Goal: Task Accomplishment & Management: Use online tool/utility

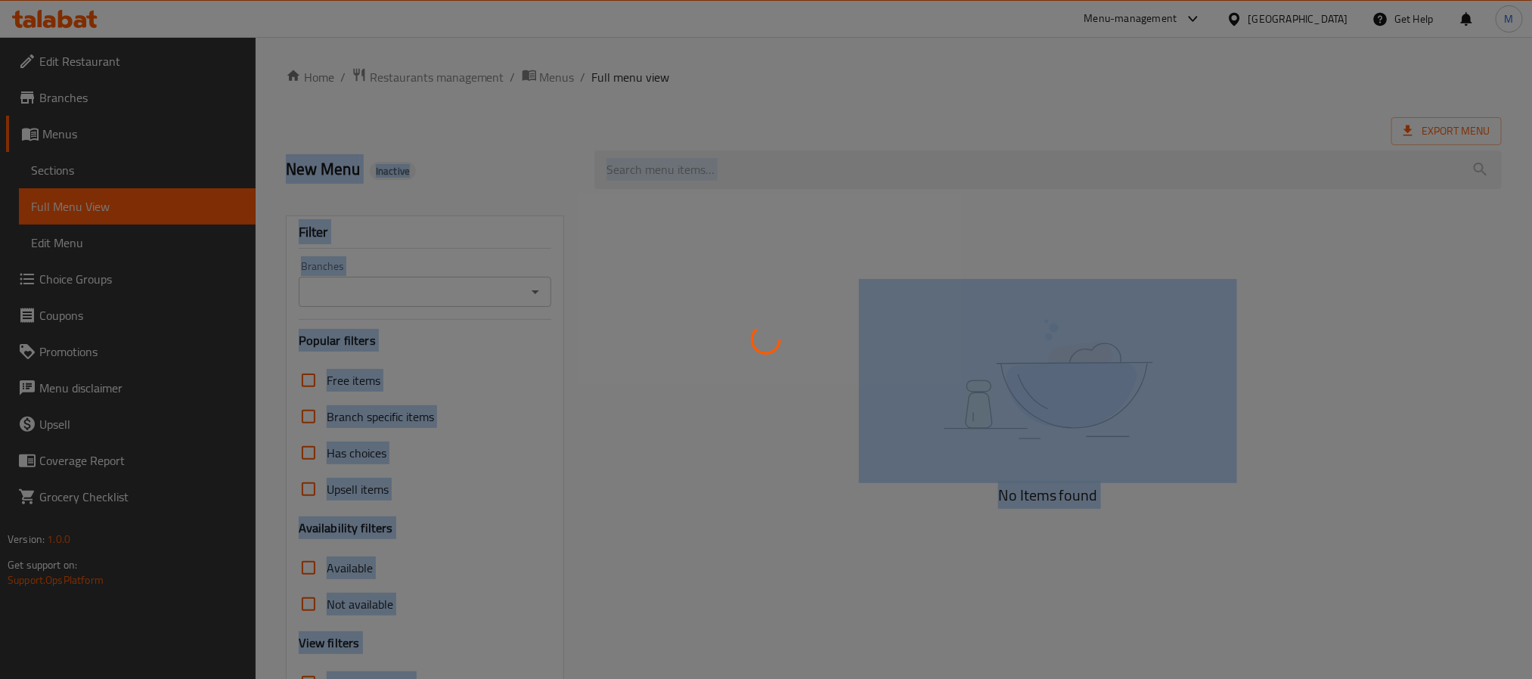
click at [749, 352] on div "​ Menu-management [GEOGRAPHIC_DATA] Get Help M Edit Restaurant Branches Menus S…" at bounding box center [766, 358] width 1532 height 642
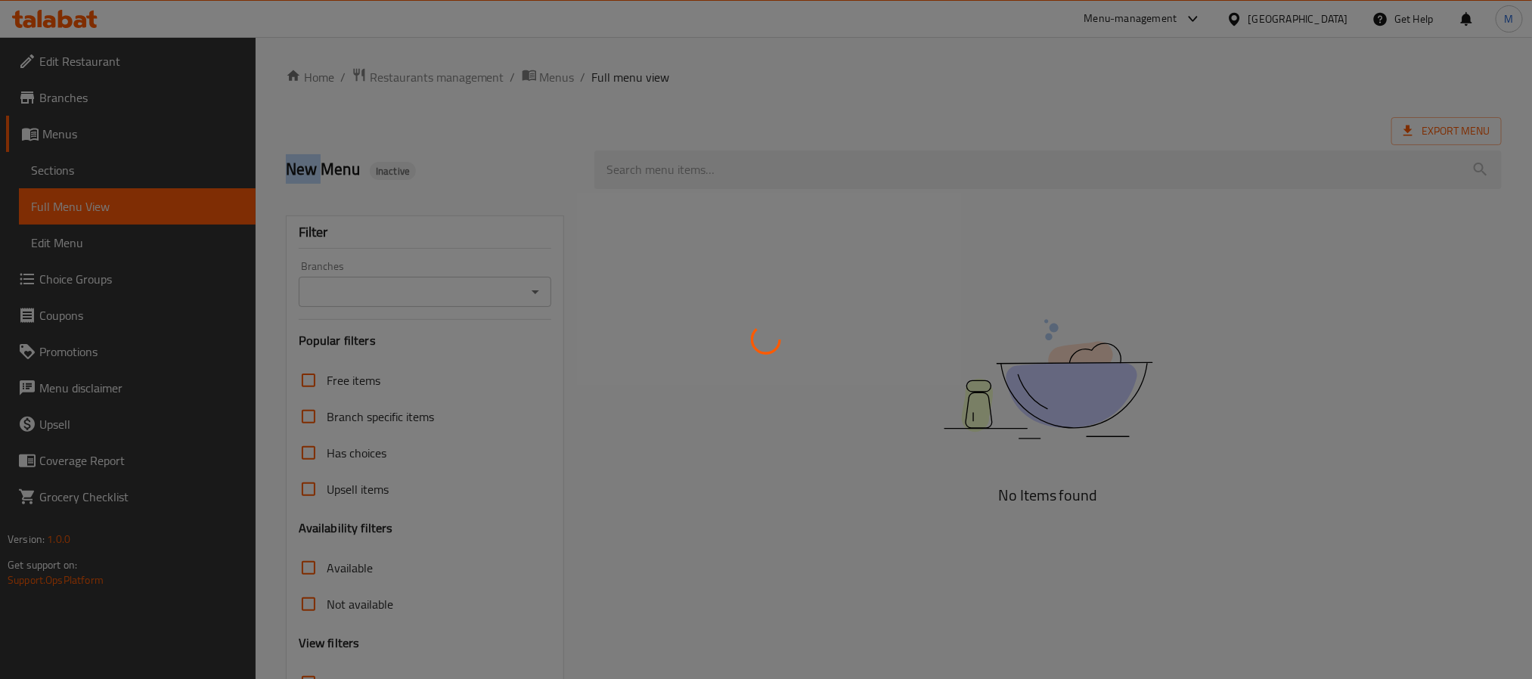
click at [728, 358] on div at bounding box center [766, 339] width 1532 height 679
click at [721, 334] on div at bounding box center [766, 339] width 1532 height 679
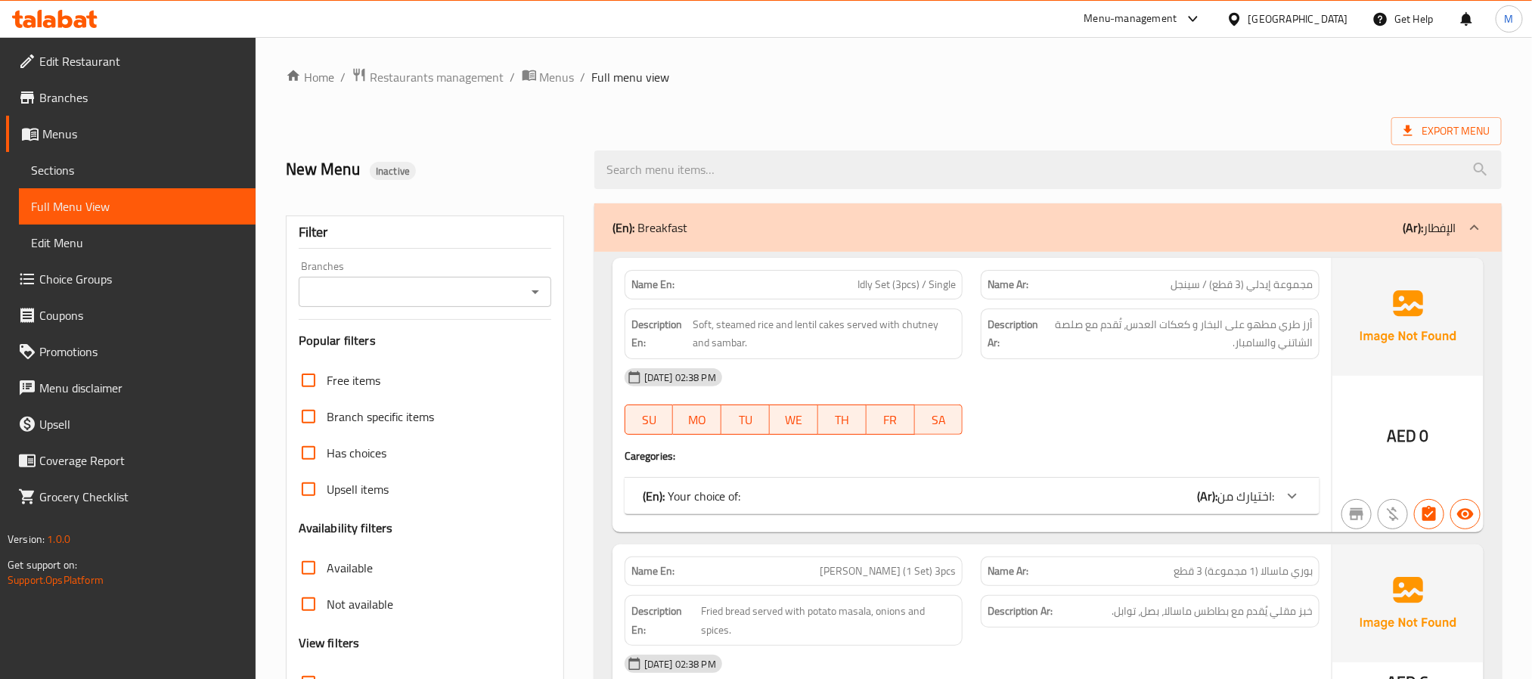
click at [996, 473] on div "Name En: Idly Set (3pcs) / Single Name Ar: مجموعة إيدلي (3 قطع) / سينجل Descrip…" at bounding box center [972, 395] width 719 height 275
click at [1016, 485] on div "(En): Your choice of: (Ar): اختيارك من:" at bounding box center [972, 496] width 695 height 36
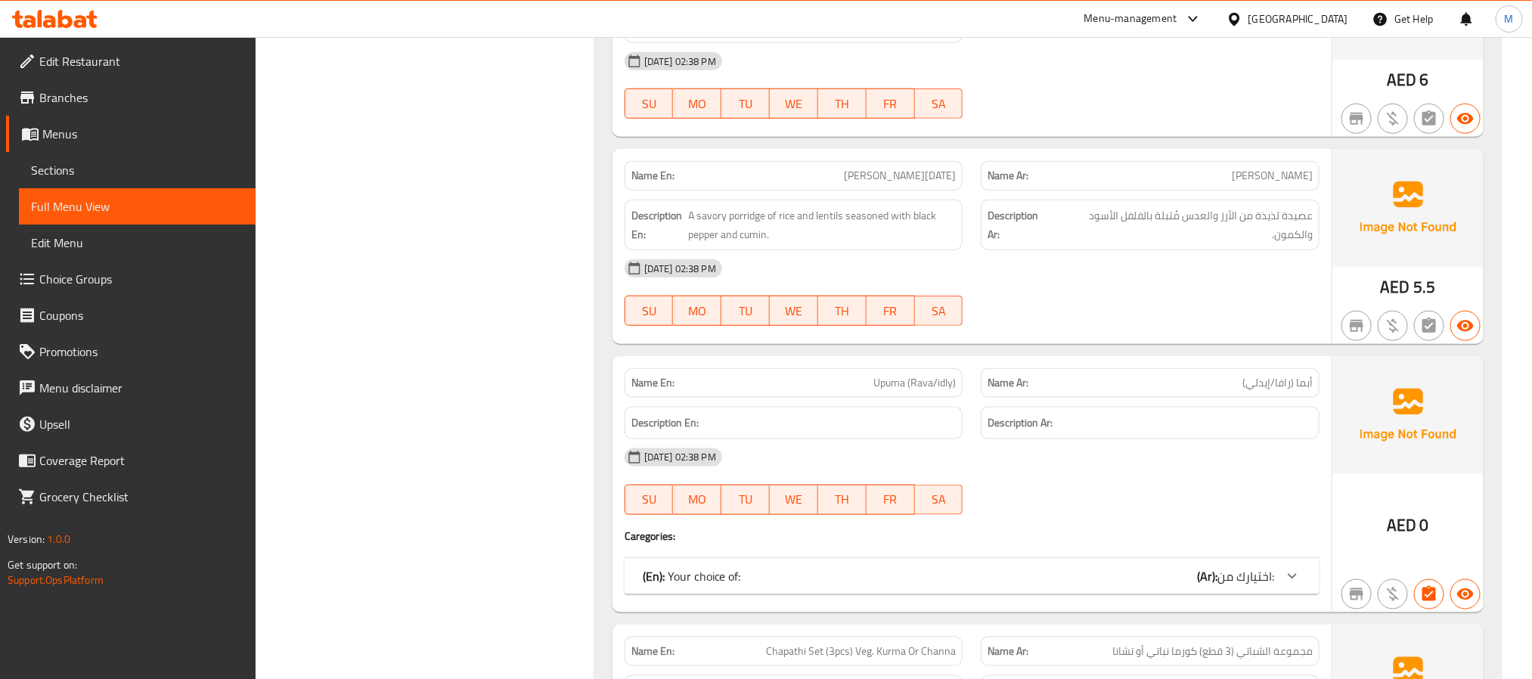
scroll to position [794, 0]
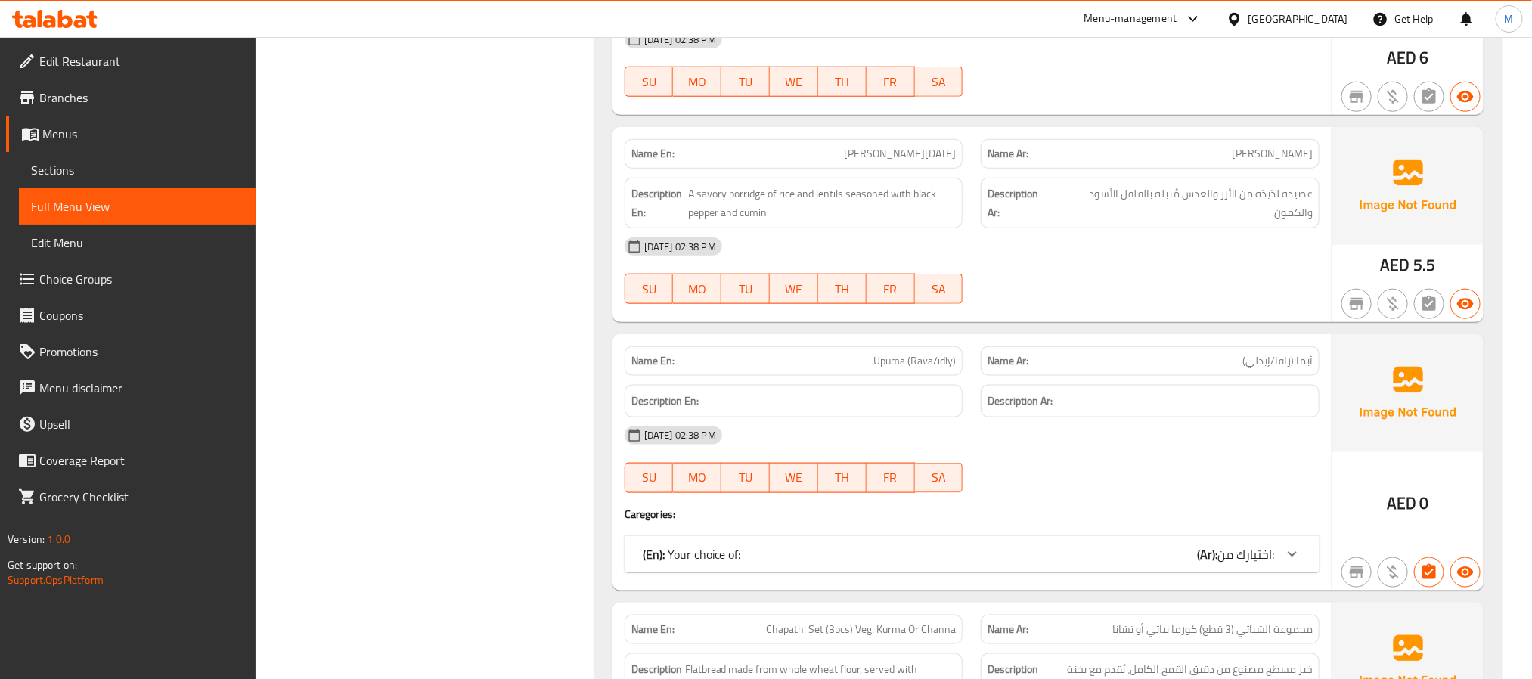
click at [1301, 25] on div "United Arab Emirates" at bounding box center [1299, 19] width 100 height 17
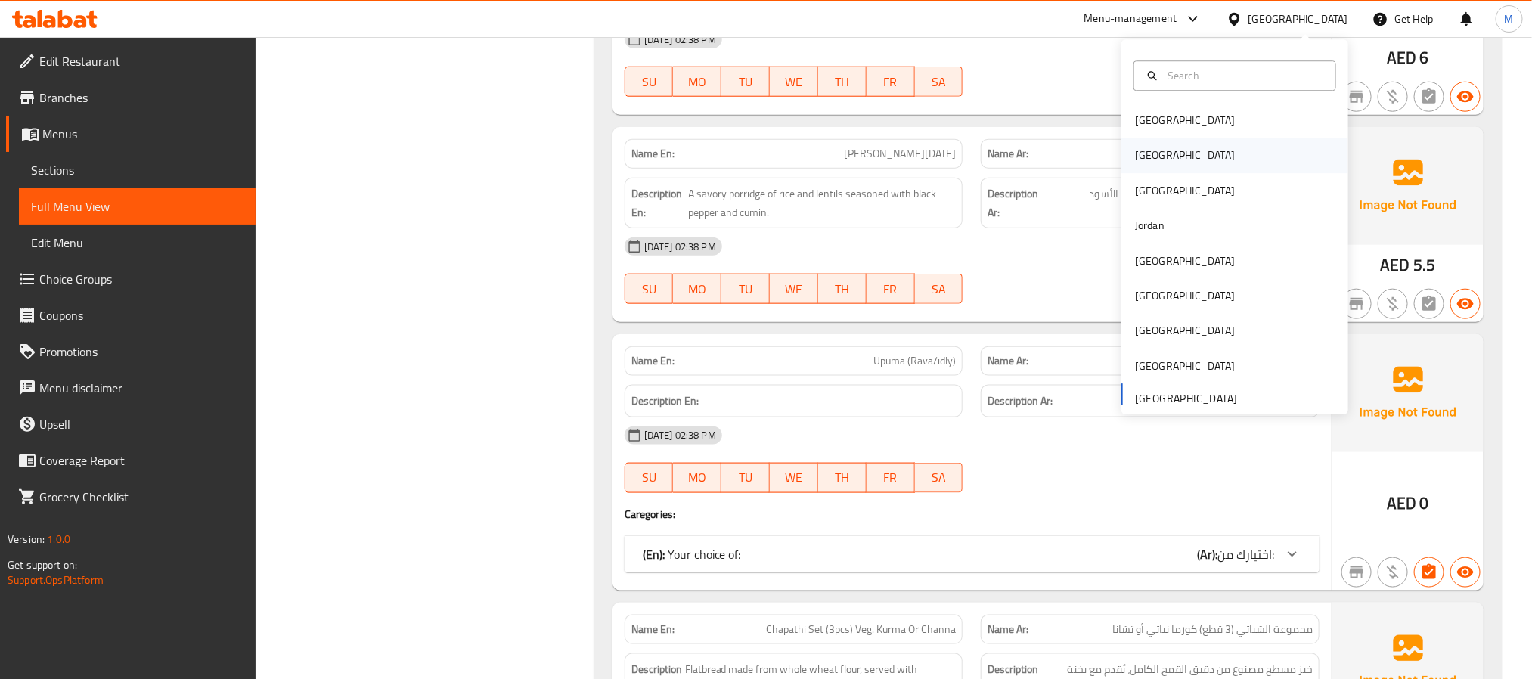
click at [1167, 150] on div "Egypt" at bounding box center [1234, 155] width 227 height 35
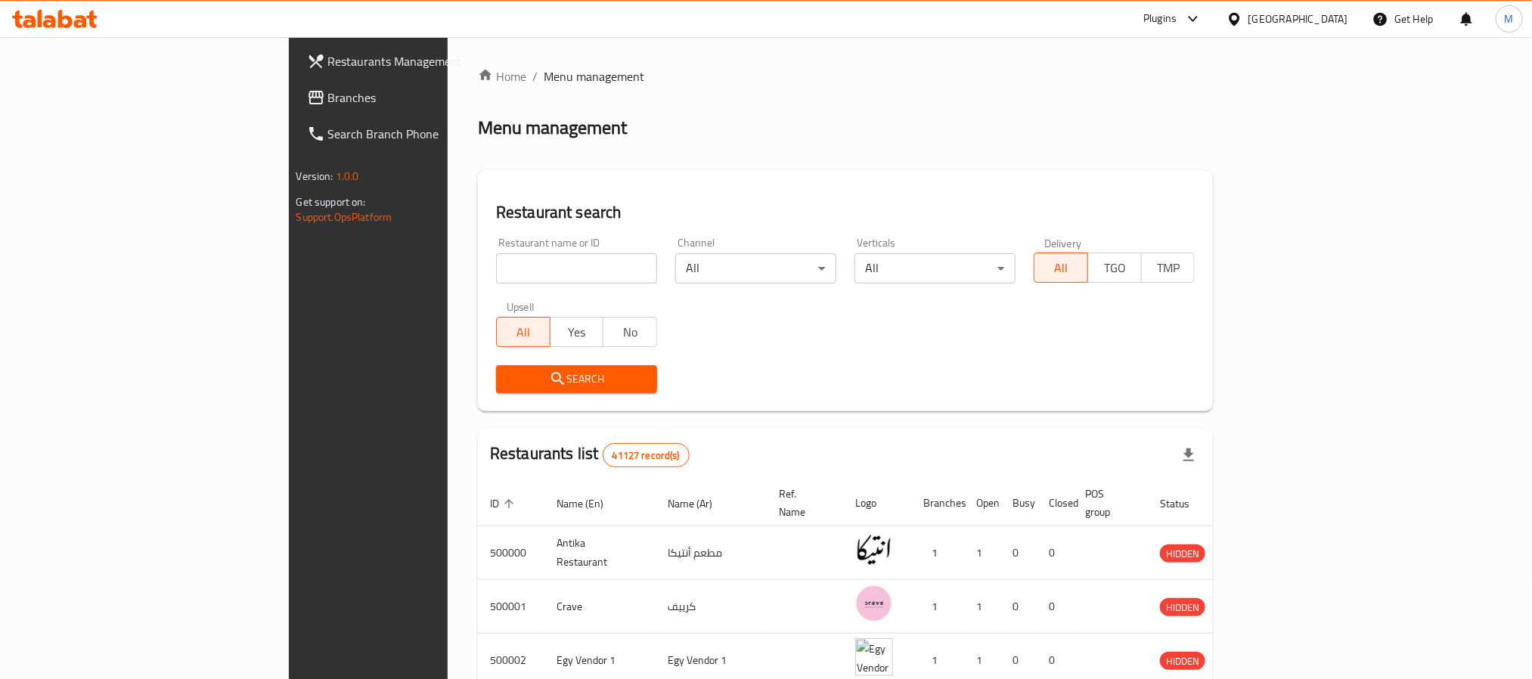
click at [328, 89] on span "Branches" at bounding box center [430, 97] width 204 height 18
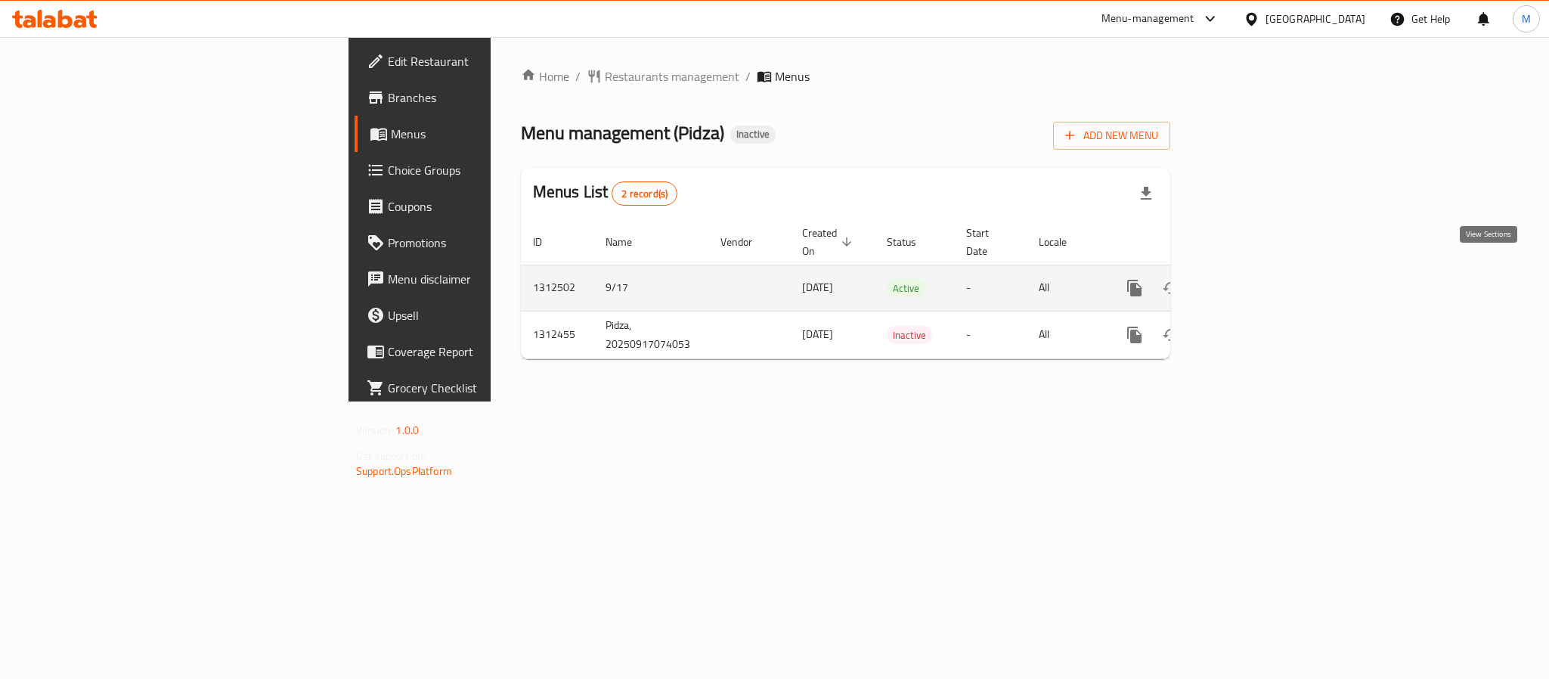
click at [1253, 279] on icon "enhanced table" at bounding box center [1244, 288] width 18 height 18
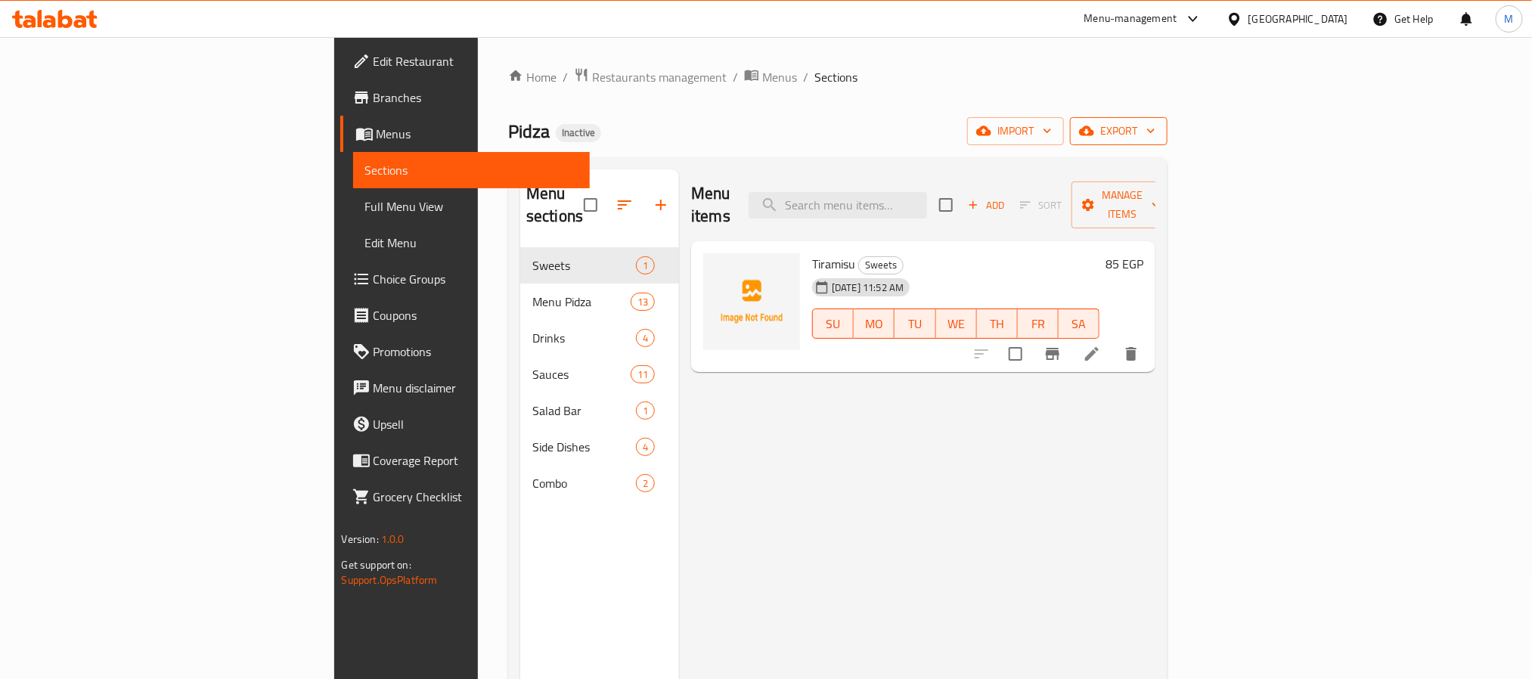
click at [1159, 137] on icon "button" at bounding box center [1150, 130] width 15 height 15
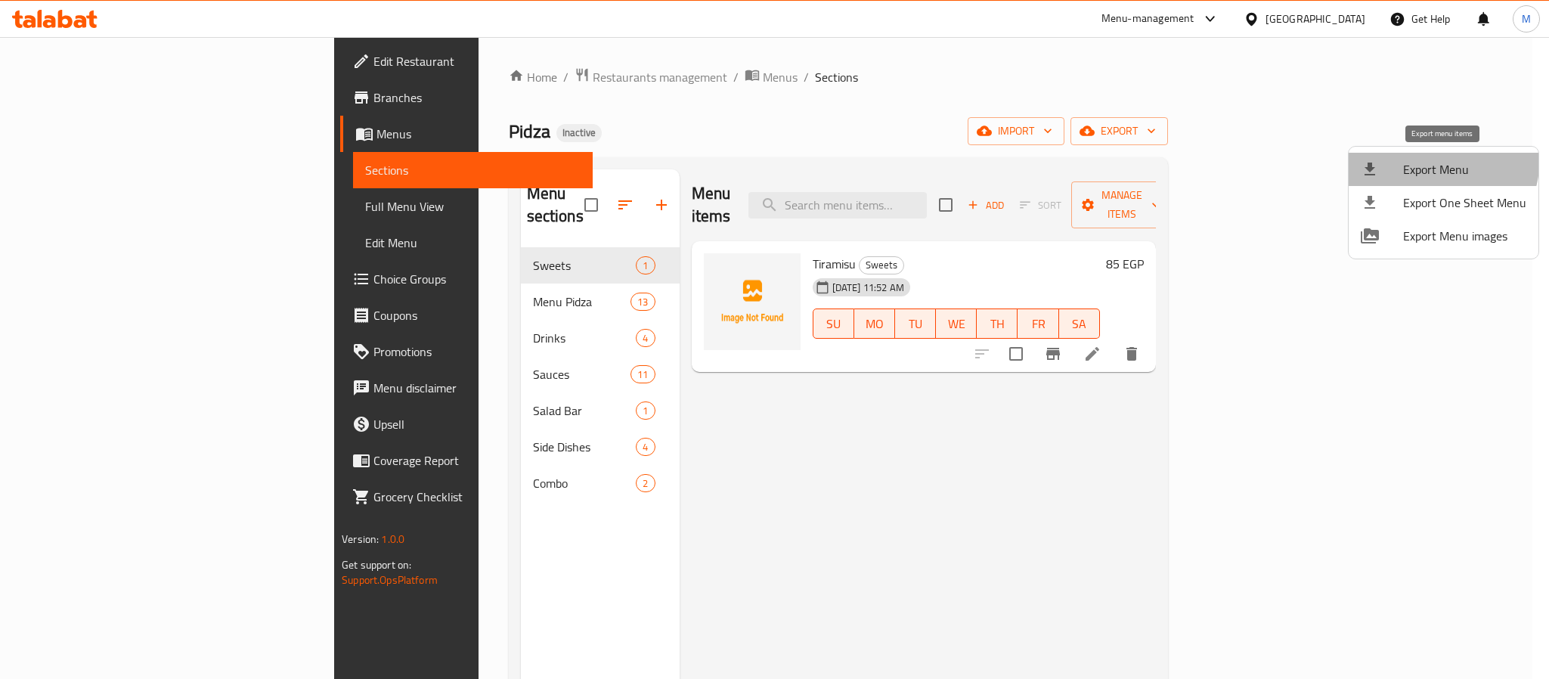
click at [1416, 157] on li "Export Menu" at bounding box center [1444, 169] width 190 height 33
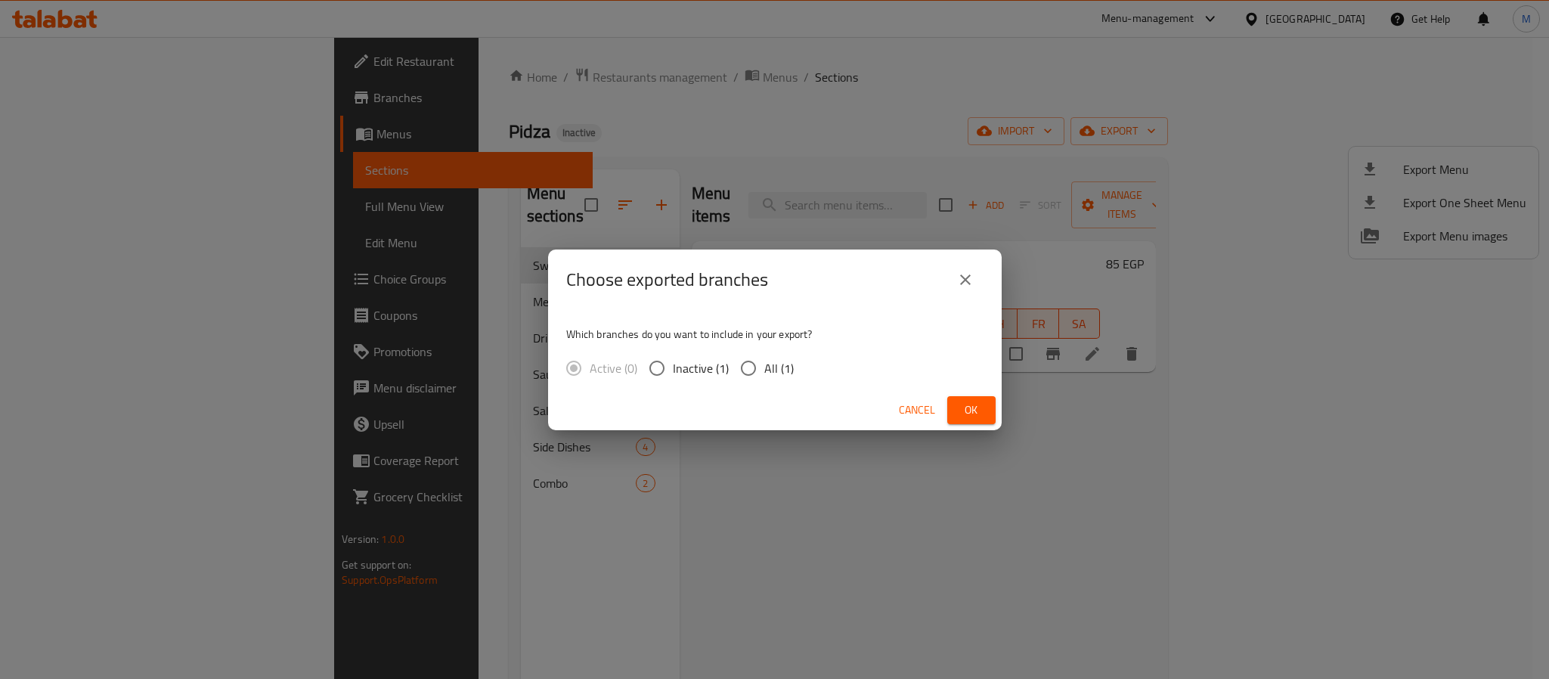
click at [749, 370] on input "All (1)" at bounding box center [749, 368] width 32 height 32
radio input "true"
click at [963, 404] on span "Ok" at bounding box center [972, 410] width 24 height 19
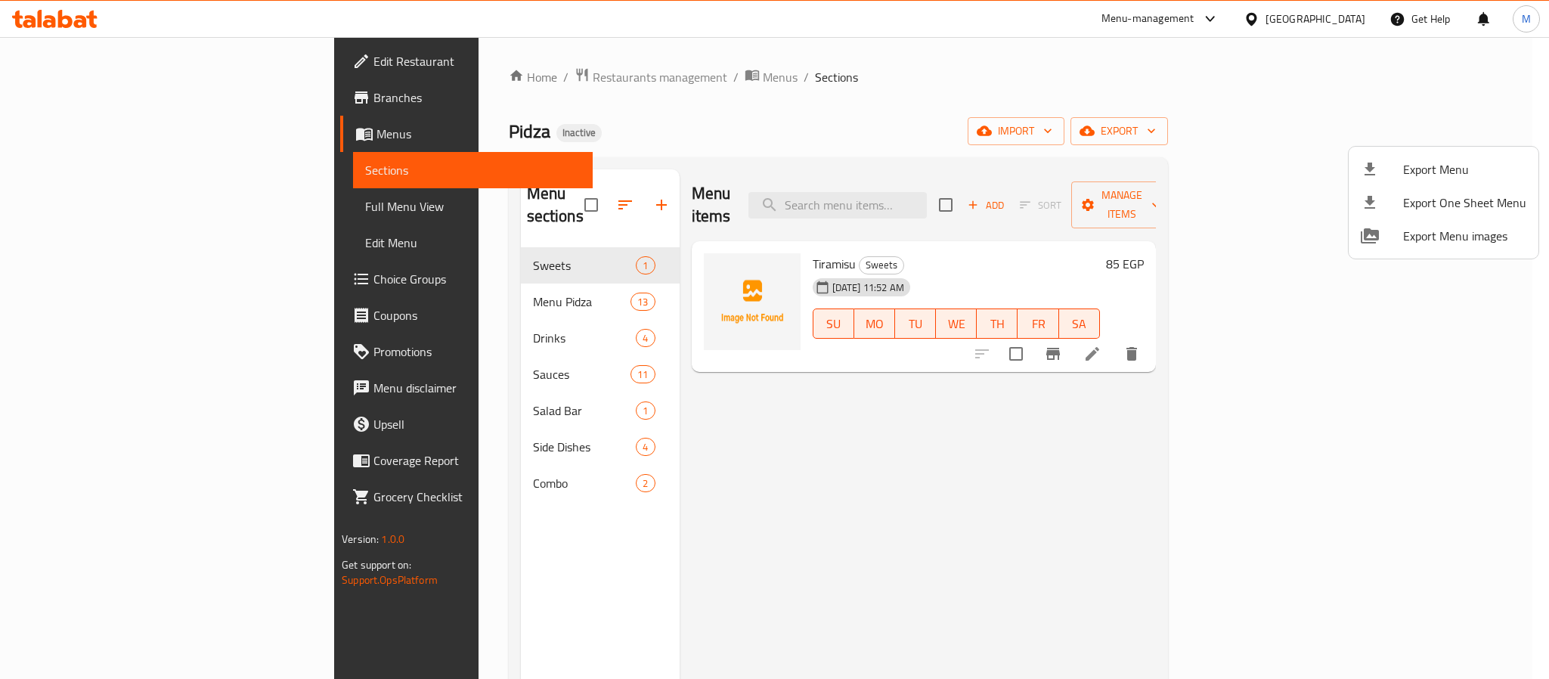
click at [1335, 25] on div at bounding box center [774, 339] width 1549 height 679
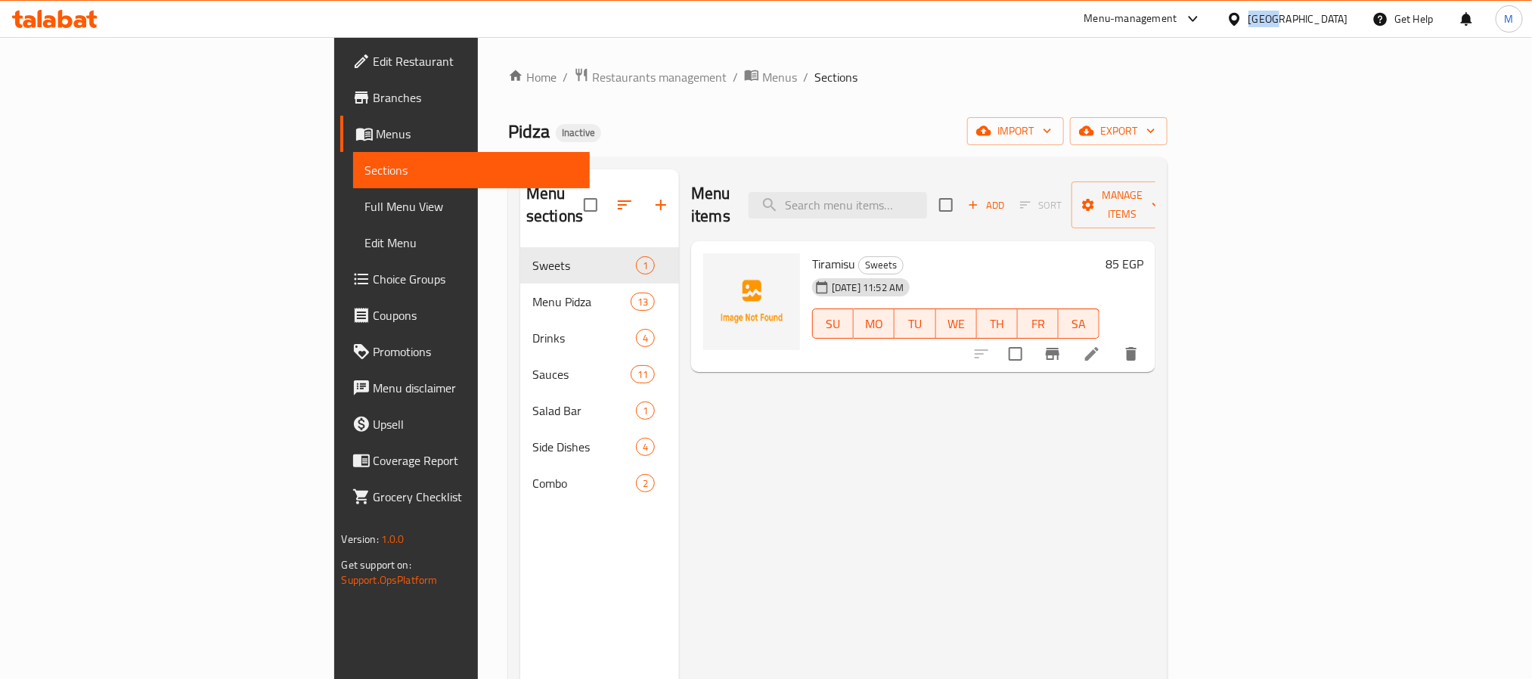
click at [1335, 25] on div "[GEOGRAPHIC_DATA]" at bounding box center [1299, 19] width 100 height 17
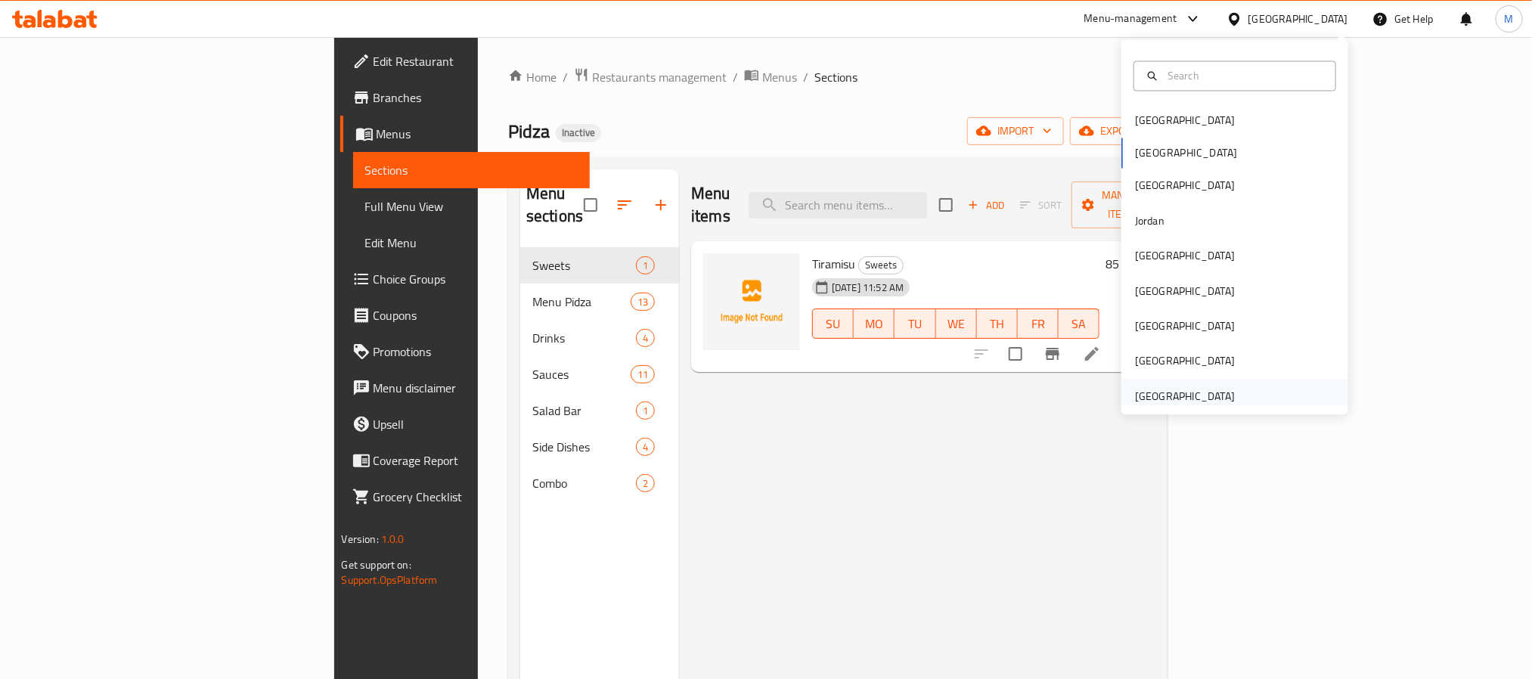
click at [1237, 390] on div "[GEOGRAPHIC_DATA]" at bounding box center [1234, 396] width 227 height 35
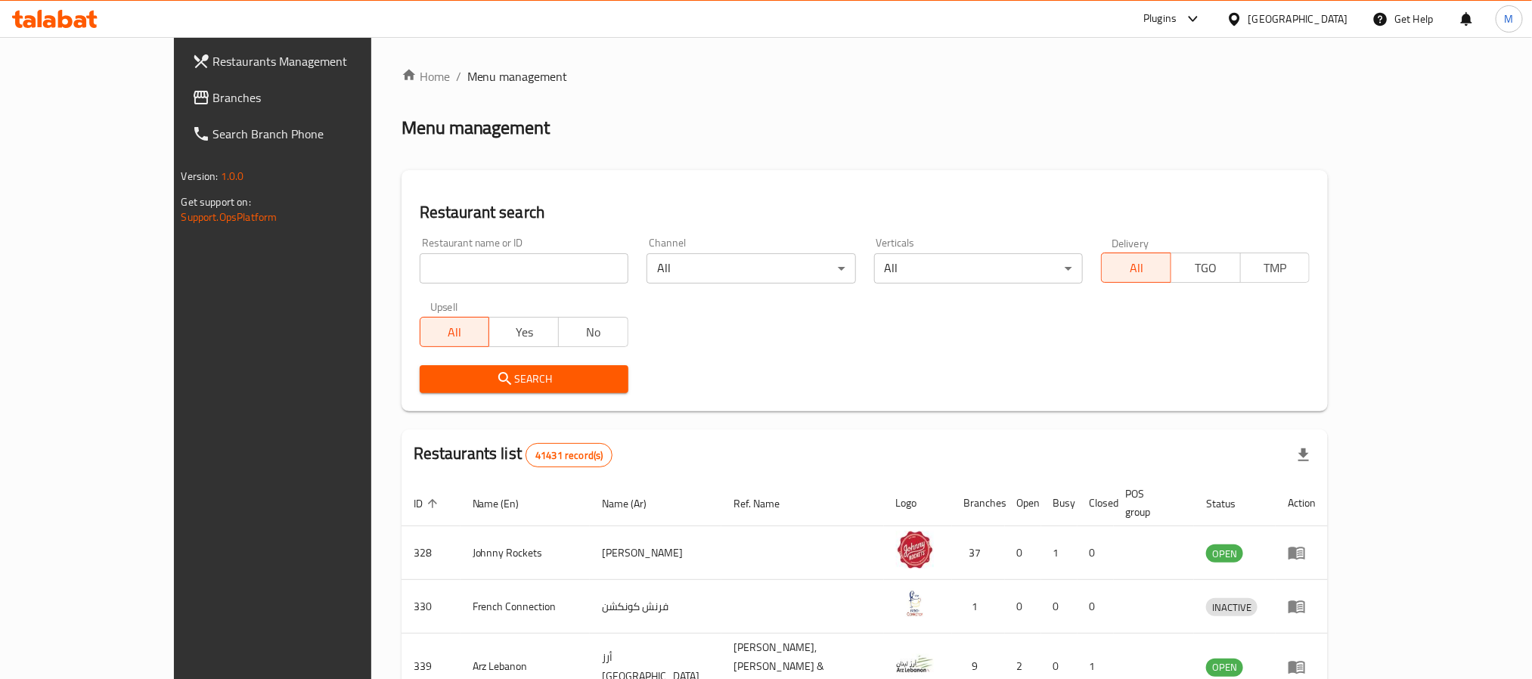
drag, startPoint x: 82, startPoint y: 107, endPoint x: 103, endPoint y: 0, distance: 108.6
click at [213, 107] on span "Branches" at bounding box center [315, 97] width 204 height 18
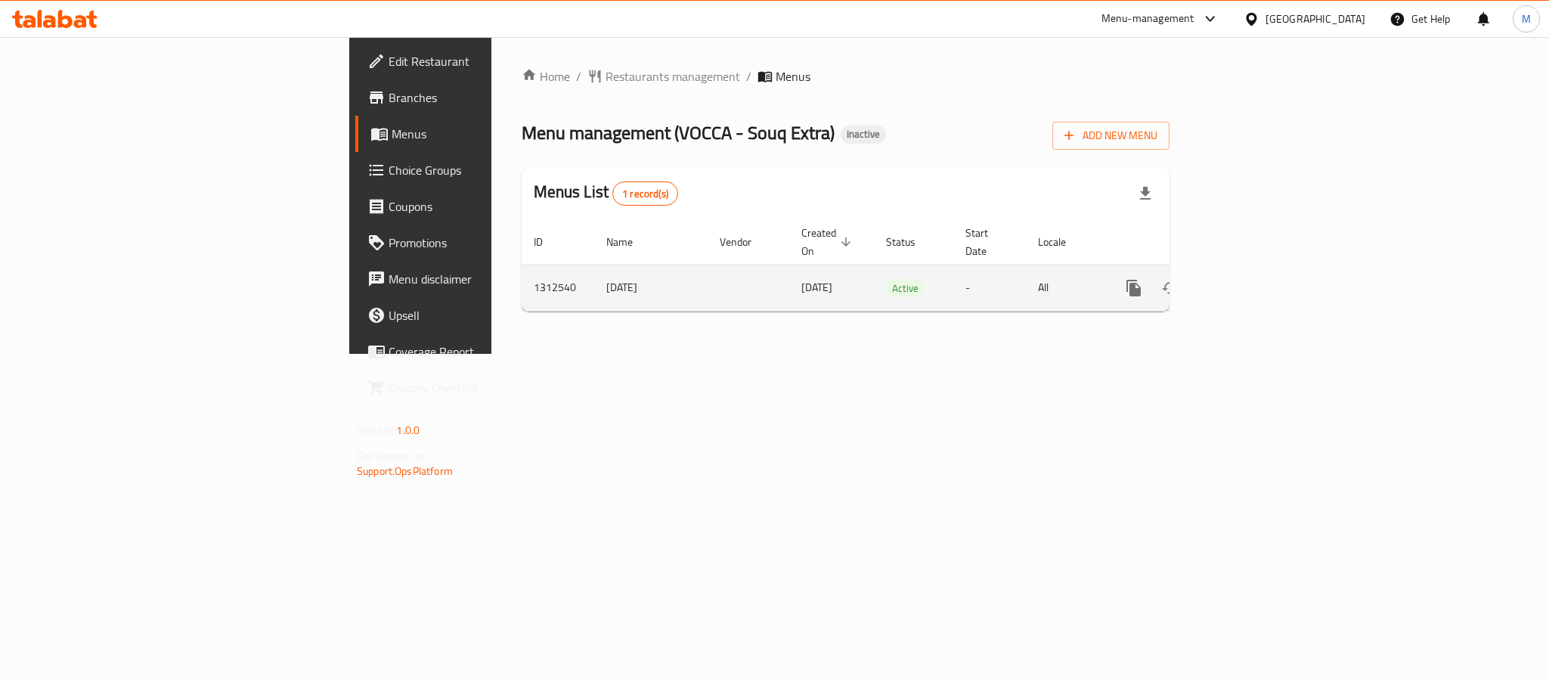
click at [1252, 279] on icon "enhanced table" at bounding box center [1243, 288] width 18 height 18
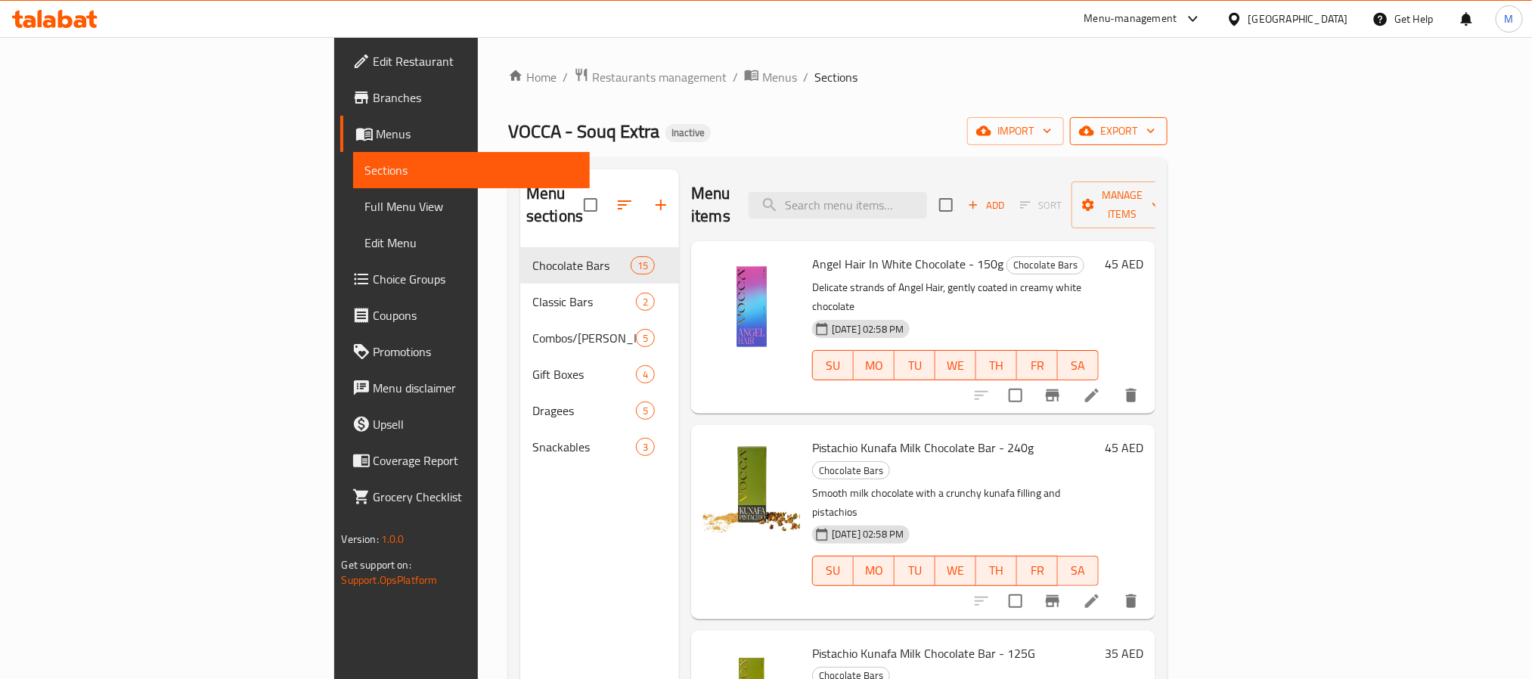
click at [1155, 129] on span "export" at bounding box center [1118, 131] width 73 height 19
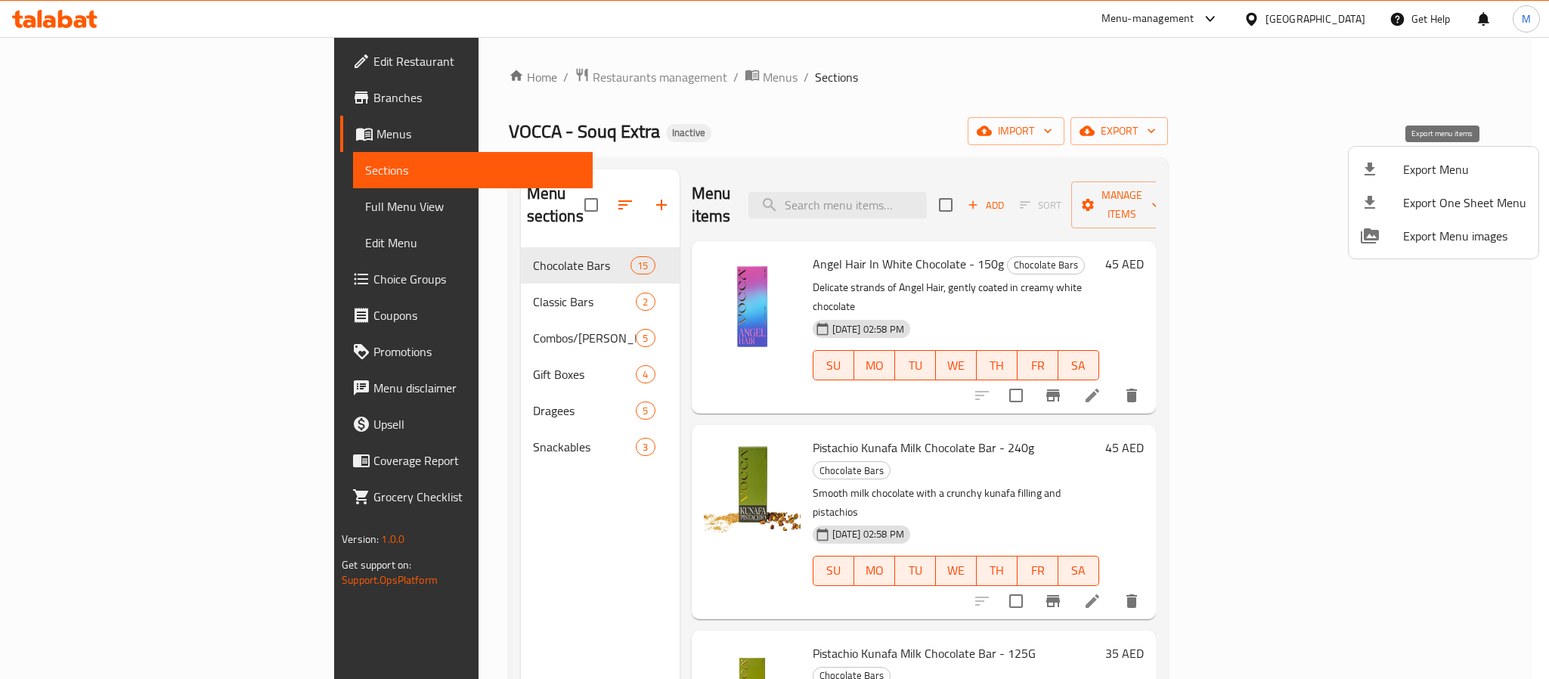
click at [1380, 157] on li "Export Menu" at bounding box center [1444, 169] width 190 height 33
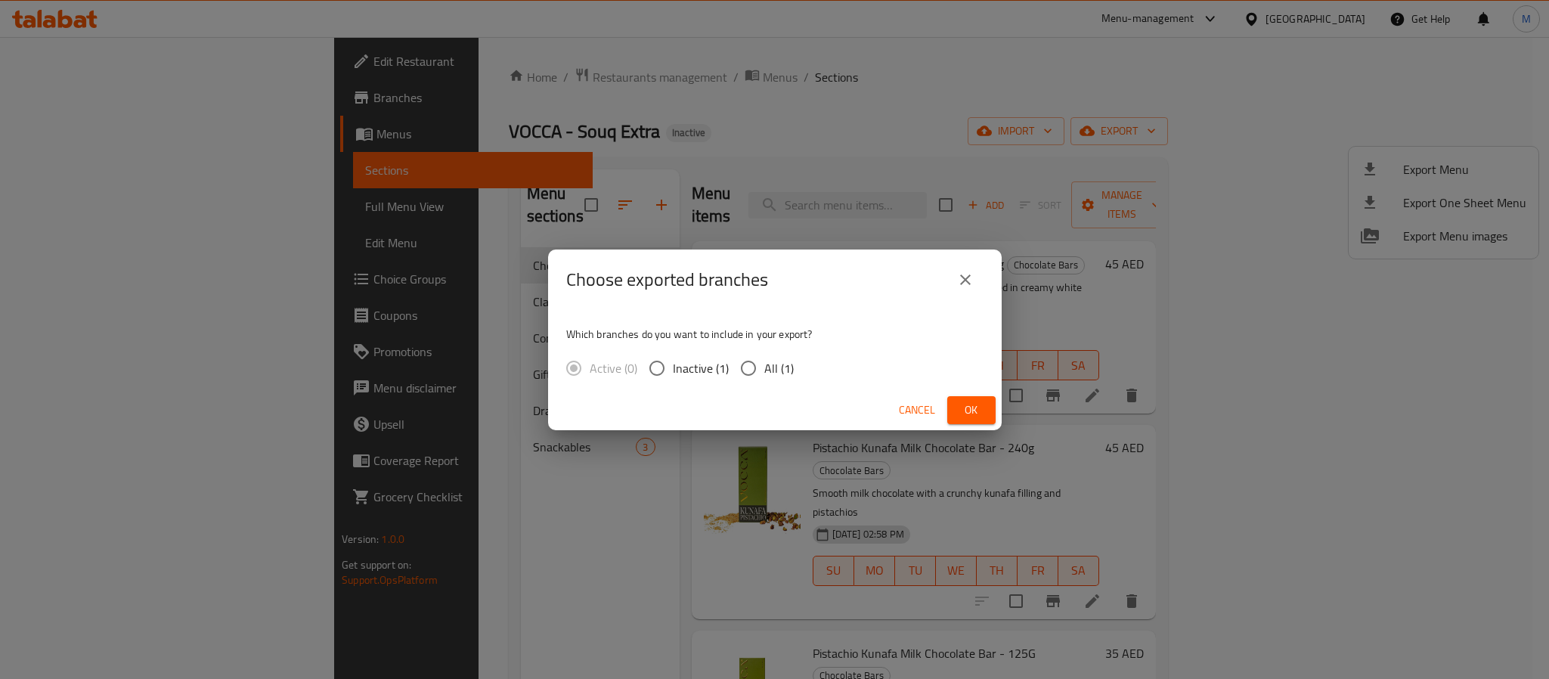
click at [785, 365] on span "All (1)" at bounding box center [779, 368] width 29 height 18
click at [765, 365] on input "All (1)" at bounding box center [749, 368] width 32 height 32
radio input "true"
click at [985, 407] on button "Ok" at bounding box center [972, 410] width 48 height 28
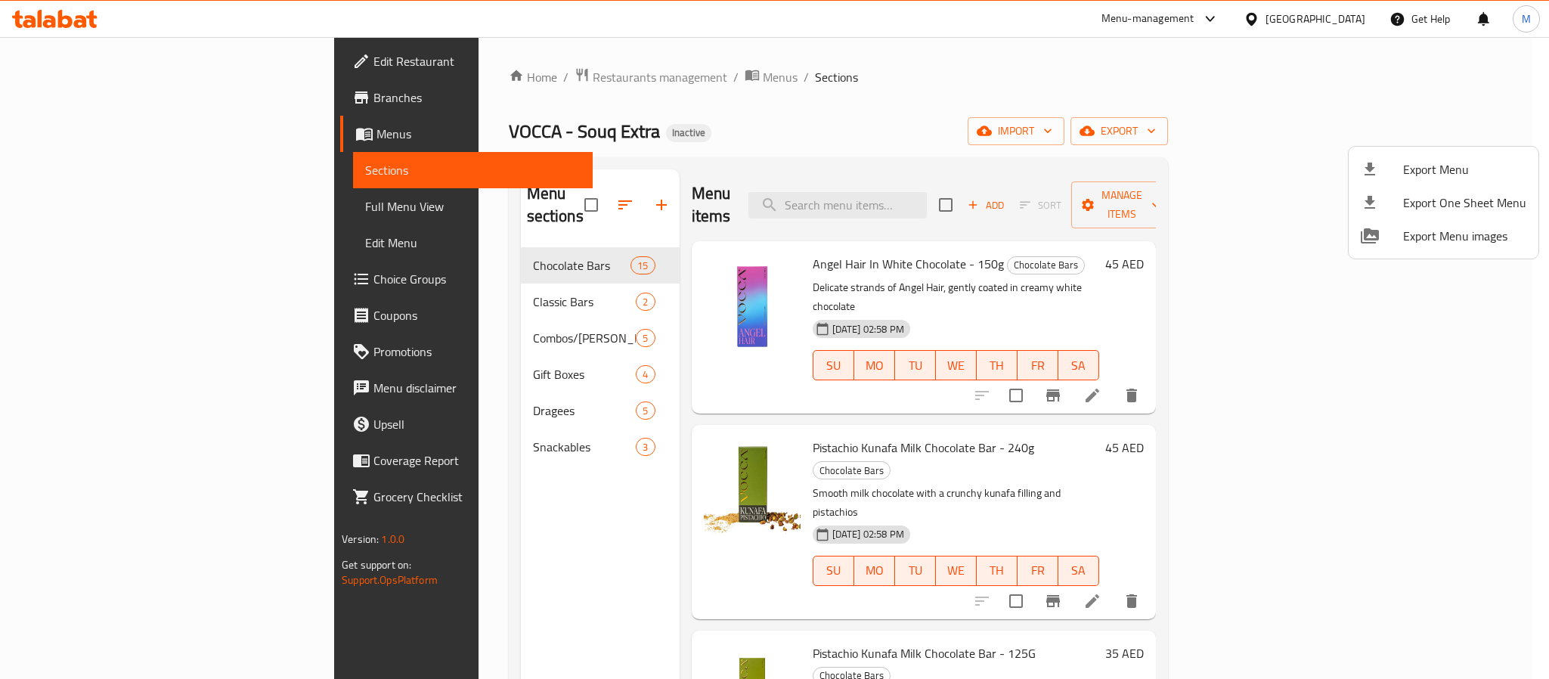
click at [141, 50] on div at bounding box center [774, 339] width 1549 height 679
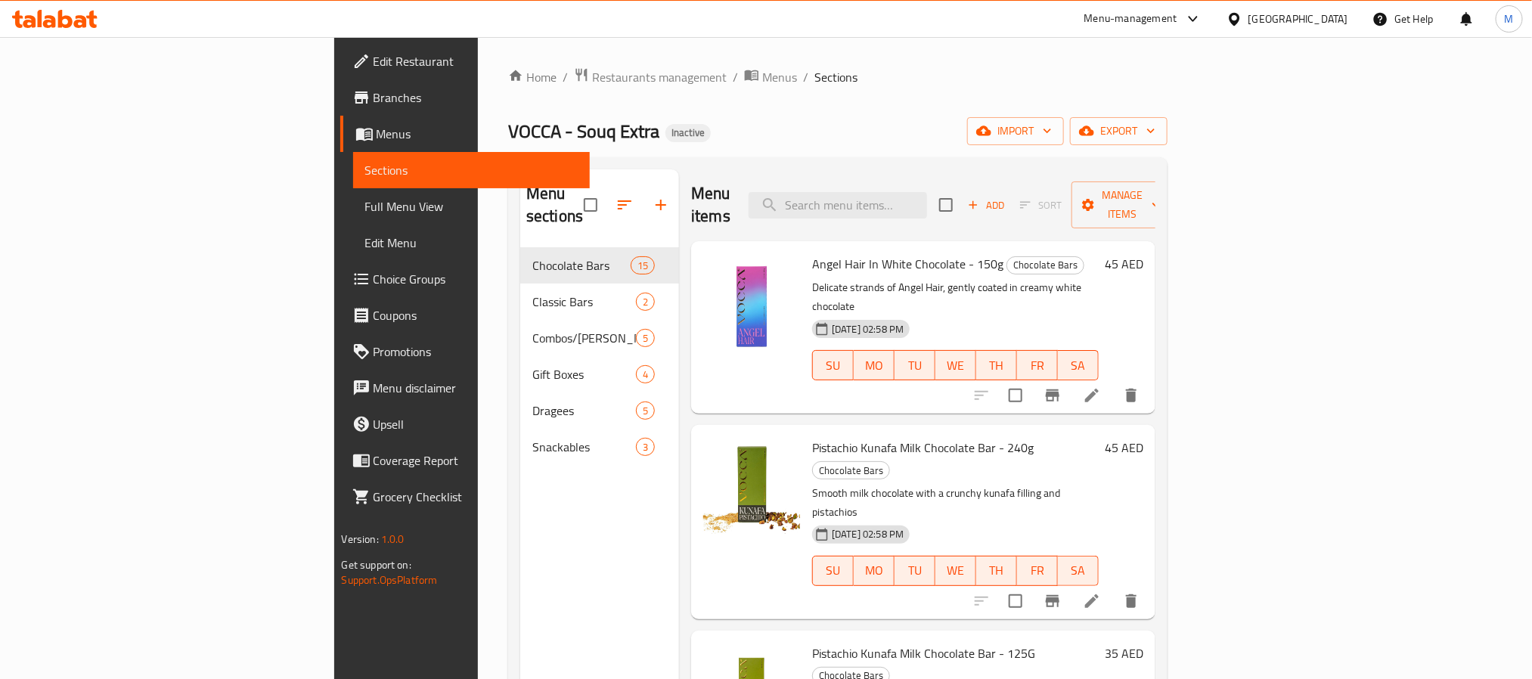
click at [374, 55] on span "Edit Restaurant" at bounding box center [476, 61] width 204 height 18
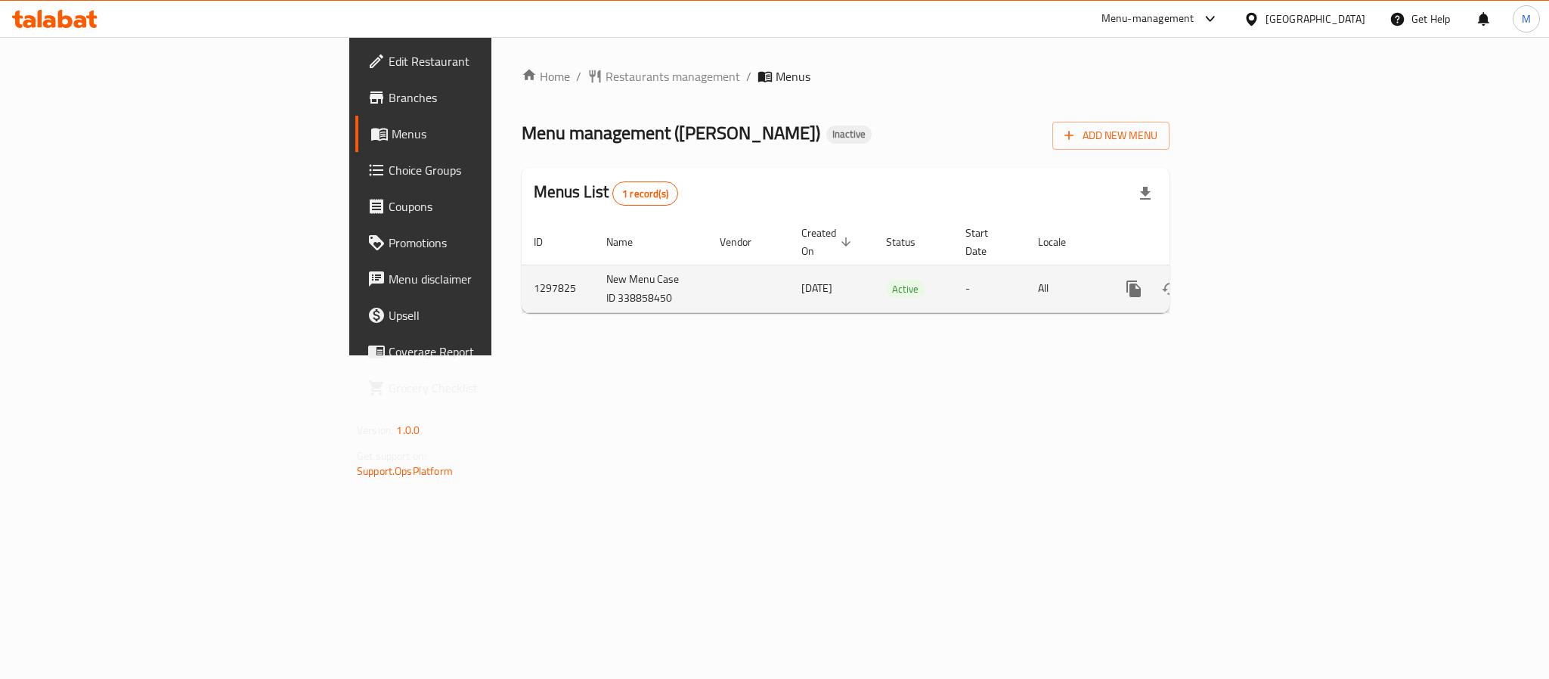
click at [1261, 273] on link "enhanced table" at bounding box center [1243, 289] width 36 height 36
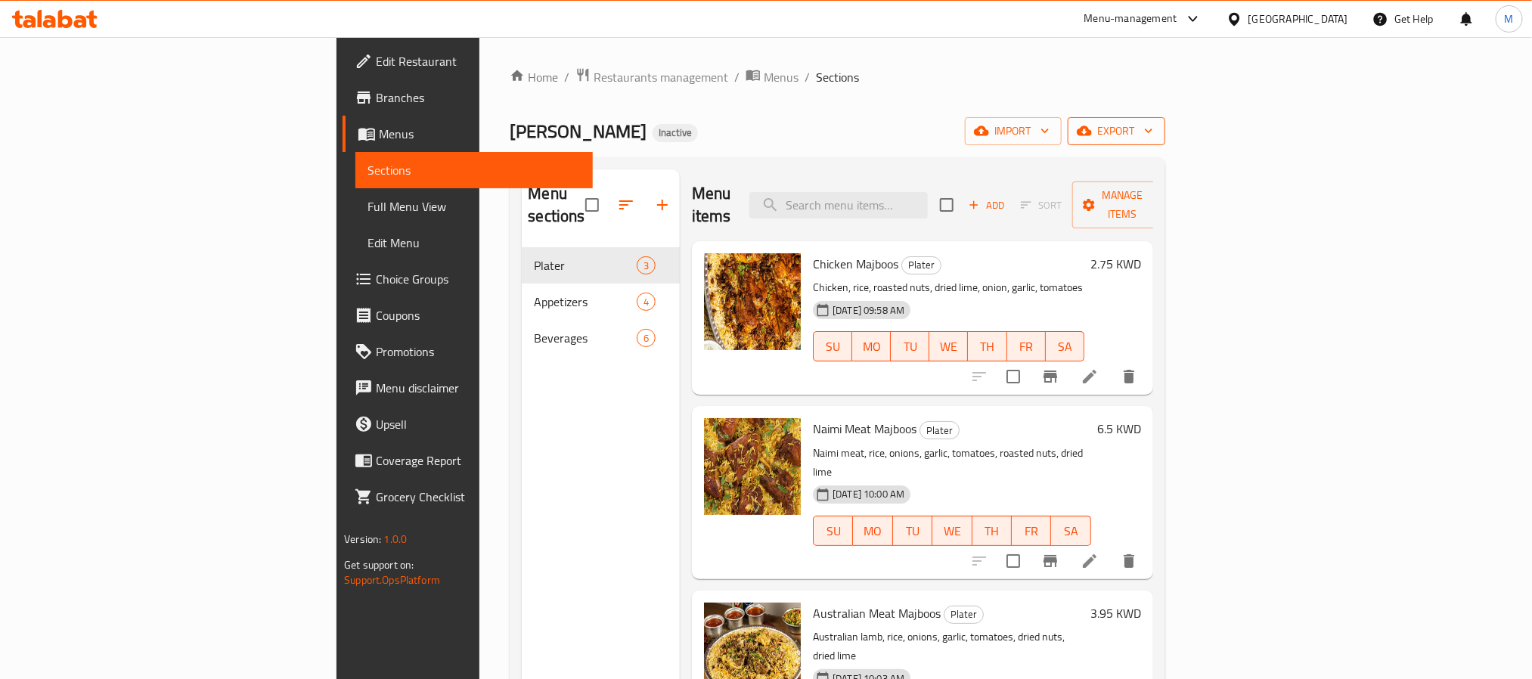
click at [1153, 123] on span "export" at bounding box center [1116, 131] width 73 height 19
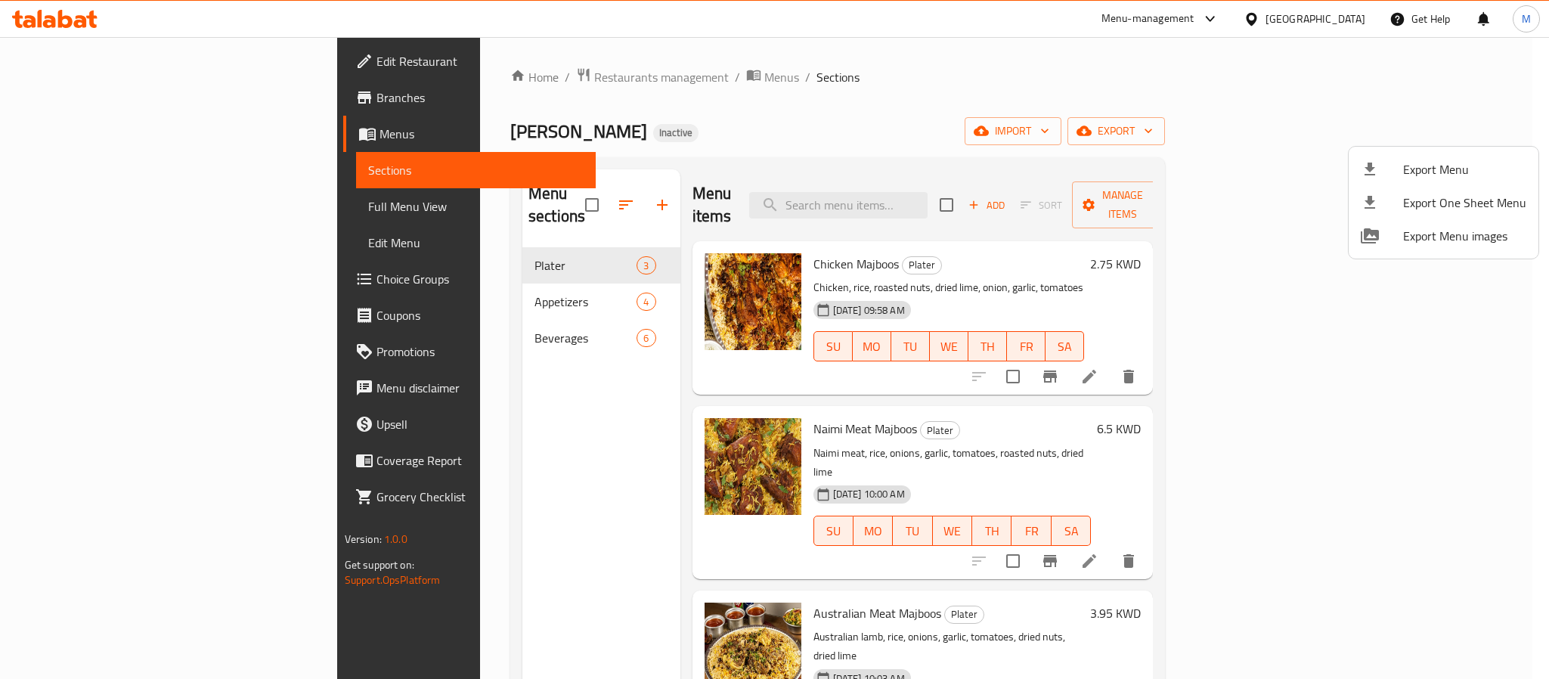
click at [1445, 150] on ul "Export Menu Export One Sheet Menu Export Menu images" at bounding box center [1444, 203] width 190 height 112
click at [1432, 168] on span "Export Menu" at bounding box center [1465, 169] width 123 height 18
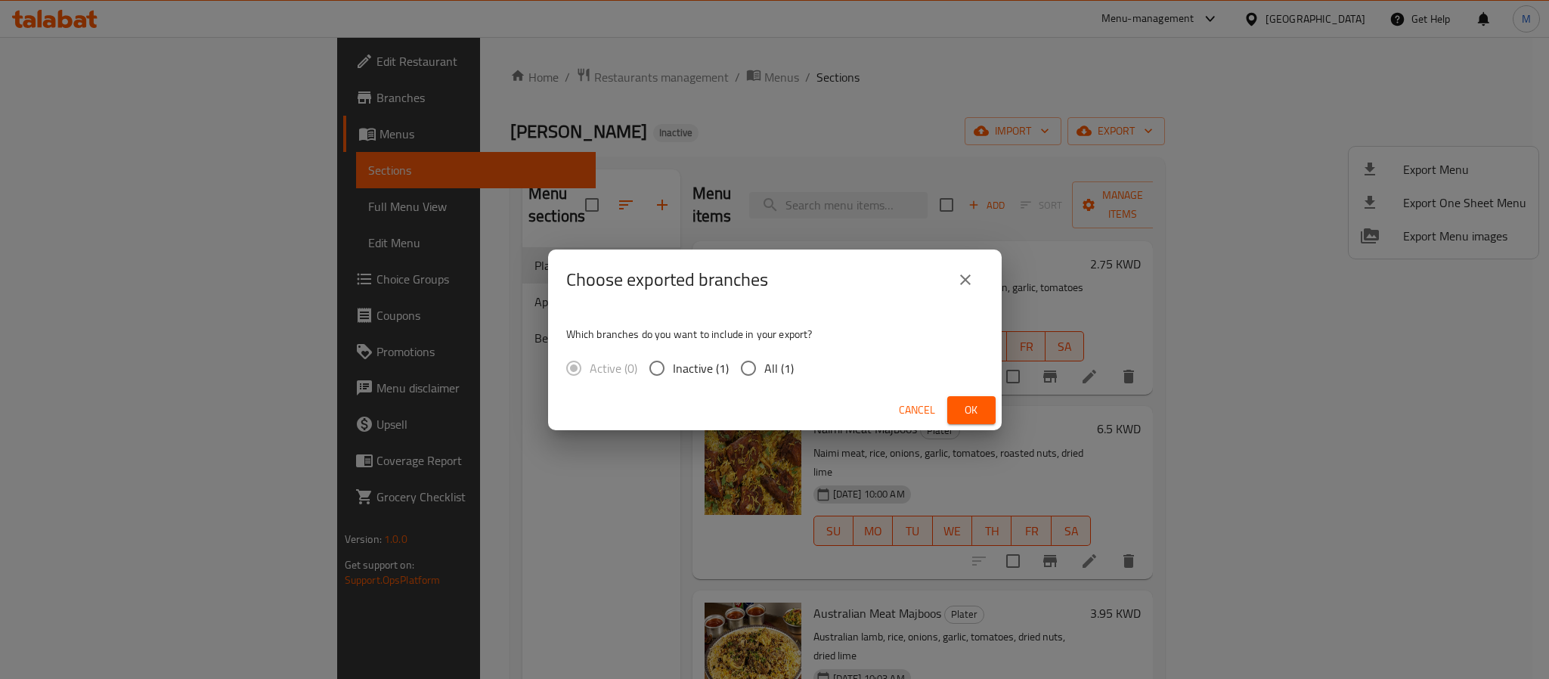
drag, startPoint x: 760, startPoint y: 374, endPoint x: 797, endPoint y: 395, distance: 42.7
click at [760, 375] on input "All (1)" at bounding box center [749, 368] width 32 height 32
radio input "true"
click at [976, 407] on span "Ok" at bounding box center [972, 410] width 24 height 19
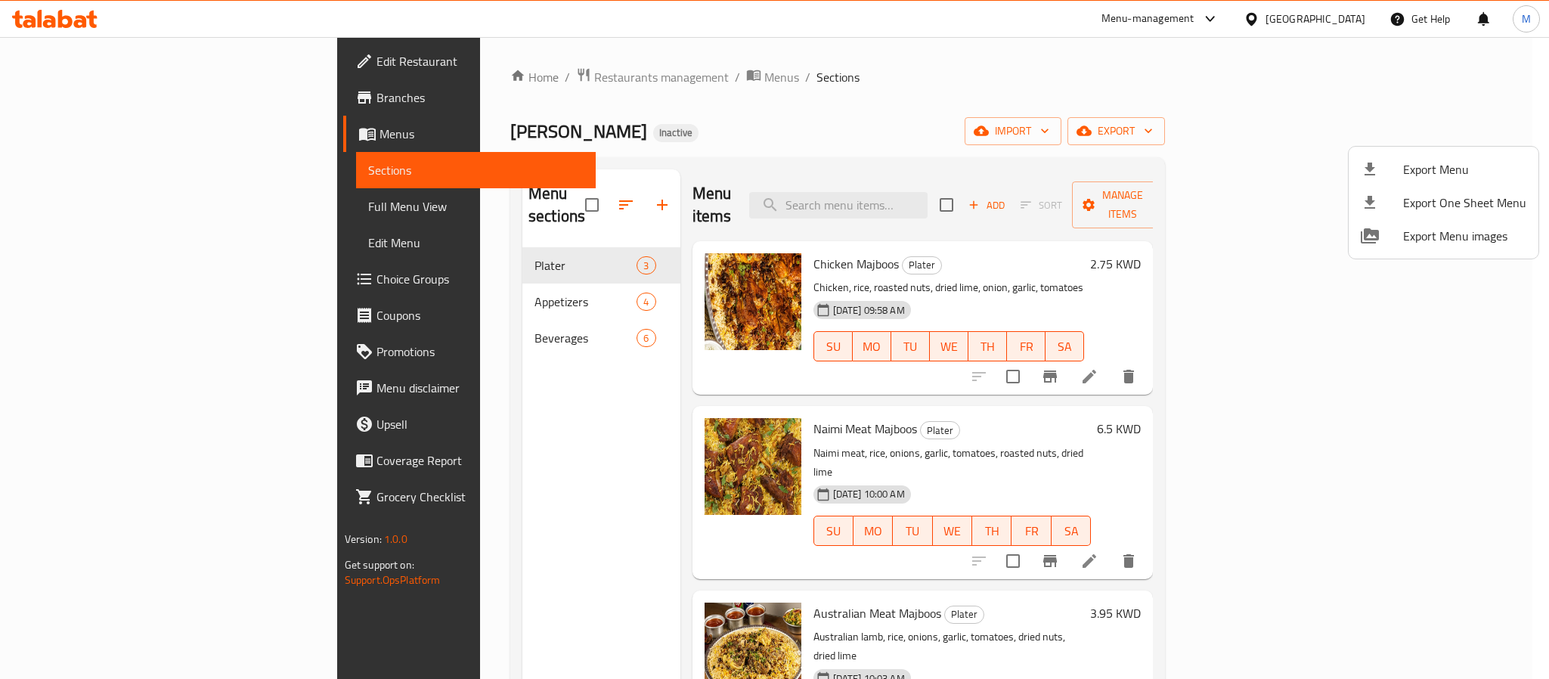
click at [1343, 17] on div at bounding box center [774, 339] width 1549 height 679
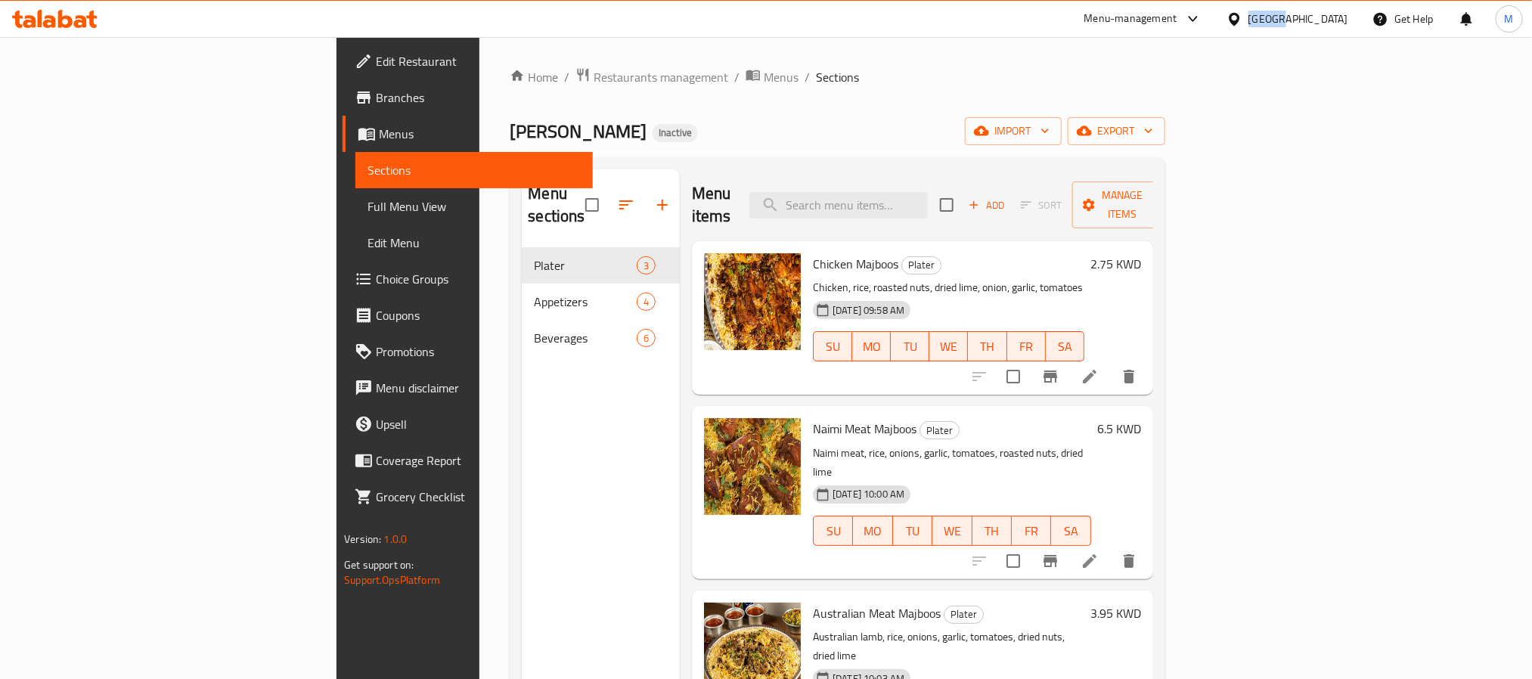
click at [1343, 17] on div "[GEOGRAPHIC_DATA]" at bounding box center [1299, 19] width 100 height 17
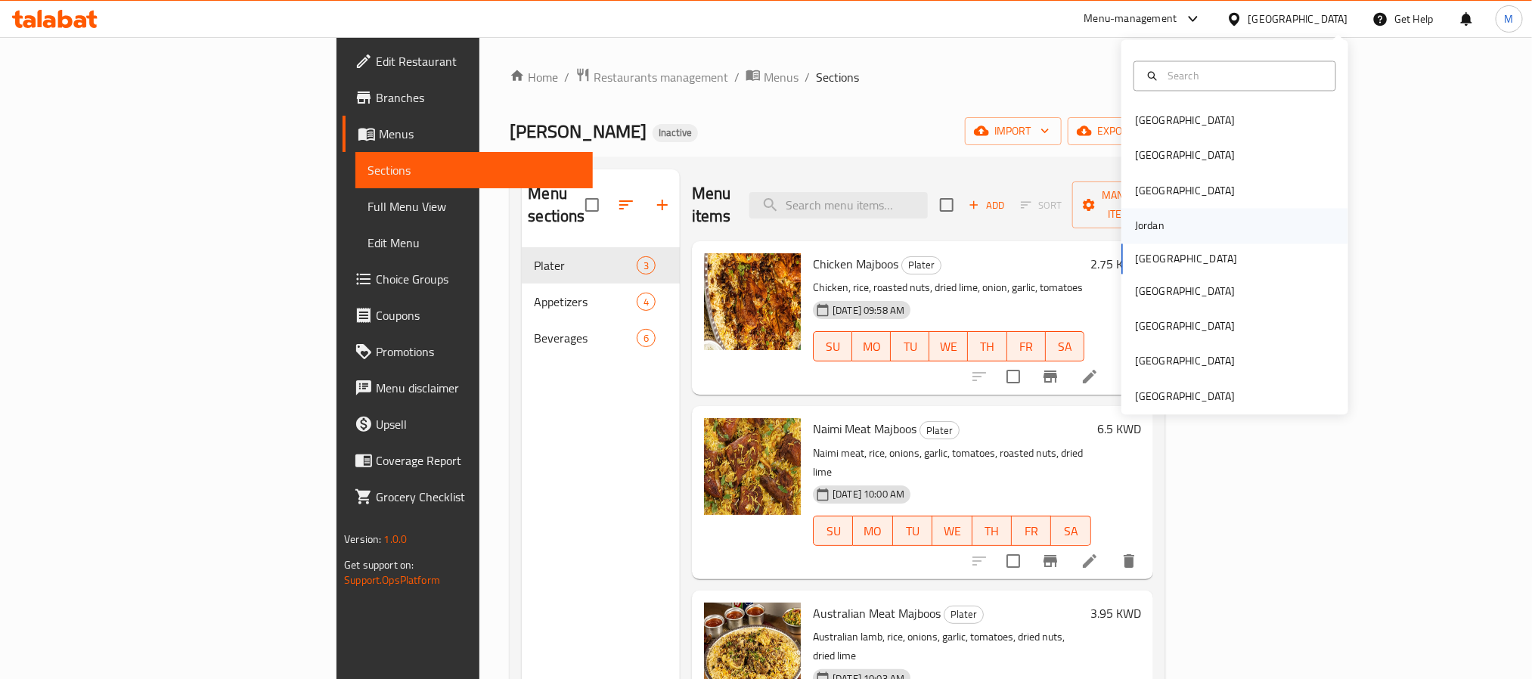
click at [1175, 227] on div "Jordan" at bounding box center [1234, 226] width 227 height 35
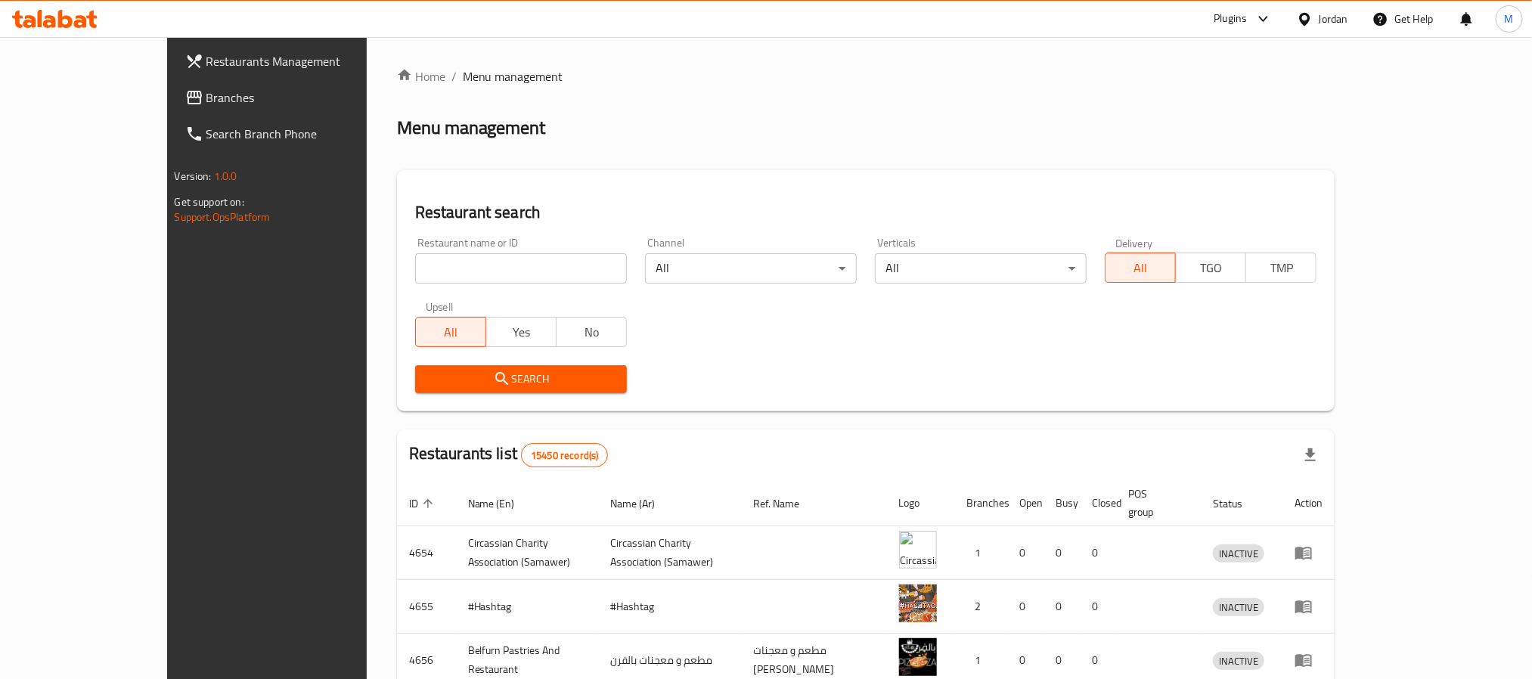
drag, startPoint x: 94, startPoint y: 98, endPoint x: 132, endPoint y: 114, distance: 41.0
click at [206, 98] on span "Branches" at bounding box center [308, 97] width 204 height 18
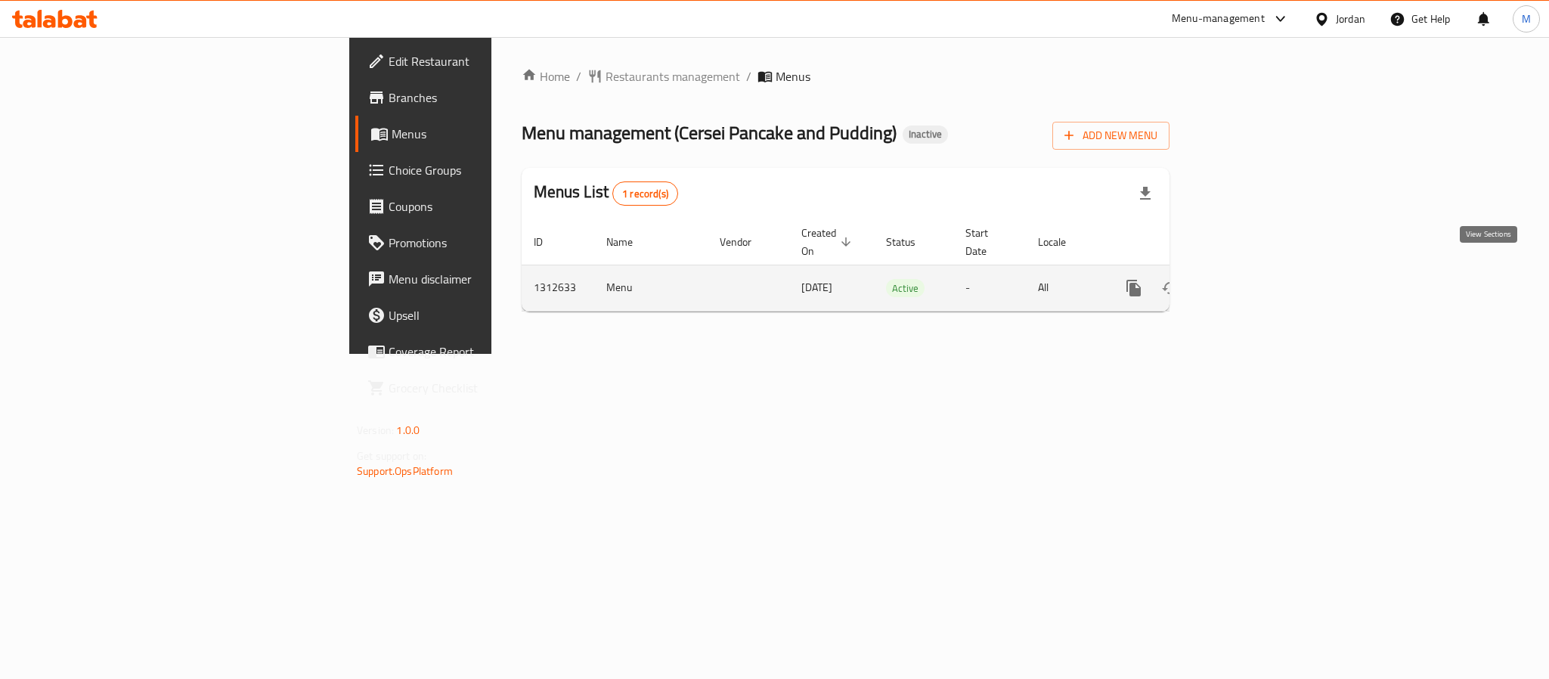
click at [1252, 279] on icon "enhanced table" at bounding box center [1243, 288] width 18 height 18
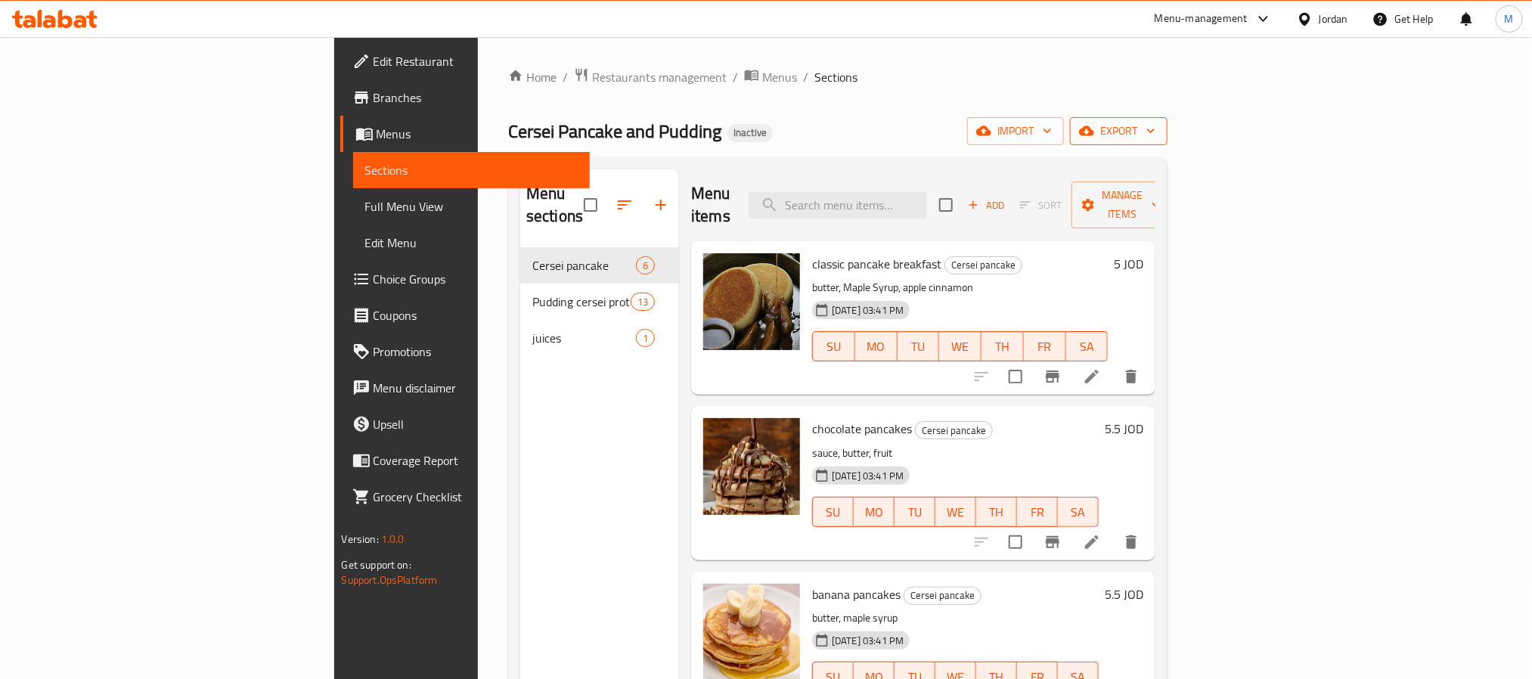
click at [1155, 137] on span "export" at bounding box center [1118, 131] width 73 height 19
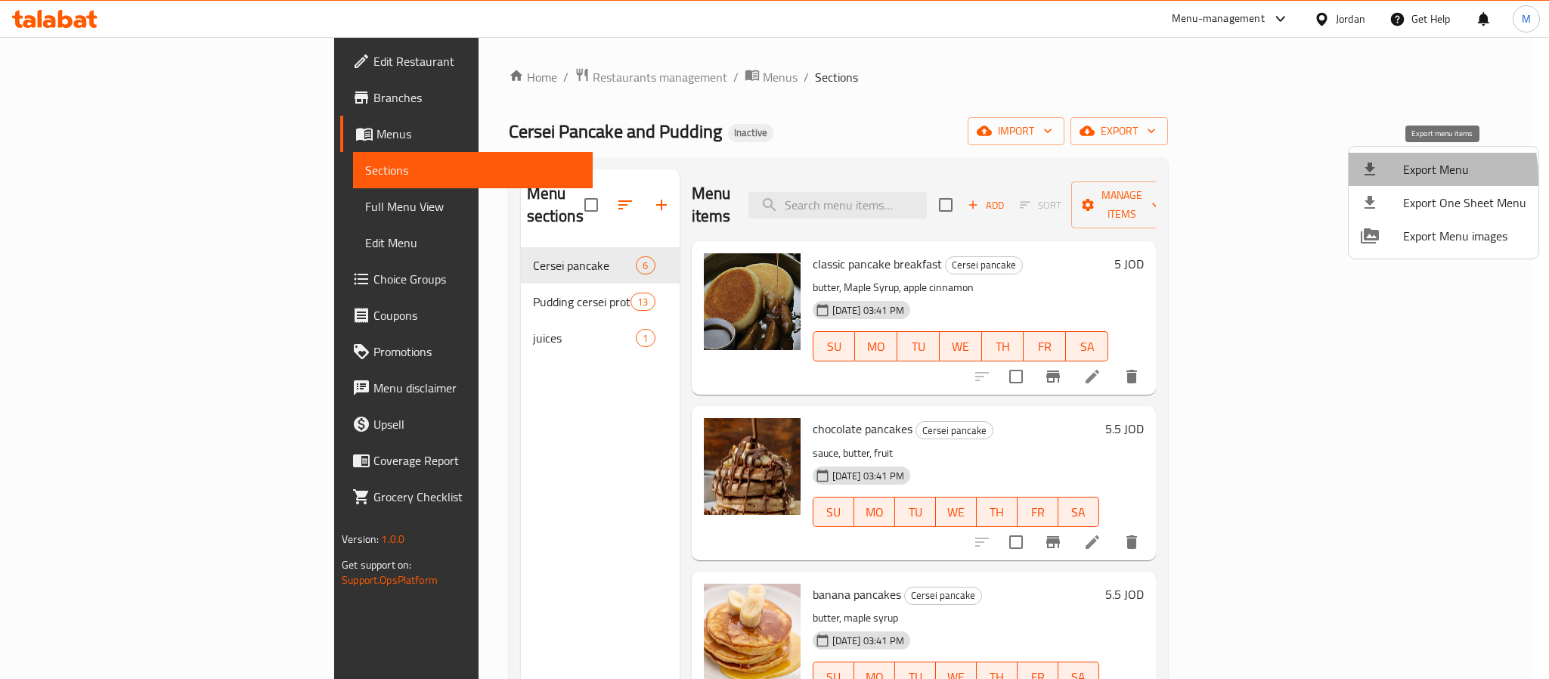
click at [1357, 180] on li "Export Menu" at bounding box center [1444, 169] width 190 height 33
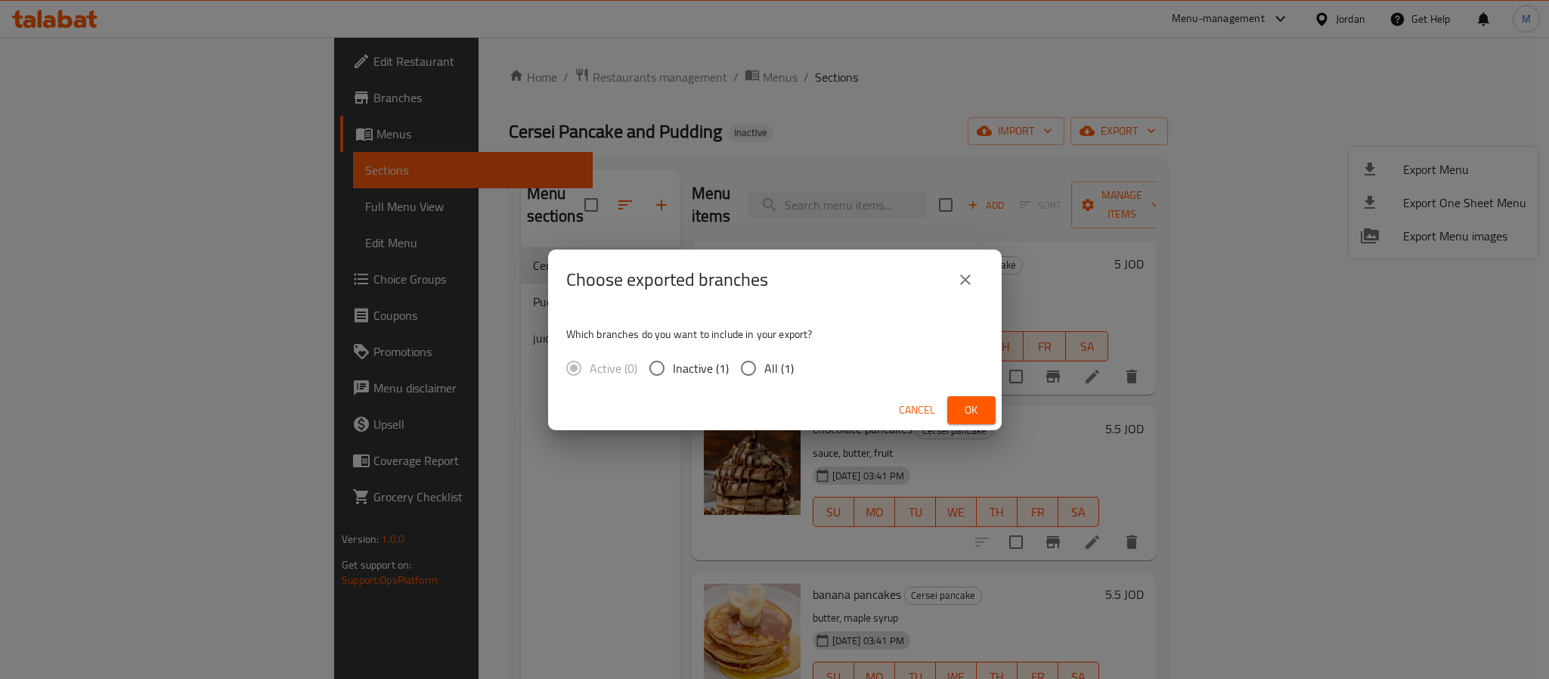
click at [783, 368] on span "All (1)" at bounding box center [779, 368] width 29 height 18
click at [765, 368] on input "All (1)" at bounding box center [749, 368] width 32 height 32
radio input "true"
click at [957, 405] on button "Ok" at bounding box center [972, 410] width 48 height 28
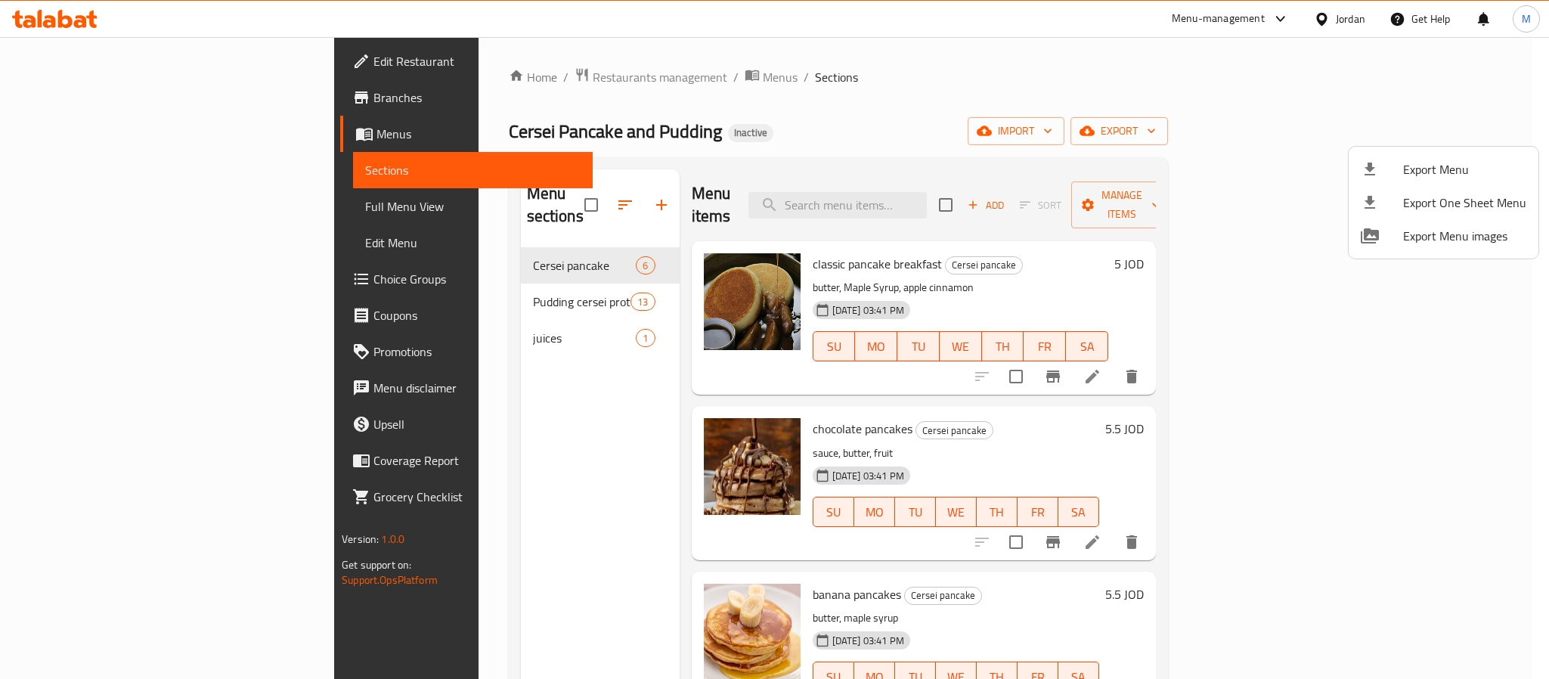
click at [1344, 23] on div at bounding box center [774, 339] width 1549 height 679
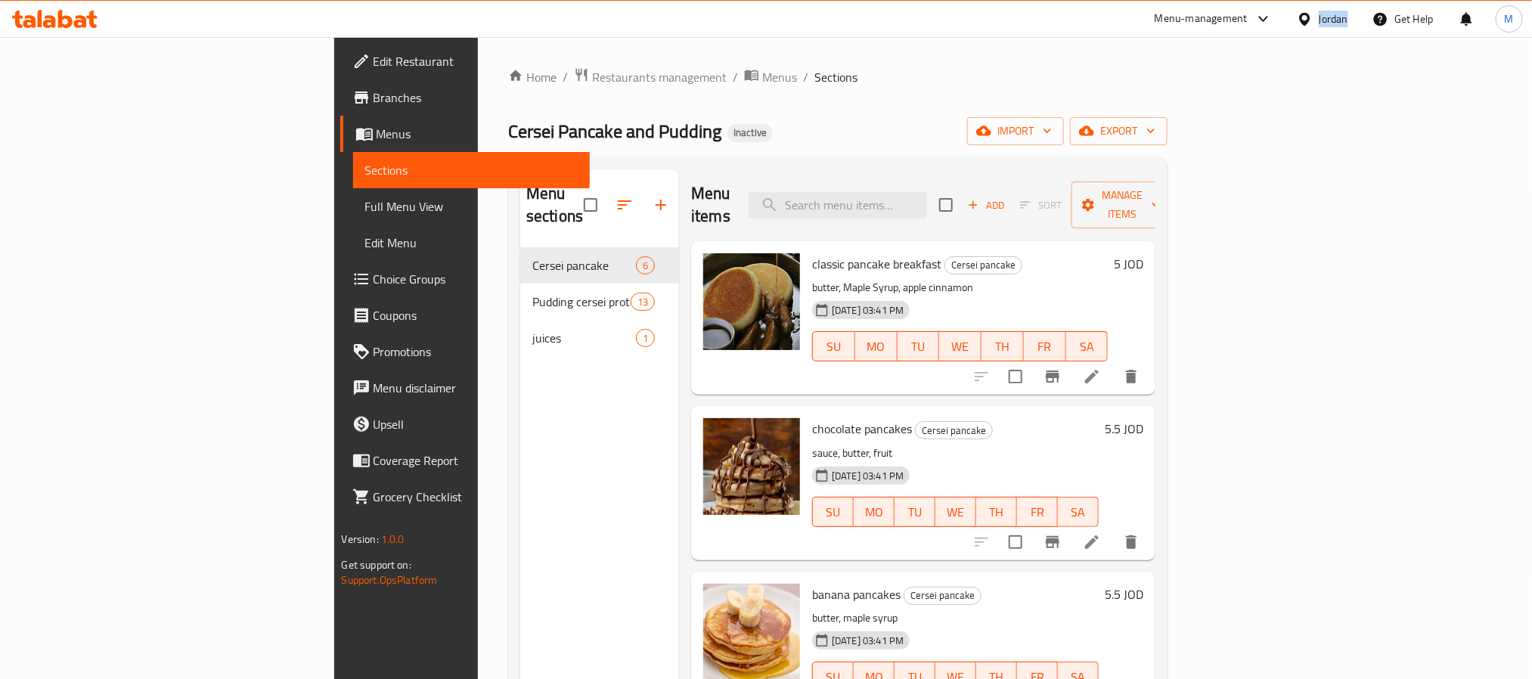
click at [1344, 23] on div "Jordan" at bounding box center [1333, 19] width 29 height 17
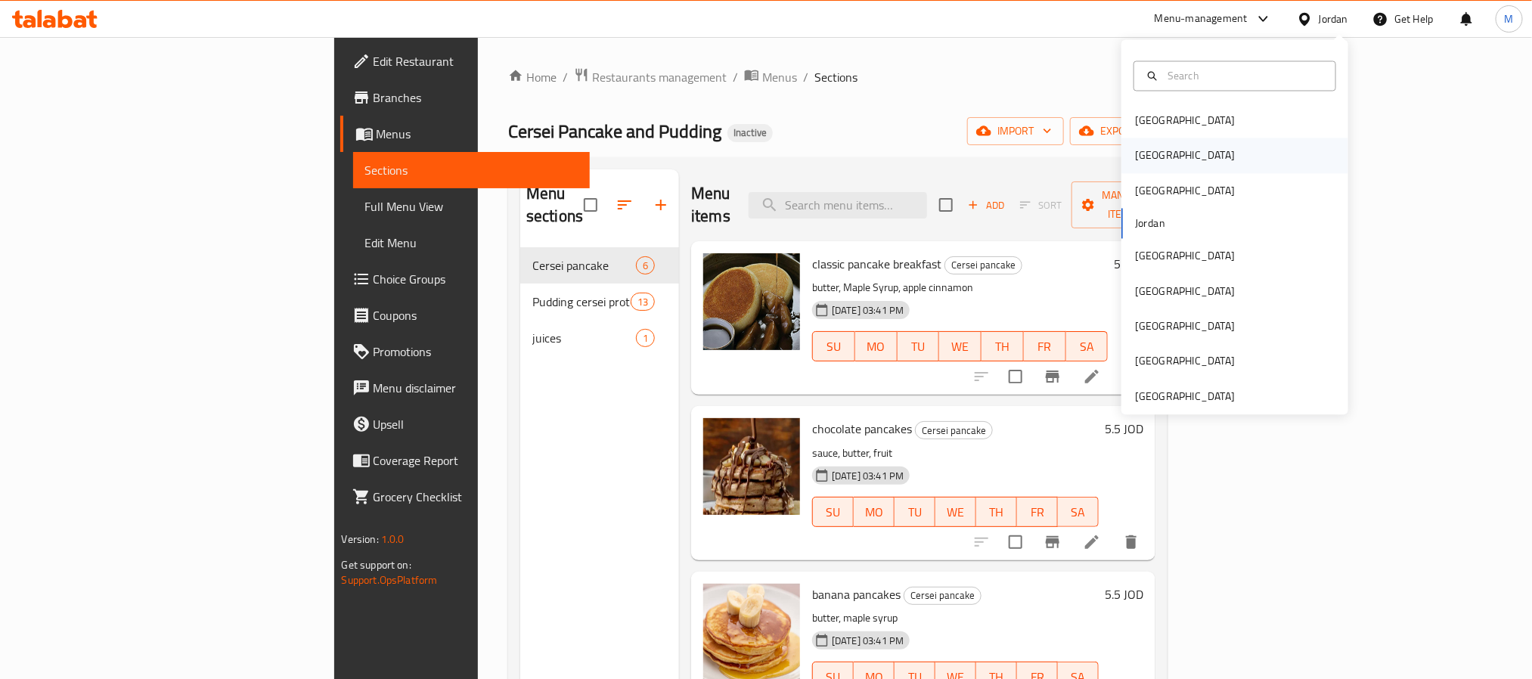
click at [1146, 159] on div "Egypt" at bounding box center [1185, 155] width 124 height 35
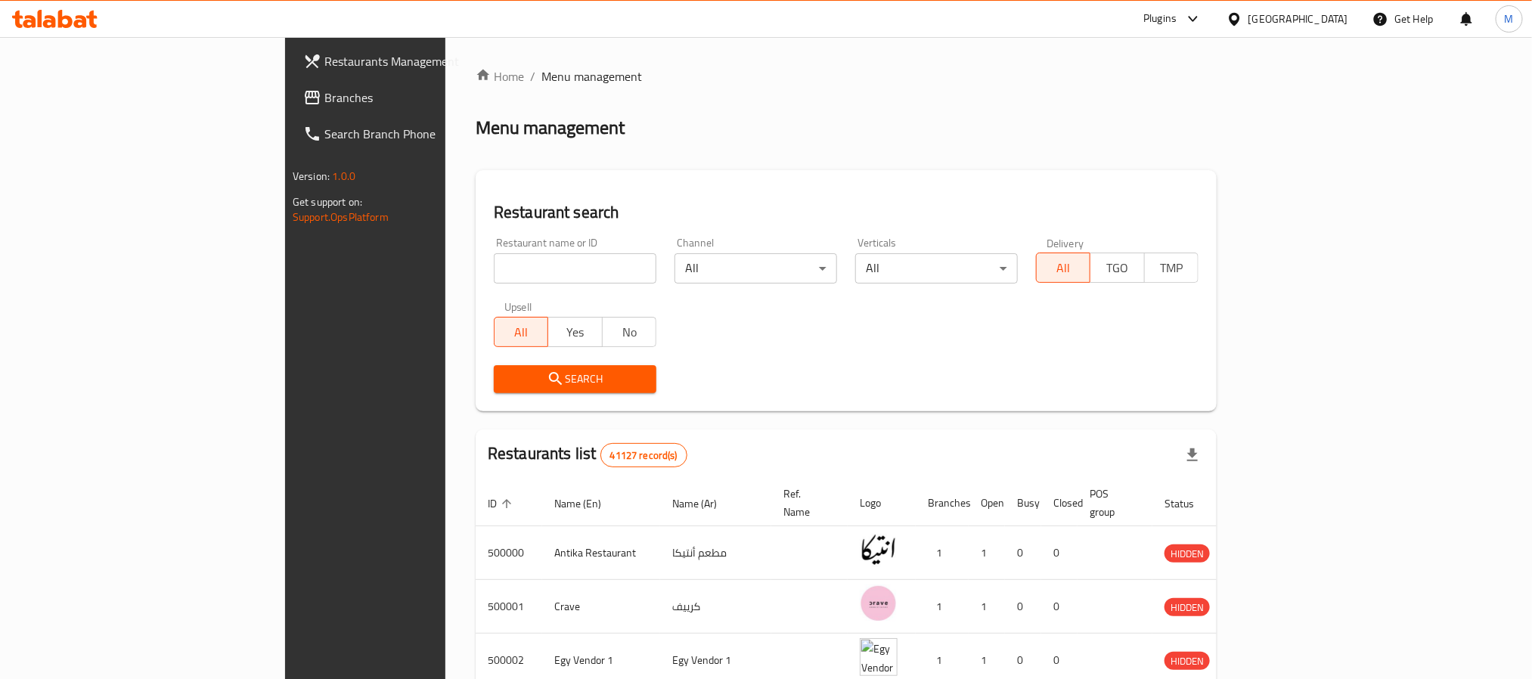
drag, startPoint x: 121, startPoint y: 82, endPoint x: 236, endPoint y: 86, distance: 115.0
click at [291, 82] on link "Branches" at bounding box center [416, 97] width 250 height 36
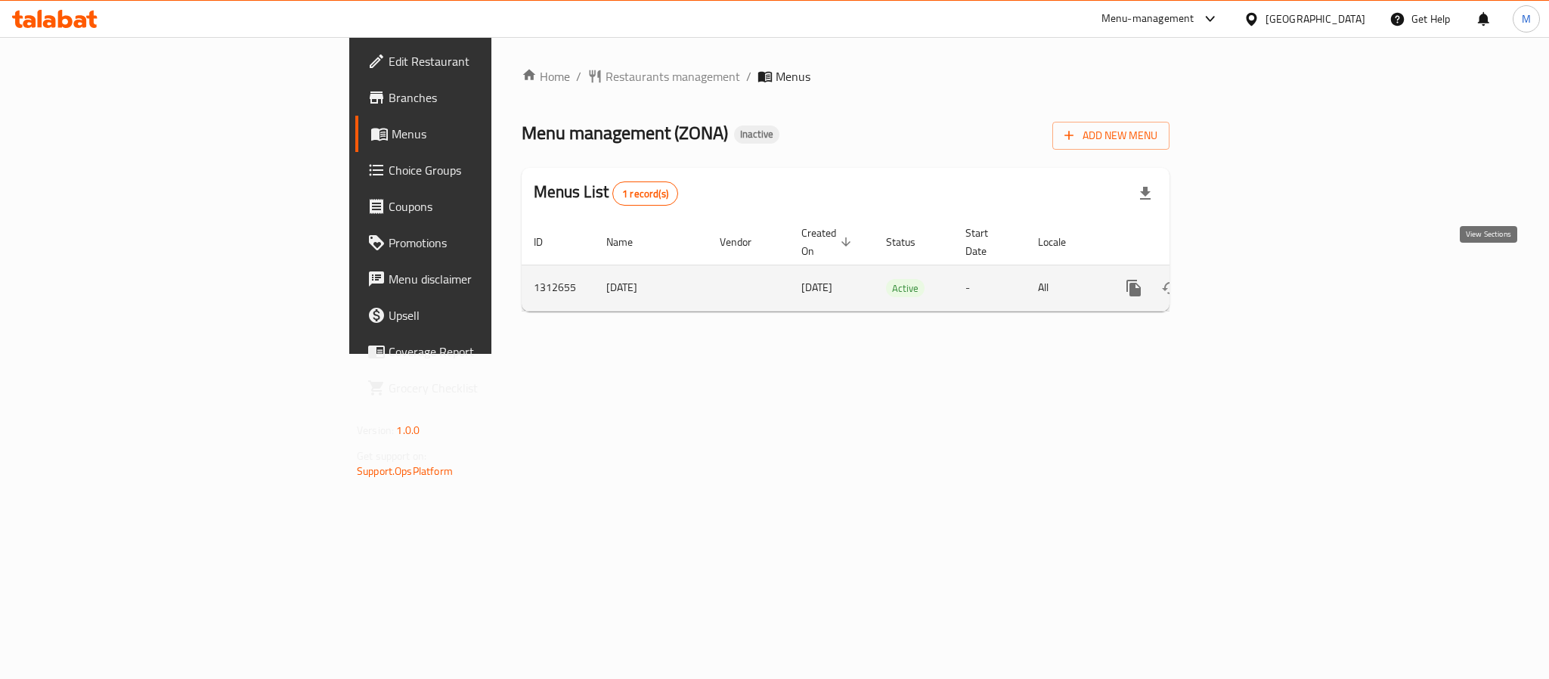
click at [1252, 279] on icon "enhanced table" at bounding box center [1243, 288] width 18 height 18
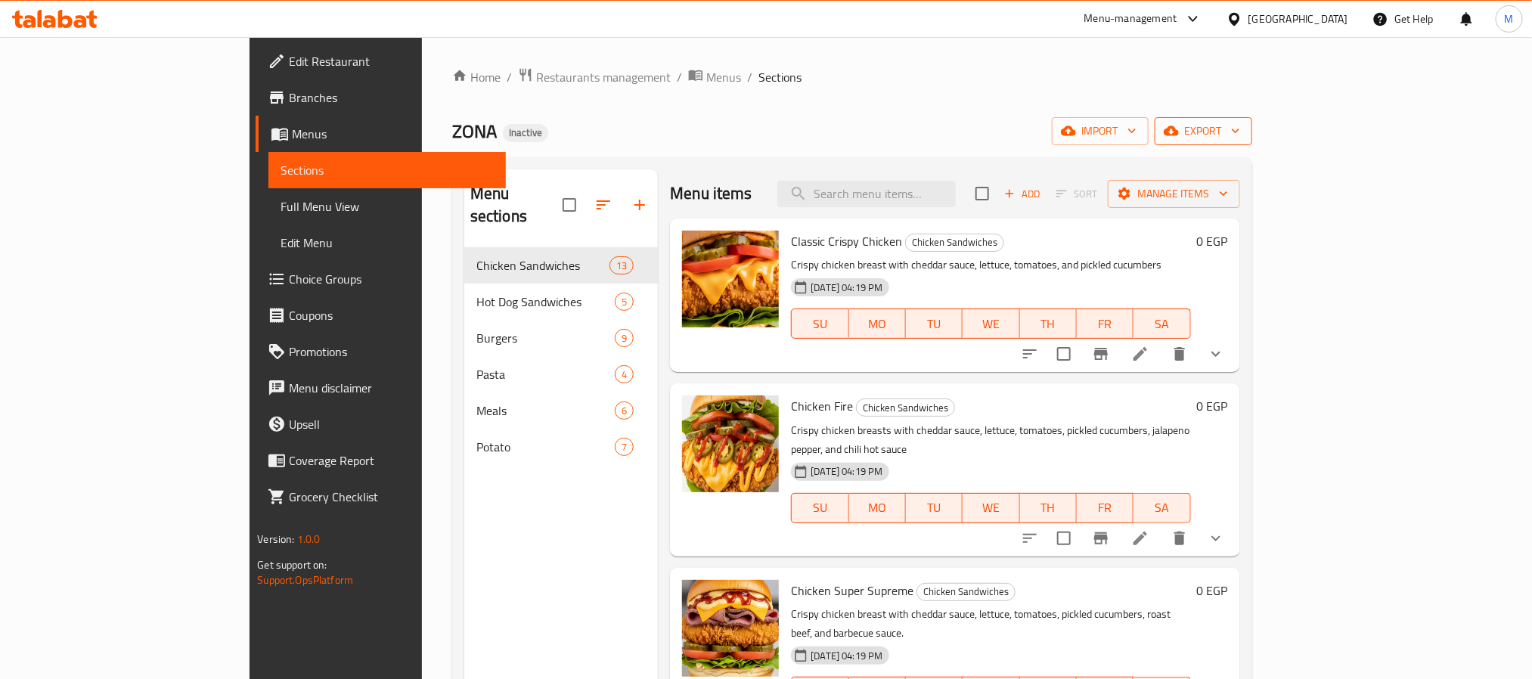
click at [1240, 130] on span "export" at bounding box center [1203, 131] width 73 height 19
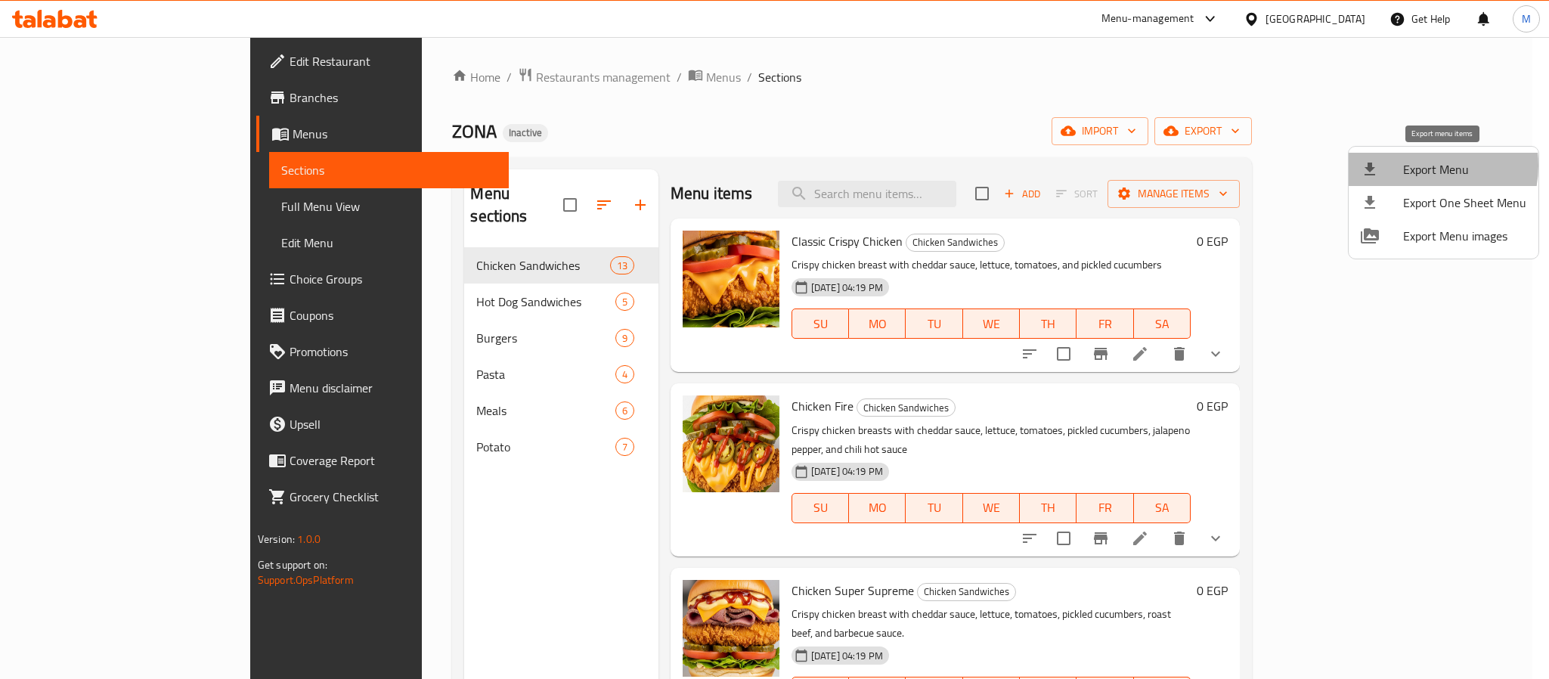
click at [1423, 166] on span "Export Menu" at bounding box center [1465, 169] width 123 height 18
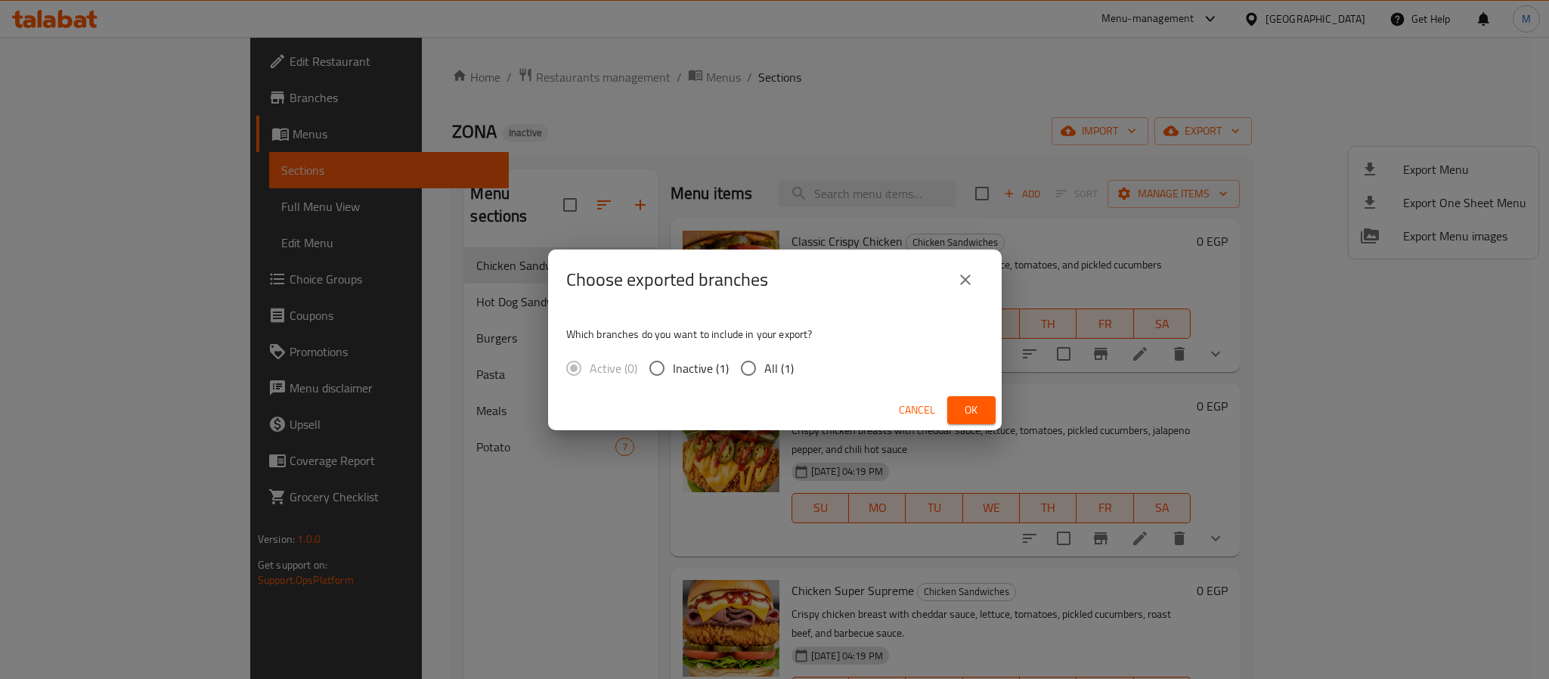
drag, startPoint x: 778, startPoint y: 368, endPoint x: 926, endPoint y: 397, distance: 150.2
click at [779, 368] on span "All (1)" at bounding box center [779, 368] width 29 height 18
click at [765, 368] on input "All (1)" at bounding box center [749, 368] width 32 height 32
radio input "true"
click at [969, 401] on span "Ok" at bounding box center [972, 410] width 24 height 19
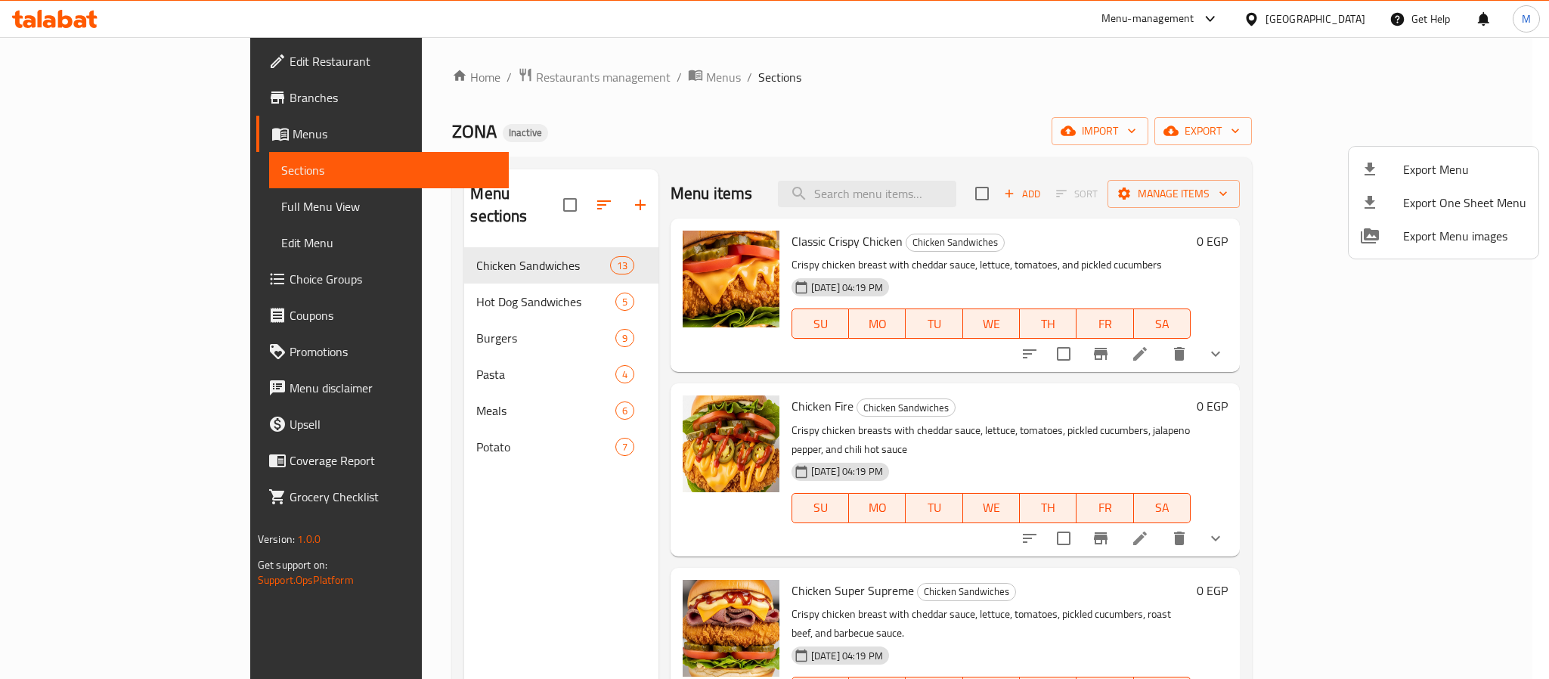
click at [1332, 32] on div at bounding box center [774, 339] width 1549 height 679
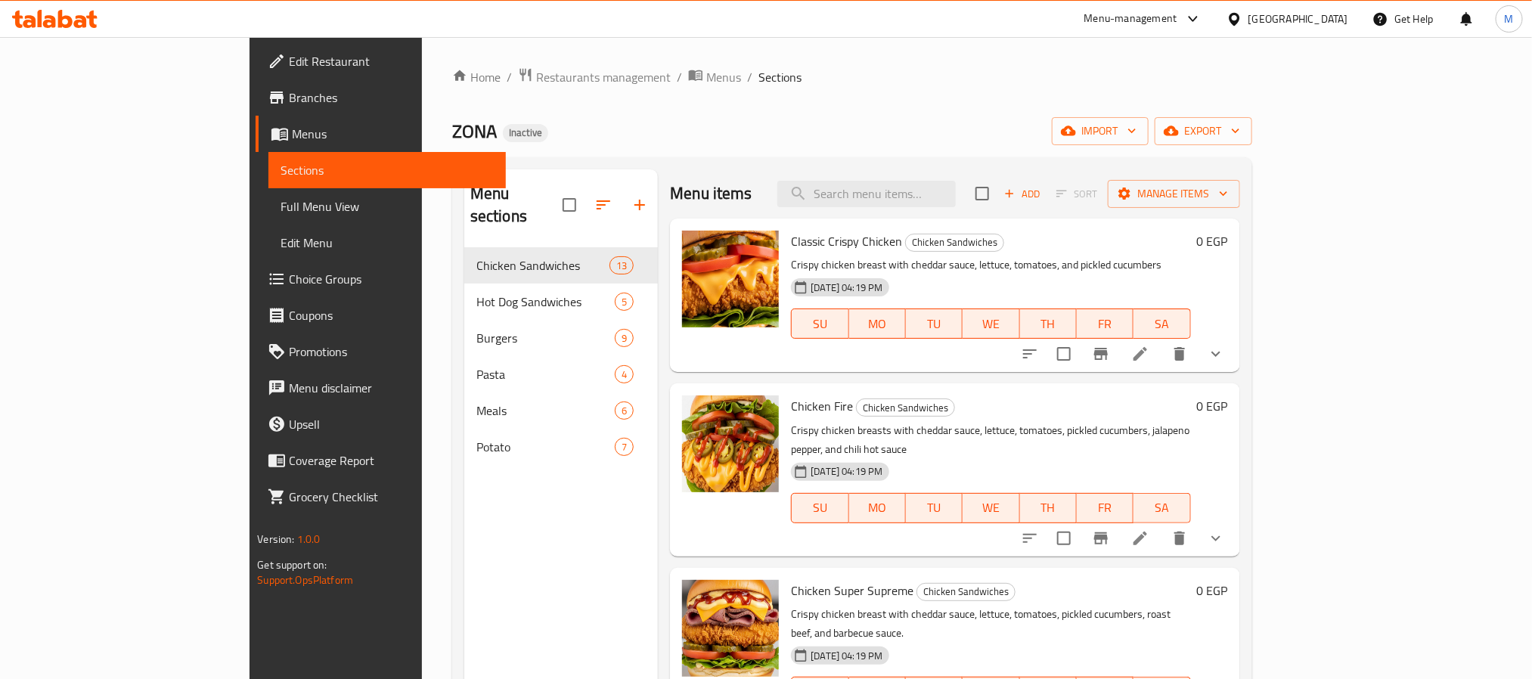
click at [1332, 23] on div "Egypt" at bounding box center [1299, 19] width 100 height 17
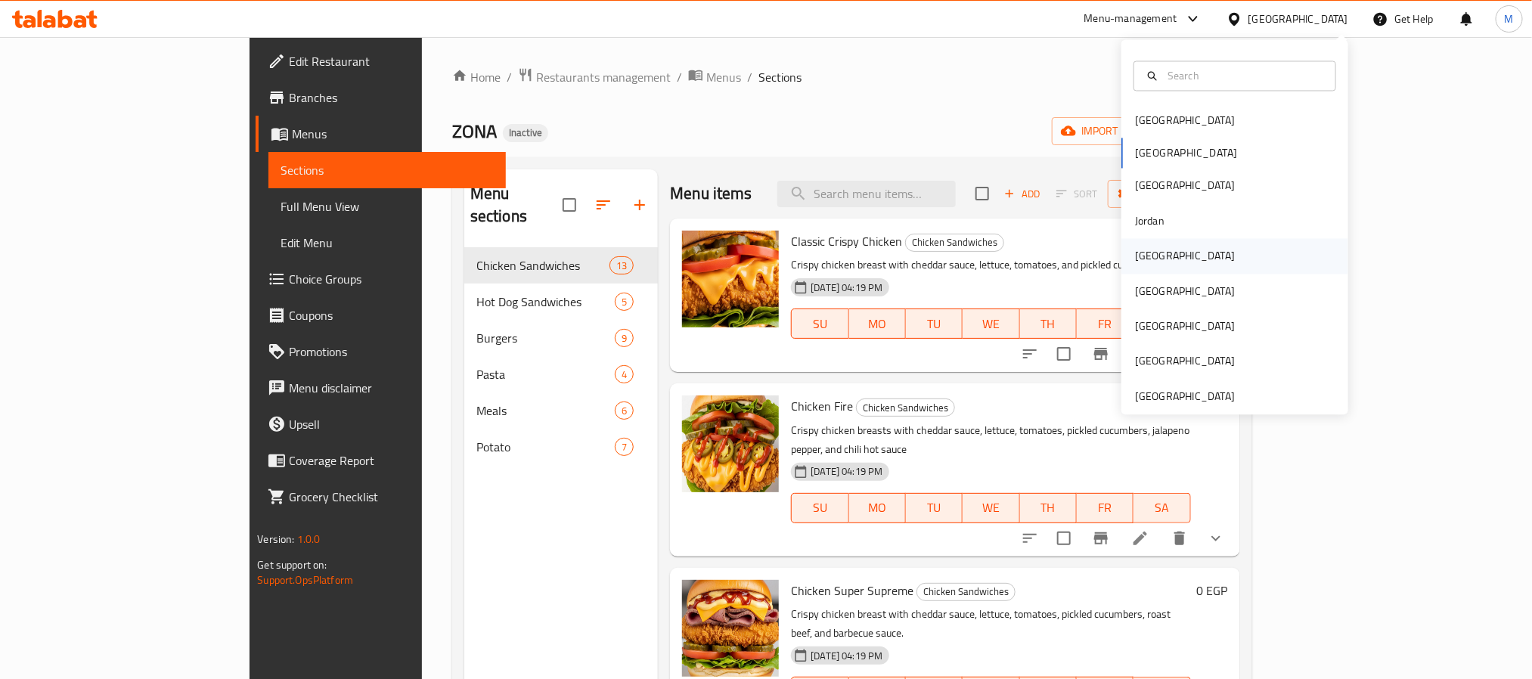
click at [1152, 272] on div "[GEOGRAPHIC_DATA]" at bounding box center [1185, 256] width 124 height 35
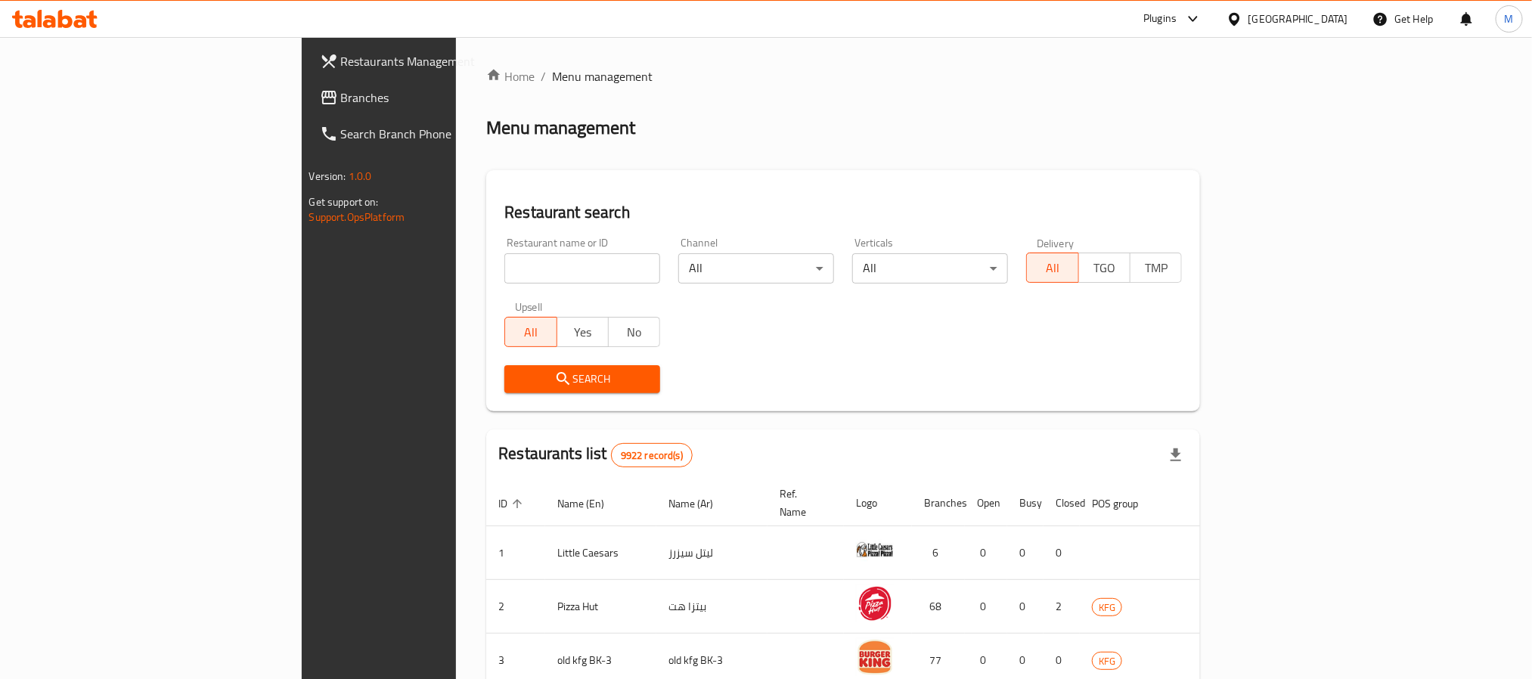
click at [341, 100] on span "Branches" at bounding box center [443, 97] width 204 height 18
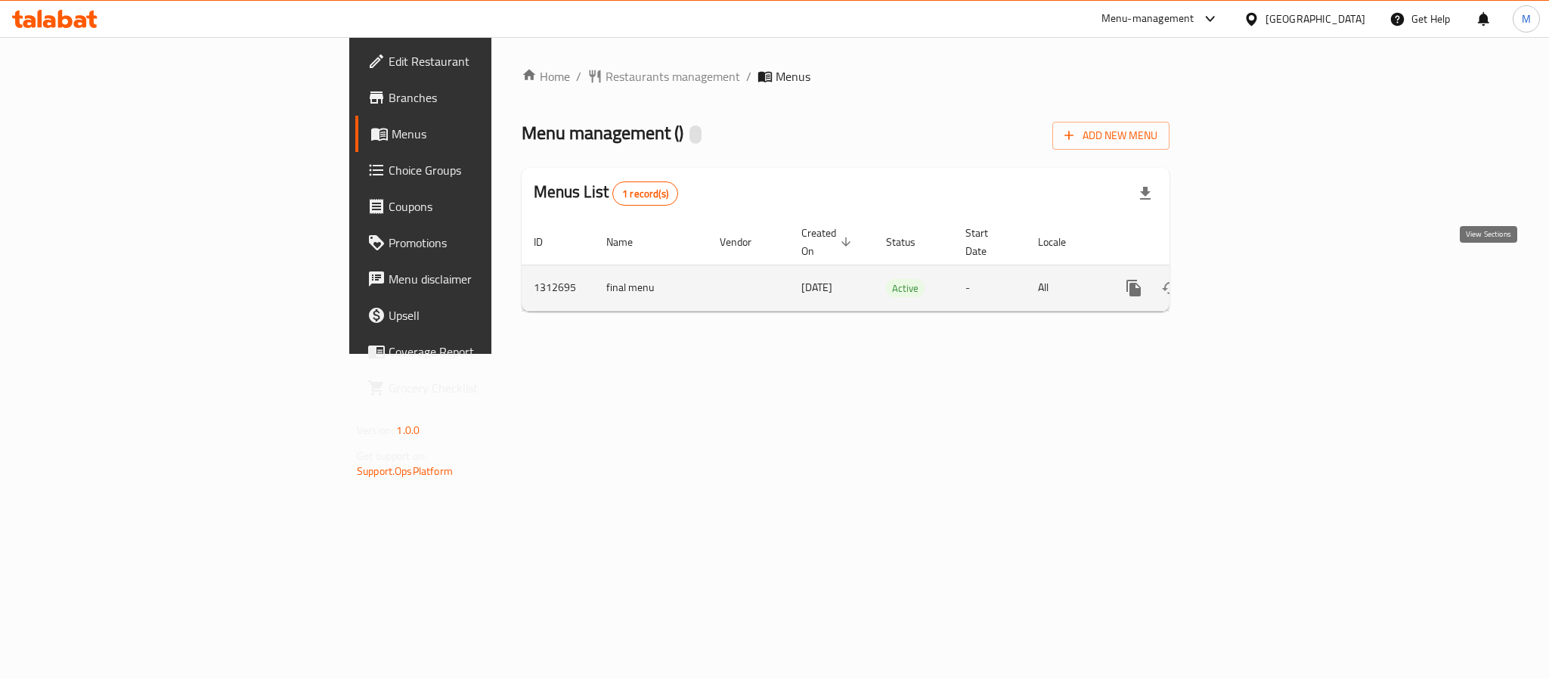
click at [1252, 279] on icon "enhanced table" at bounding box center [1243, 288] width 18 height 18
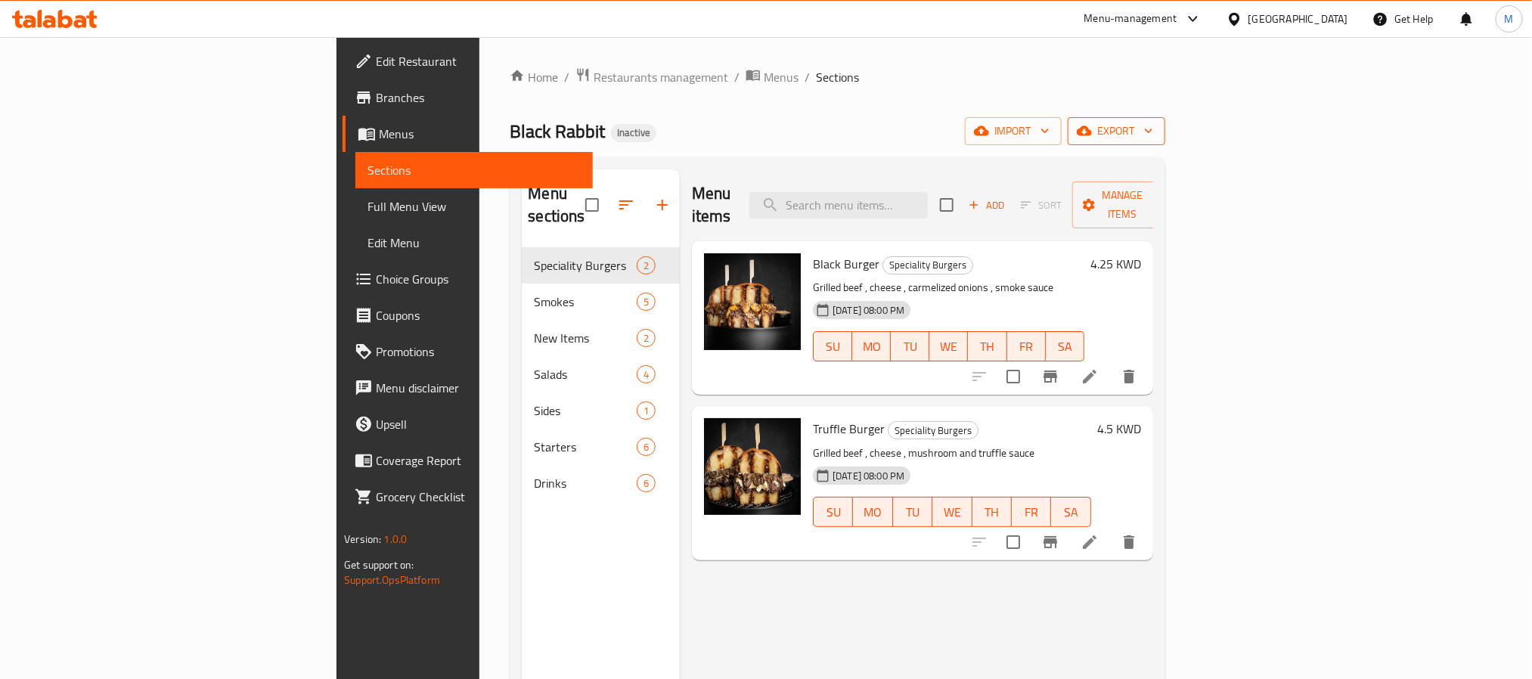
click at [1165, 143] on button "export" at bounding box center [1117, 131] width 98 height 28
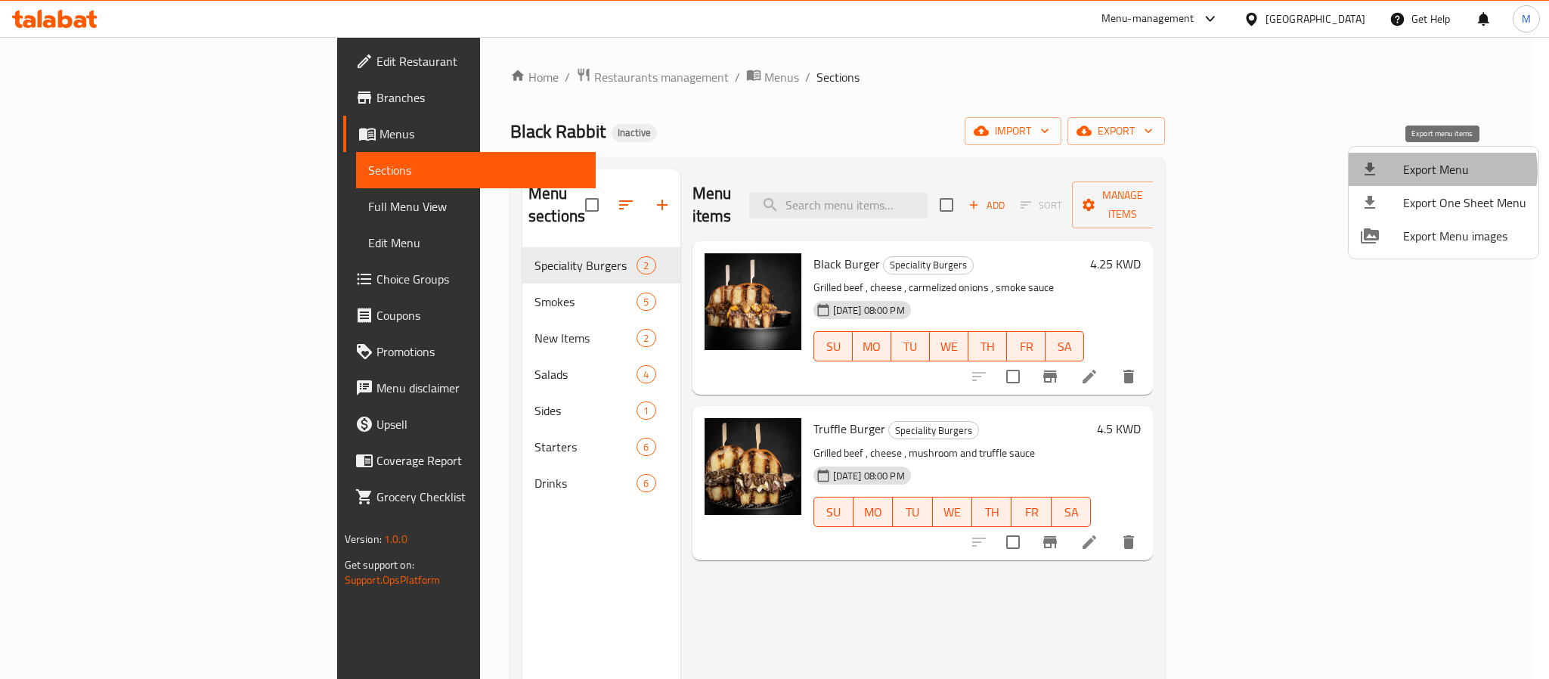
click at [1438, 171] on span "Export Menu" at bounding box center [1465, 169] width 123 height 18
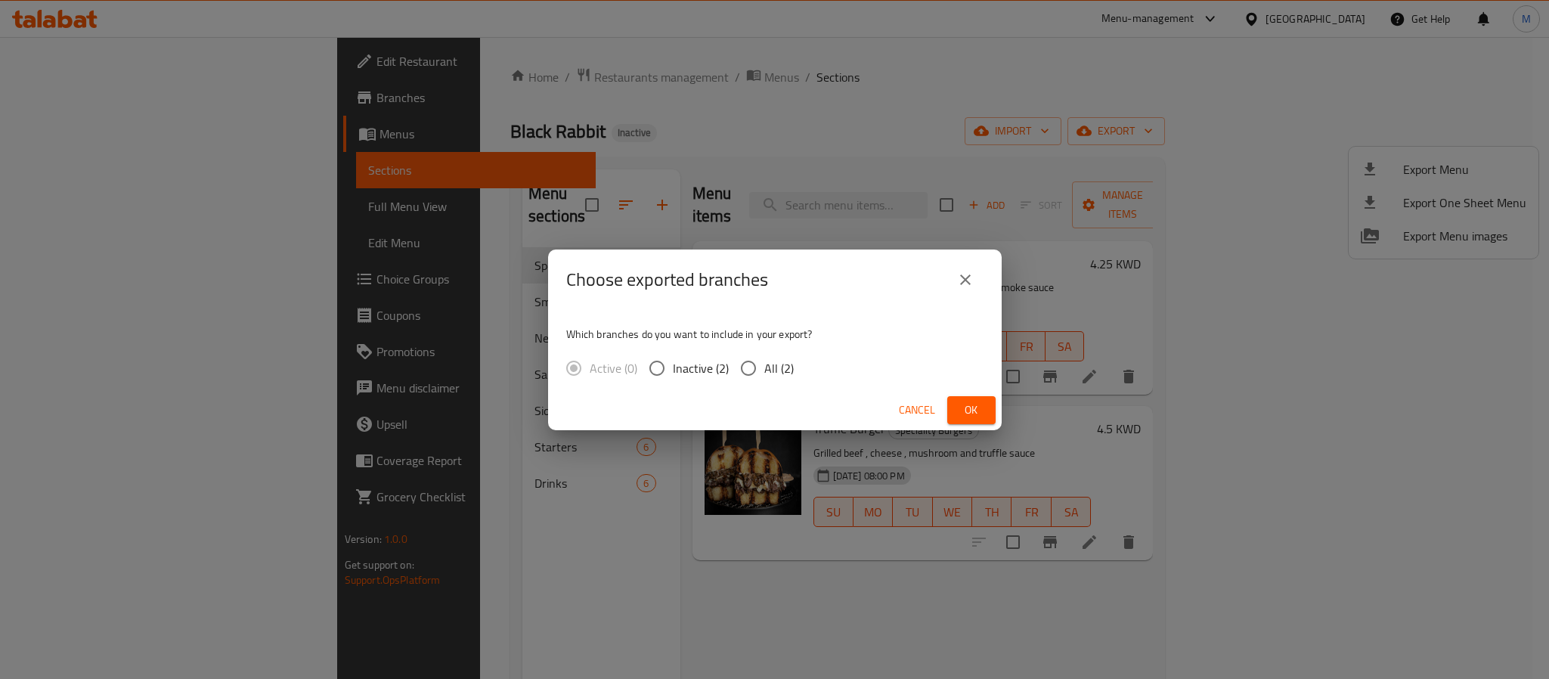
click at [799, 352] on div "Active (0) Inactive (2) All (2)" at bounding box center [686, 368] width 240 height 32
click at [790, 359] on span "All (2)" at bounding box center [779, 368] width 29 height 18
click at [765, 358] on input "All (2)" at bounding box center [749, 368] width 32 height 32
radio input "true"
click at [980, 411] on span "Ok" at bounding box center [972, 410] width 24 height 19
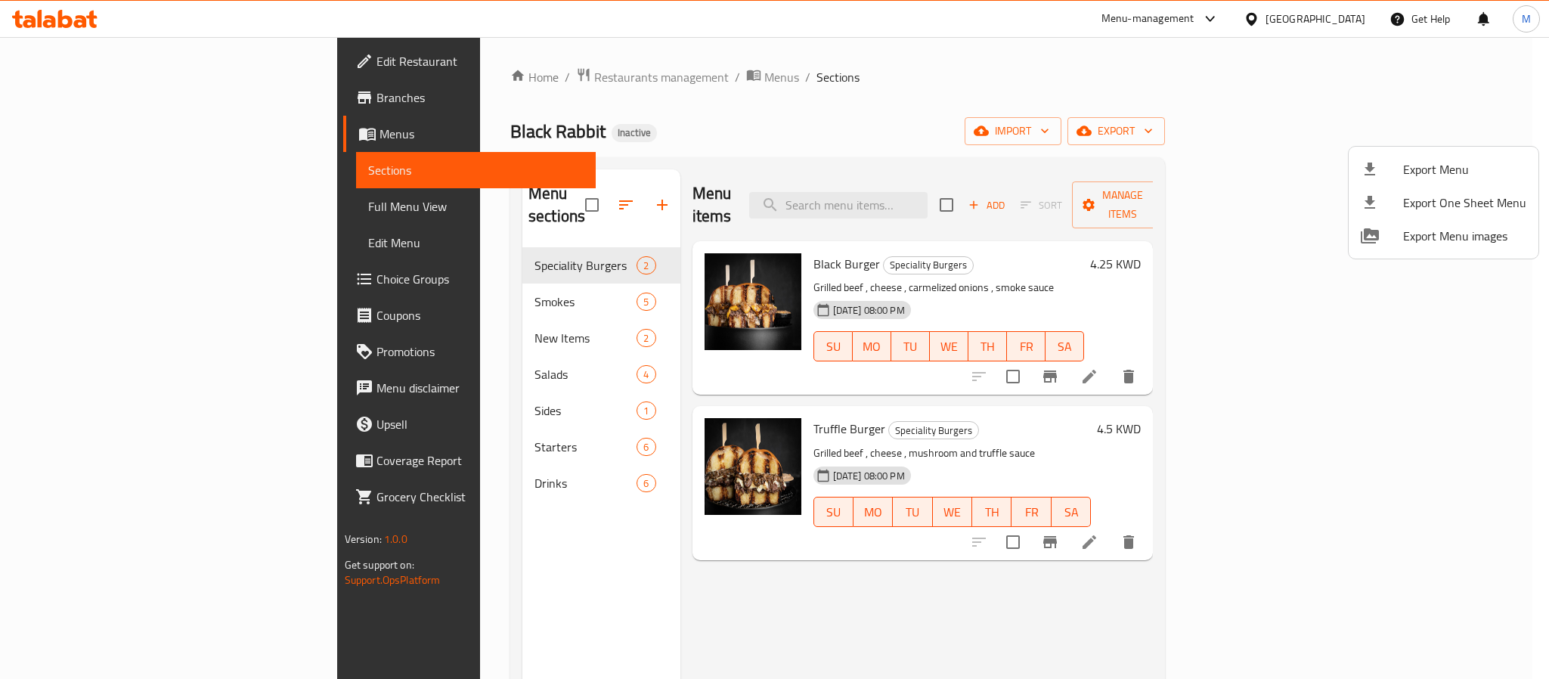
click at [1341, 25] on div at bounding box center [774, 339] width 1549 height 679
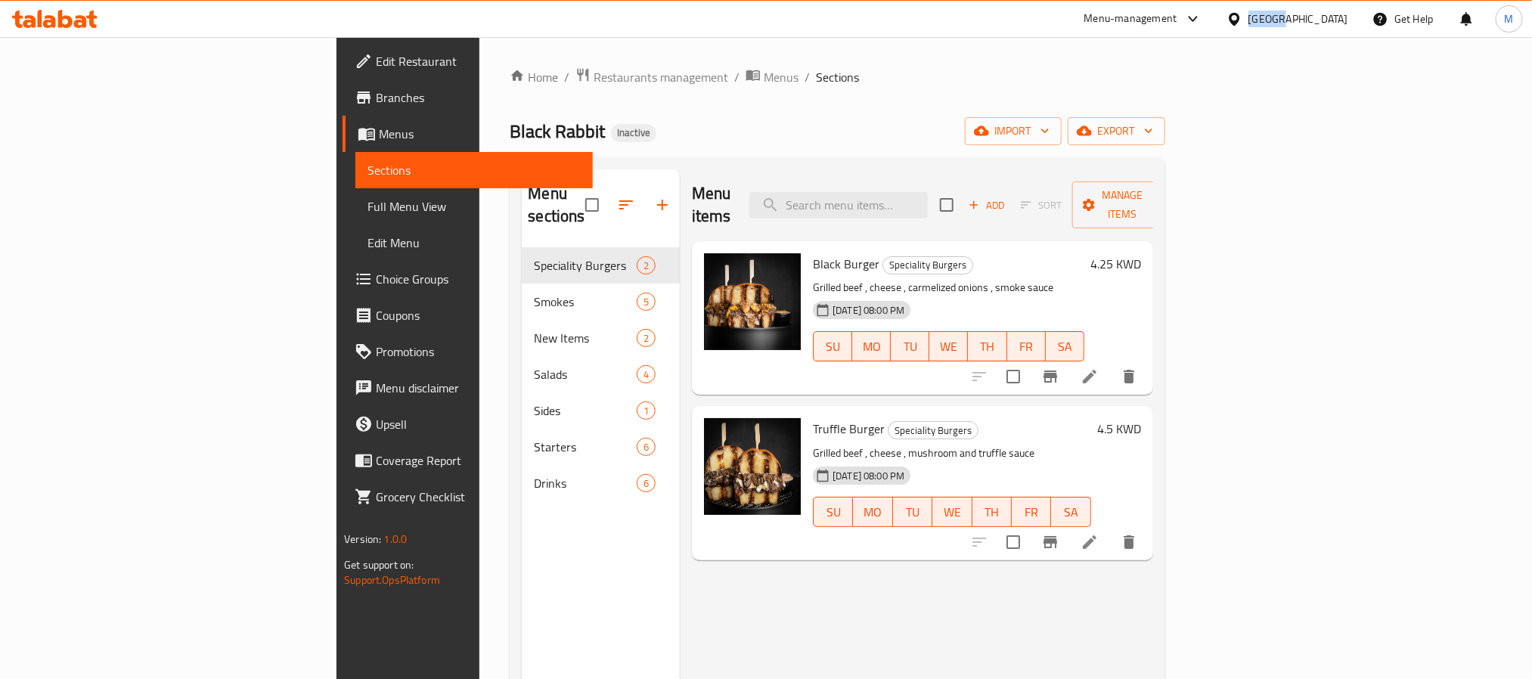
click at [1341, 25] on div "[GEOGRAPHIC_DATA]" at bounding box center [1299, 19] width 100 height 17
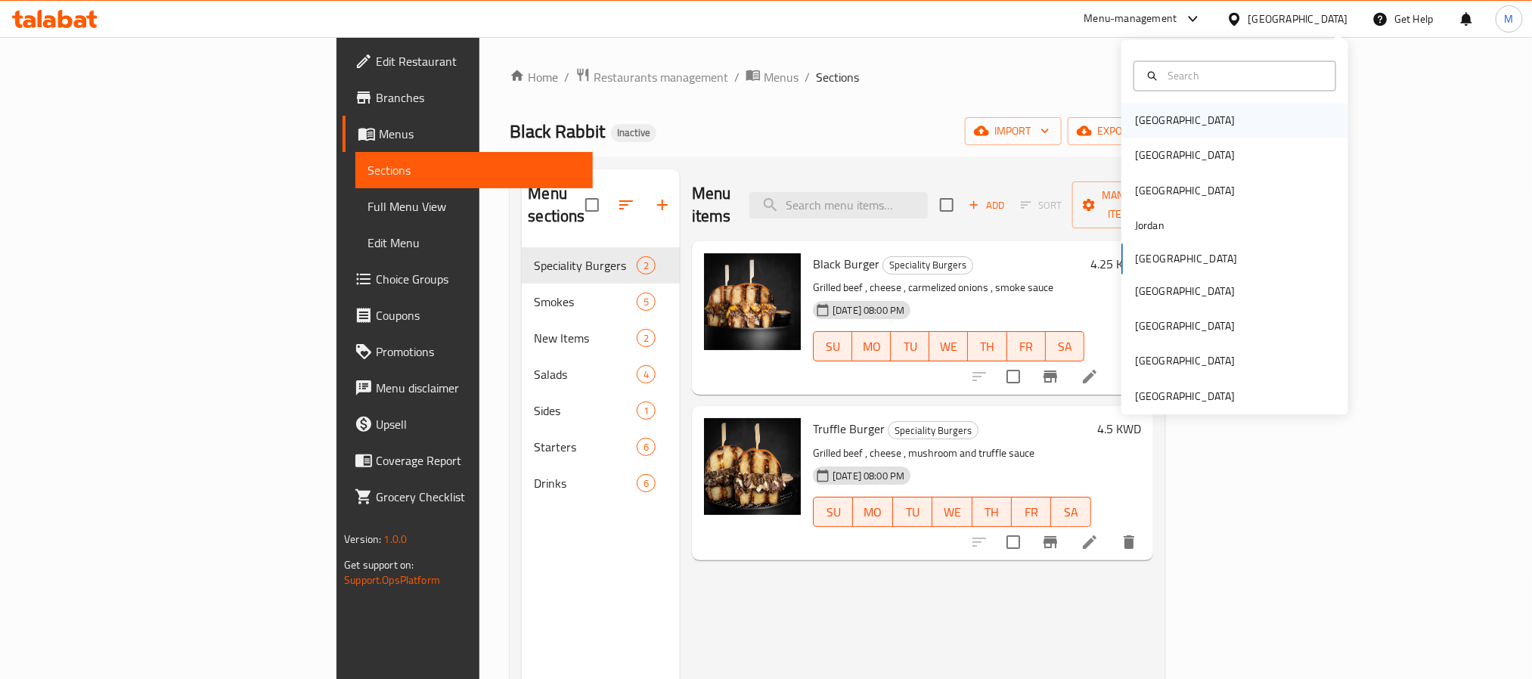
click at [1140, 127] on div "[GEOGRAPHIC_DATA]" at bounding box center [1185, 121] width 100 height 17
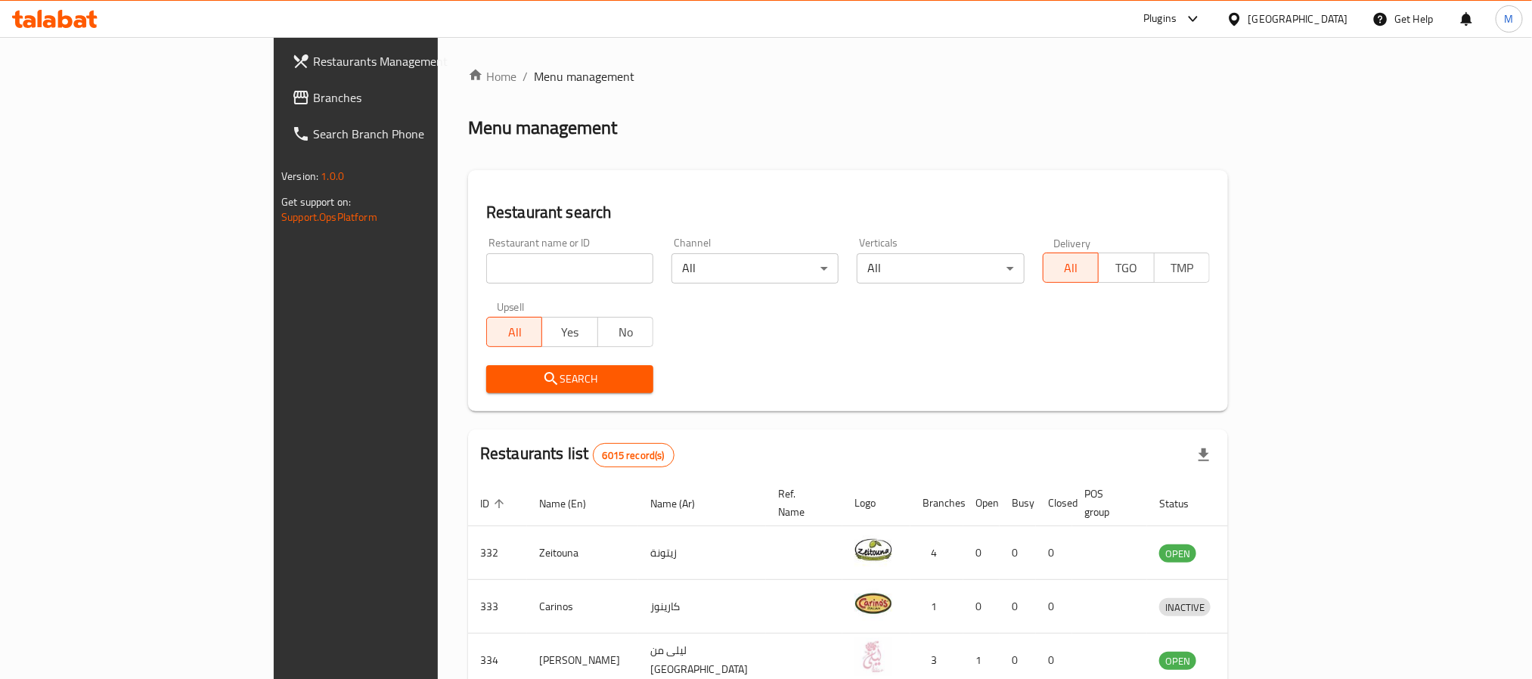
drag, startPoint x: 128, startPoint y: 93, endPoint x: 171, endPoint y: 98, distance: 43.4
click at [313, 93] on span "Branches" at bounding box center [415, 97] width 204 height 18
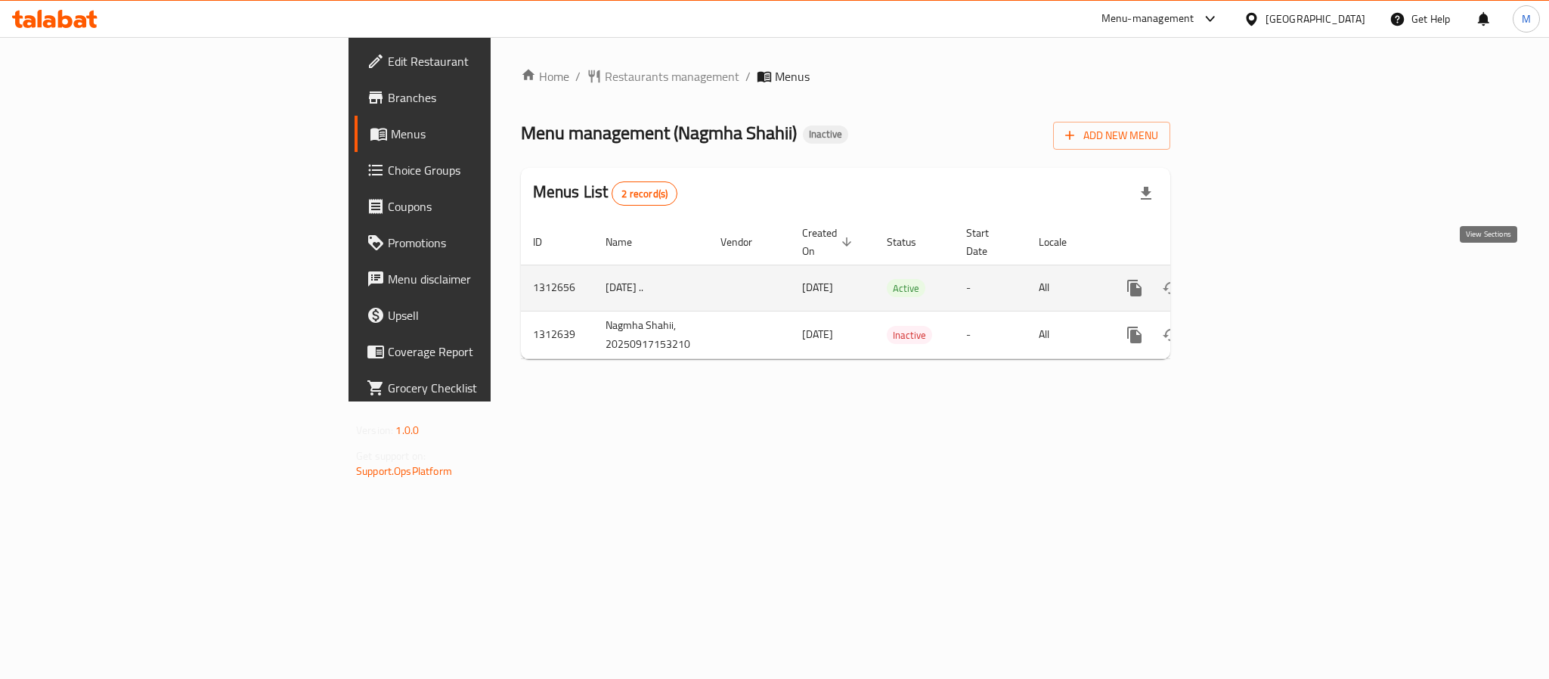
click at [1251, 281] on icon "enhanced table" at bounding box center [1244, 288] width 14 height 14
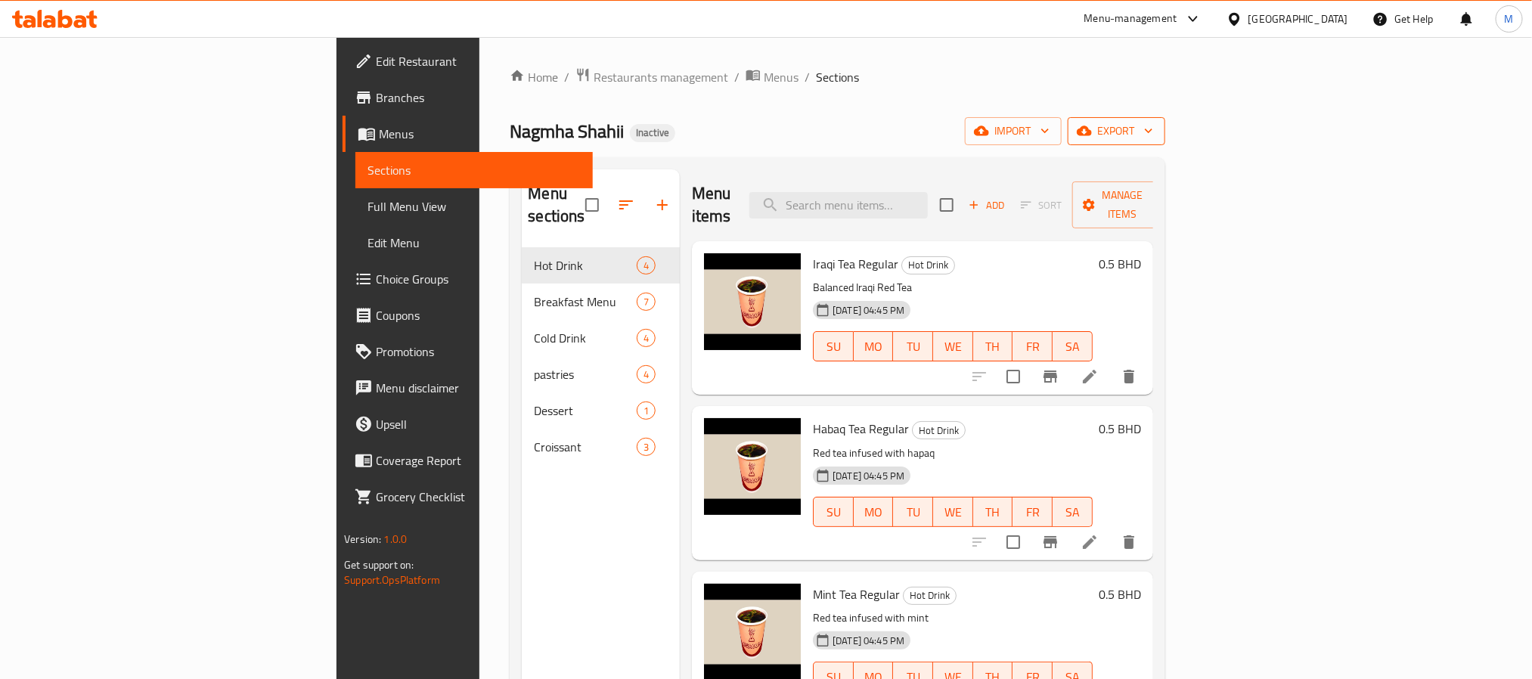
click at [1153, 125] on span "export" at bounding box center [1116, 131] width 73 height 19
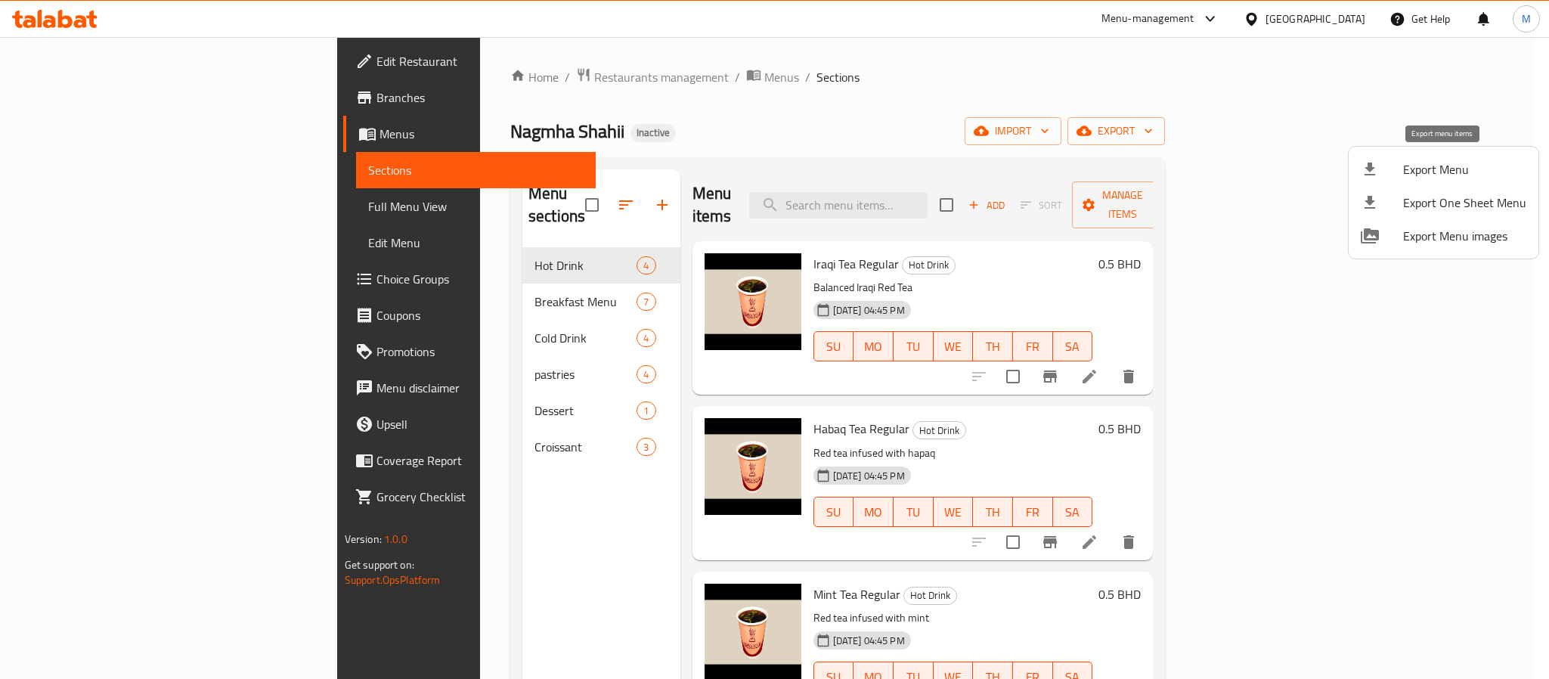
click at [1450, 160] on span "Export Menu" at bounding box center [1465, 169] width 123 height 18
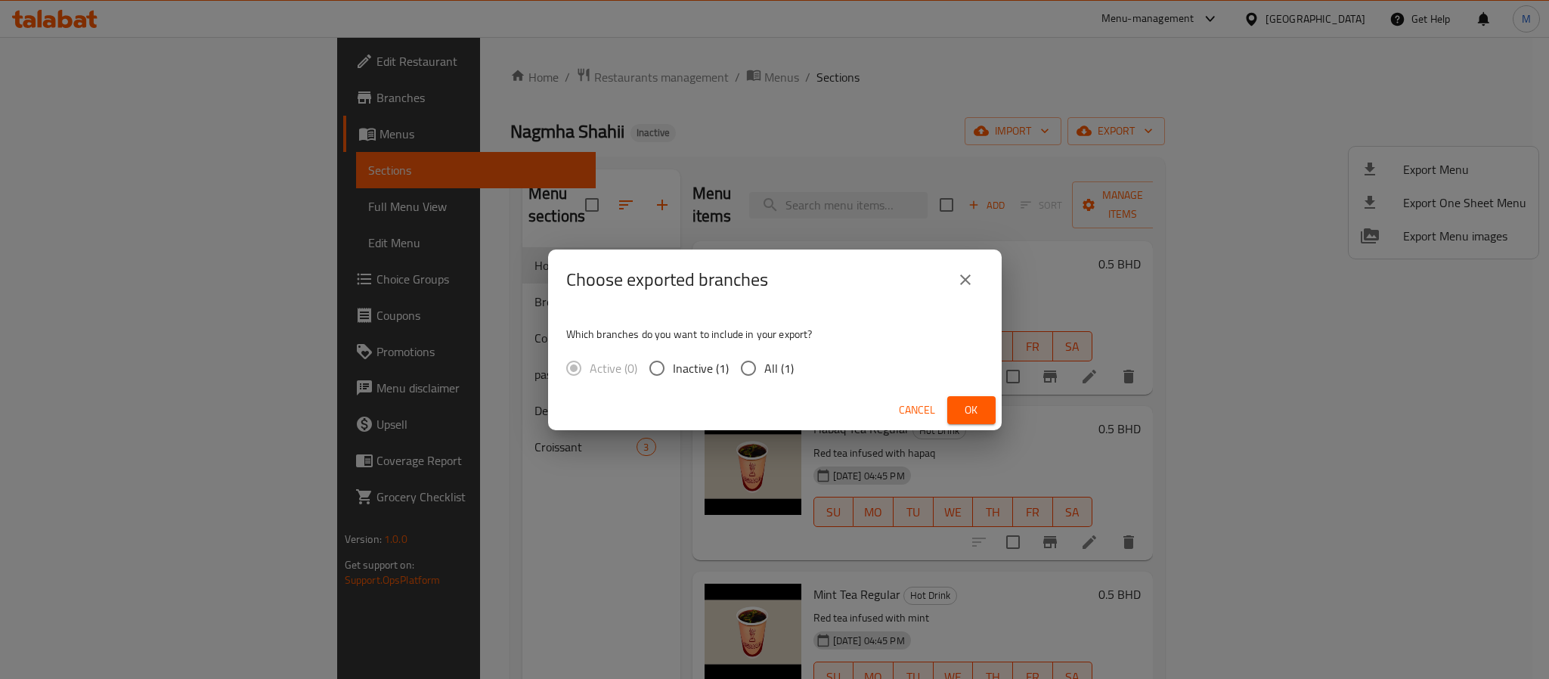
click at [774, 363] on span "All (1)" at bounding box center [779, 368] width 29 height 18
click at [765, 363] on input "All (1)" at bounding box center [749, 368] width 32 height 32
radio input "true"
click at [974, 407] on span "Ok" at bounding box center [972, 410] width 24 height 19
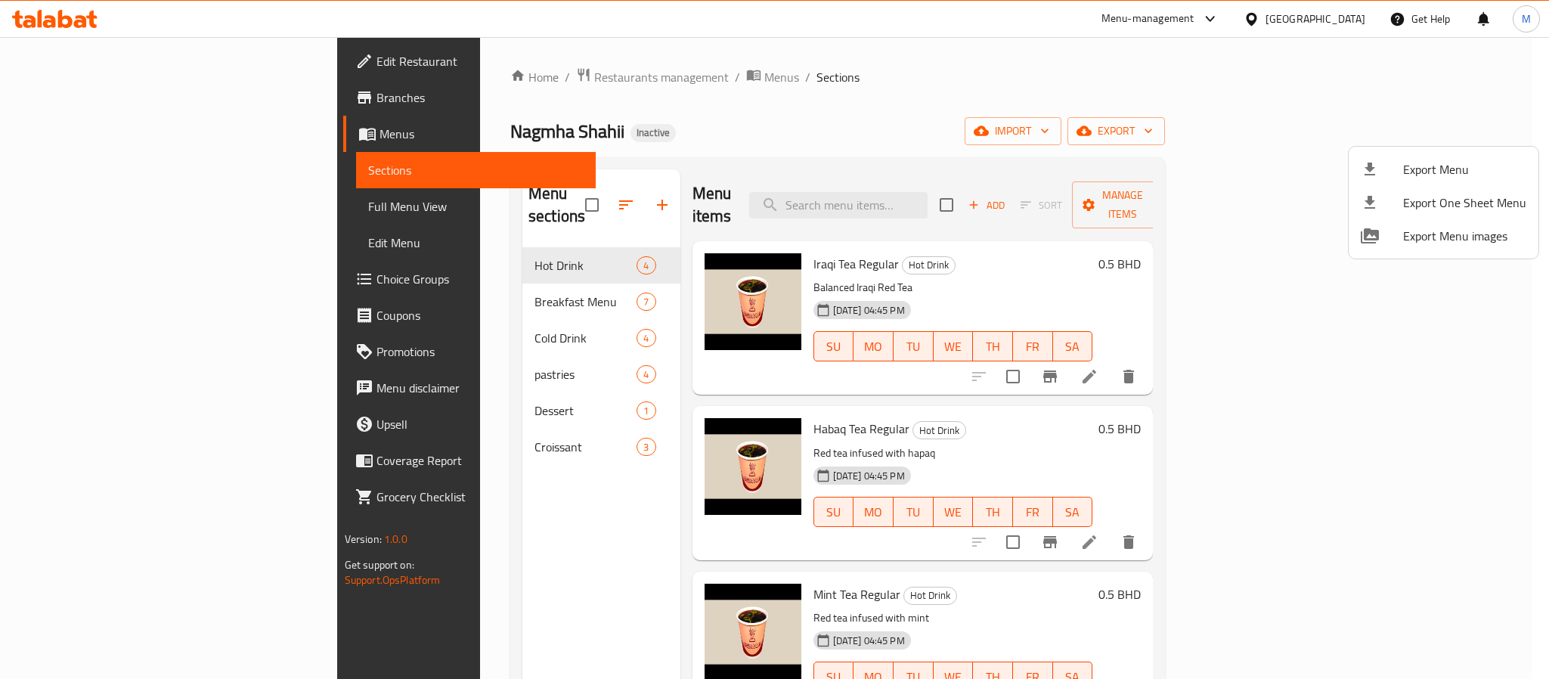
click at [1335, 19] on div at bounding box center [774, 339] width 1549 height 679
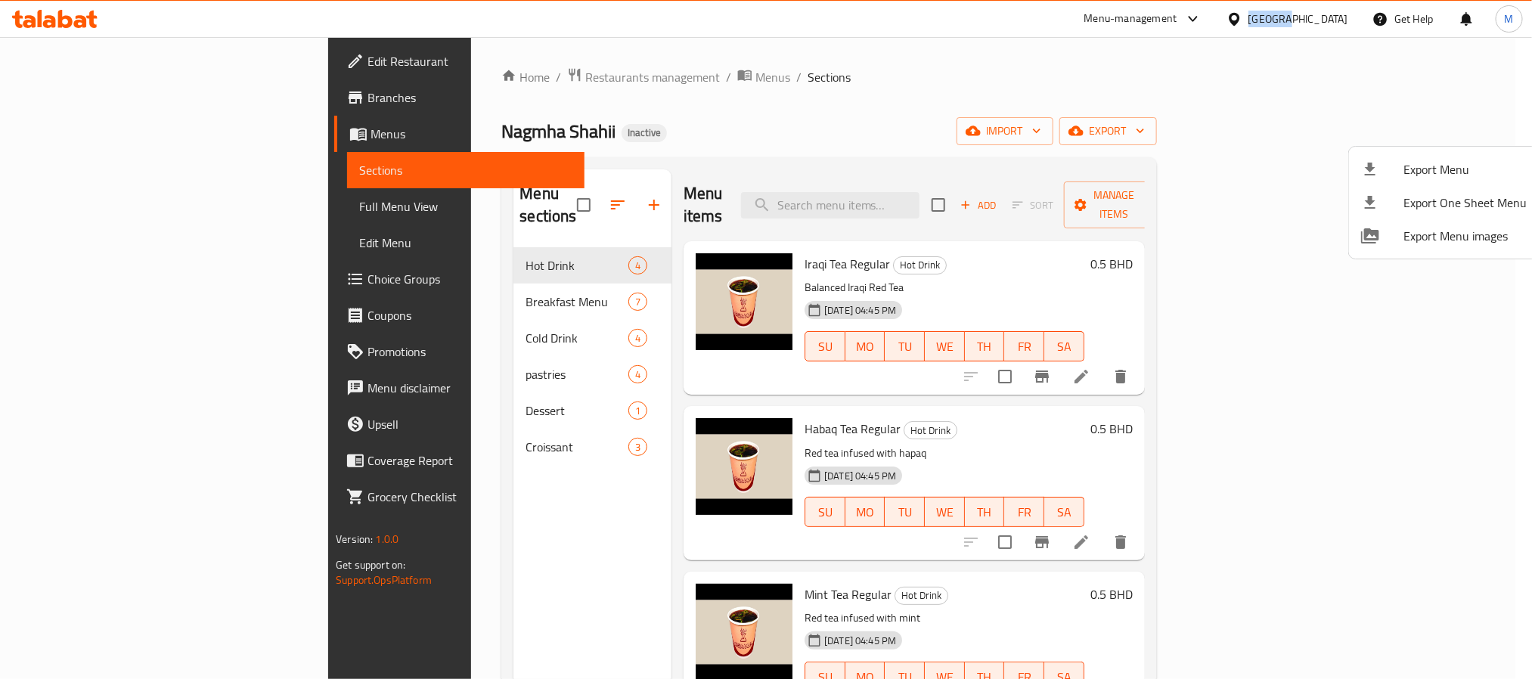
click at [1335, 19] on div "[GEOGRAPHIC_DATA]" at bounding box center [1299, 19] width 100 height 17
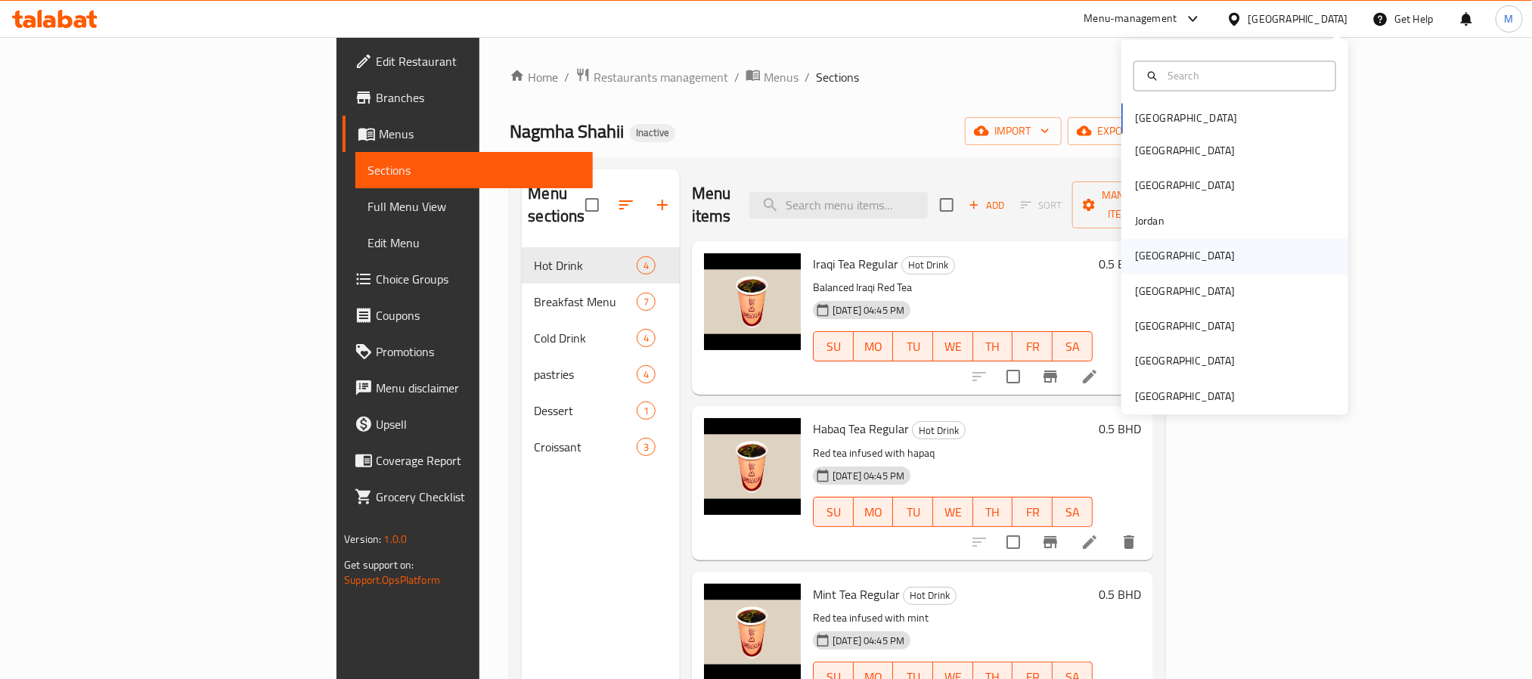
click at [1160, 253] on div "[GEOGRAPHIC_DATA]" at bounding box center [1185, 256] width 124 height 35
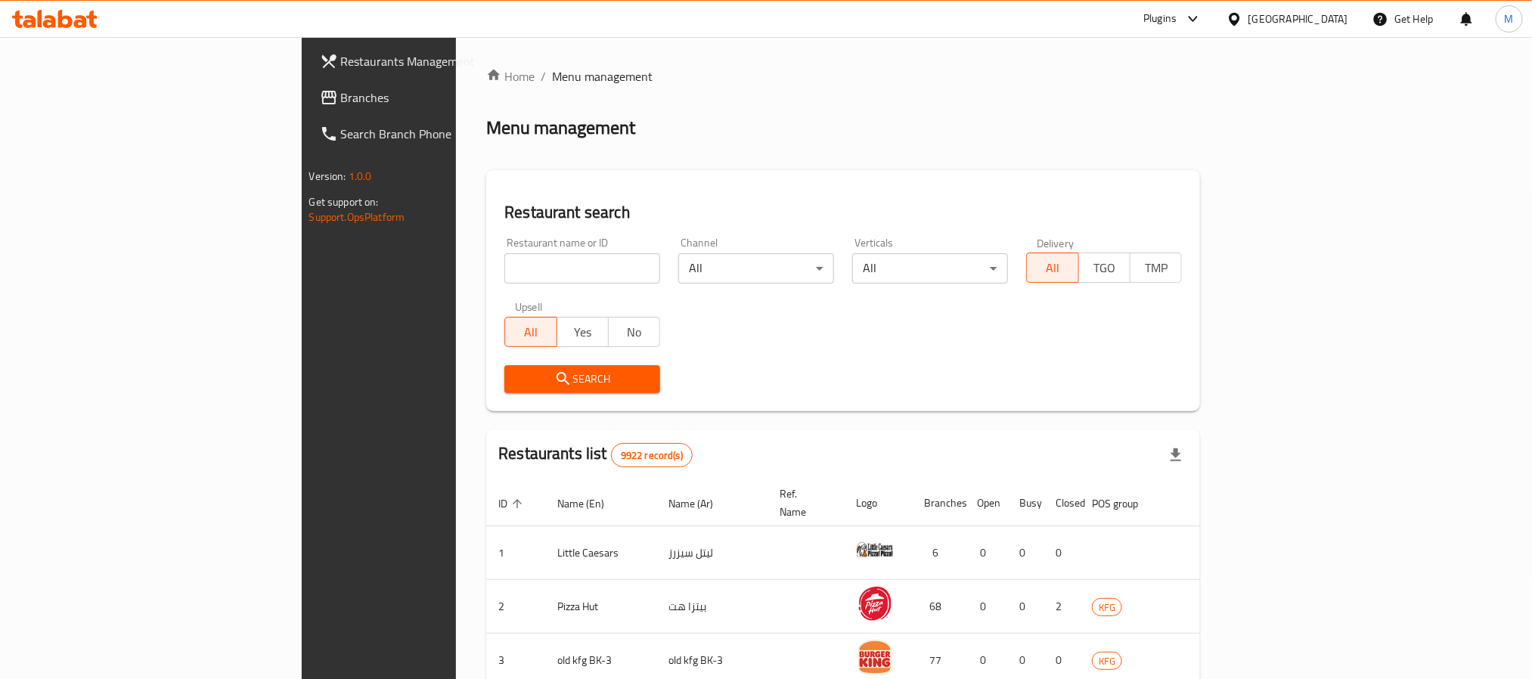
click at [308, 107] on link "Branches" at bounding box center [433, 97] width 250 height 36
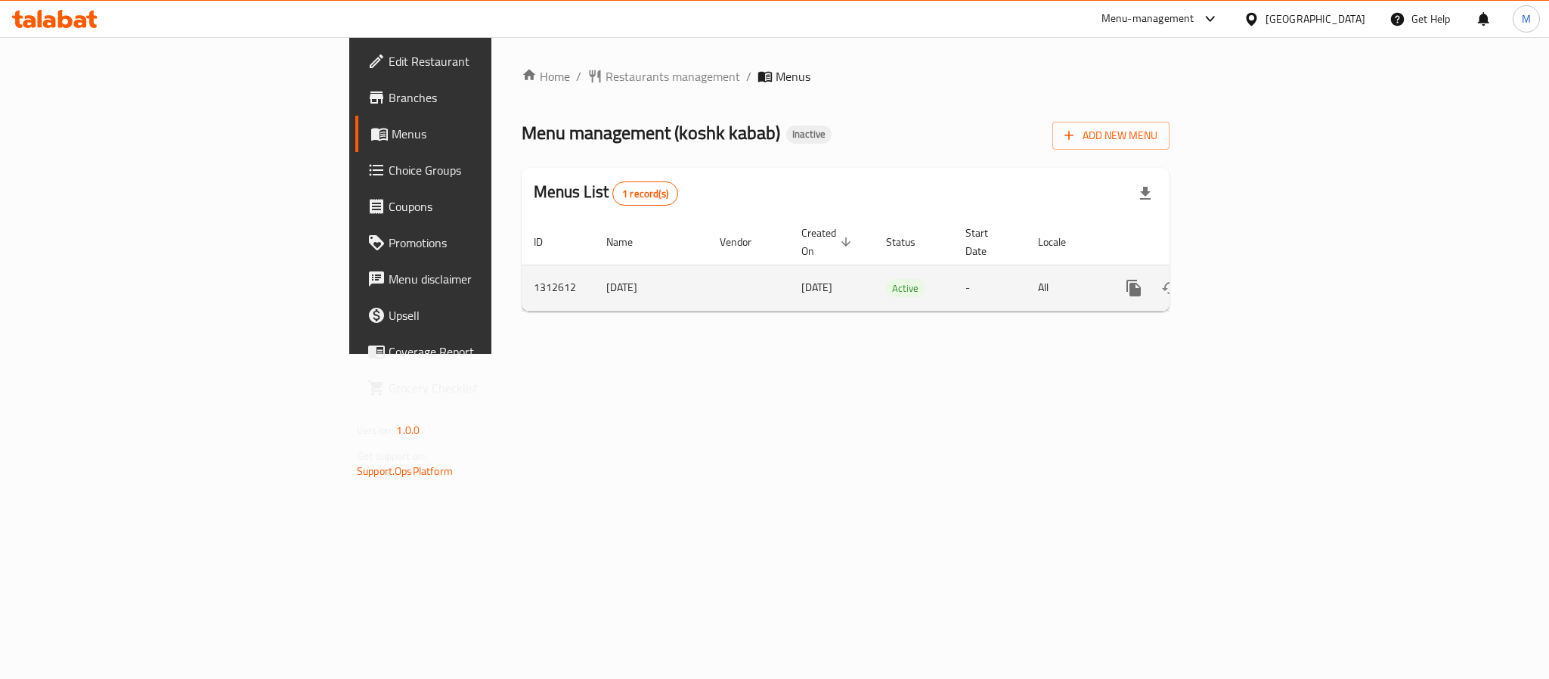
click at [1250, 281] on icon "enhanced table" at bounding box center [1243, 288] width 14 height 14
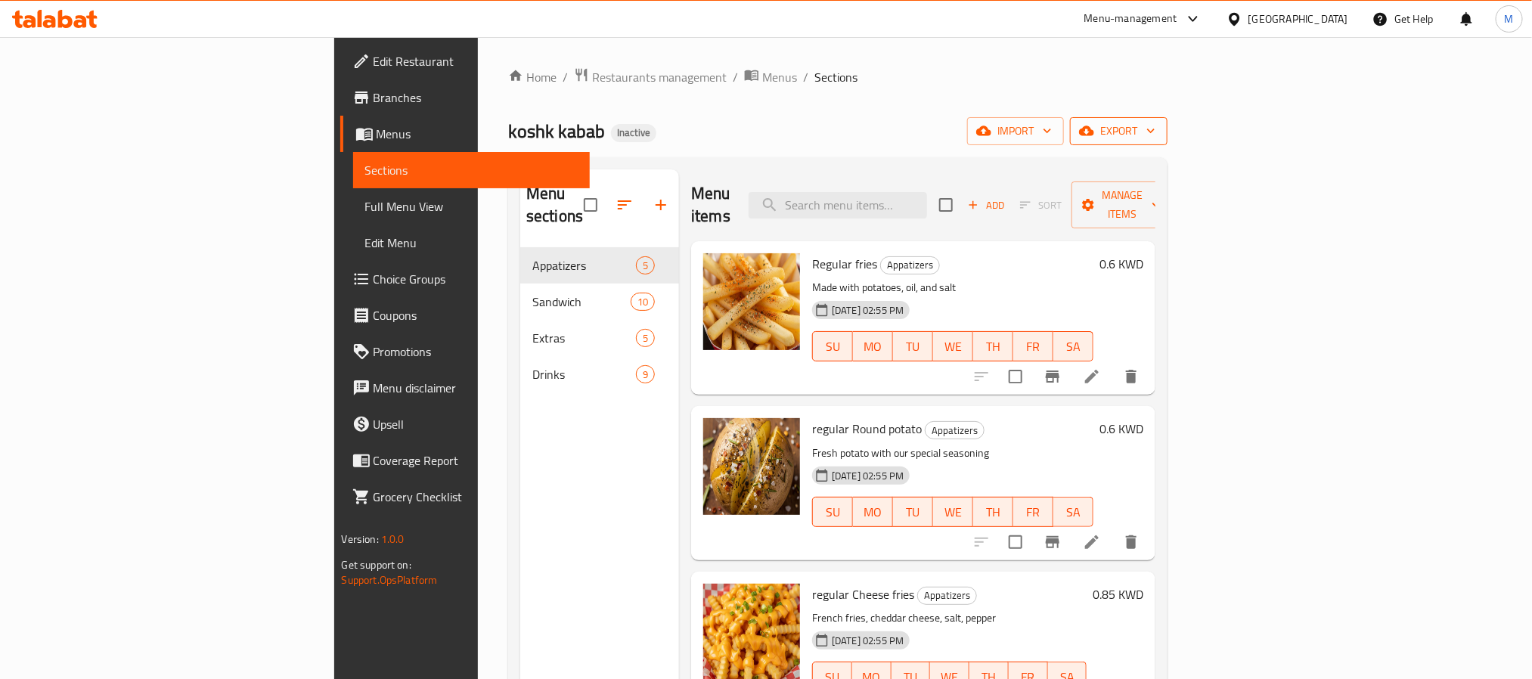
click at [1168, 119] on button "export" at bounding box center [1119, 131] width 98 height 28
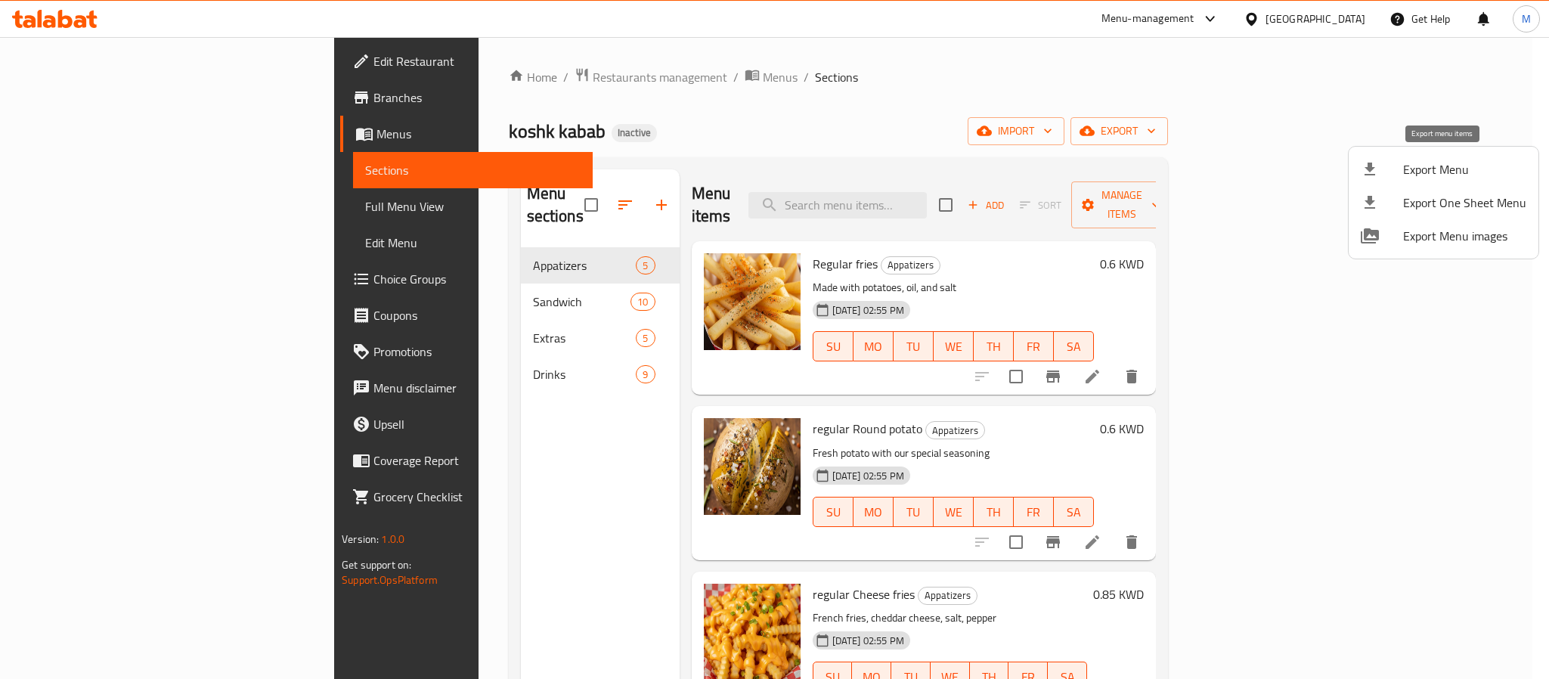
click at [1456, 169] on span "Export Menu" at bounding box center [1465, 169] width 123 height 18
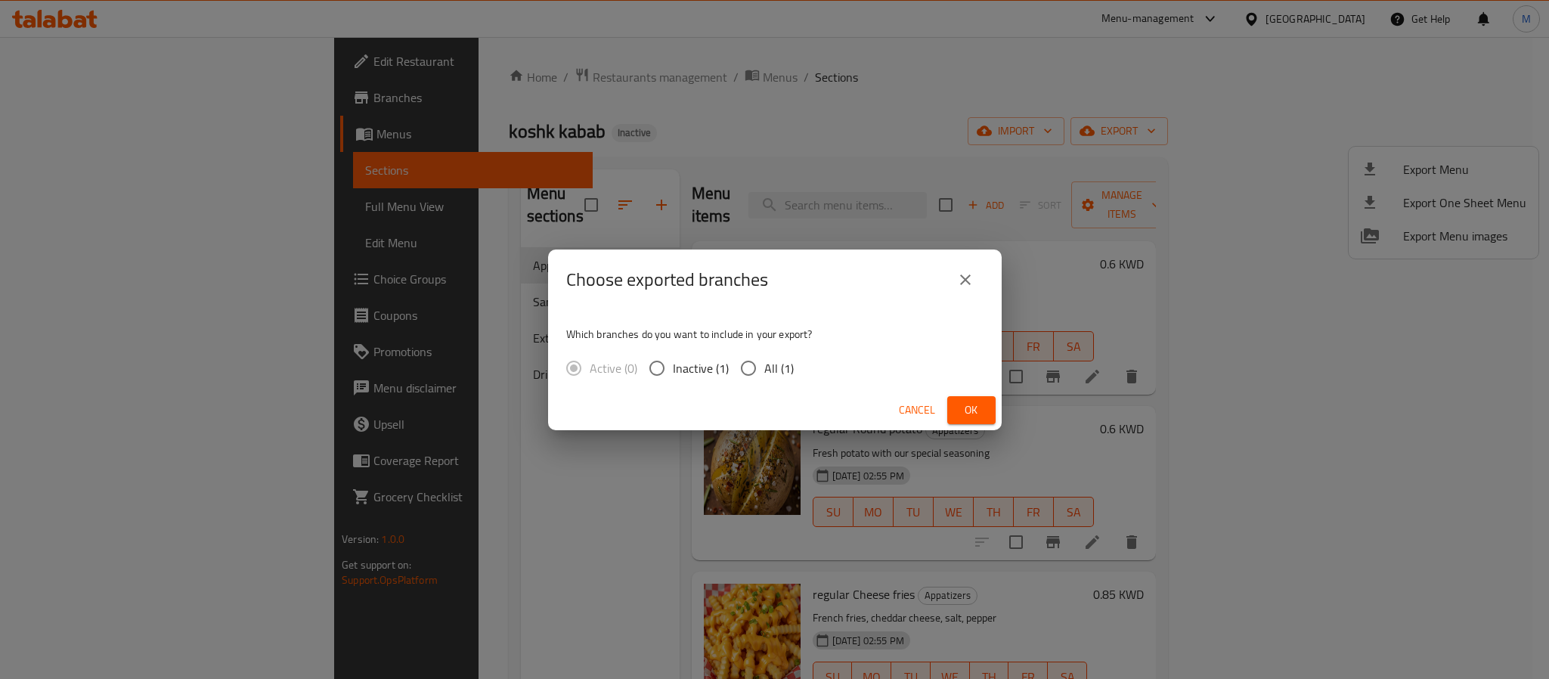
click at [769, 373] on span "All (1)" at bounding box center [779, 368] width 29 height 18
click at [765, 373] on input "All (1)" at bounding box center [749, 368] width 32 height 32
radio input "true"
click at [987, 415] on button "Ok" at bounding box center [972, 410] width 48 height 28
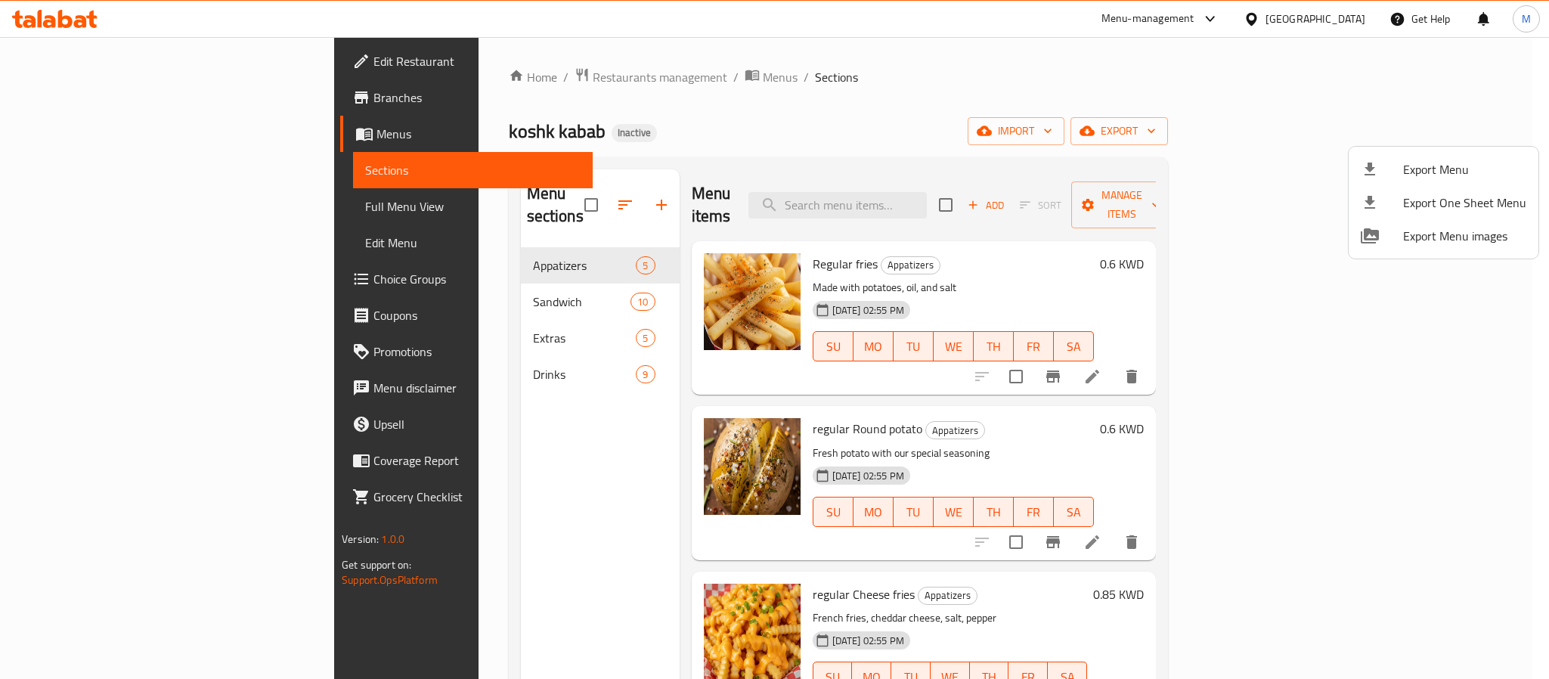
click at [120, 50] on div at bounding box center [774, 339] width 1549 height 679
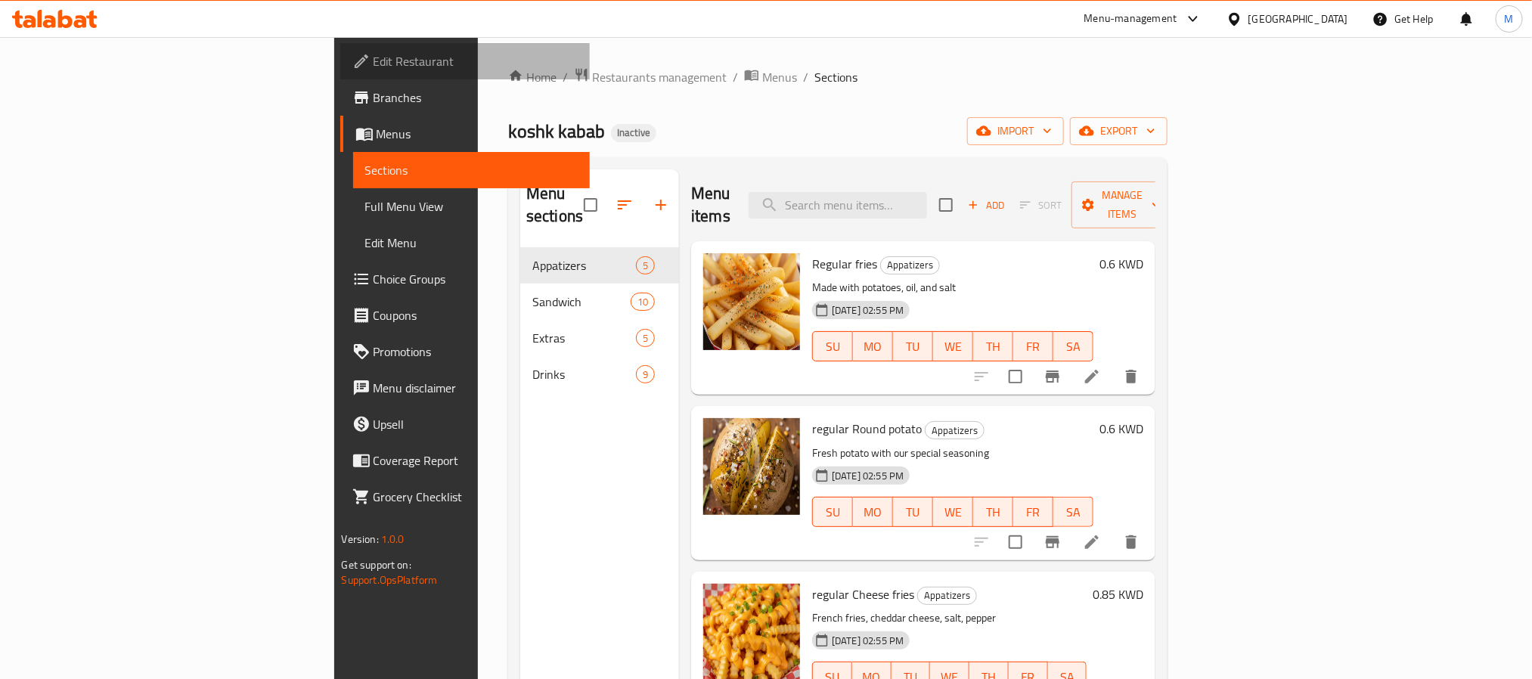
click at [340, 50] on link "Edit Restaurant" at bounding box center [465, 61] width 250 height 36
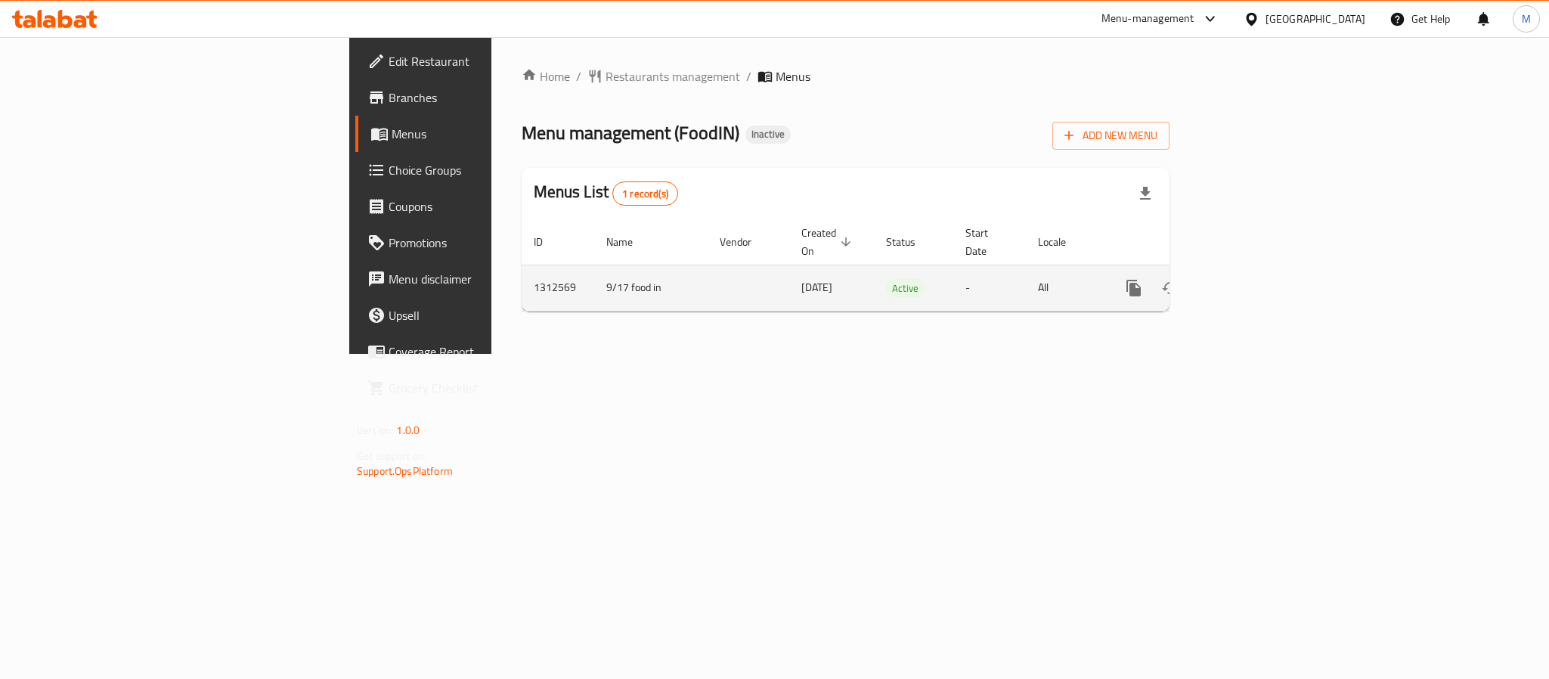
click at [1261, 275] on link "enhanced table" at bounding box center [1243, 288] width 36 height 36
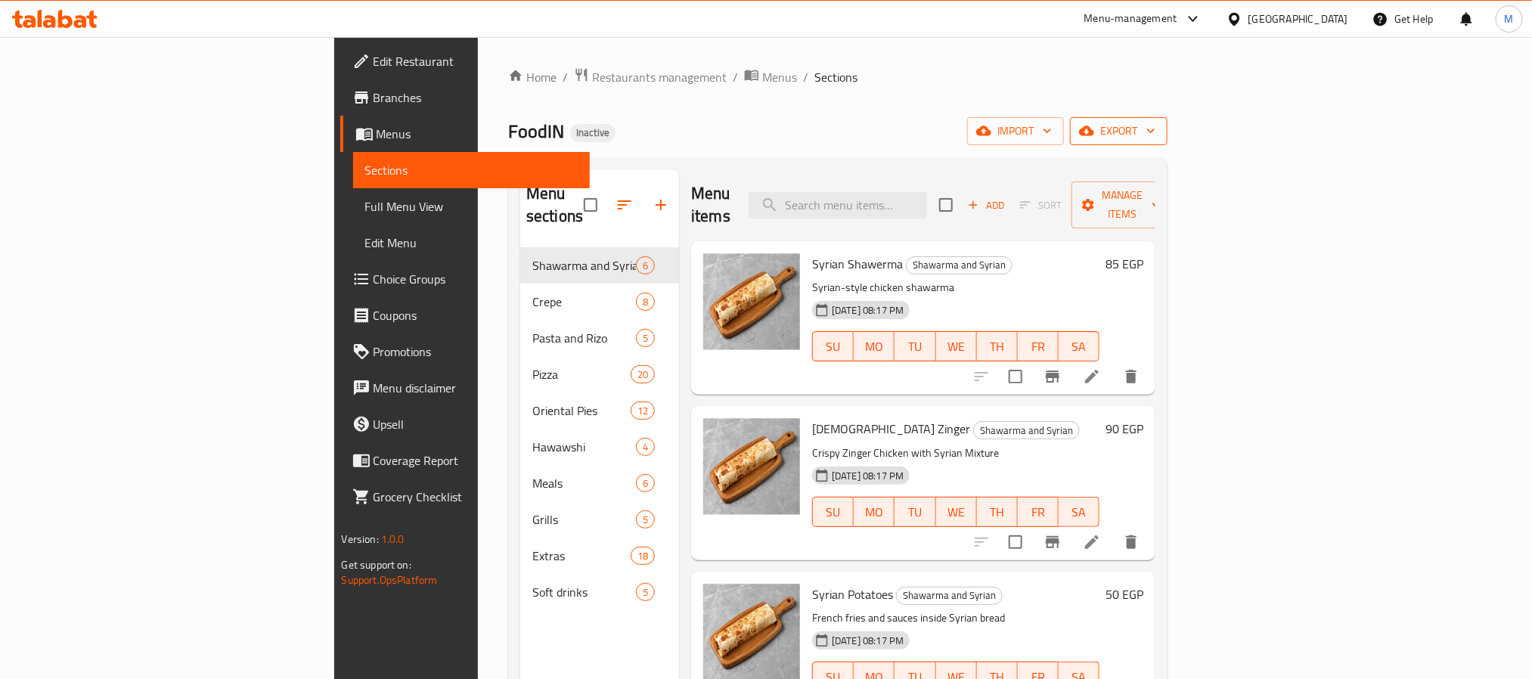
click at [1094, 138] on icon "button" at bounding box center [1086, 130] width 15 height 15
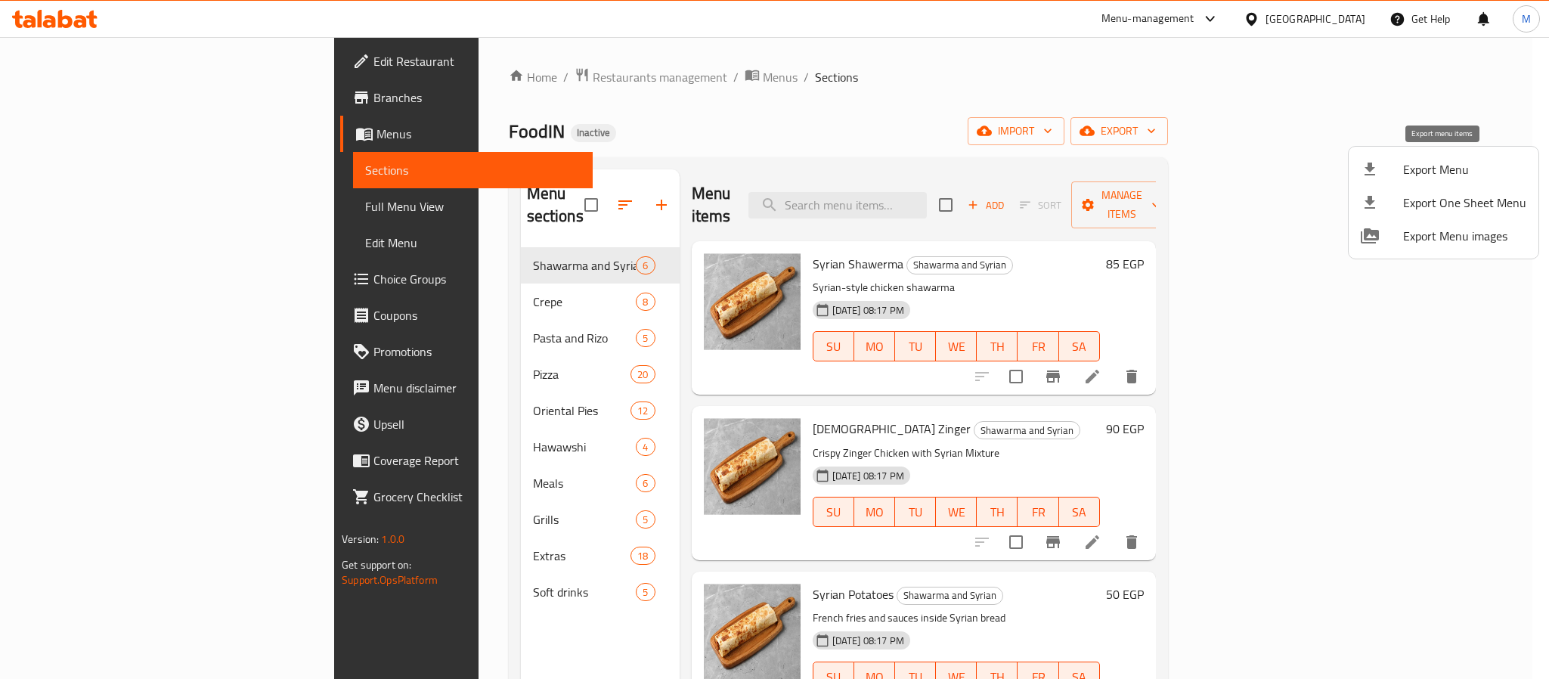
click at [1412, 169] on span "Export Menu" at bounding box center [1465, 169] width 123 height 18
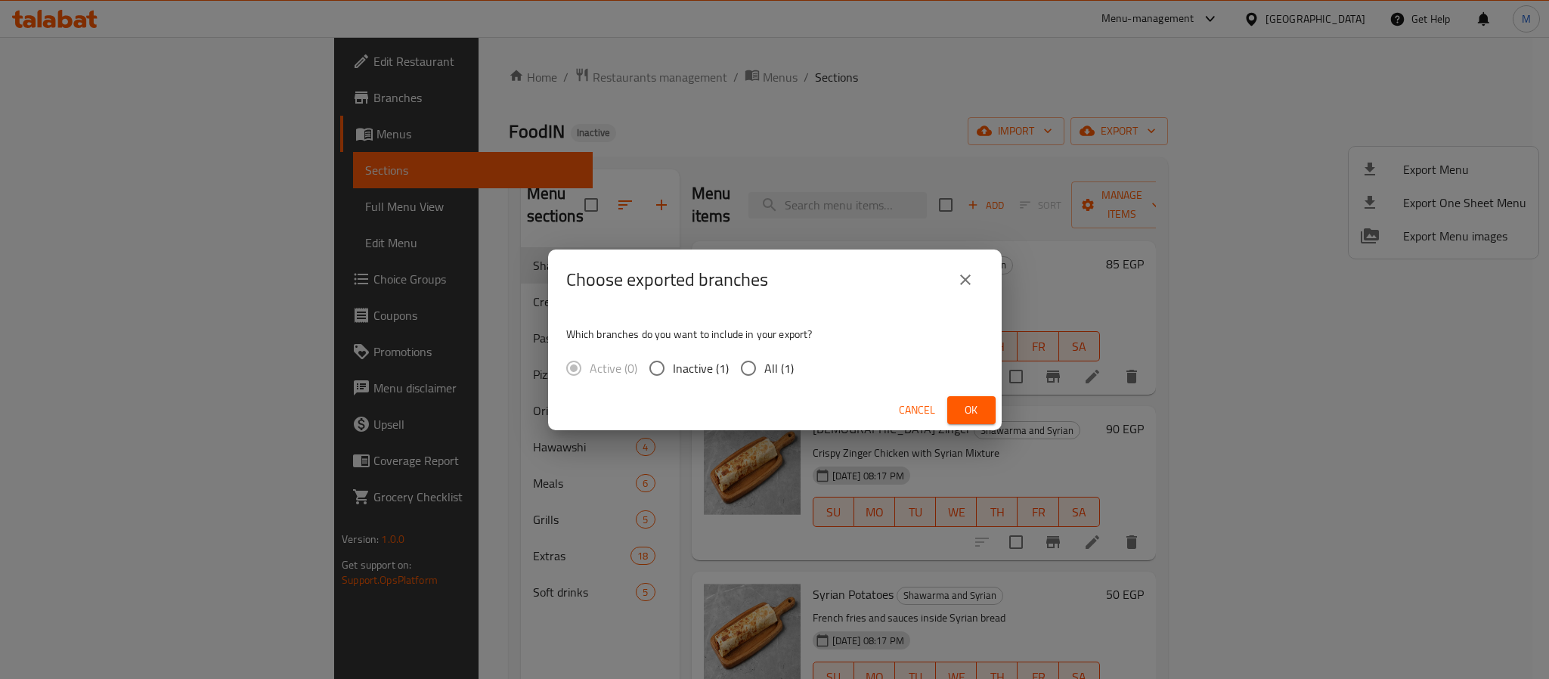
click at [772, 377] on span "All (1)" at bounding box center [779, 368] width 29 height 18
click at [765, 377] on input "All (1)" at bounding box center [749, 368] width 32 height 32
radio input "true"
click at [981, 402] on span "Ok" at bounding box center [972, 410] width 24 height 19
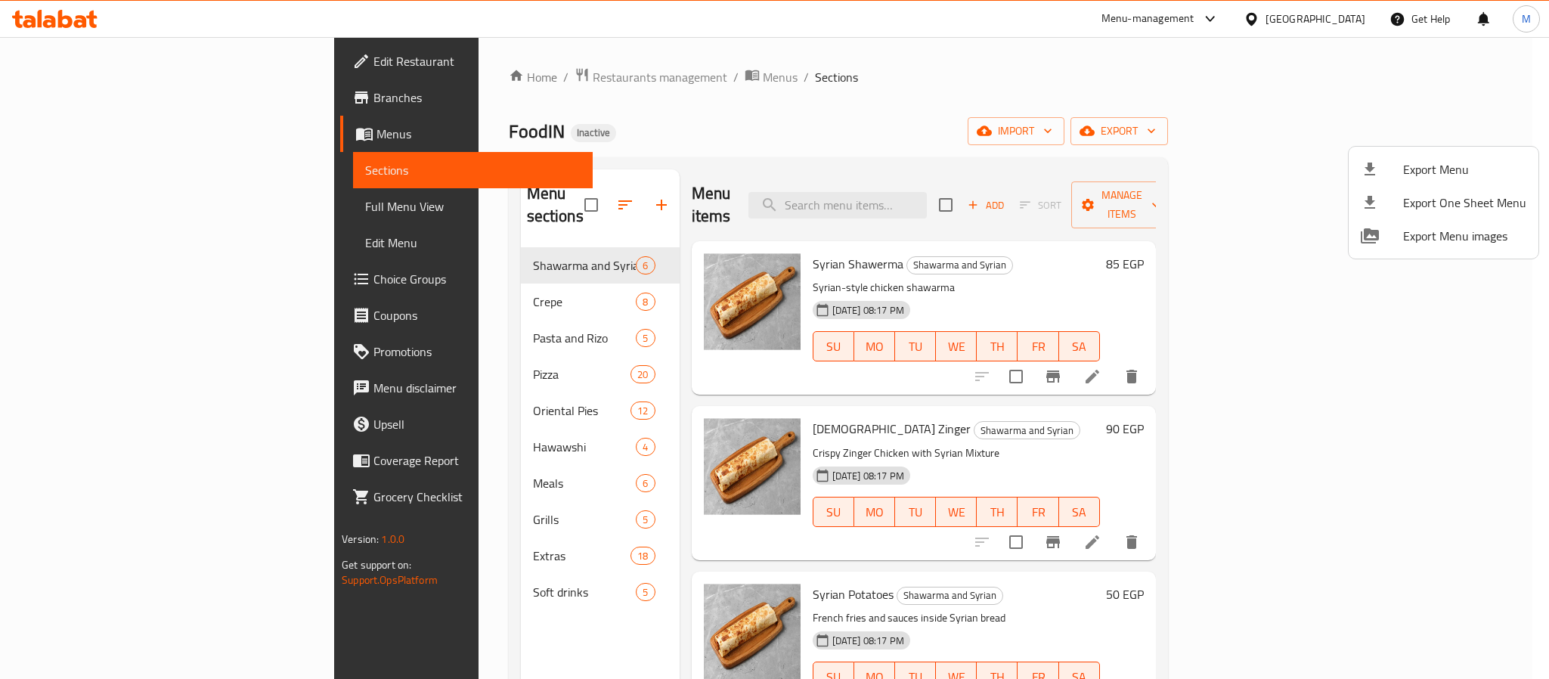
click at [1341, 23] on div at bounding box center [774, 339] width 1549 height 679
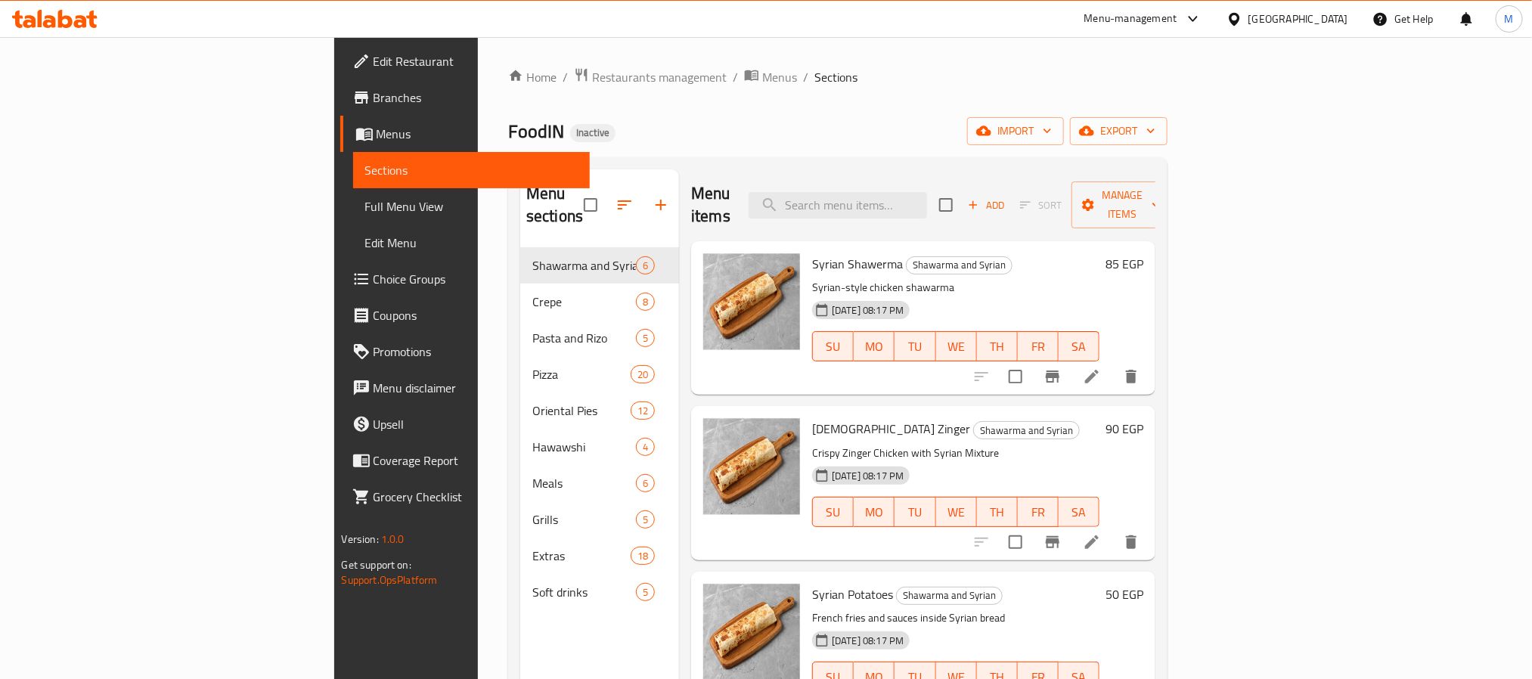
click at [1329, 14] on div "[GEOGRAPHIC_DATA]" at bounding box center [1299, 19] width 100 height 17
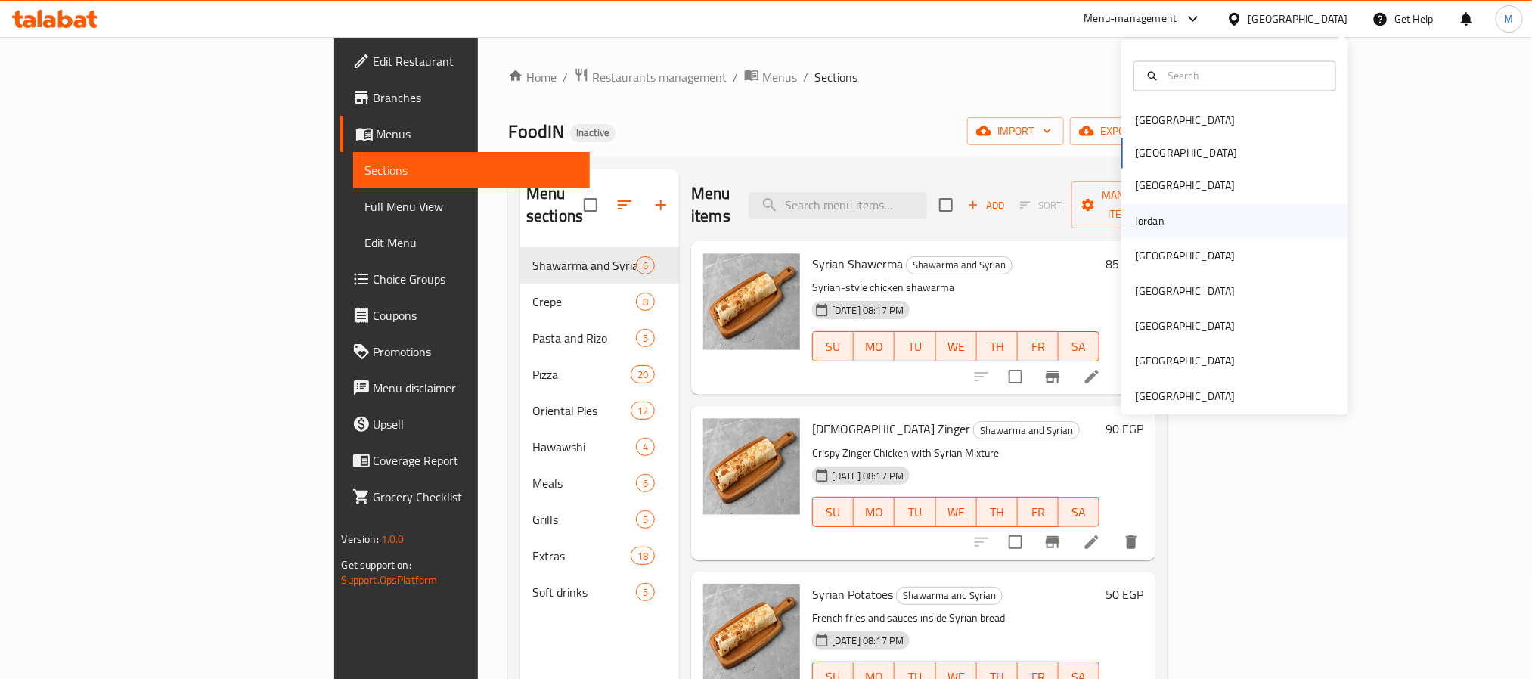
click at [1159, 206] on div "Jordan" at bounding box center [1150, 220] width 54 height 35
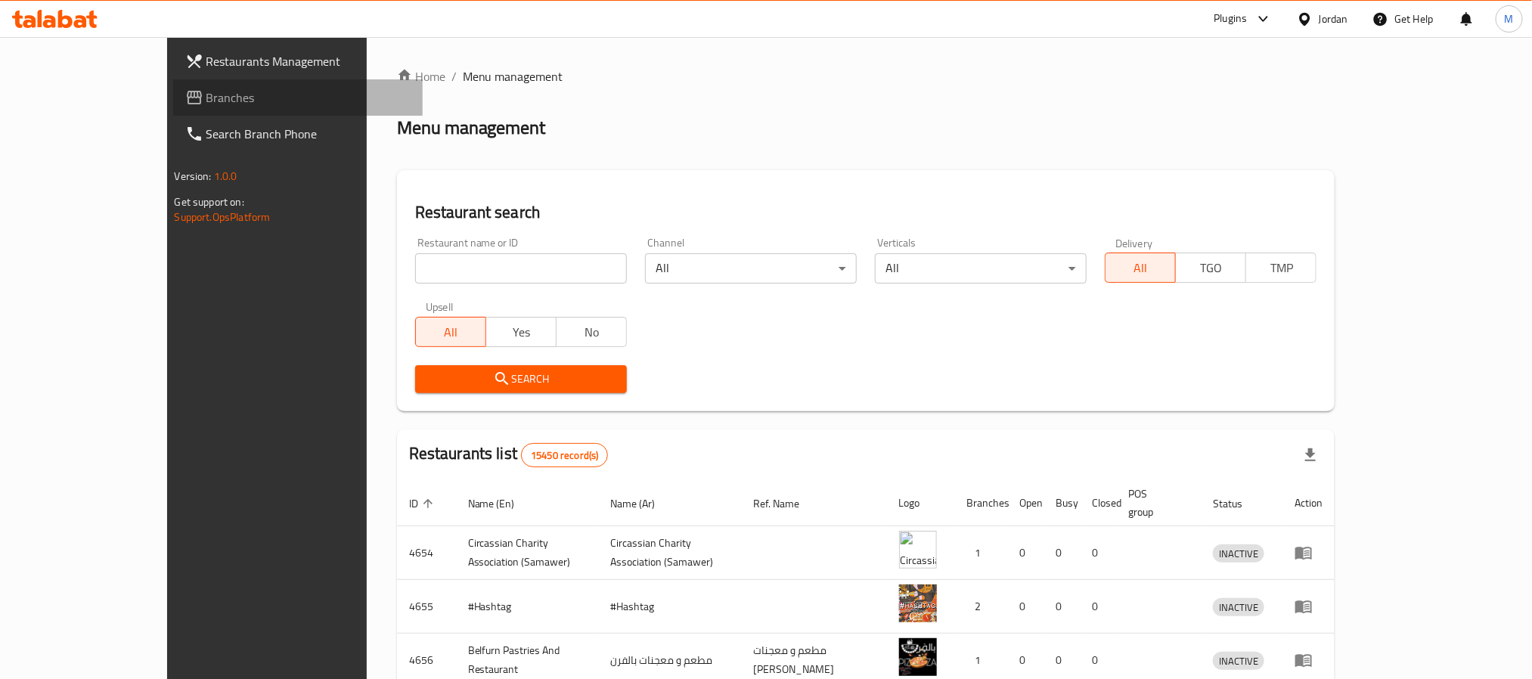
drag, startPoint x: 98, startPoint y: 89, endPoint x: 126, endPoint y: 5, distance: 88.2
click at [206, 89] on span "Branches" at bounding box center [308, 97] width 204 height 18
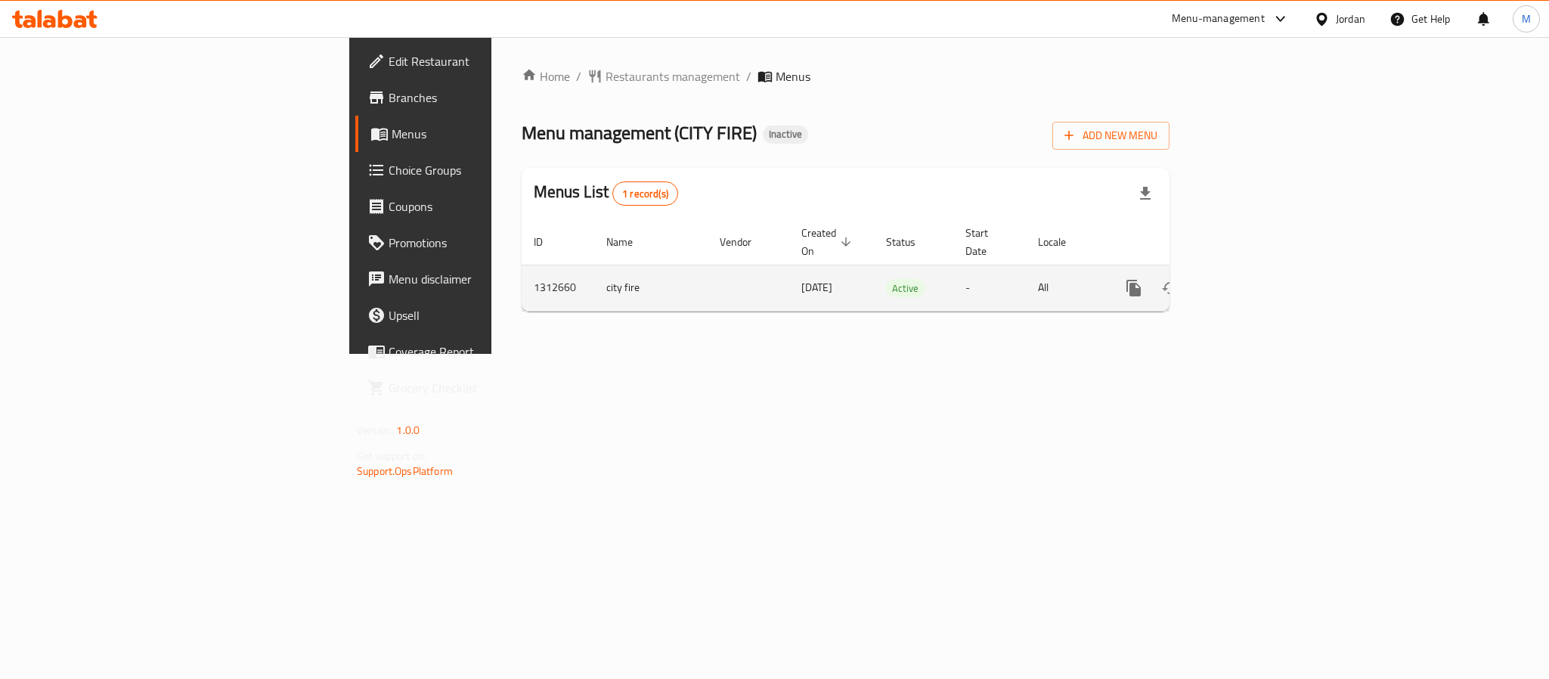
click at [1261, 273] on link "enhanced table" at bounding box center [1243, 288] width 36 height 36
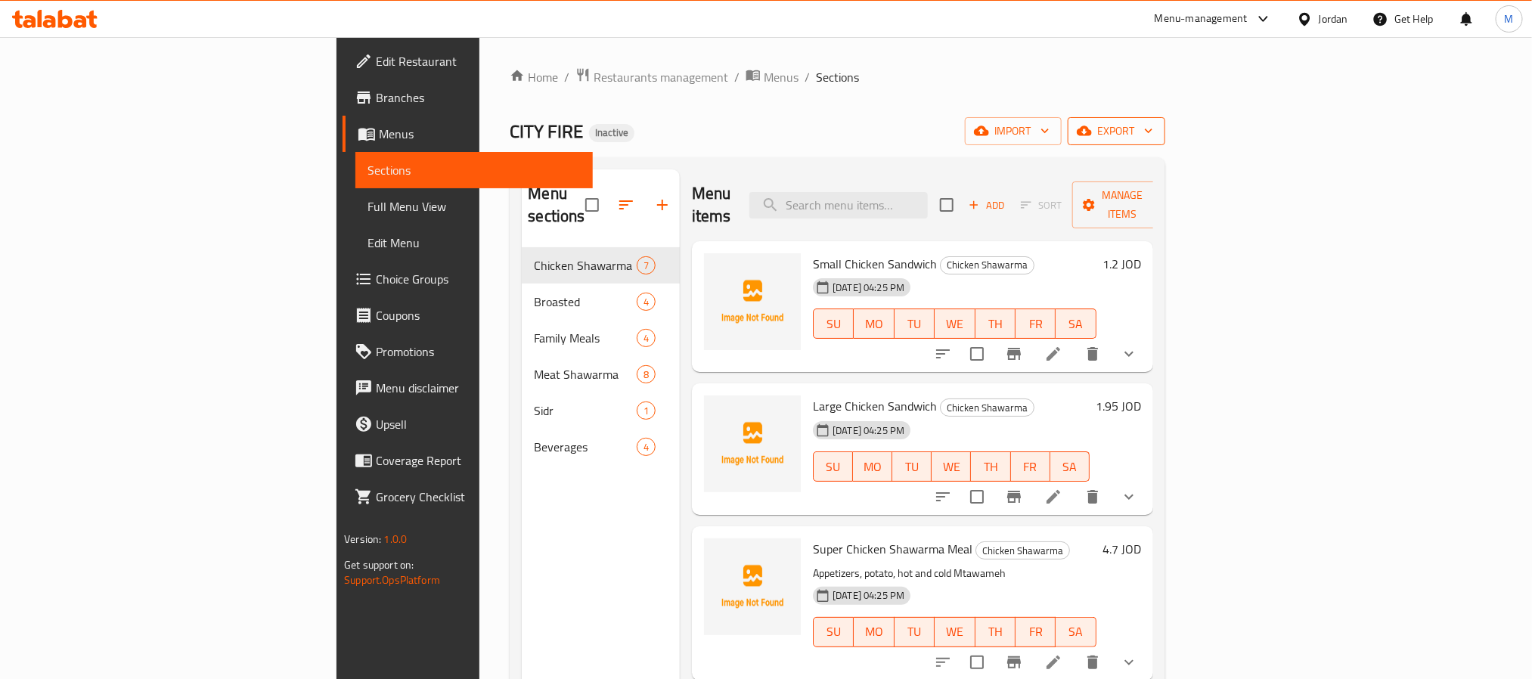
click at [1153, 136] on span "export" at bounding box center [1116, 131] width 73 height 19
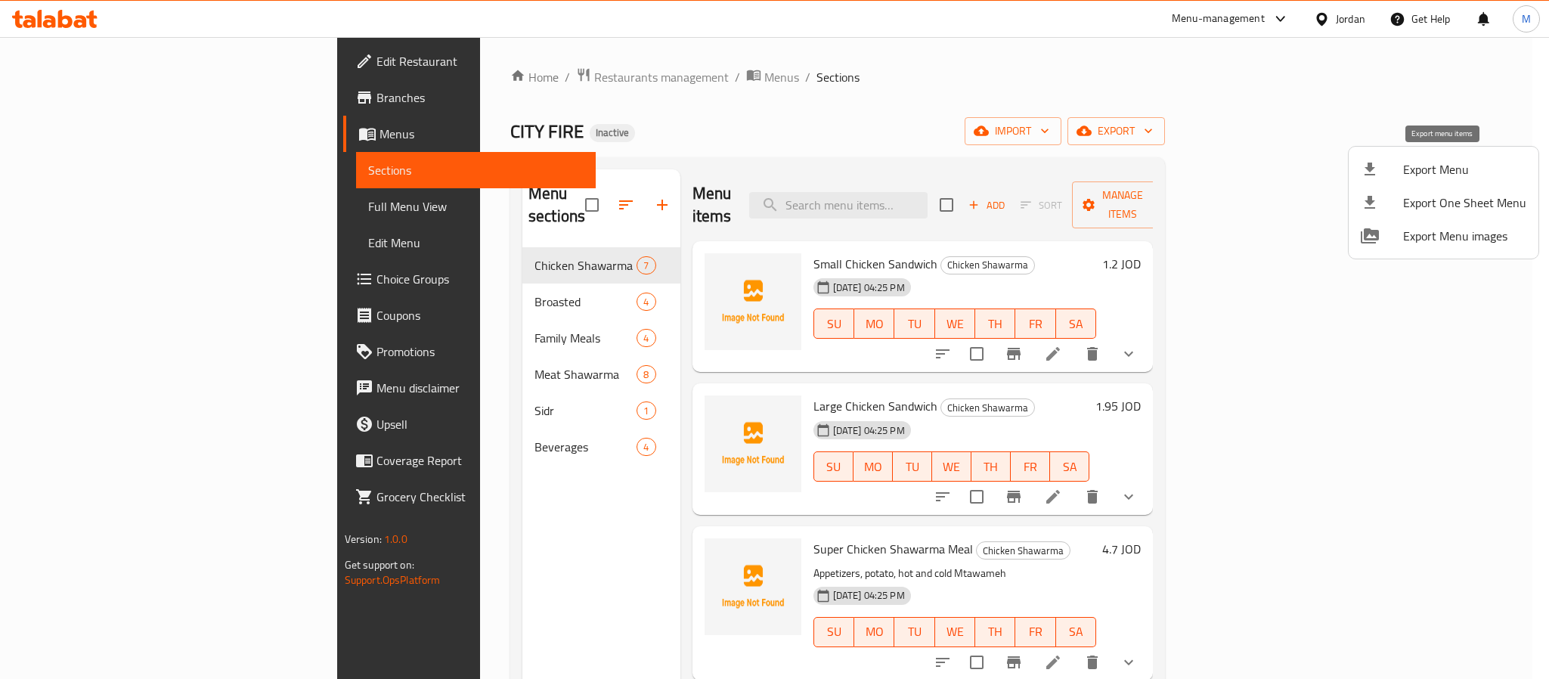
click at [1429, 166] on span "Export Menu" at bounding box center [1465, 169] width 123 height 18
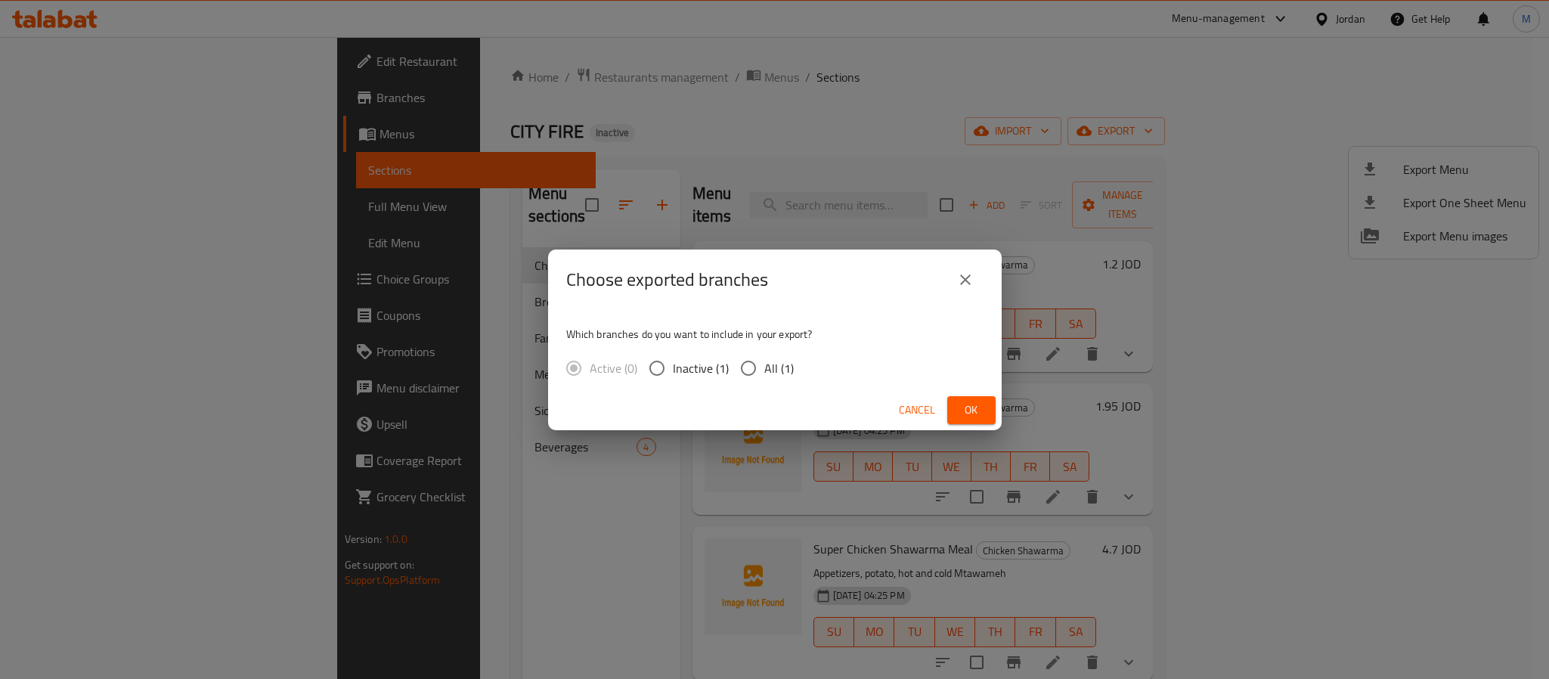
click at [781, 375] on span "All (1)" at bounding box center [779, 368] width 29 height 18
click at [765, 375] on input "All (1)" at bounding box center [749, 368] width 32 height 32
radio input "true"
click at [955, 406] on button "Ok" at bounding box center [972, 410] width 48 height 28
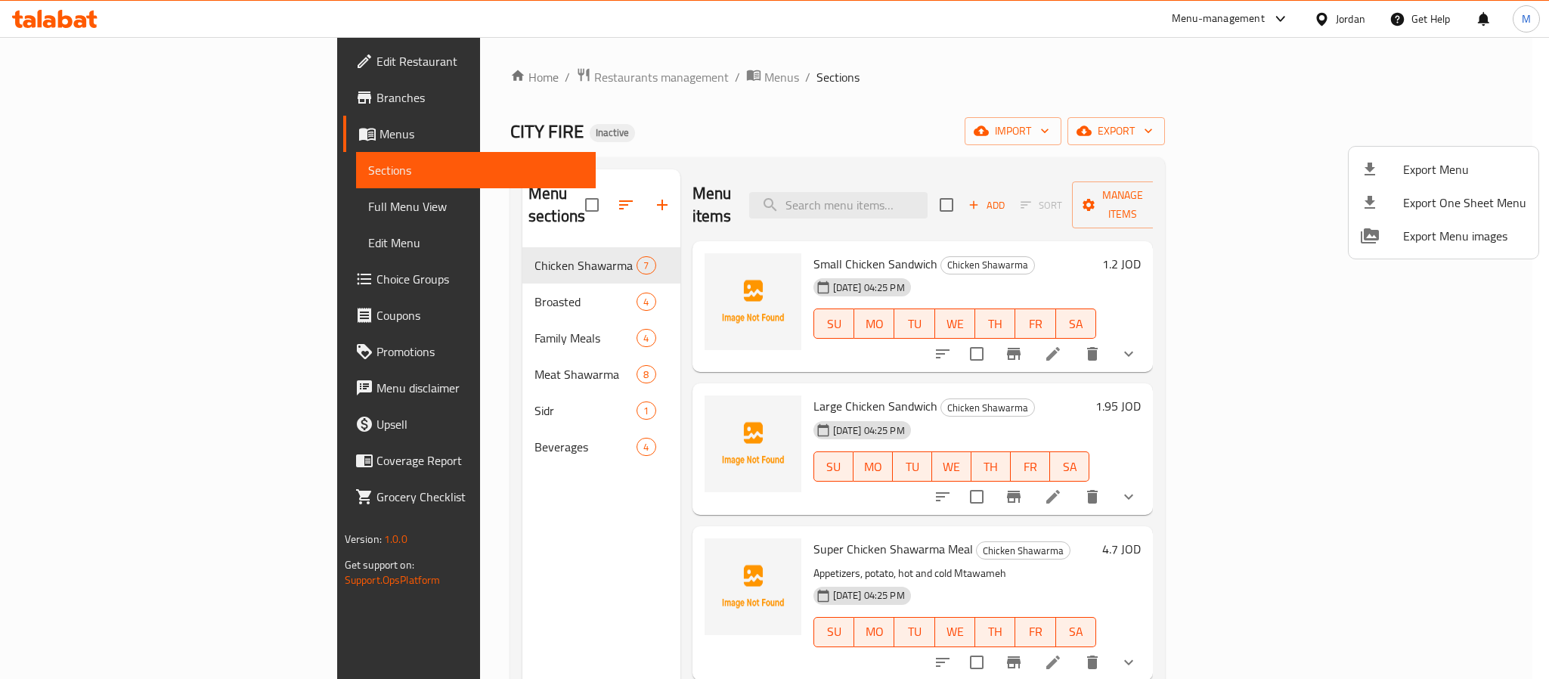
click at [1330, 30] on div at bounding box center [774, 339] width 1549 height 679
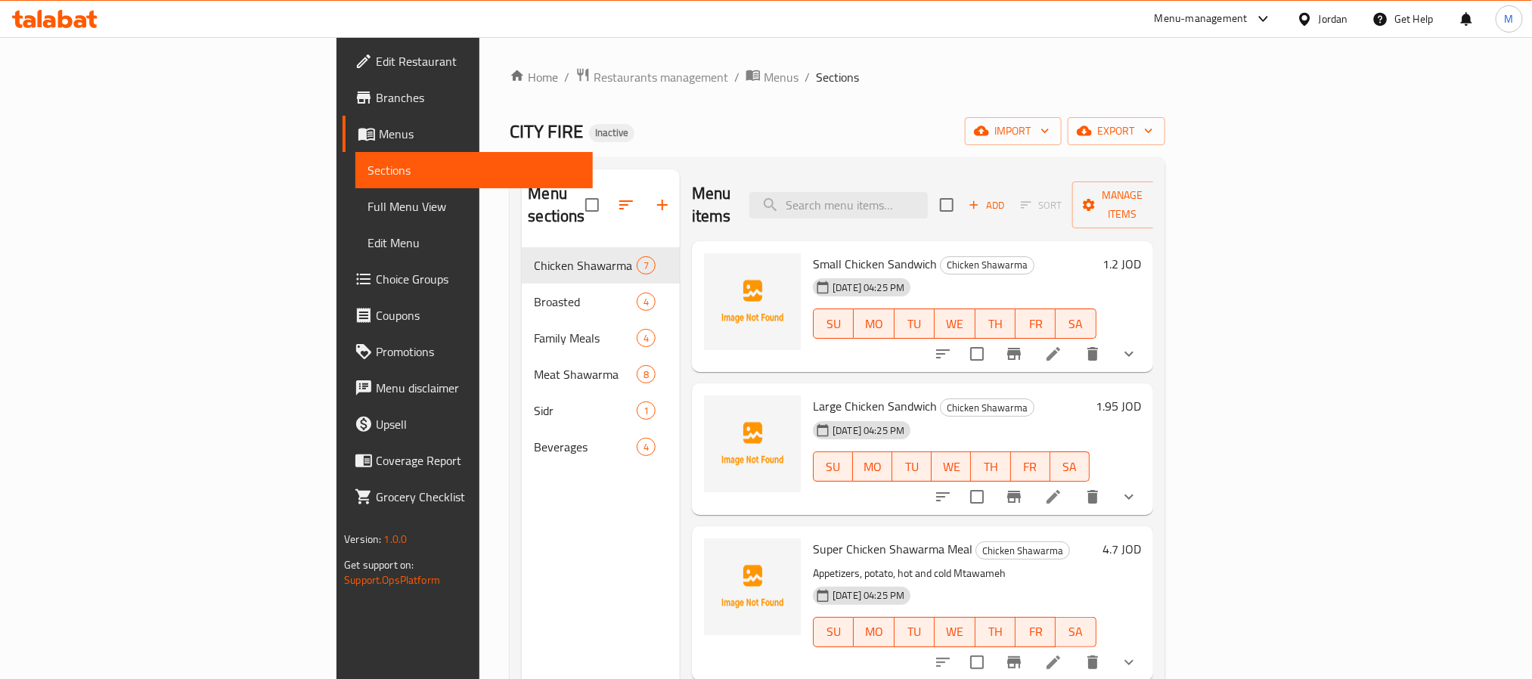
click at [1332, 18] on div "Jordan" at bounding box center [1333, 19] width 29 height 17
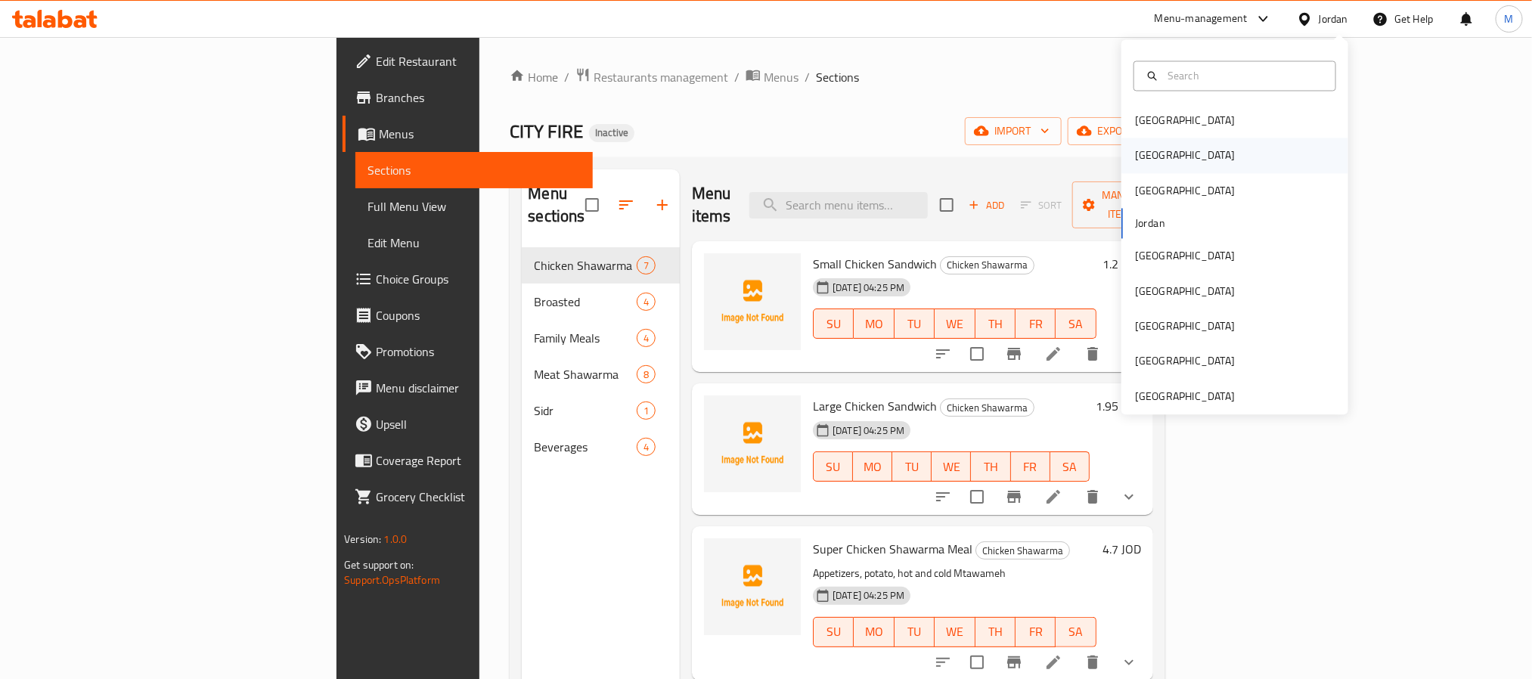
click at [1151, 169] on div "Egypt" at bounding box center [1185, 155] width 124 height 35
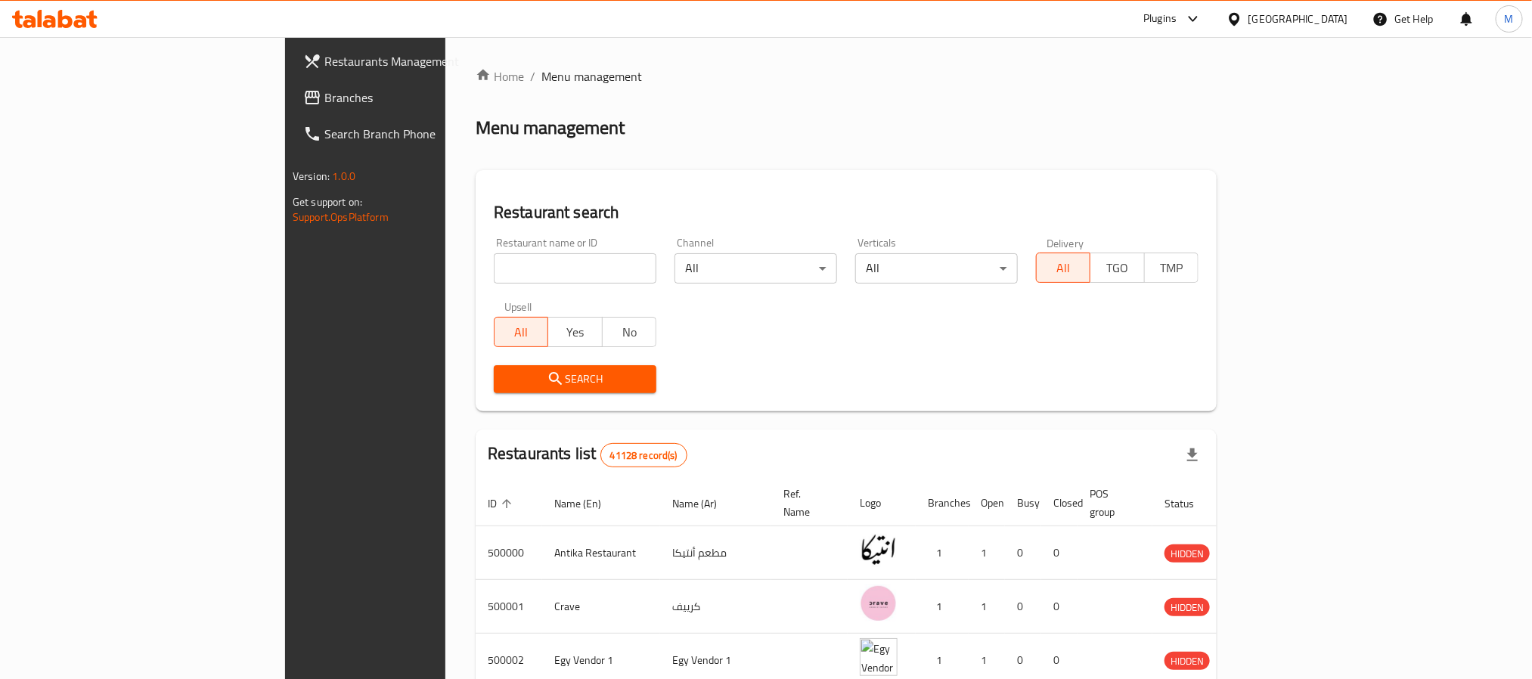
click at [324, 105] on span "Branches" at bounding box center [426, 97] width 204 height 18
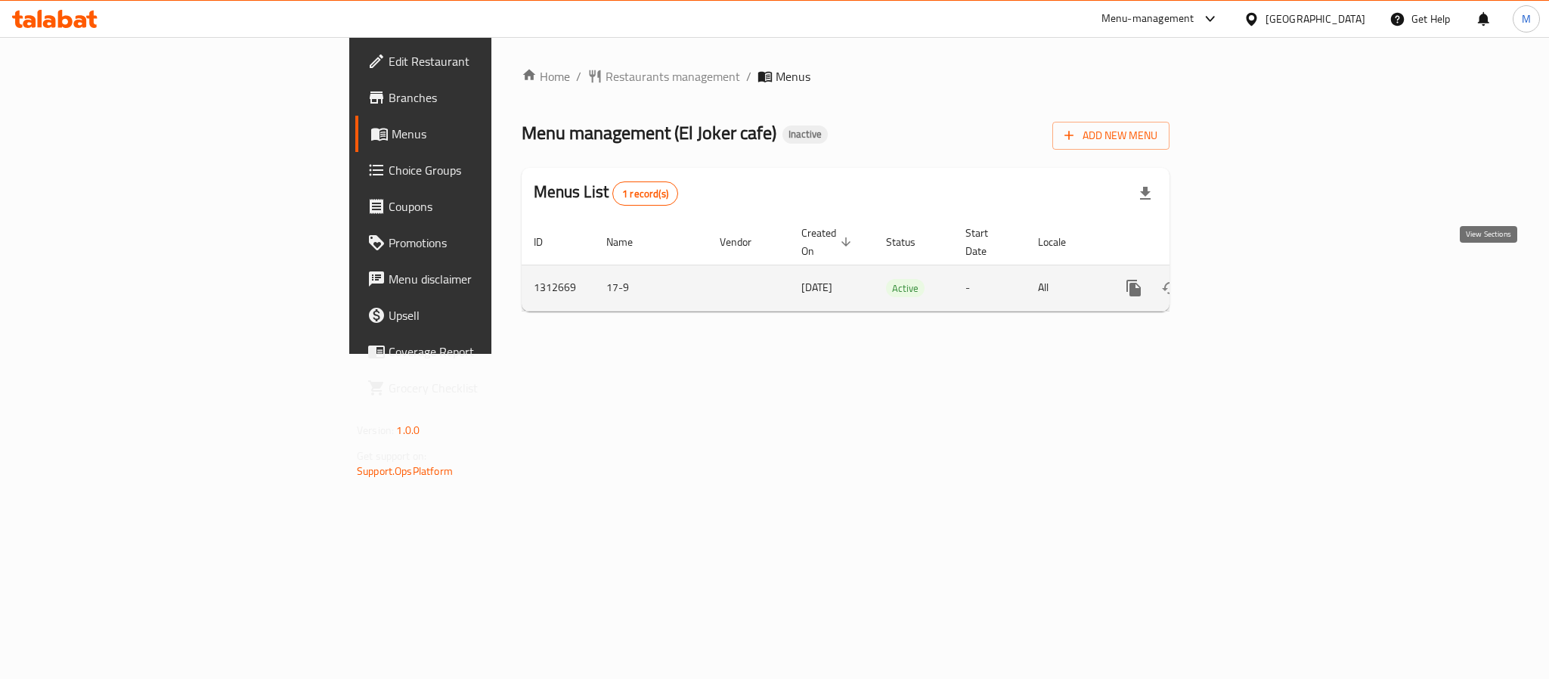
click at [1252, 279] on icon "enhanced table" at bounding box center [1243, 288] width 18 height 18
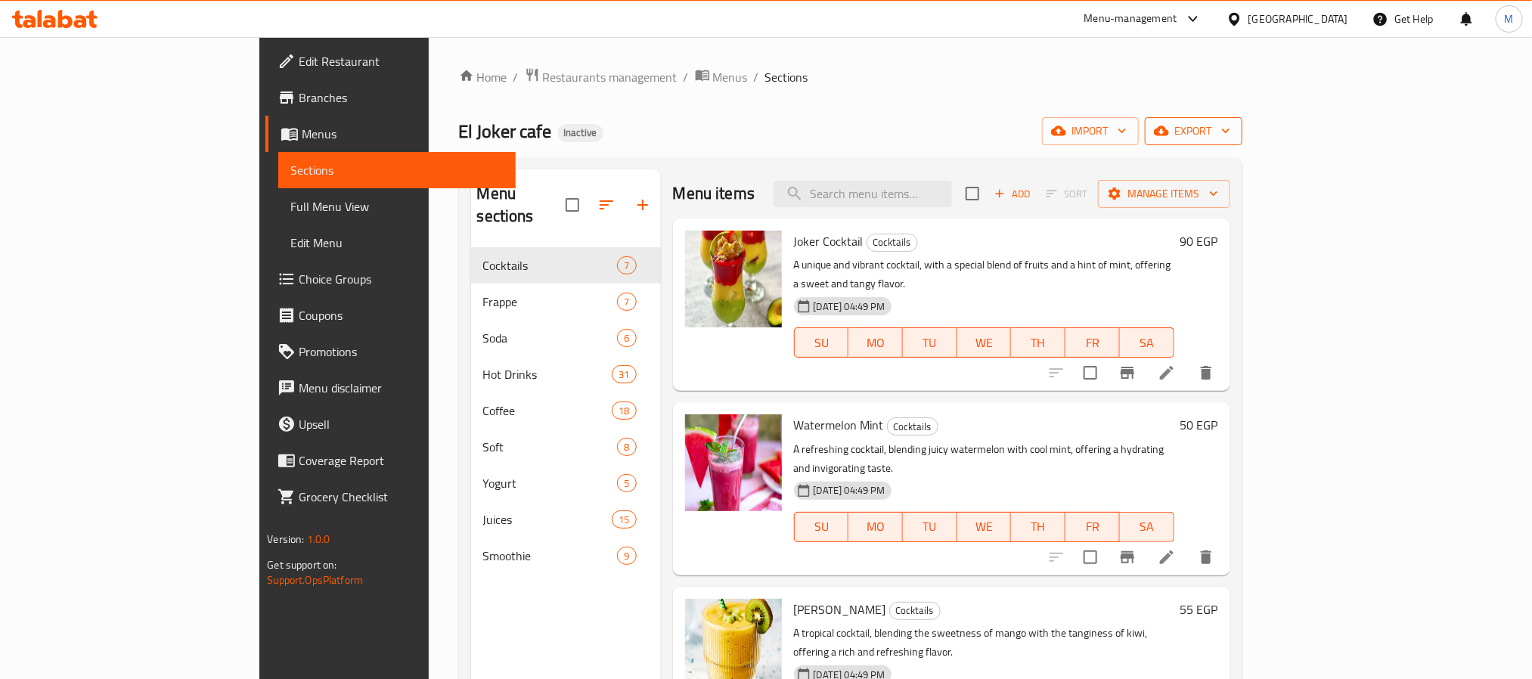
click at [1242, 132] on button "export" at bounding box center [1194, 131] width 98 height 28
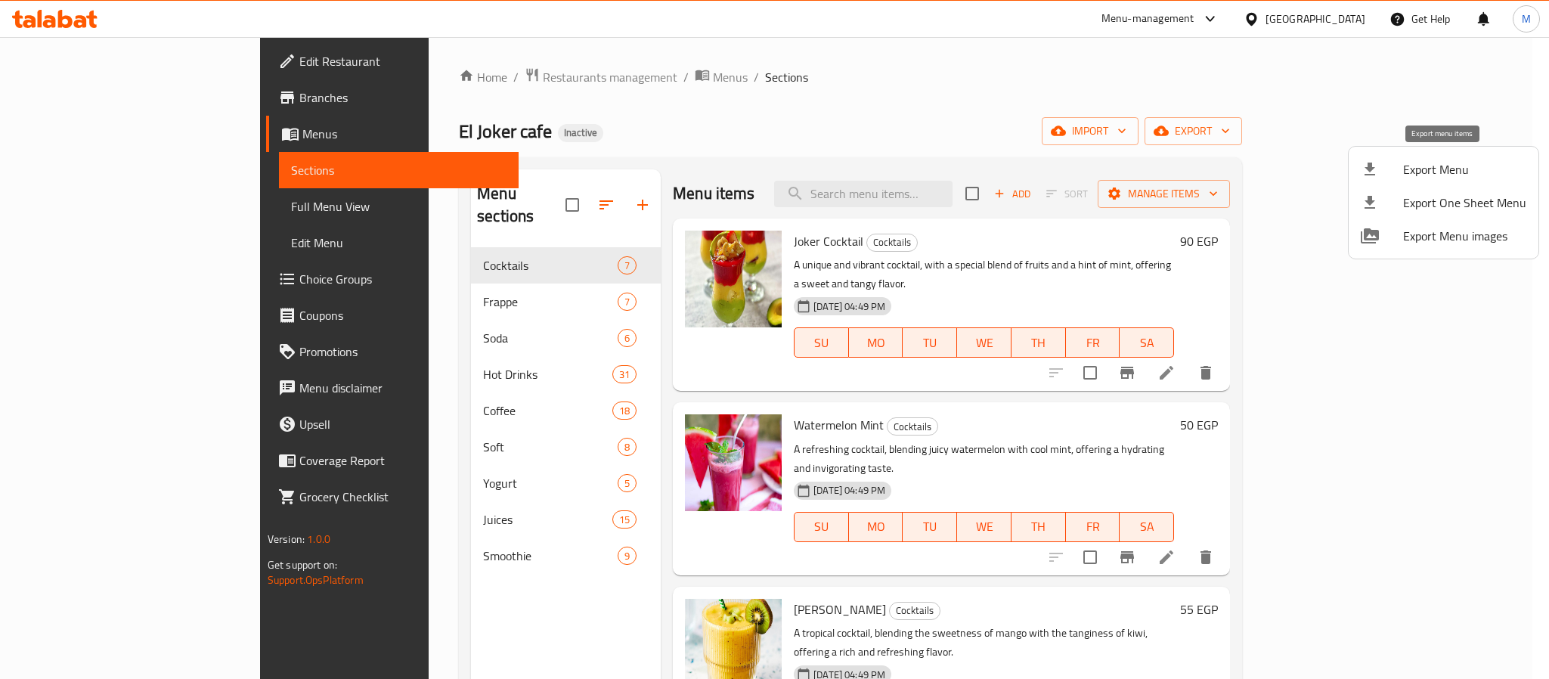
click at [1441, 171] on span "Export Menu" at bounding box center [1465, 169] width 123 height 18
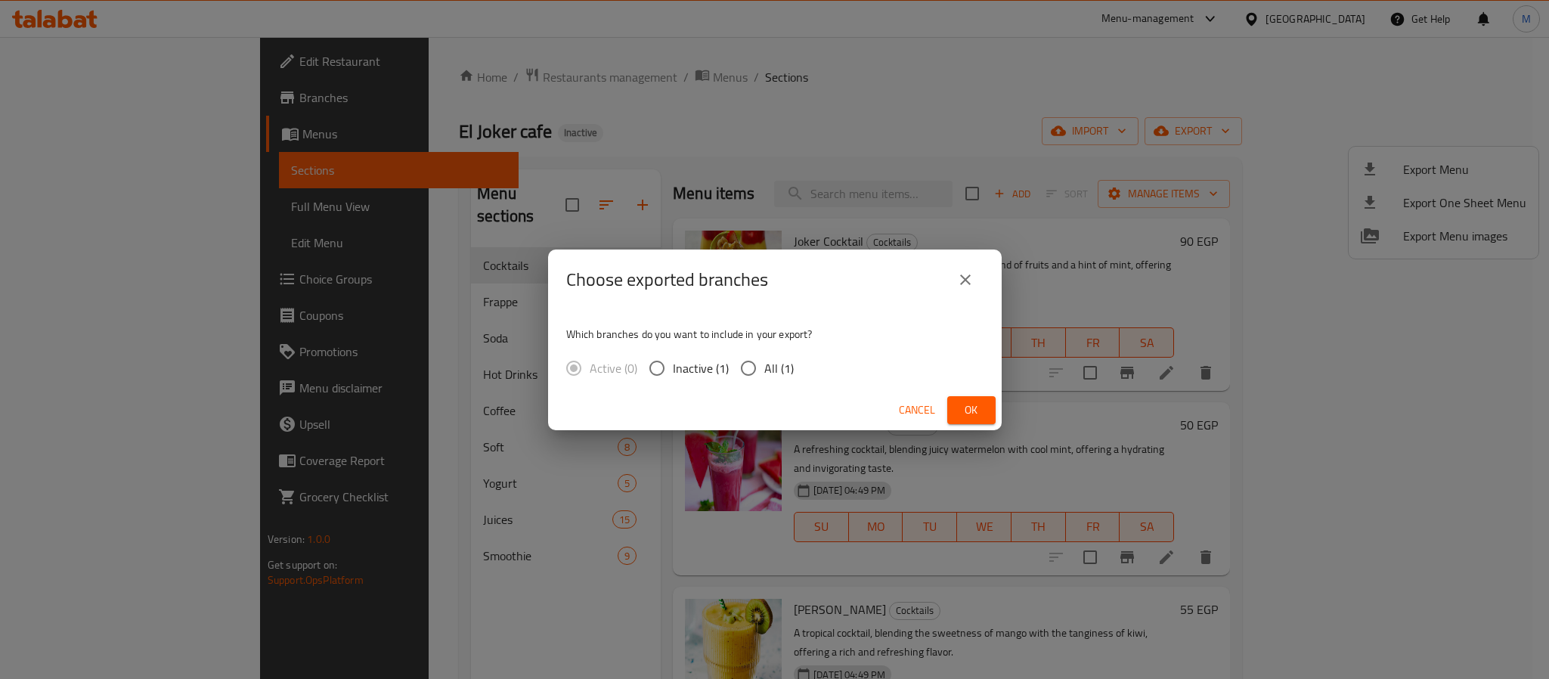
drag, startPoint x: 788, startPoint y: 377, endPoint x: 811, endPoint y: 382, distance: 23.1
click at [789, 377] on span "All (1)" at bounding box center [779, 368] width 29 height 18
click at [765, 377] on input "All (1)" at bounding box center [749, 368] width 32 height 32
radio input "true"
click at [960, 404] on span "Ok" at bounding box center [972, 410] width 24 height 19
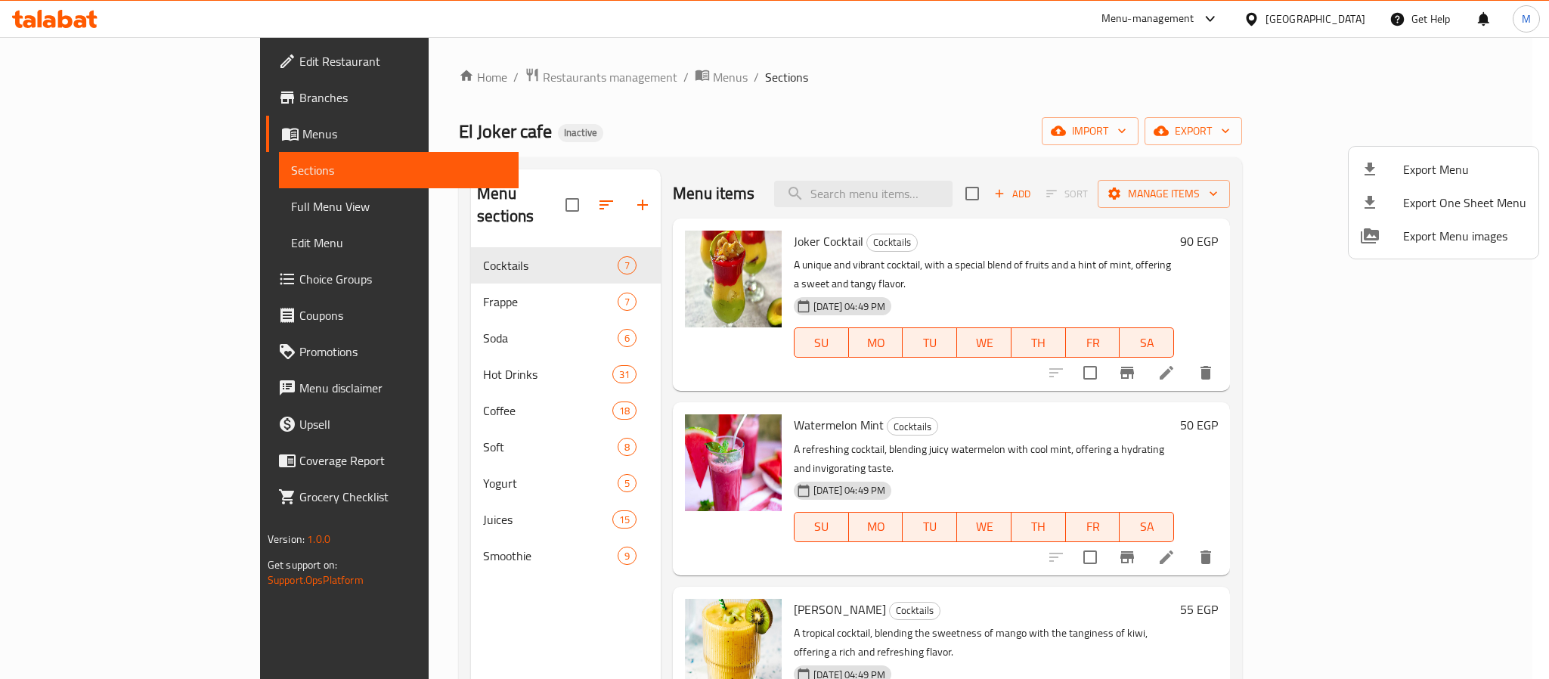
click at [1335, 19] on div at bounding box center [774, 339] width 1549 height 679
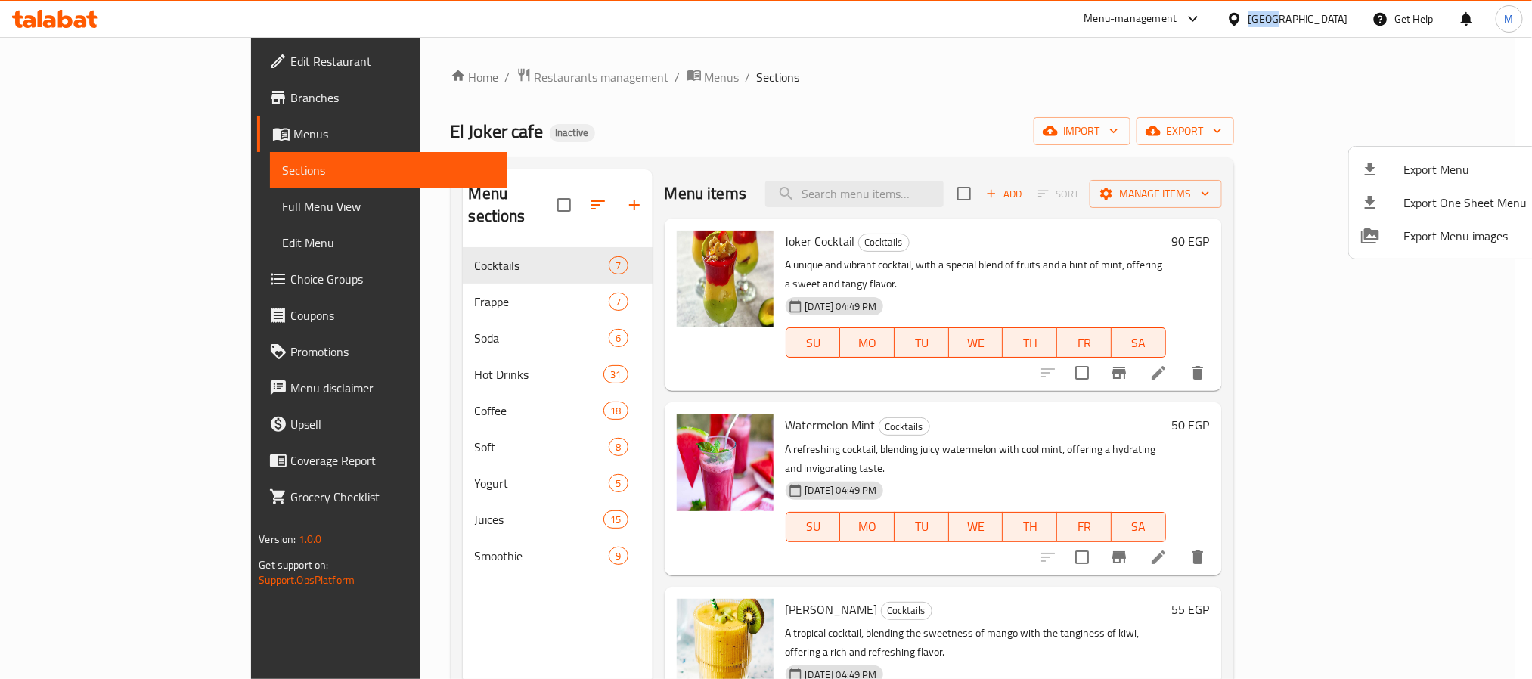
click at [1335, 19] on div "Egypt" at bounding box center [1299, 19] width 100 height 17
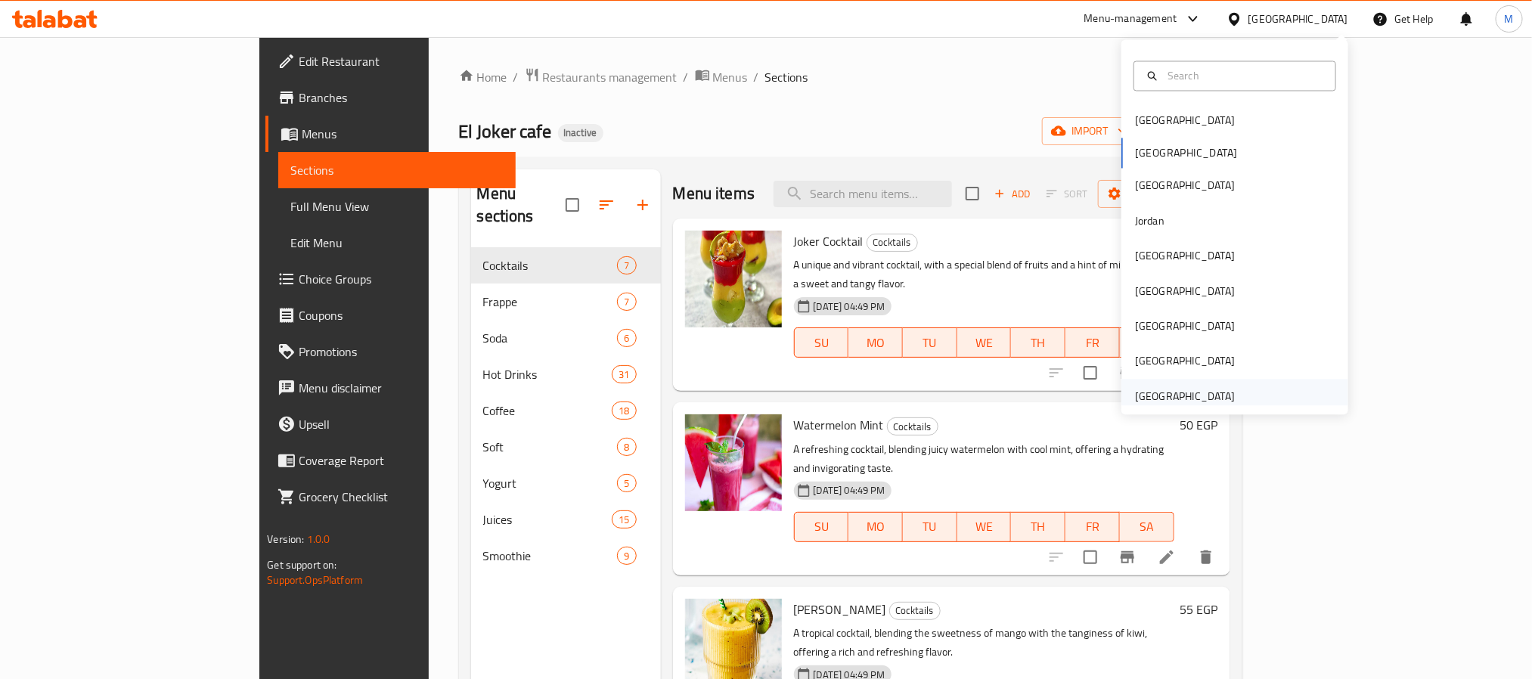
click at [1162, 391] on div "[GEOGRAPHIC_DATA]" at bounding box center [1185, 396] width 100 height 17
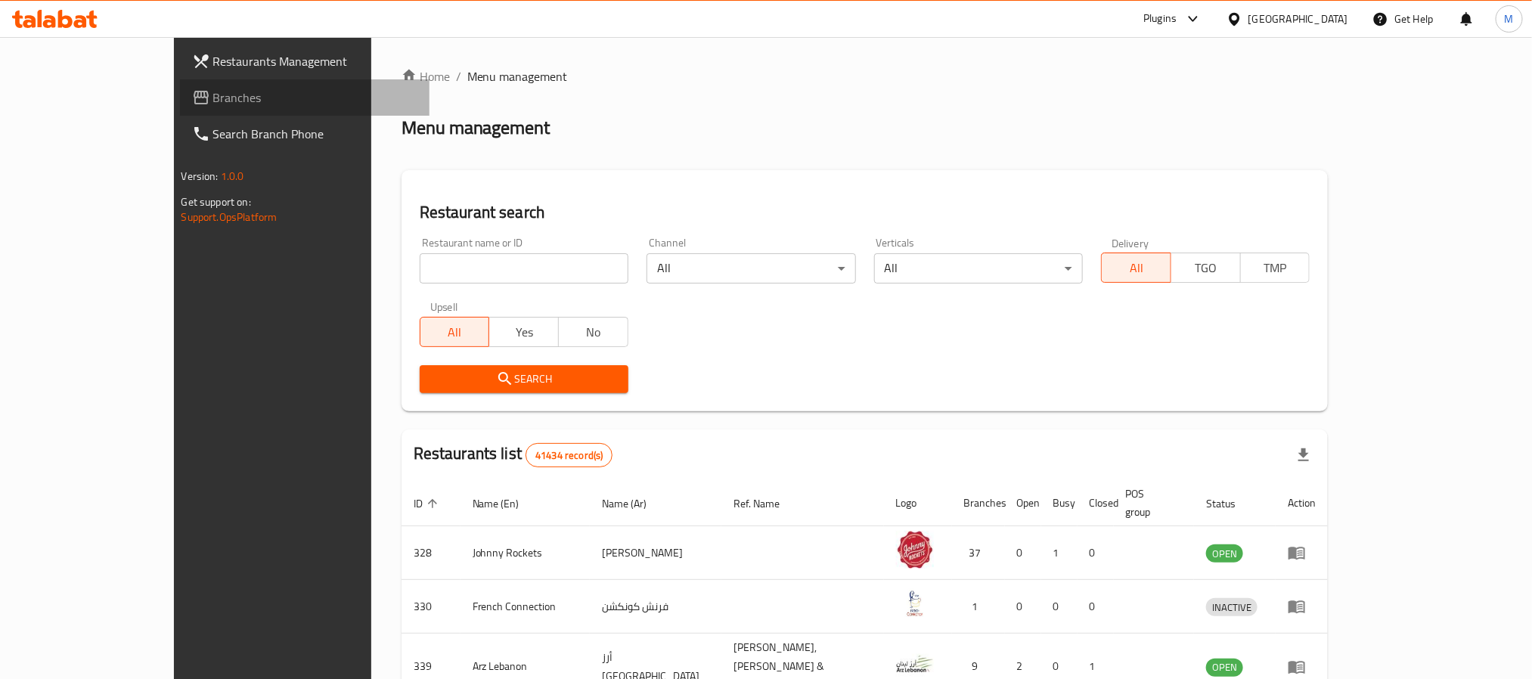
drag, startPoint x: 112, startPoint y: 84, endPoint x: 253, endPoint y: 119, distance: 144.9
click at [180, 84] on link "Branches" at bounding box center [305, 97] width 250 height 36
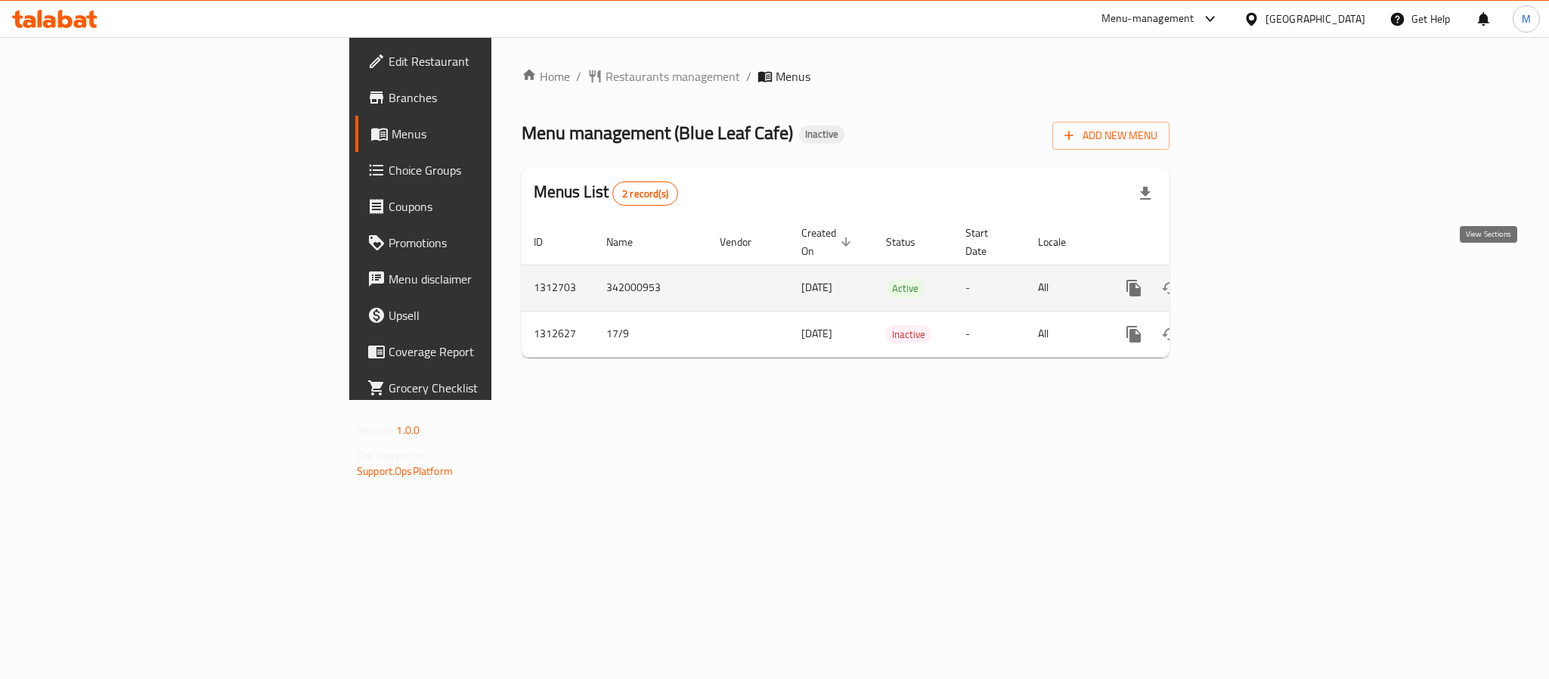
click at [1252, 279] on icon "enhanced table" at bounding box center [1243, 288] width 18 height 18
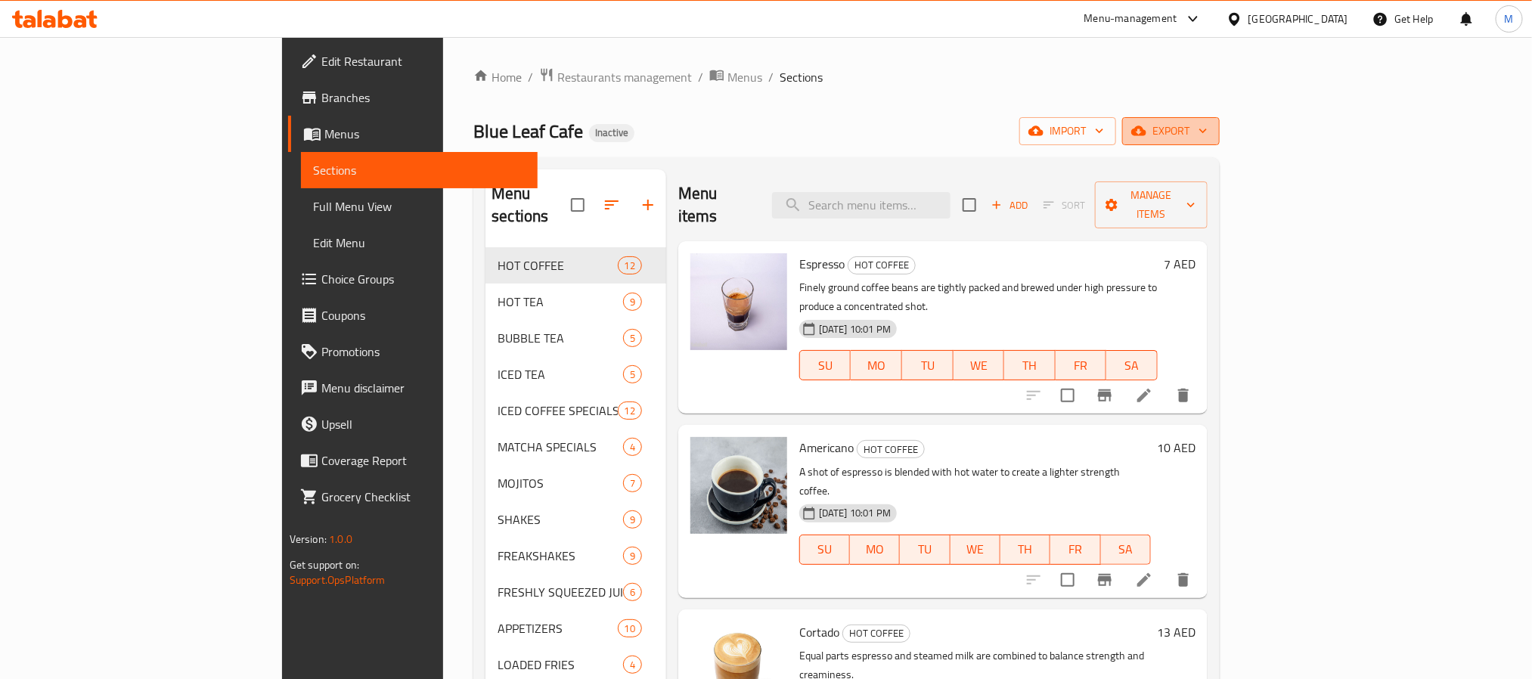
click at [1208, 130] on span "export" at bounding box center [1170, 131] width 73 height 19
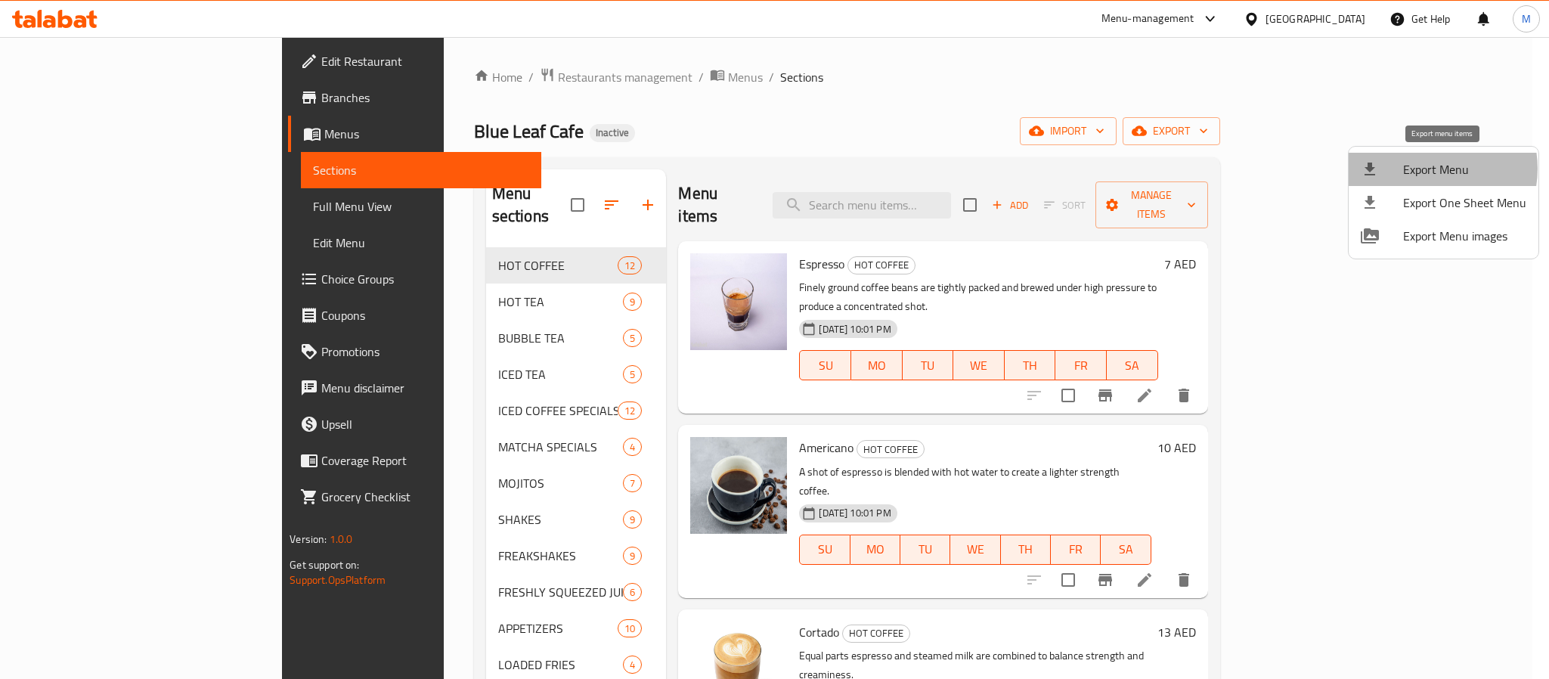
click at [1430, 169] on span "Export Menu" at bounding box center [1465, 169] width 123 height 18
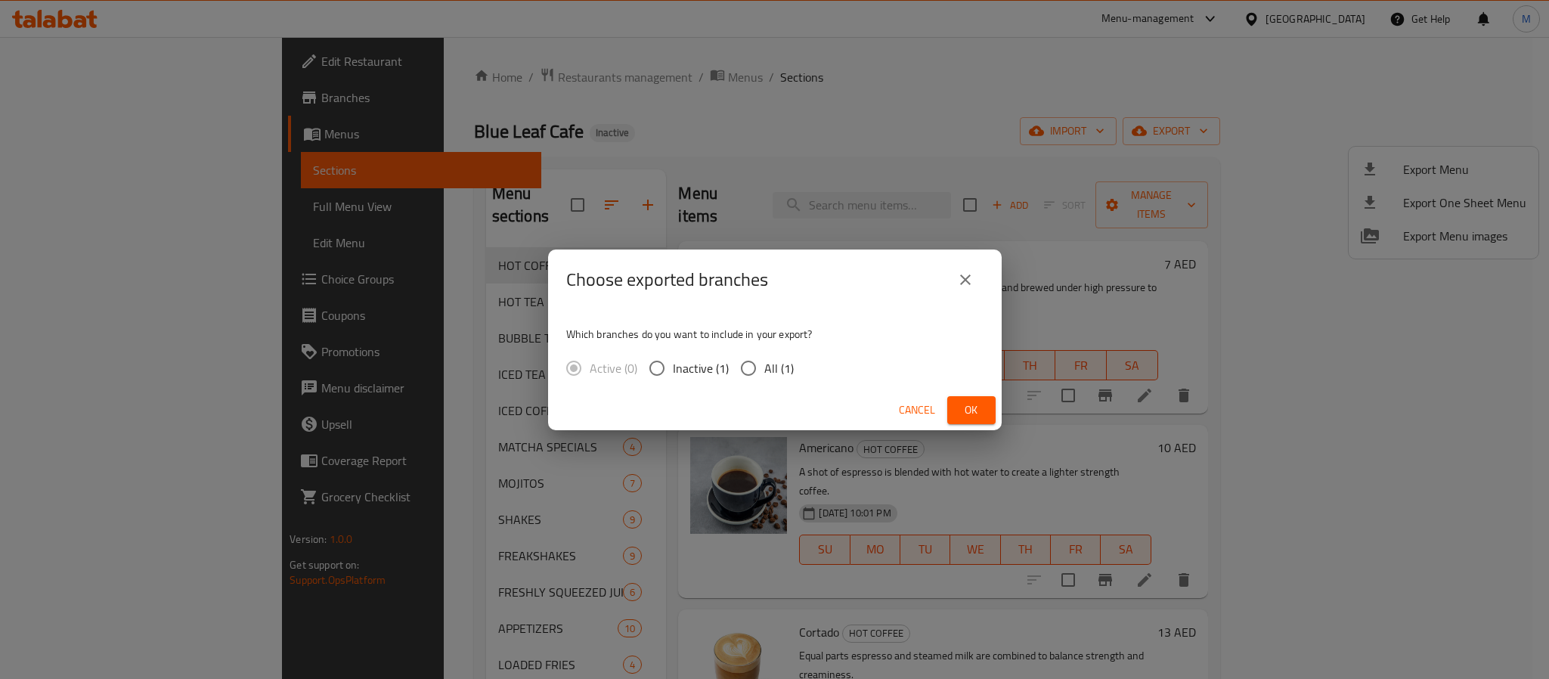
click at [779, 363] on span "All (1)" at bounding box center [779, 368] width 29 height 18
click at [765, 363] on input "All (1)" at bounding box center [749, 368] width 32 height 32
radio input "true"
click at [979, 397] on button "Ok" at bounding box center [972, 410] width 48 height 28
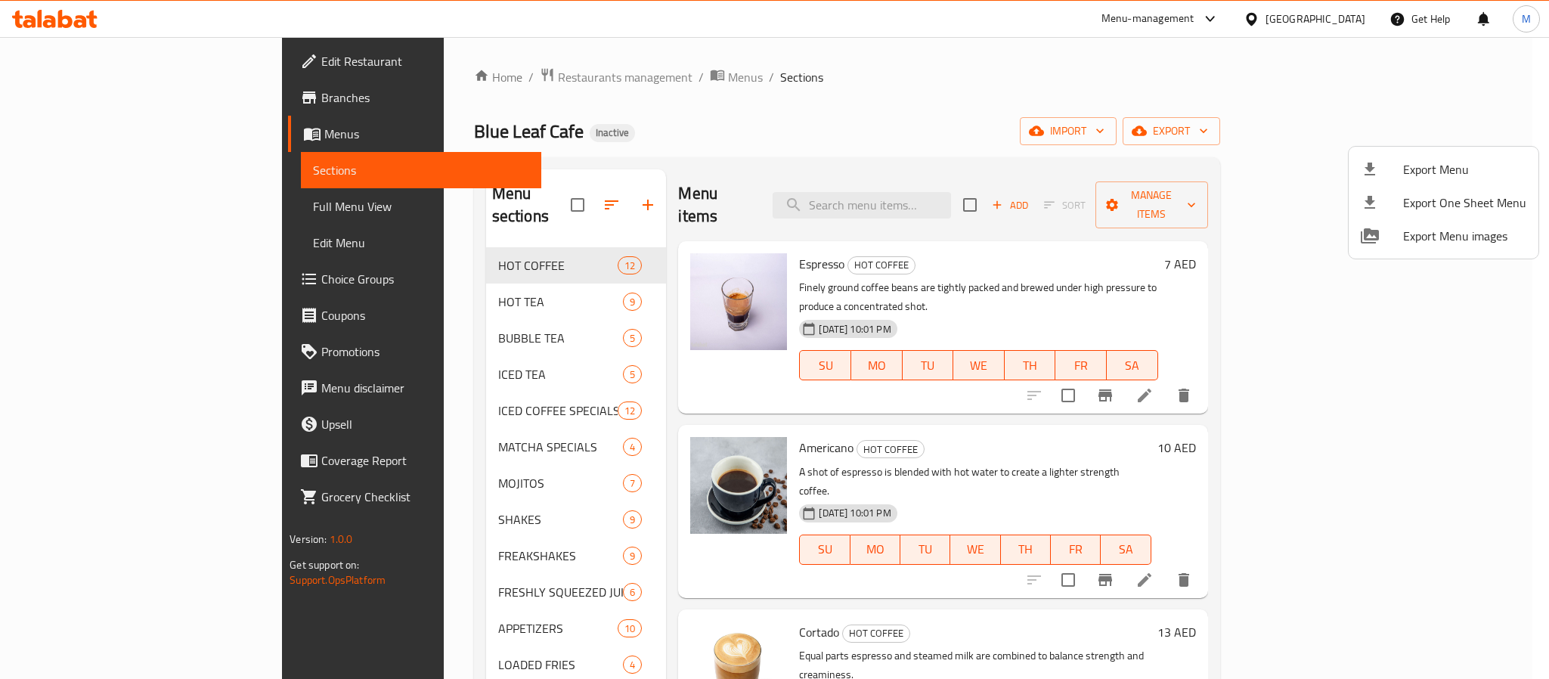
click at [402, 70] on div at bounding box center [774, 339] width 1549 height 679
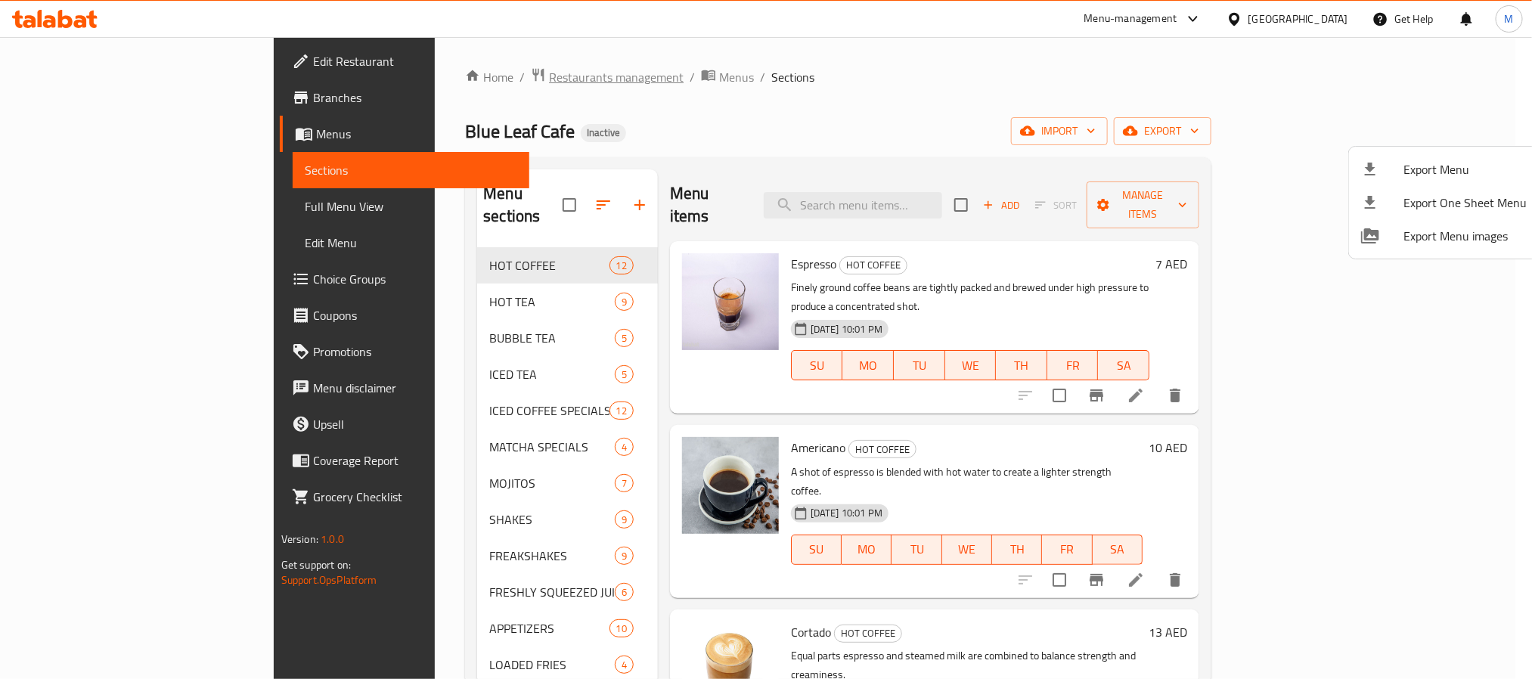
click at [549, 70] on span "Restaurants management" at bounding box center [616, 77] width 135 height 18
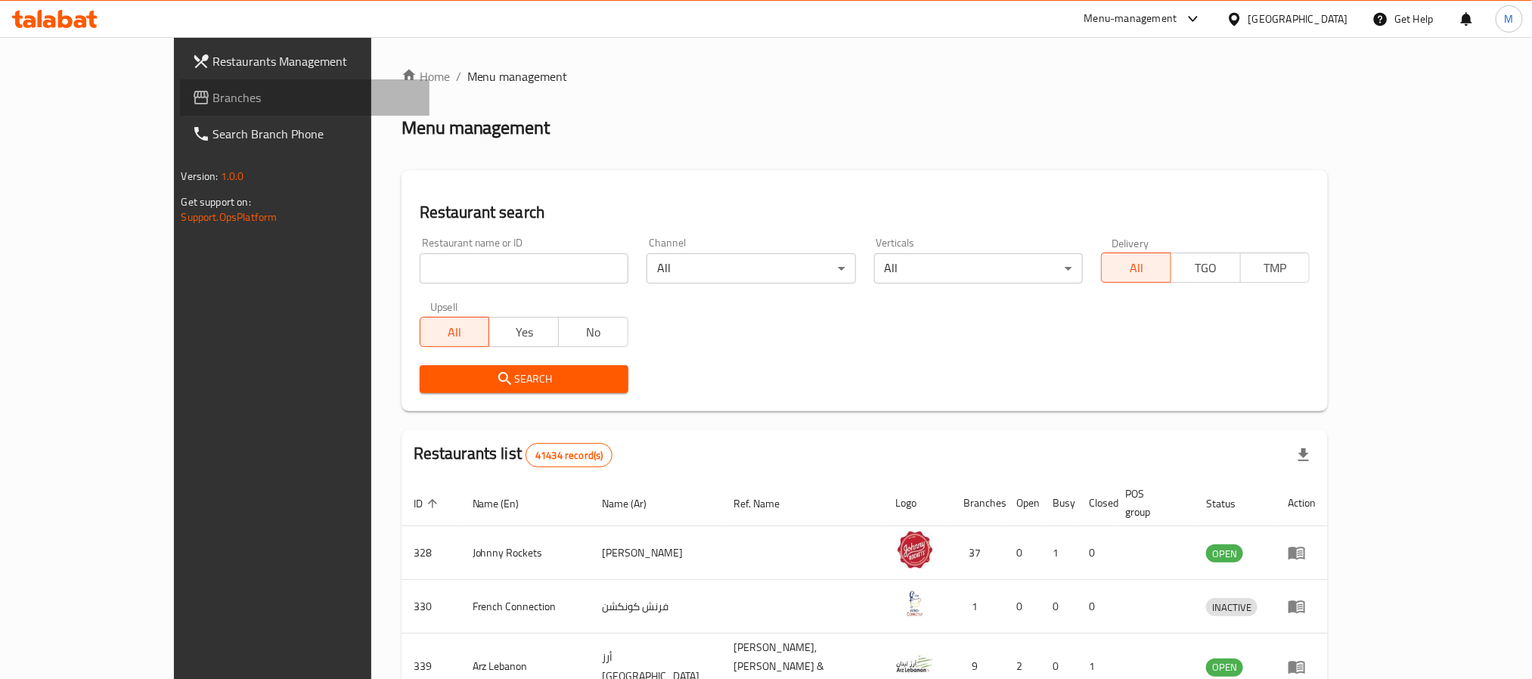
click at [213, 101] on span "Branches" at bounding box center [315, 97] width 204 height 18
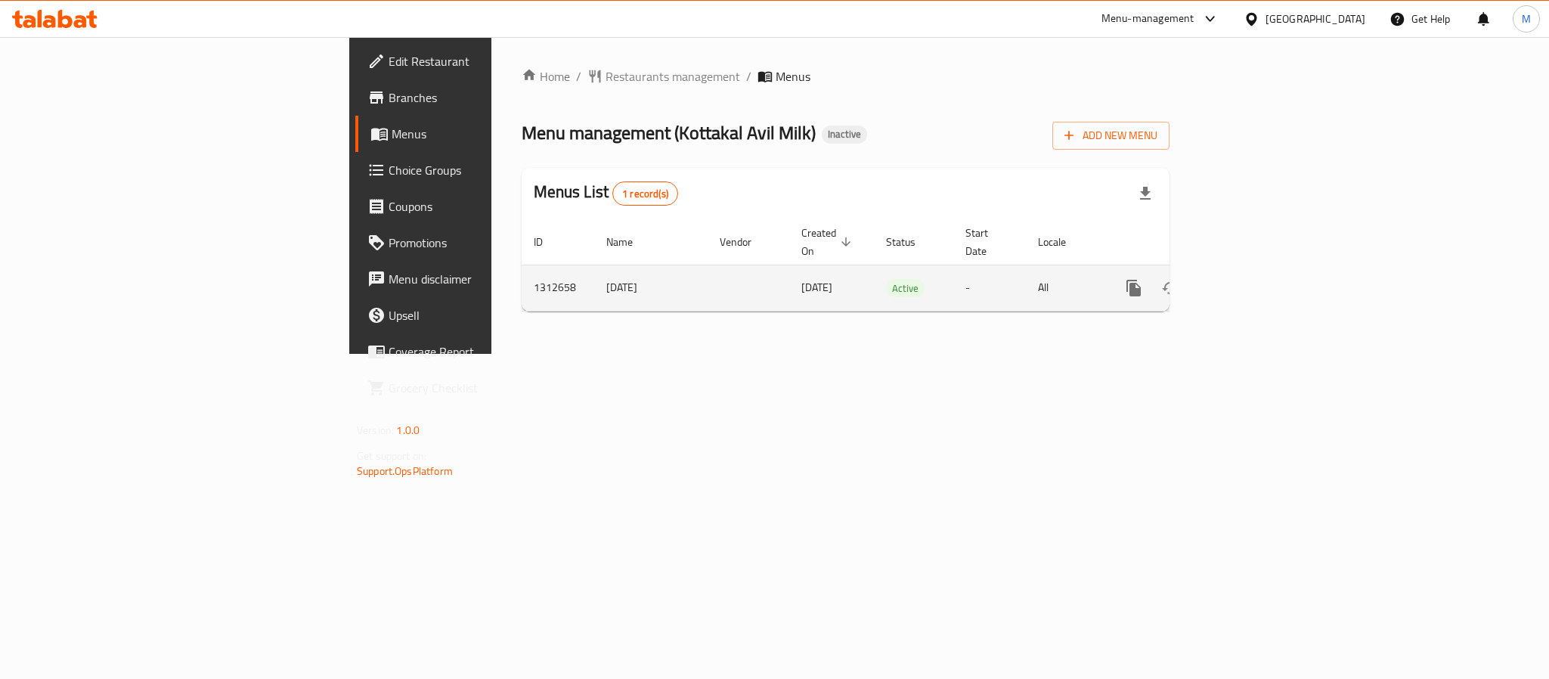
click at [1252, 279] on icon "enhanced table" at bounding box center [1243, 288] width 18 height 18
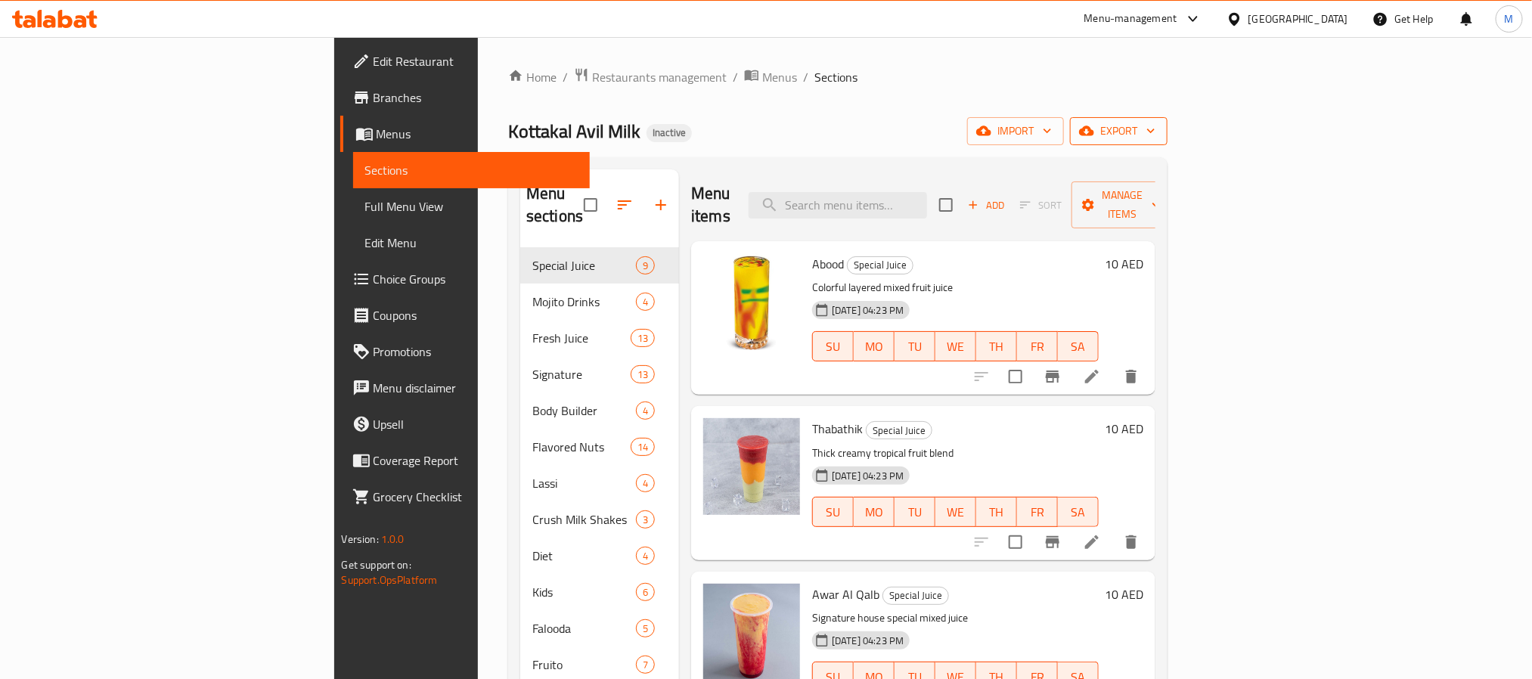
click at [1155, 136] on span "export" at bounding box center [1118, 131] width 73 height 19
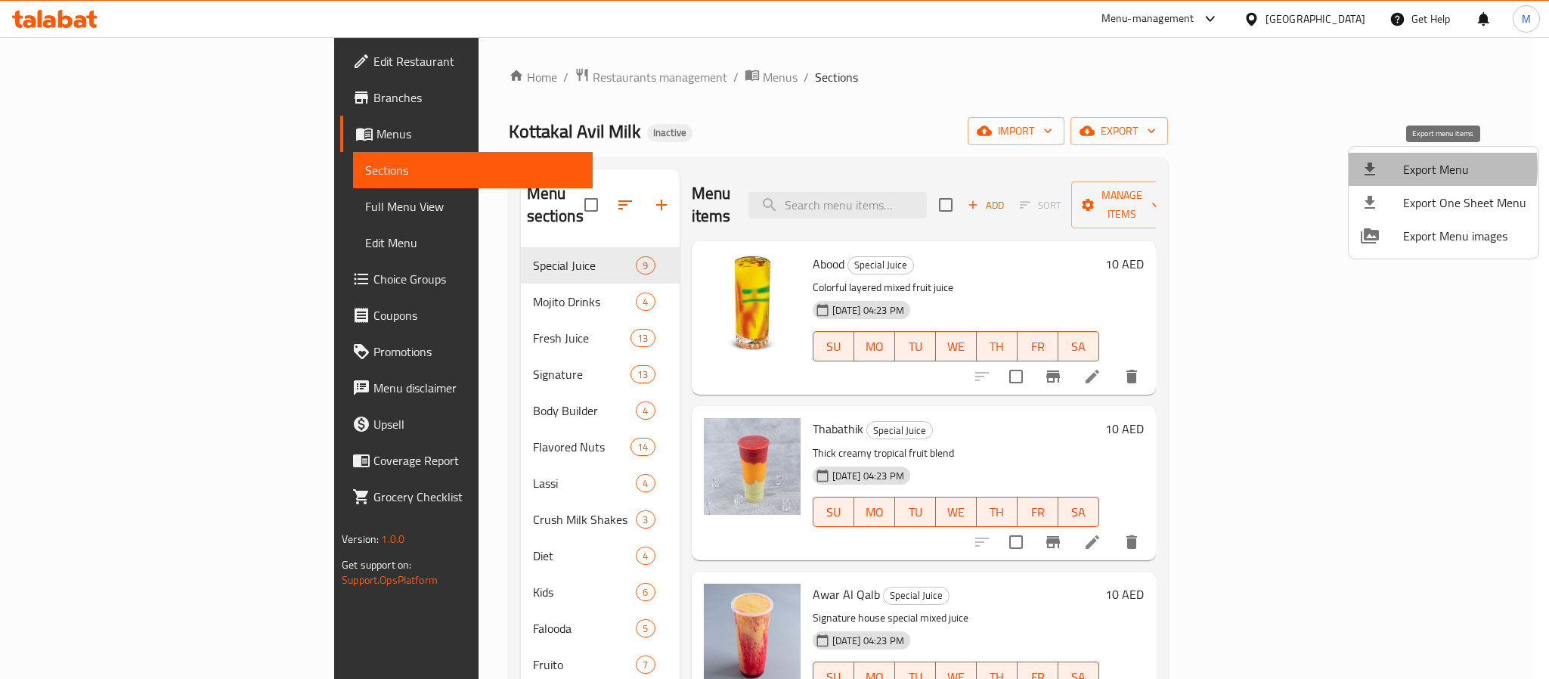
click at [1407, 168] on span "Export Menu" at bounding box center [1465, 169] width 123 height 18
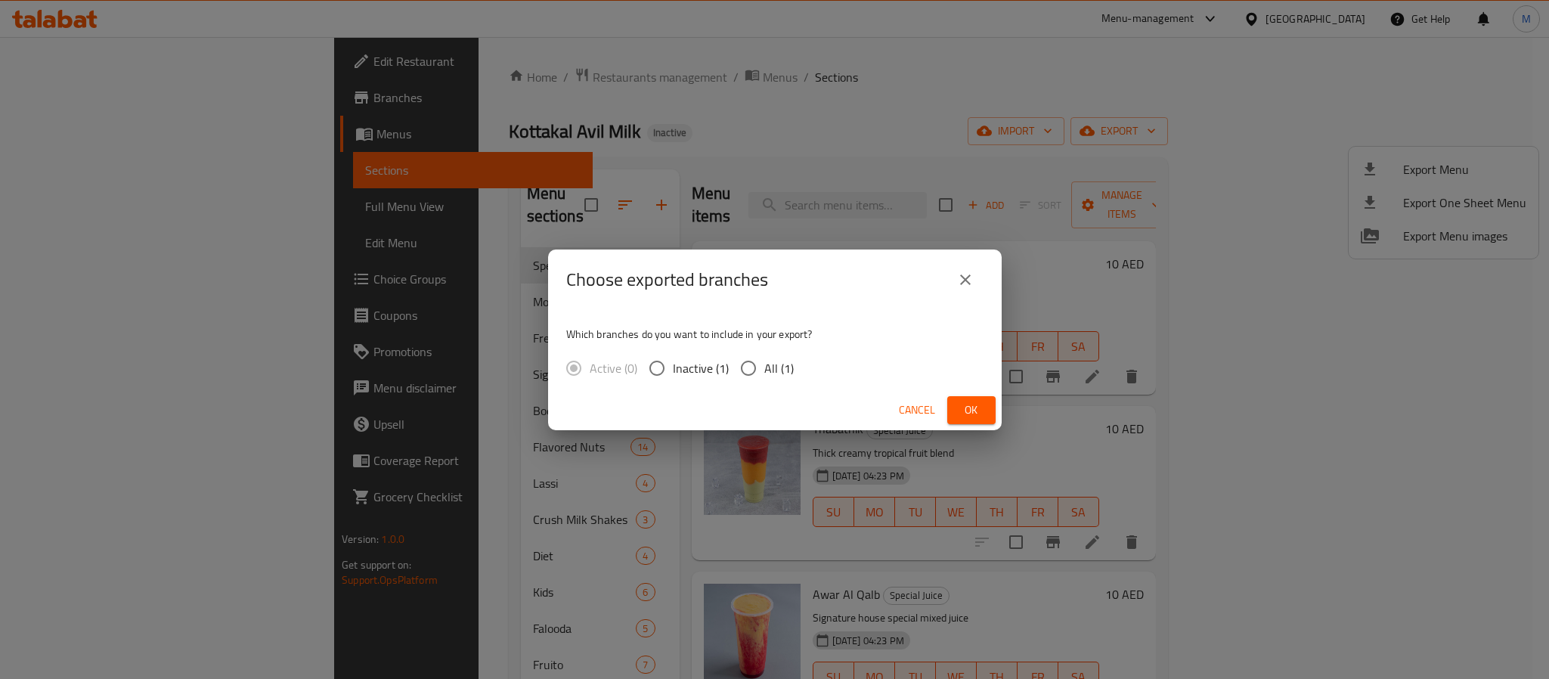
click at [770, 361] on span "All (1)" at bounding box center [779, 368] width 29 height 18
click at [765, 361] on input "All (1)" at bounding box center [749, 368] width 32 height 32
radio input "true"
click at [962, 408] on span "Ok" at bounding box center [972, 410] width 24 height 19
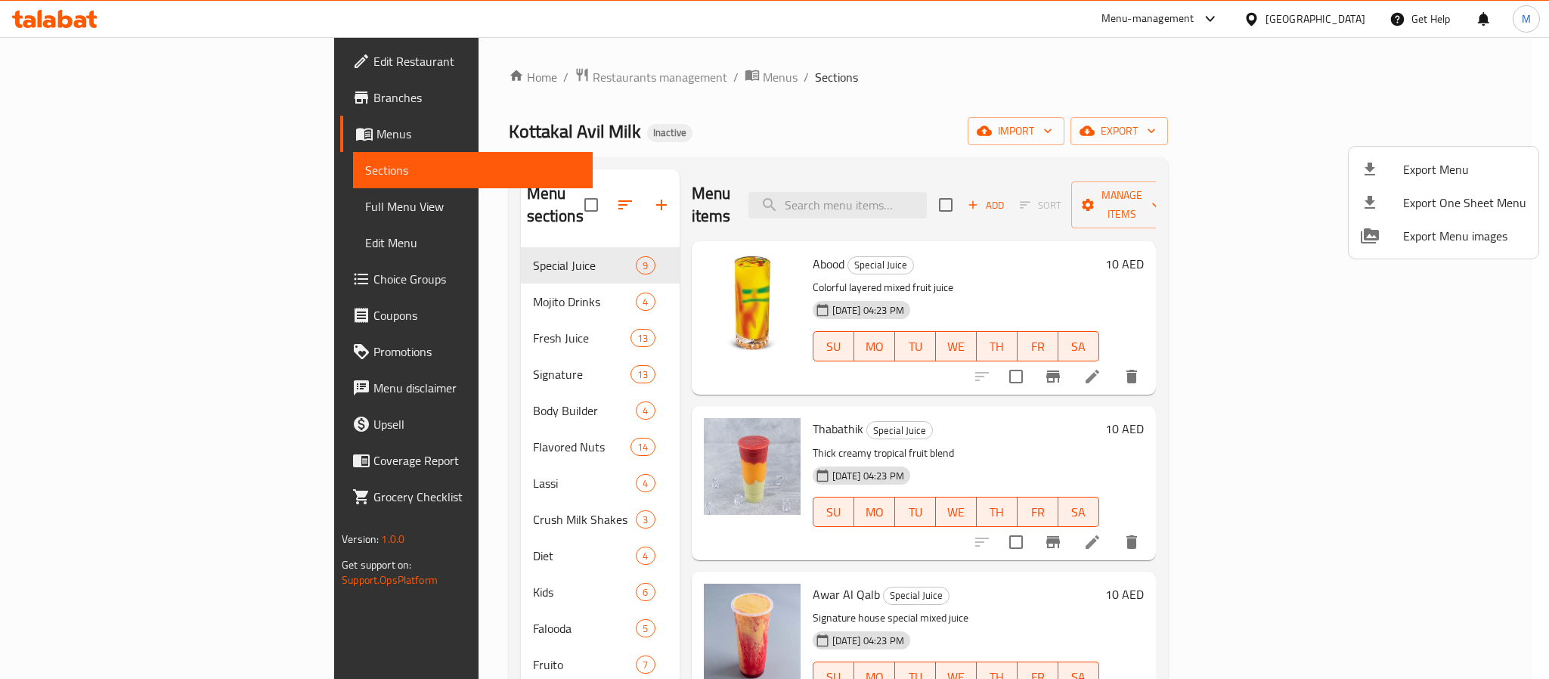
click at [461, 79] on div at bounding box center [774, 339] width 1549 height 679
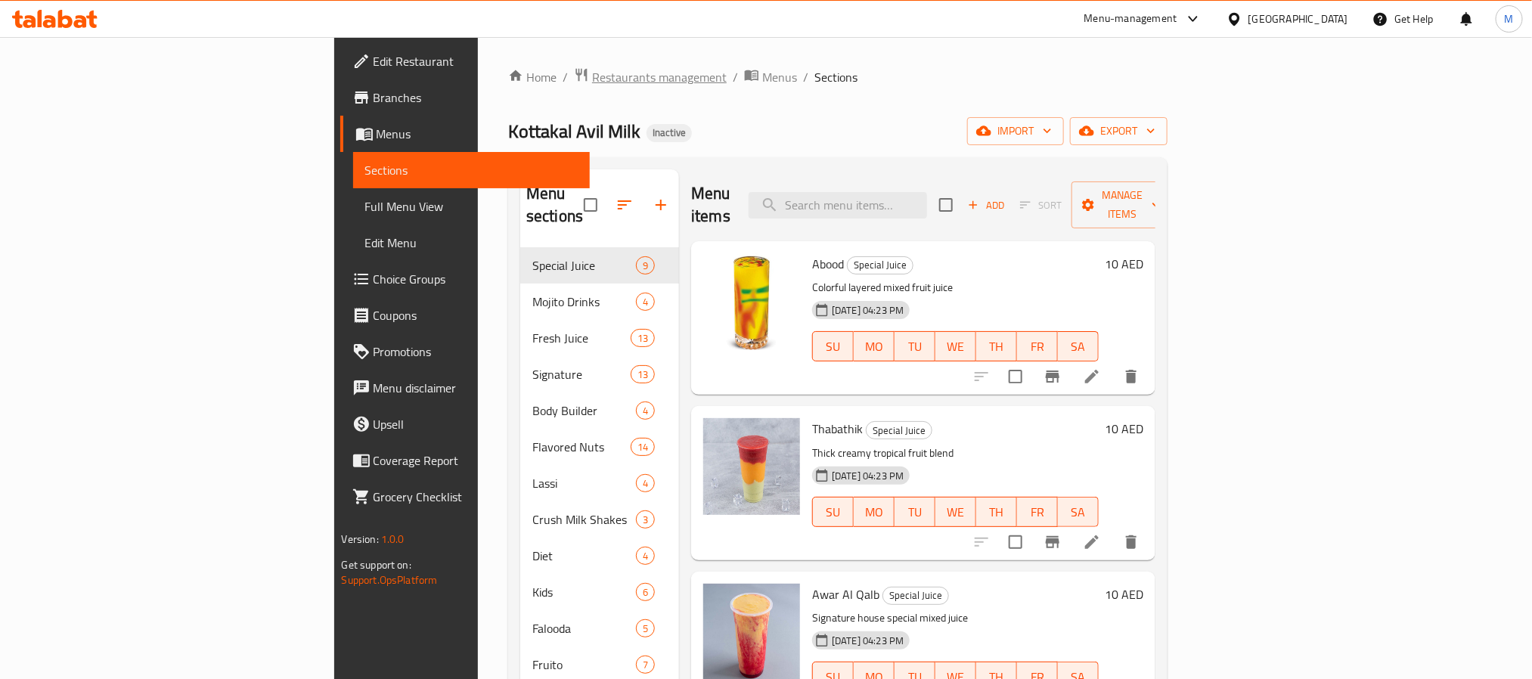
click at [592, 79] on span "Restaurants management" at bounding box center [659, 77] width 135 height 18
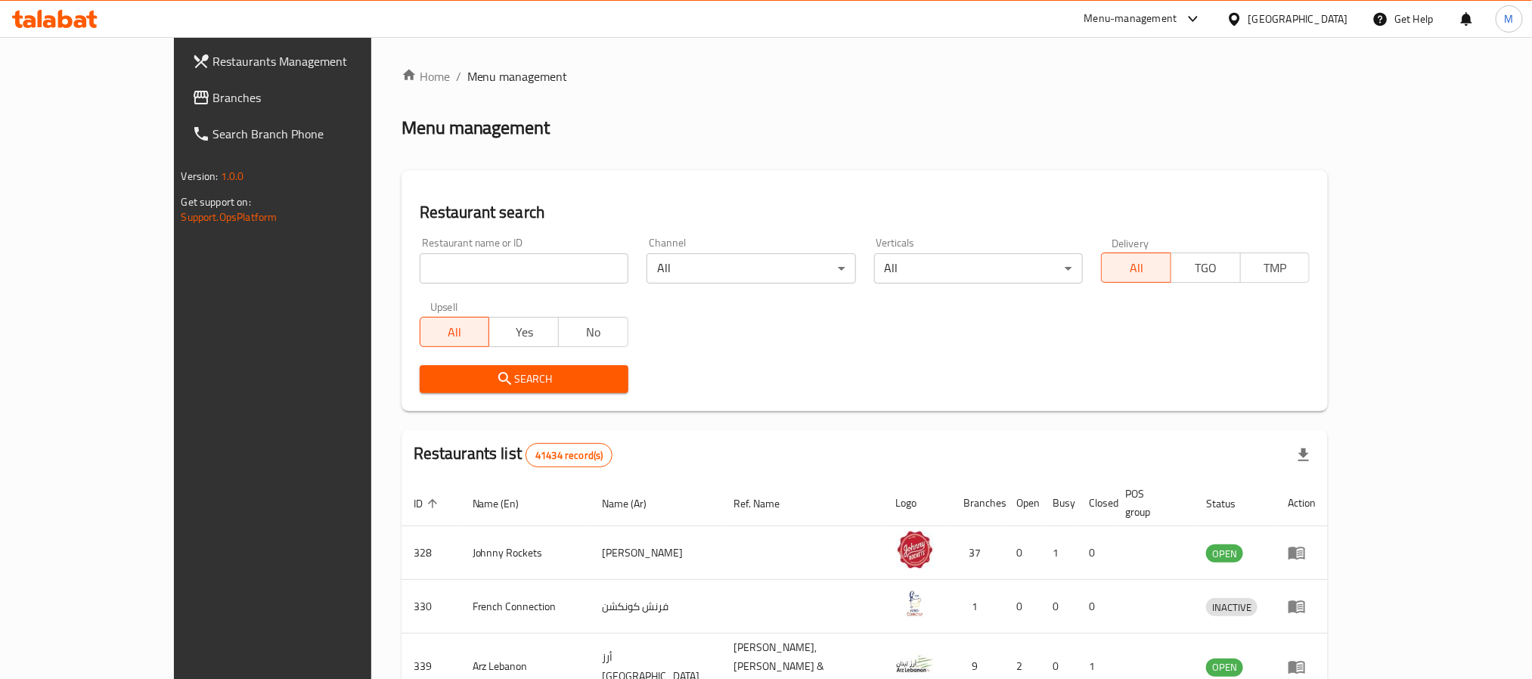
click at [213, 95] on span "Branches" at bounding box center [315, 97] width 204 height 18
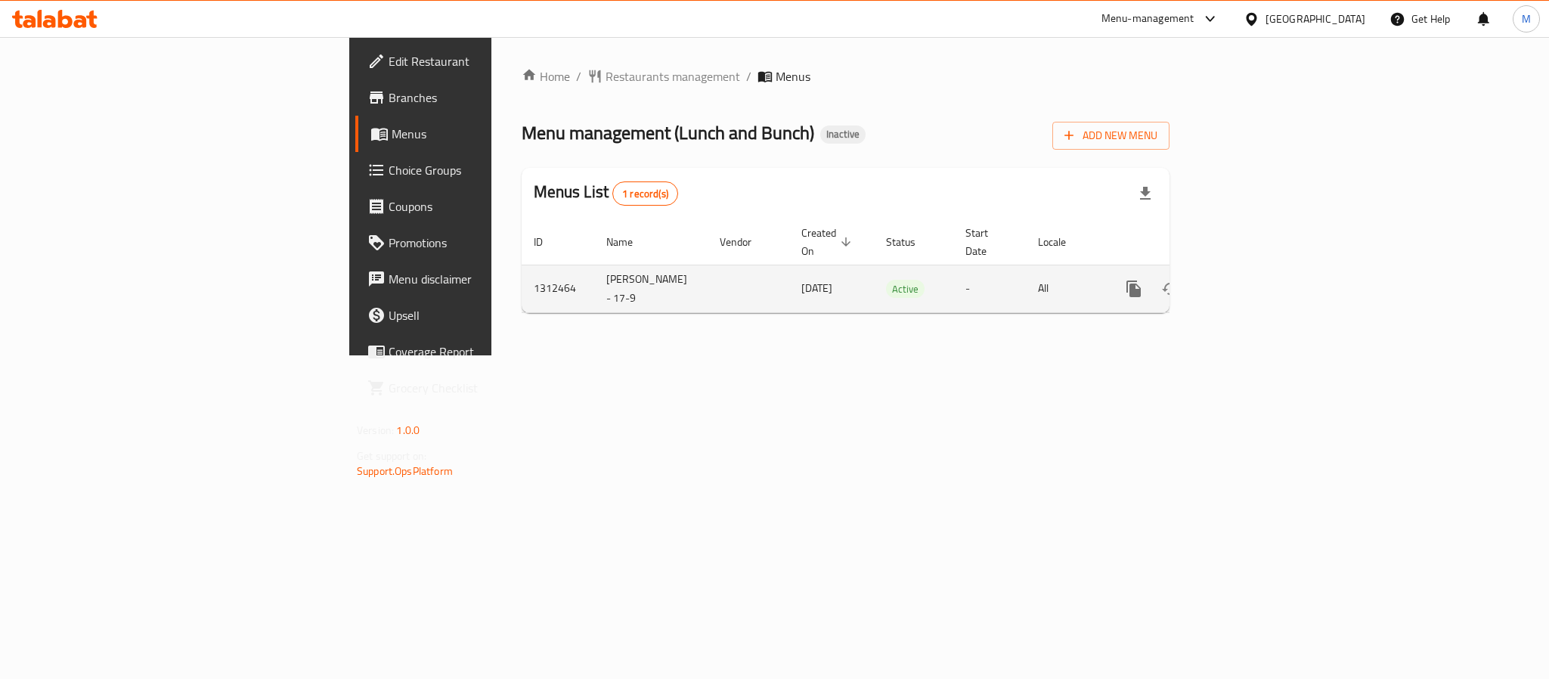
click at [1261, 271] on link "enhanced table" at bounding box center [1243, 289] width 36 height 36
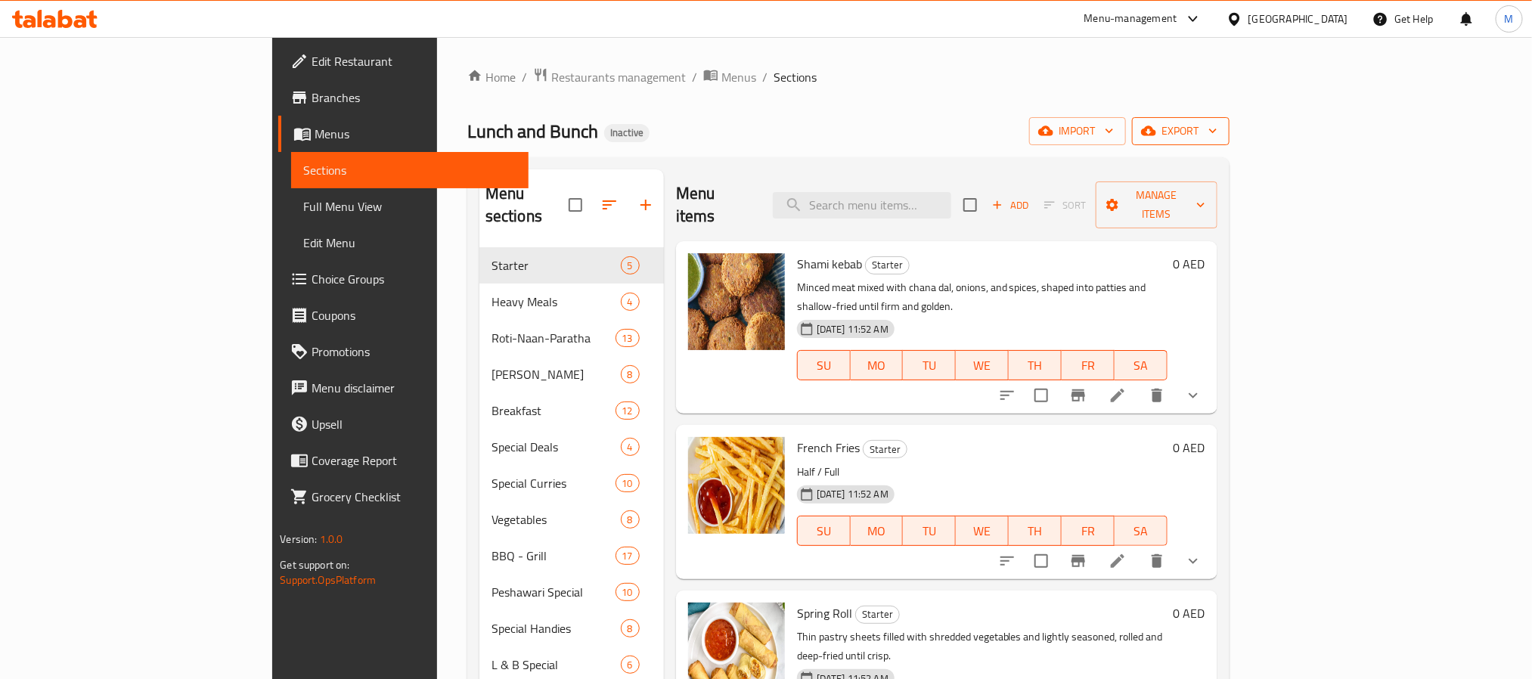
click at [1230, 138] on button "export" at bounding box center [1181, 131] width 98 height 28
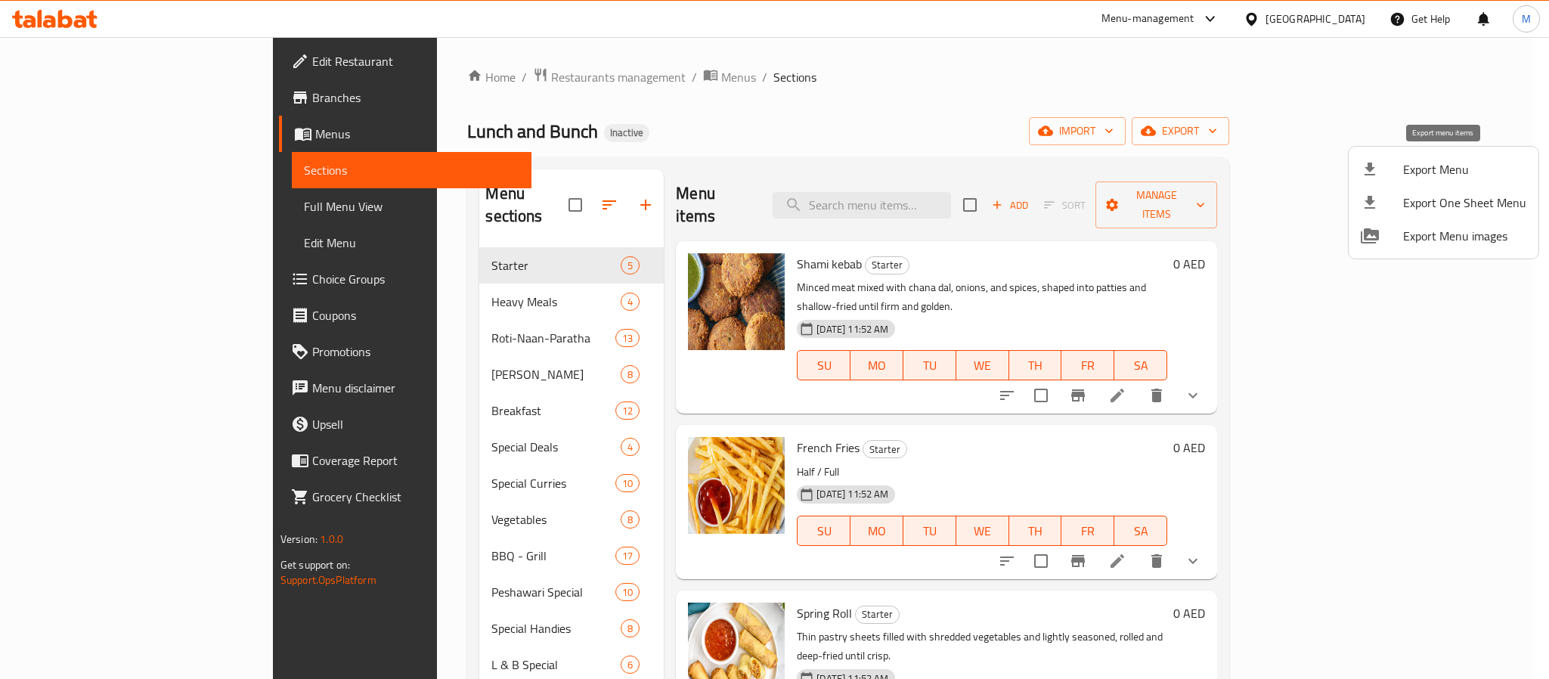
click at [1450, 175] on span "Export Menu" at bounding box center [1465, 169] width 123 height 18
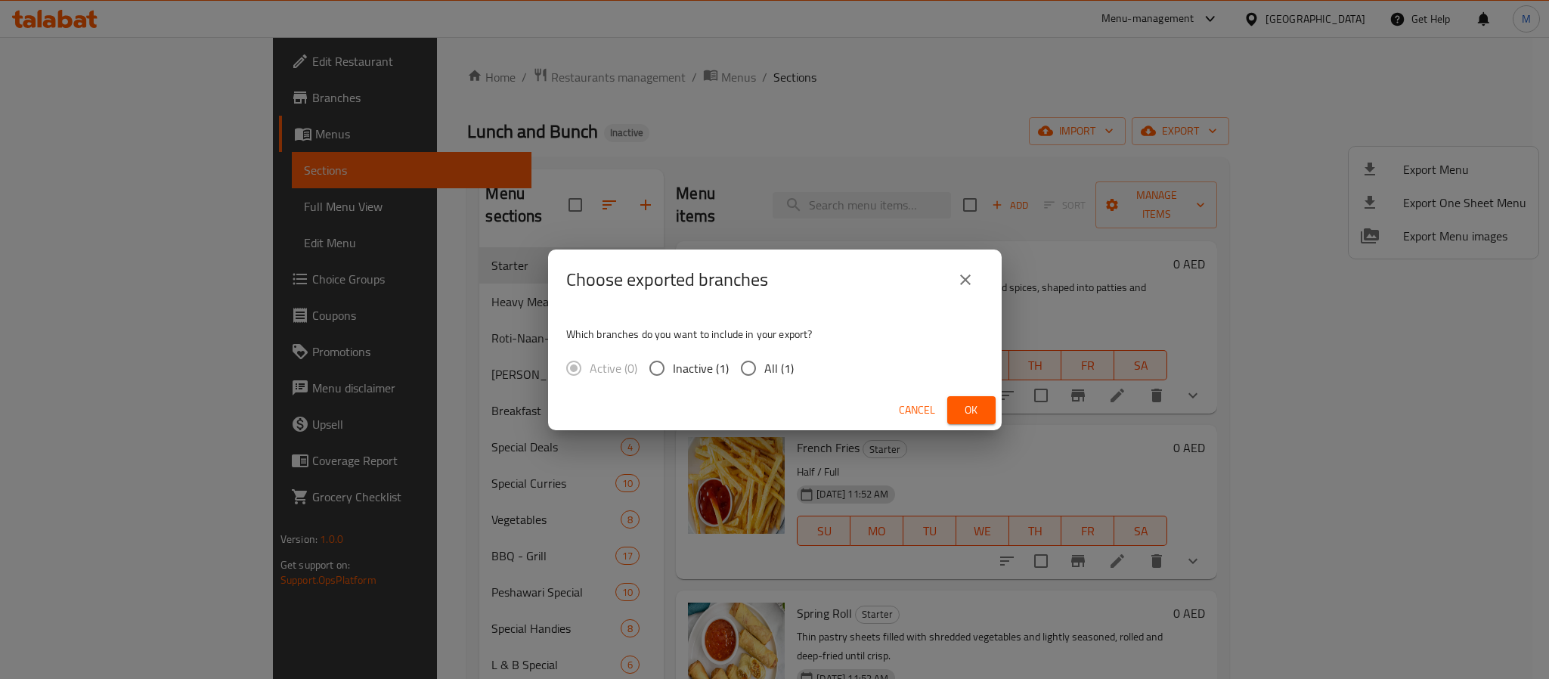
click at [749, 370] on input "All (1)" at bounding box center [749, 368] width 32 height 32
radio input "true"
click at [976, 420] on button "Ok" at bounding box center [972, 410] width 48 height 28
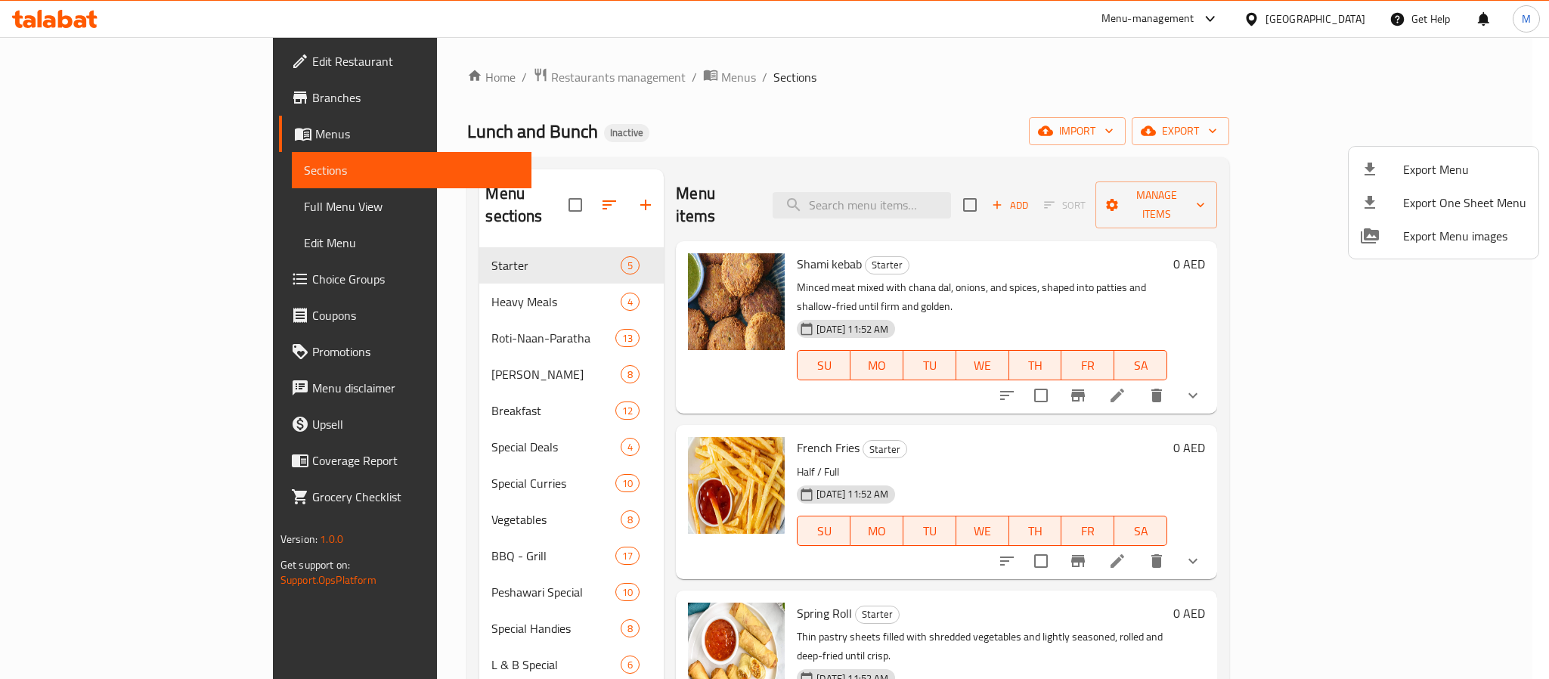
click at [1338, 23] on div at bounding box center [774, 339] width 1549 height 679
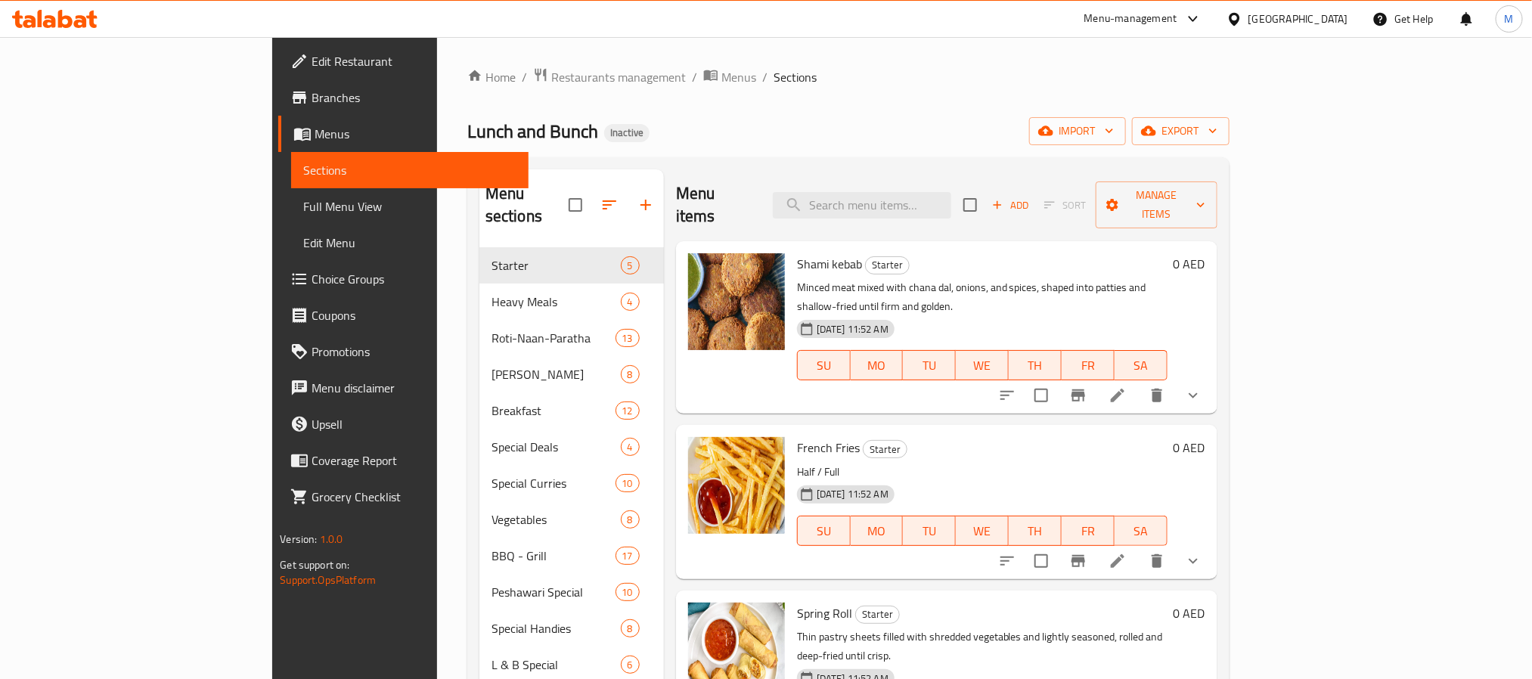
click at [1307, 14] on div "United Arab Emirates" at bounding box center [1299, 19] width 100 height 17
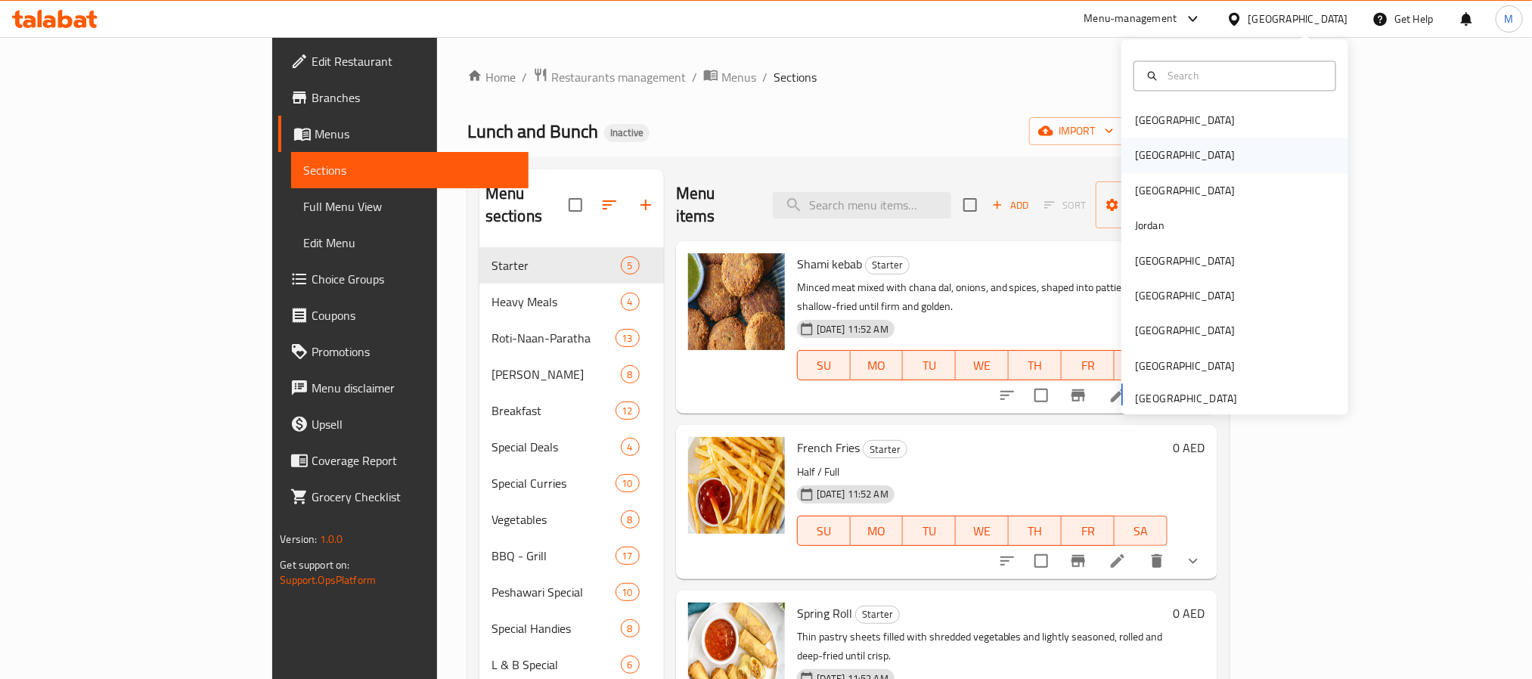
click at [1143, 161] on div "[GEOGRAPHIC_DATA]" at bounding box center [1185, 155] width 100 height 17
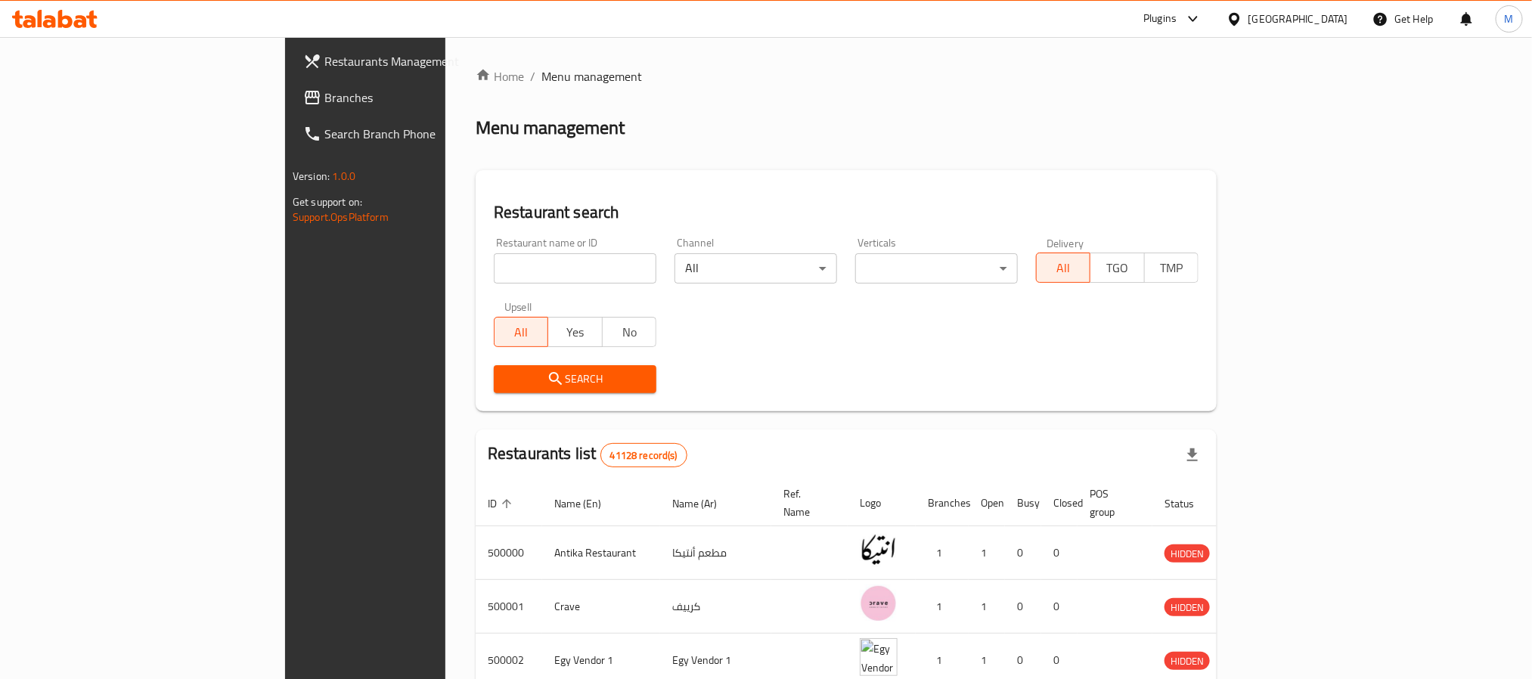
click at [324, 98] on span "Branches" at bounding box center [426, 97] width 204 height 18
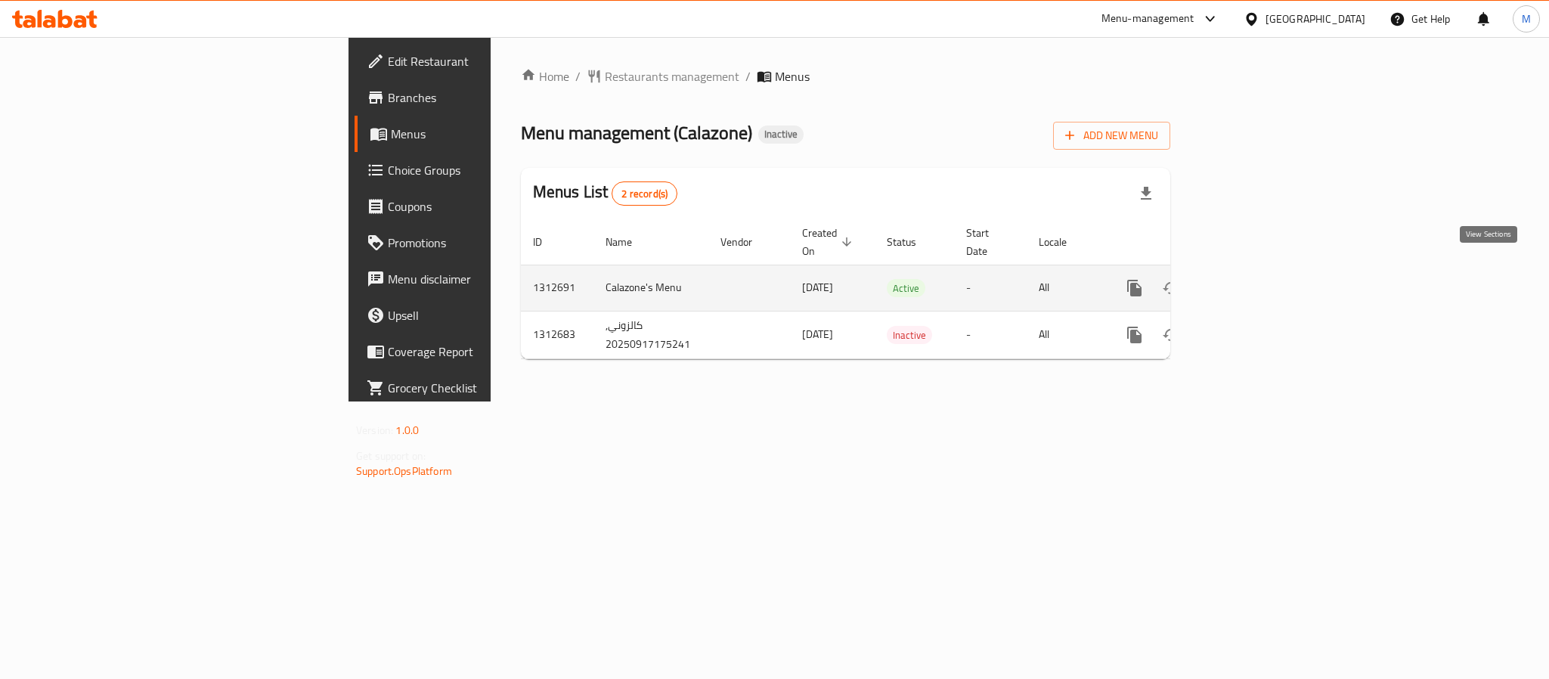
click at [1253, 279] on icon "enhanced table" at bounding box center [1244, 288] width 18 height 18
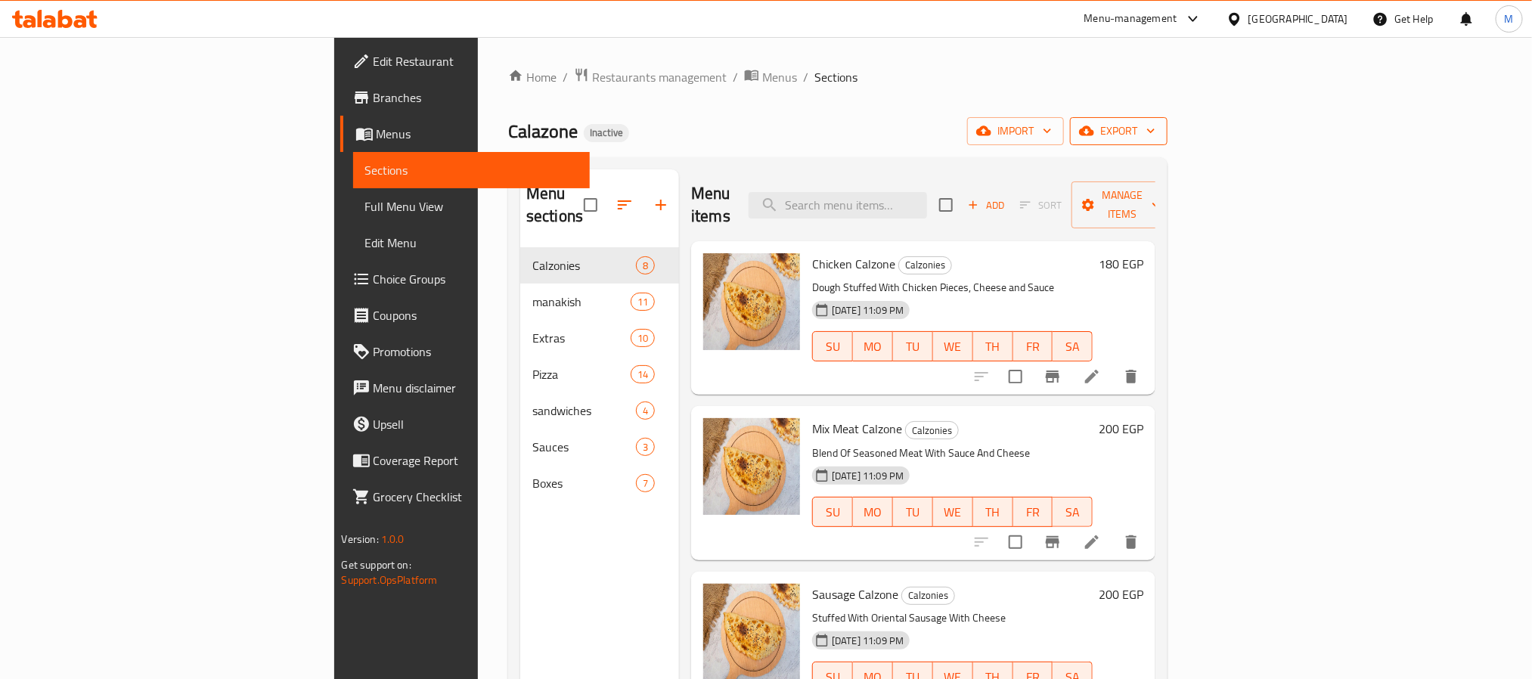
click at [1159, 137] on icon "button" at bounding box center [1150, 130] width 15 height 15
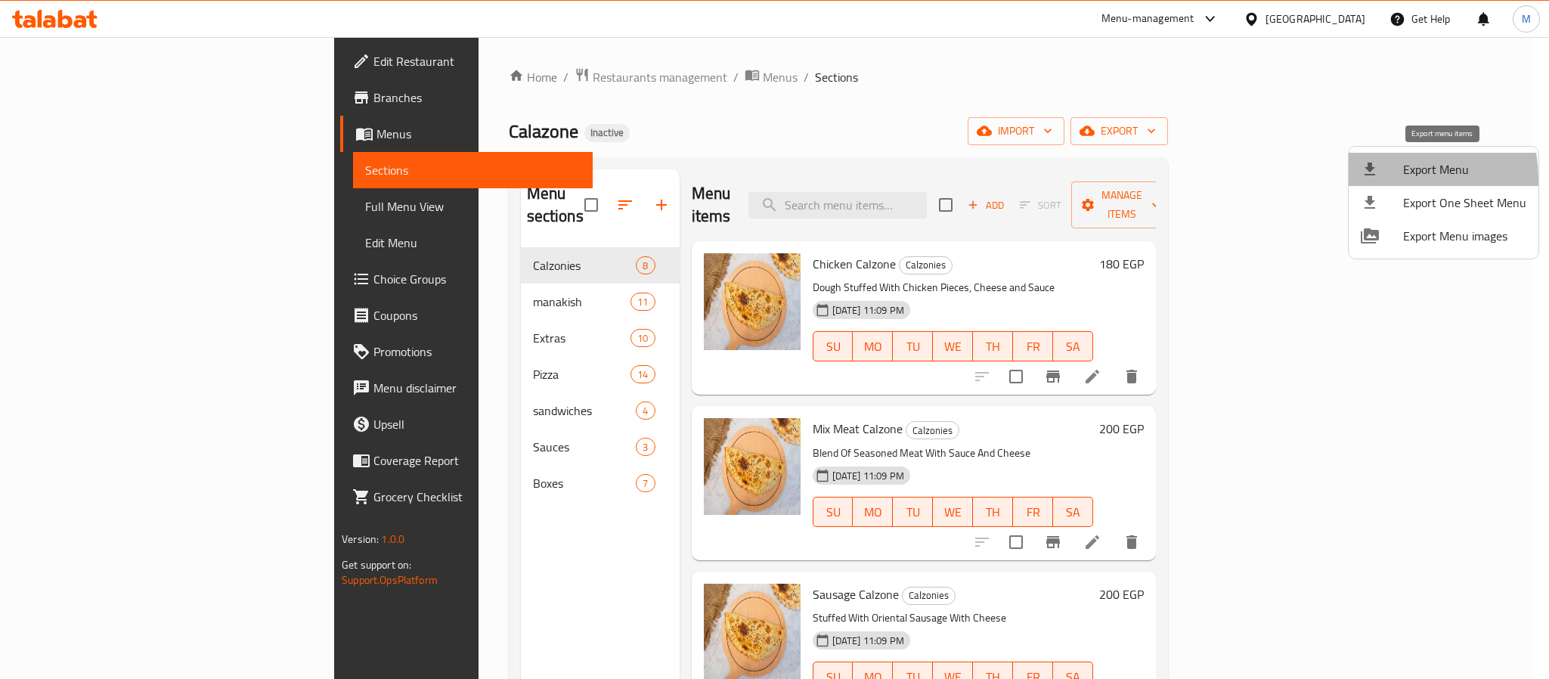
click at [1373, 179] on li "Export Menu" at bounding box center [1444, 169] width 190 height 33
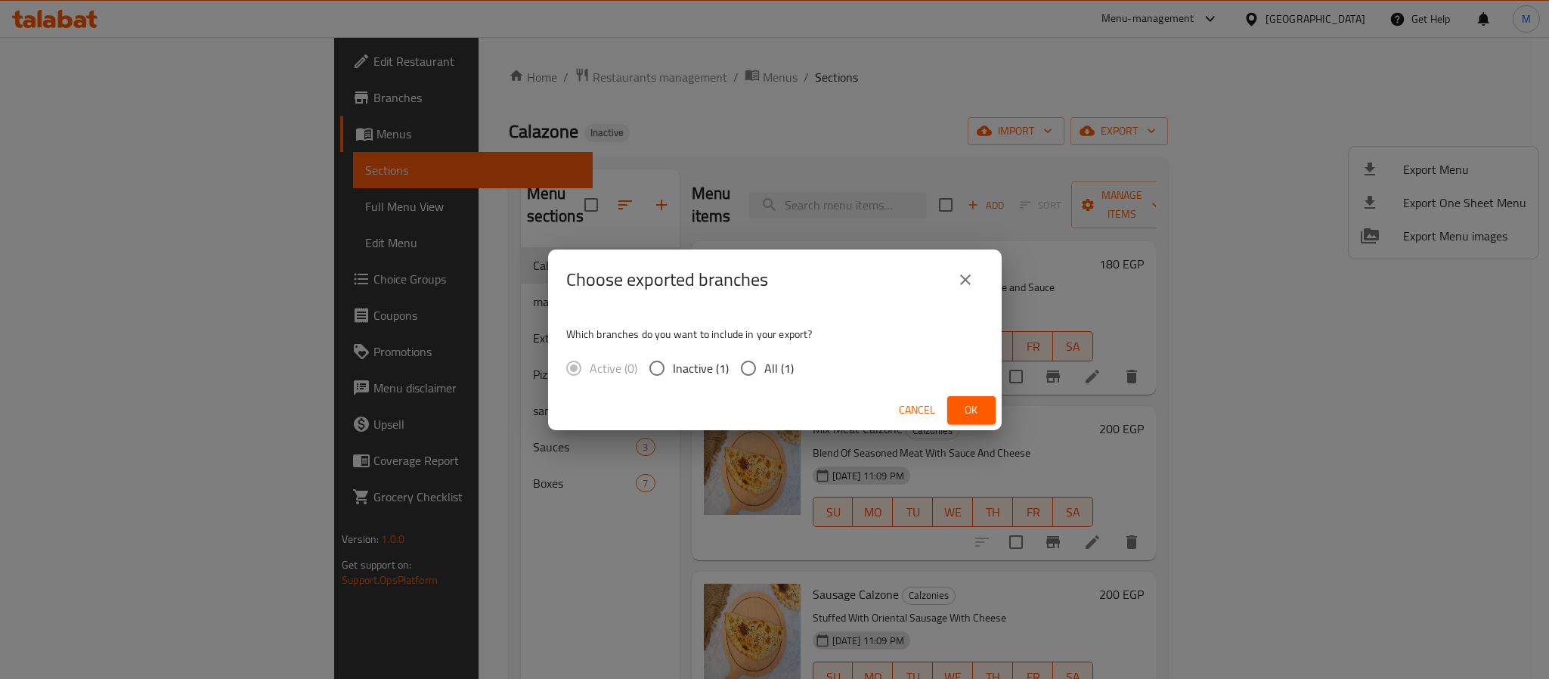
click at [774, 381] on label "All (1)" at bounding box center [763, 368] width 61 height 32
click at [765, 381] on input "All (1)" at bounding box center [749, 368] width 32 height 32
radio input "true"
click at [957, 415] on button "Ok" at bounding box center [972, 410] width 48 height 28
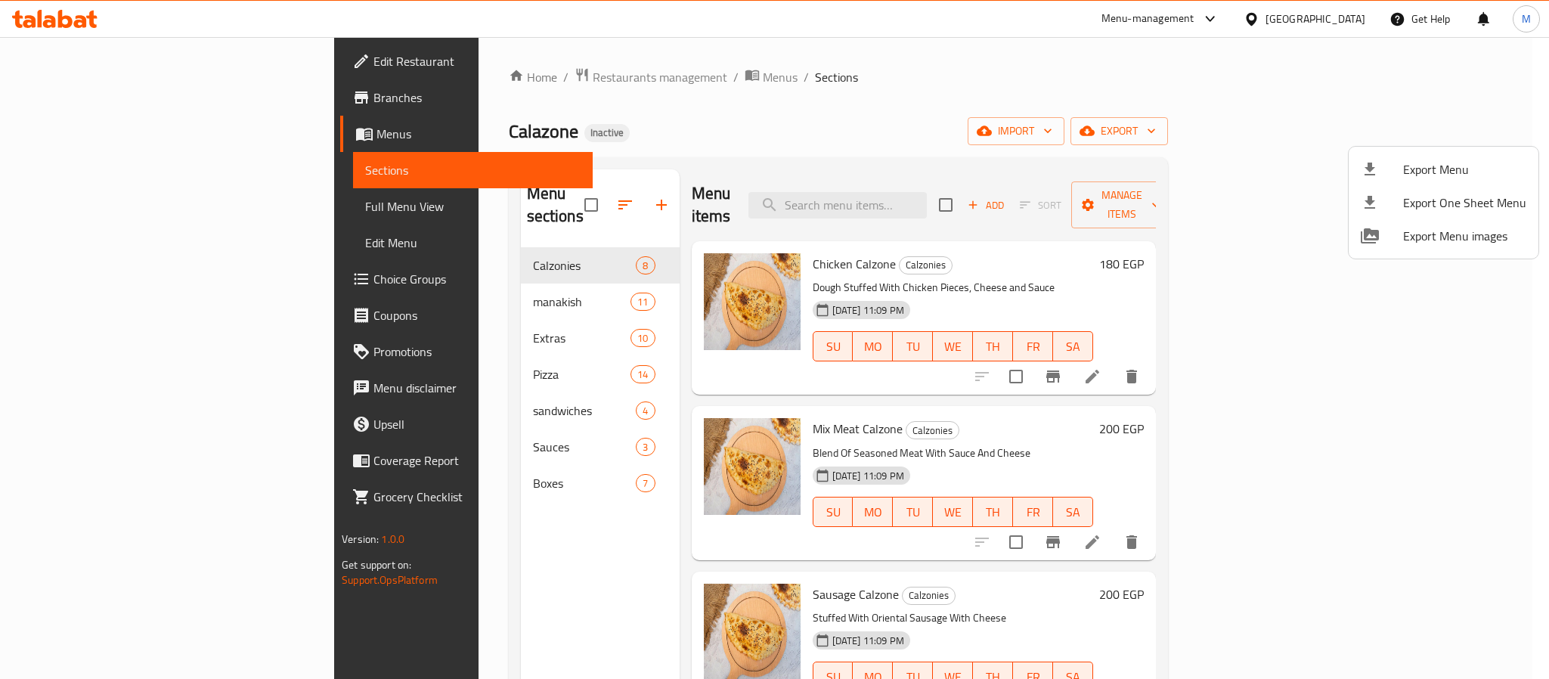
click at [409, 441] on div at bounding box center [774, 339] width 1549 height 679
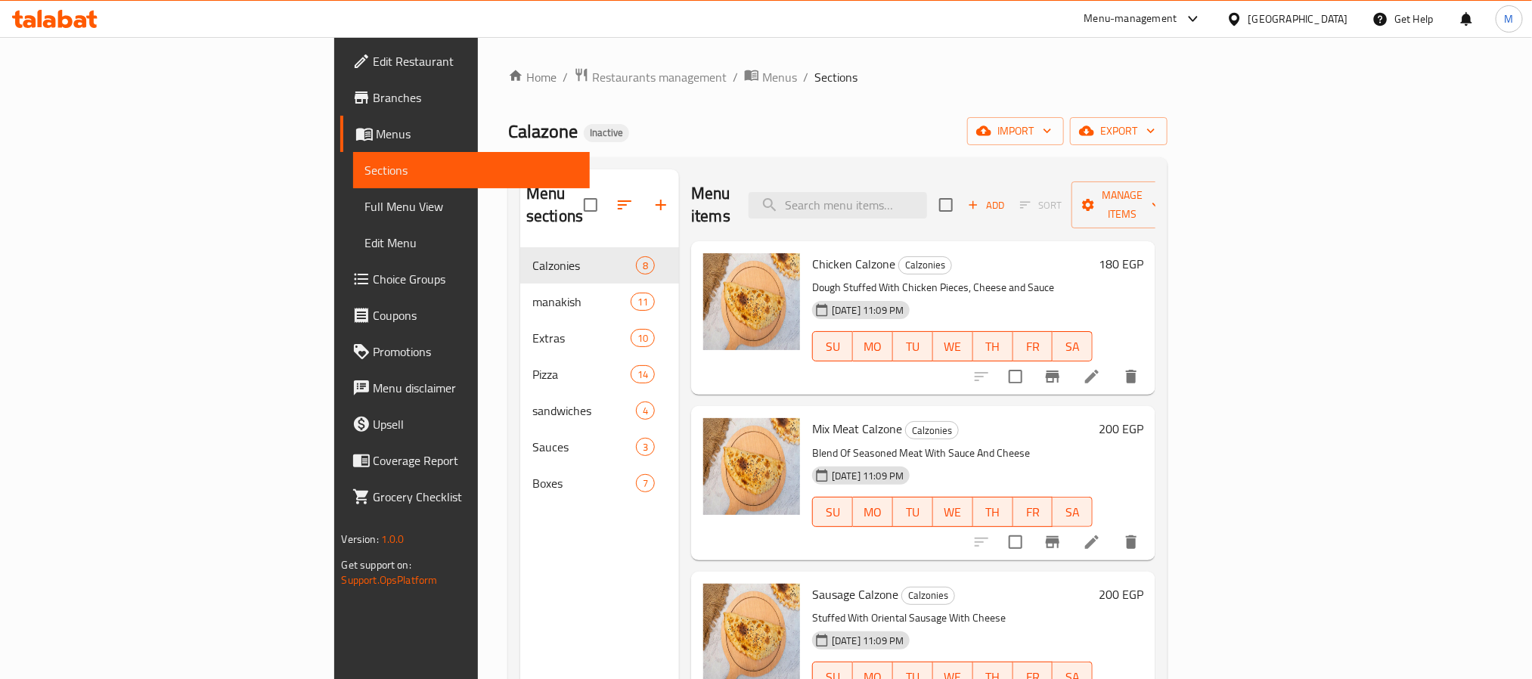
click at [532, 474] on span "Boxes" at bounding box center [584, 483] width 104 height 18
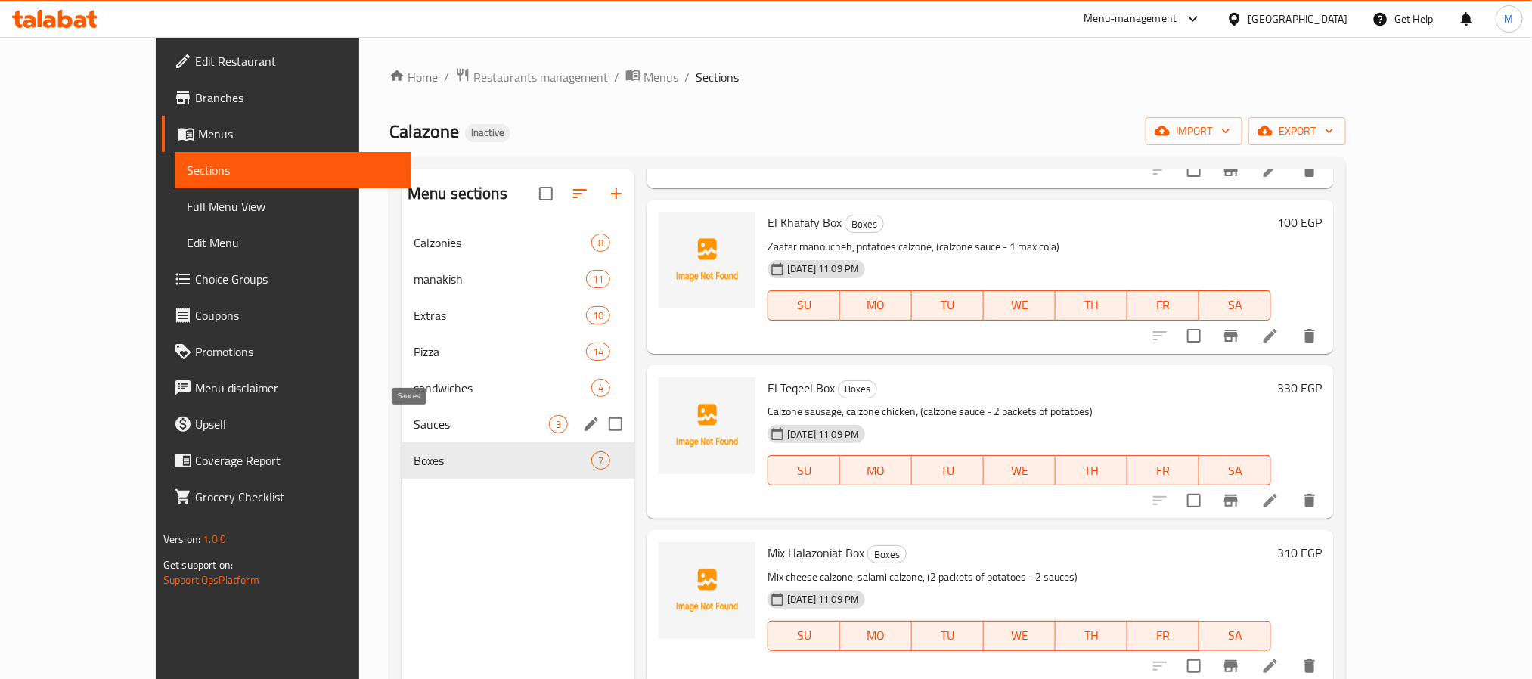
click at [414, 430] on span "Sauces" at bounding box center [481, 424] width 135 height 18
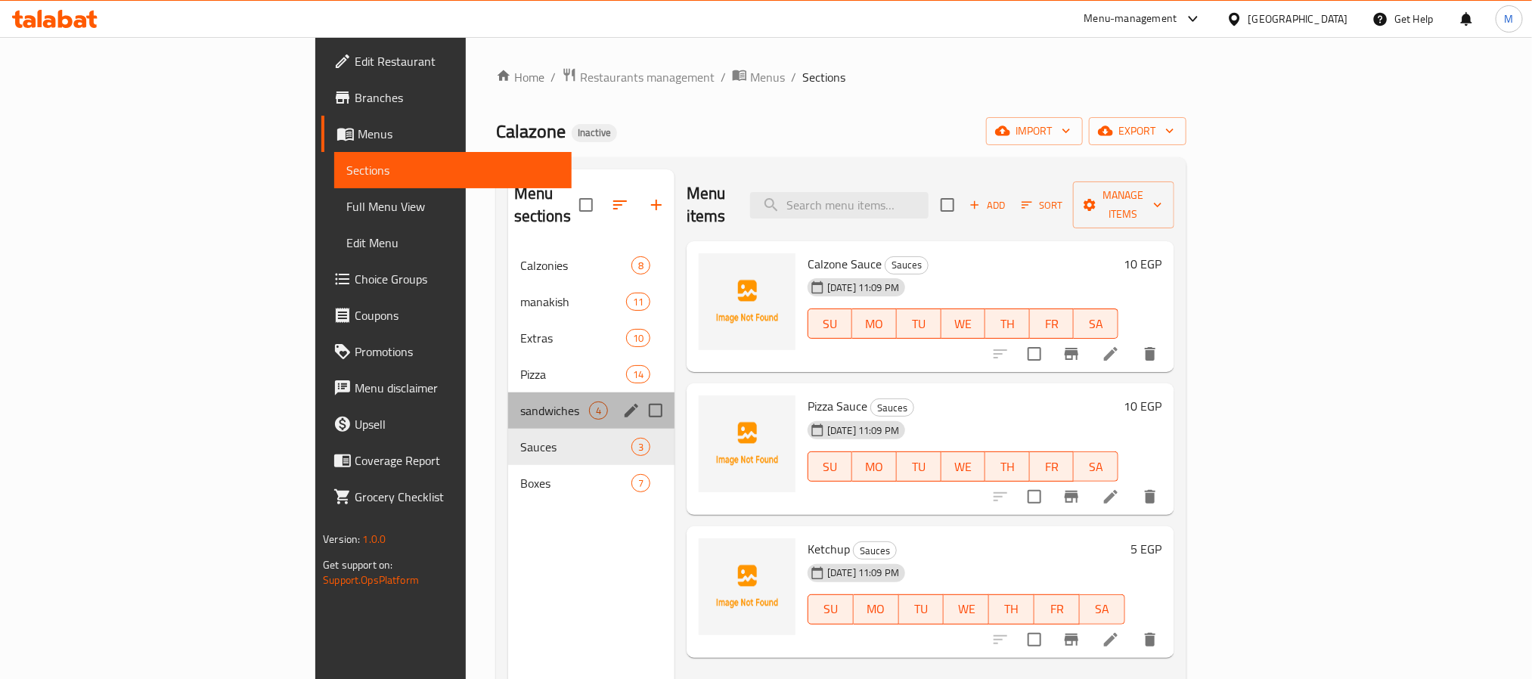
click at [508, 392] on div "sandwiches 4" at bounding box center [591, 410] width 166 height 36
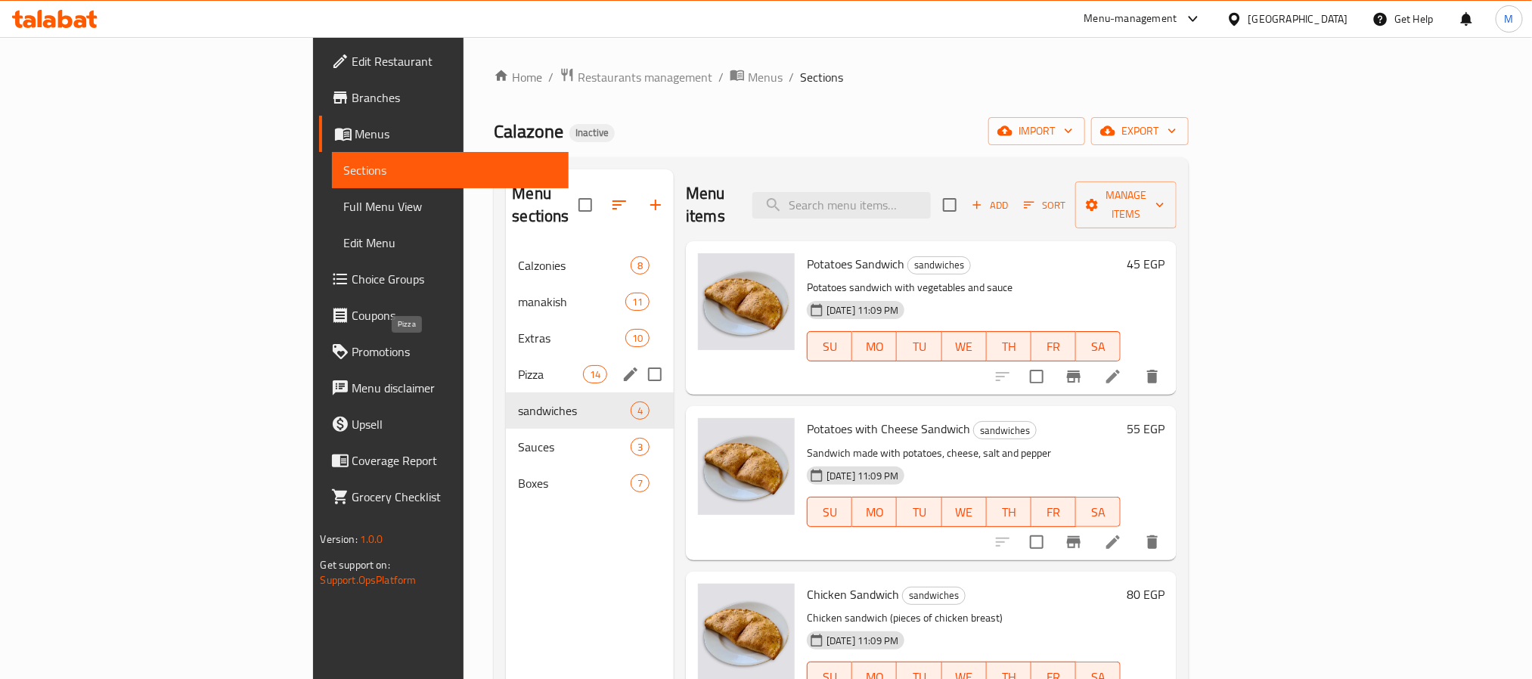
click at [518, 365] on span "Pizza" at bounding box center [550, 374] width 64 height 18
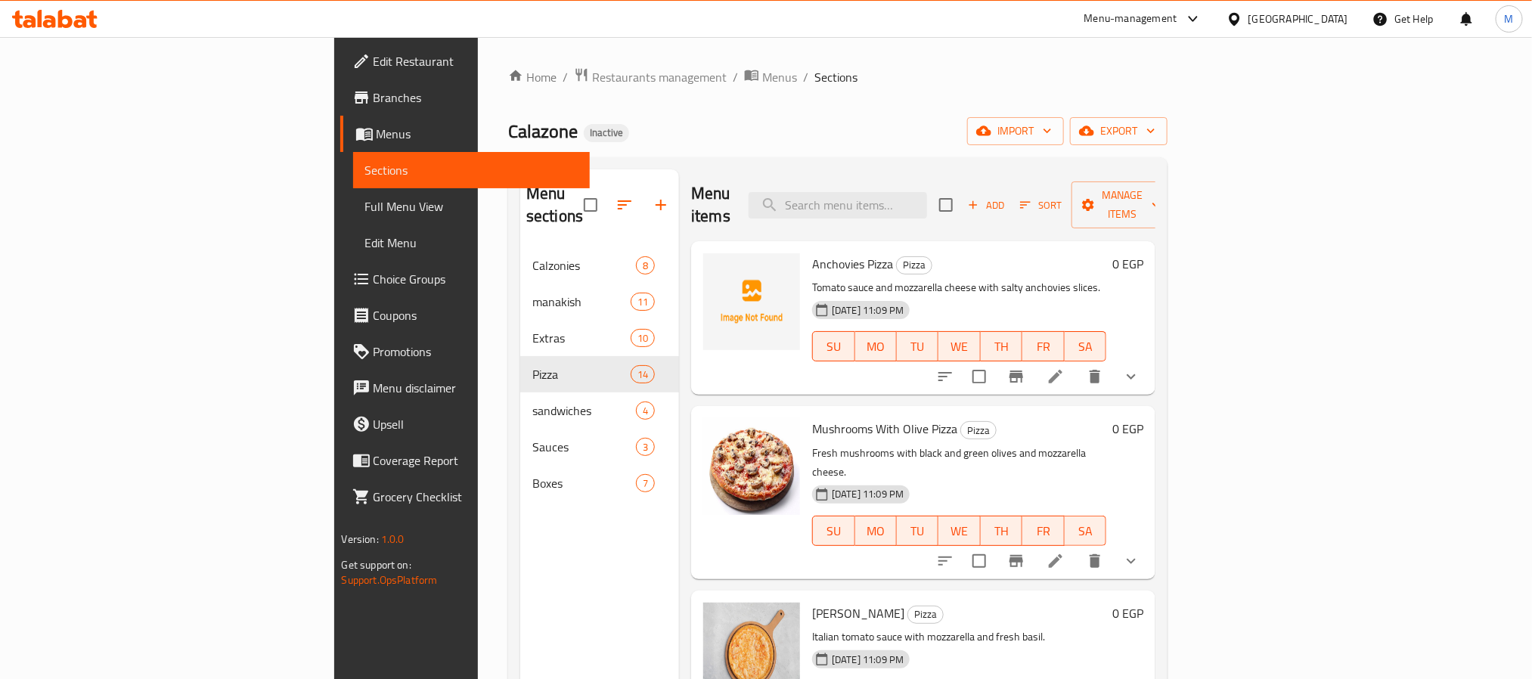
click at [806, 247] on div "Anchovies Pizza Pizza Tomato sauce and mozzarella cheese with salty anchovies s…" at bounding box center [959, 317] width 306 height 141
click at [812, 253] on span "Anchovies Pizza" at bounding box center [852, 264] width 81 height 23
copy h6 "Anchovies Pizza"
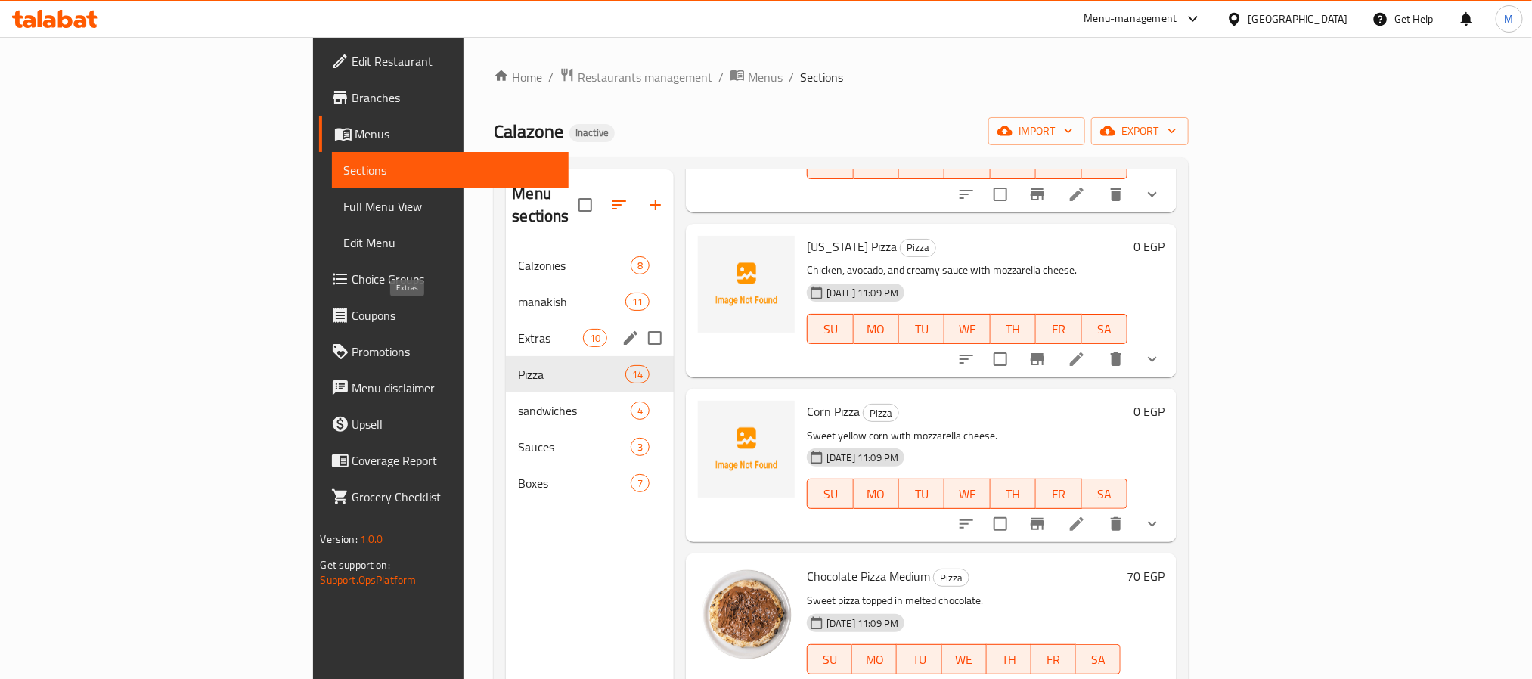
click at [518, 329] on span "Extras" at bounding box center [550, 338] width 64 height 18
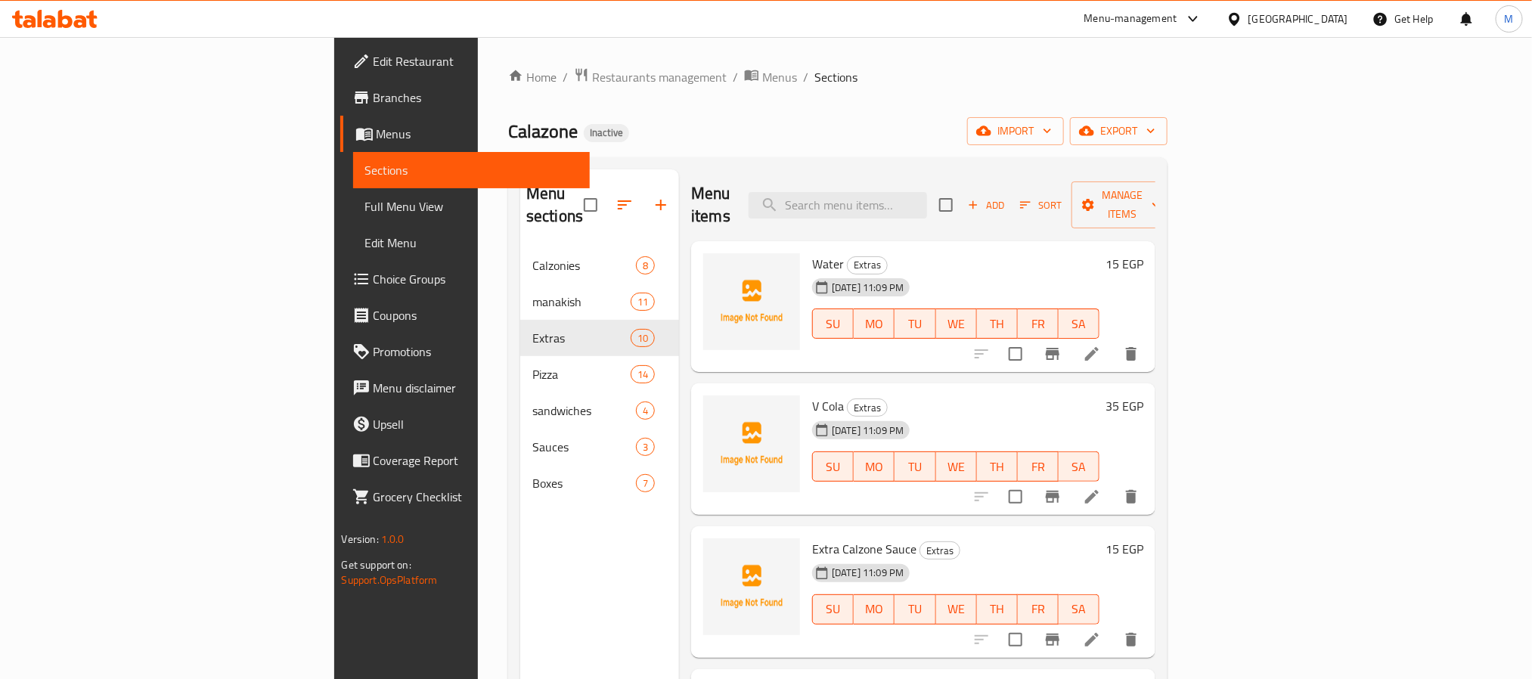
click at [812, 253] on span "Water" at bounding box center [828, 264] width 32 height 23
copy h6 "Water"
click at [812, 253] on span "Water" at bounding box center [828, 264] width 32 height 23
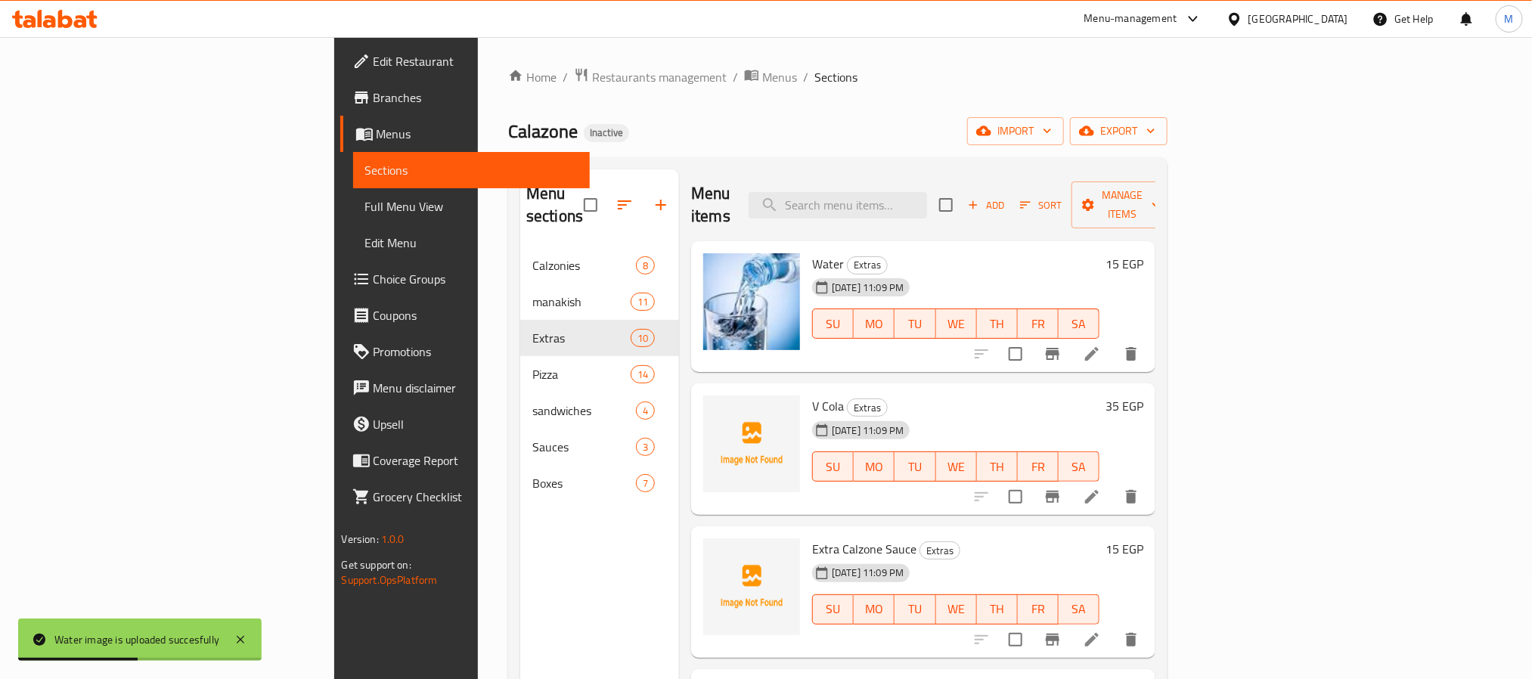
click at [812, 395] on span "V Cola" at bounding box center [828, 406] width 32 height 23
copy h6 "V Cola"
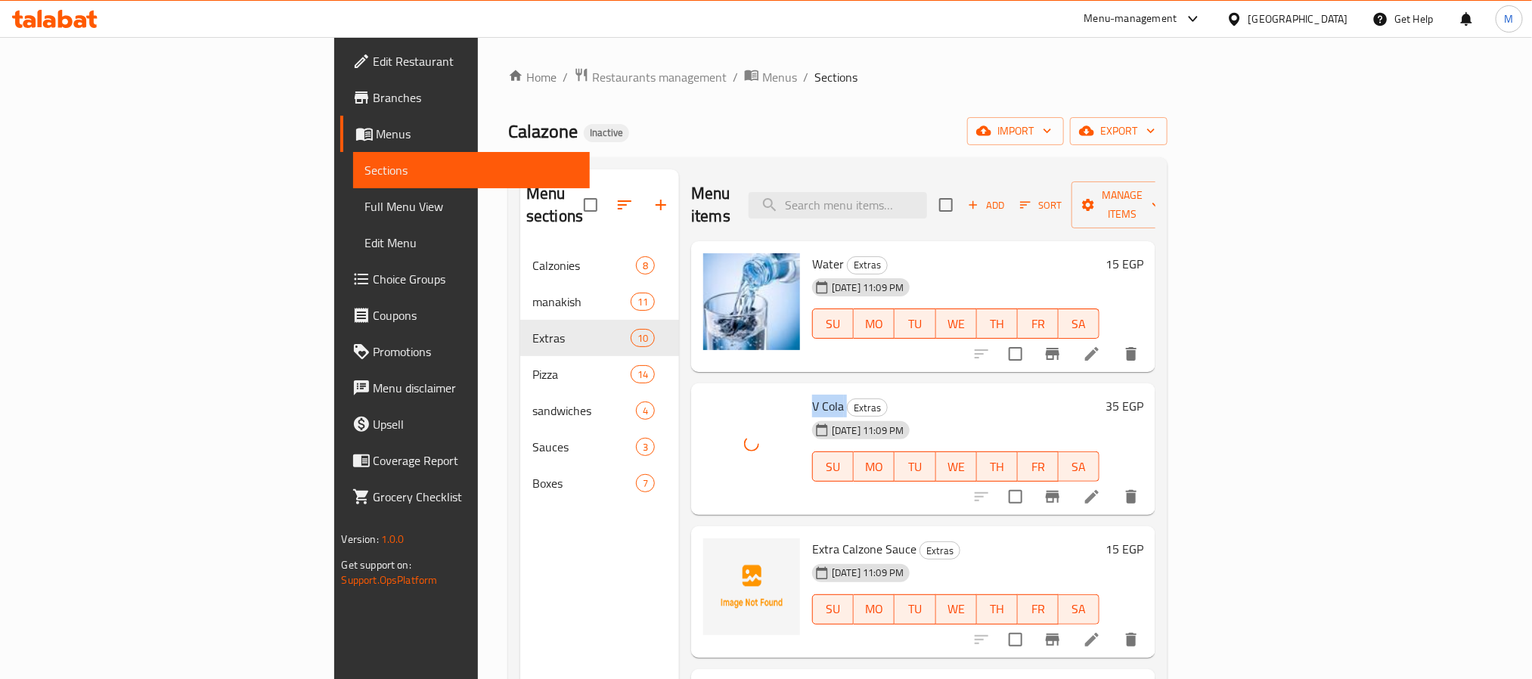
click at [765, 495] on div "Menu items Add Sort Manage items Water Extras 17-09-2025 11:09 PM SU MO TU WE T…" at bounding box center [917, 508] width 476 height 679
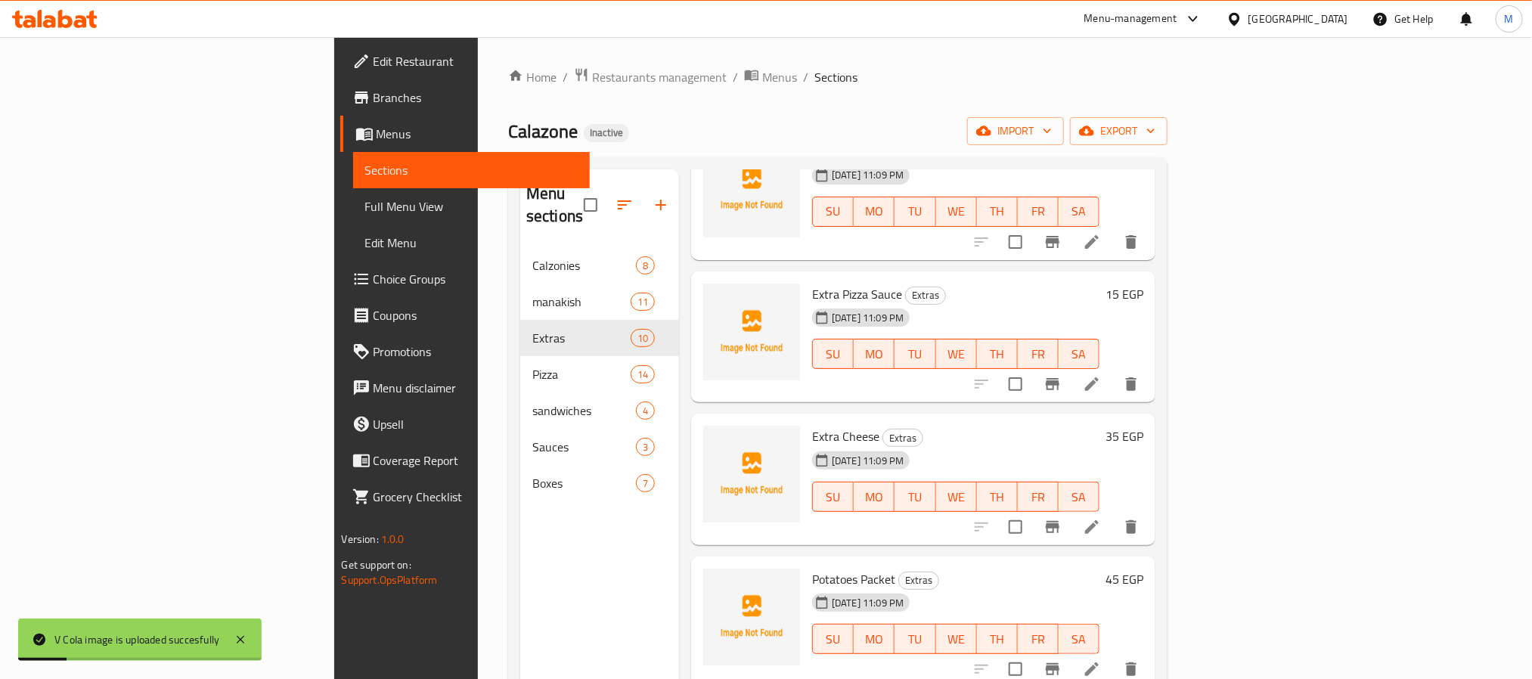
scroll to position [454, 0]
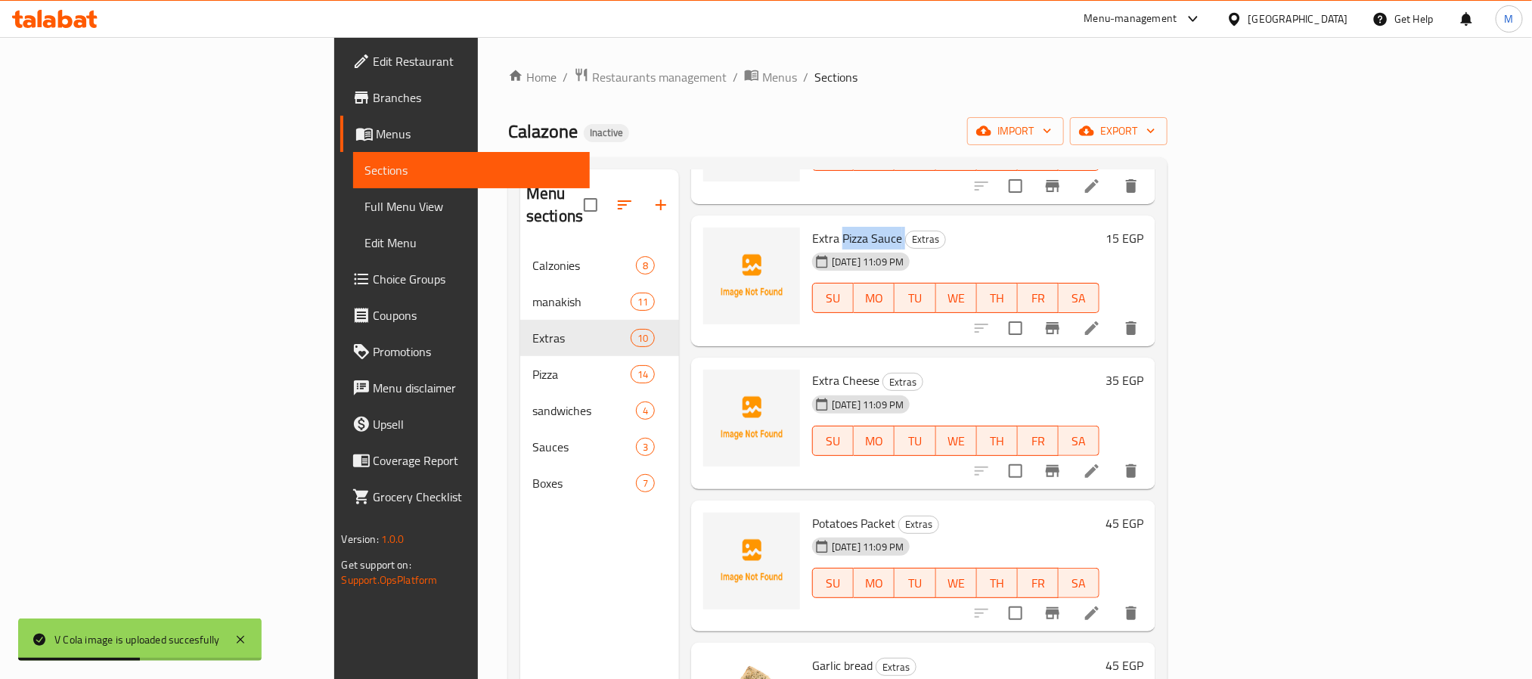
drag, startPoint x: 758, startPoint y: 213, endPoint x: 821, endPoint y: 216, distance: 63.6
click at [821, 228] on h6 "Extra Pizza Sauce Extras" at bounding box center [955, 238] width 287 height 21
copy h6 "Pizza Sauce"
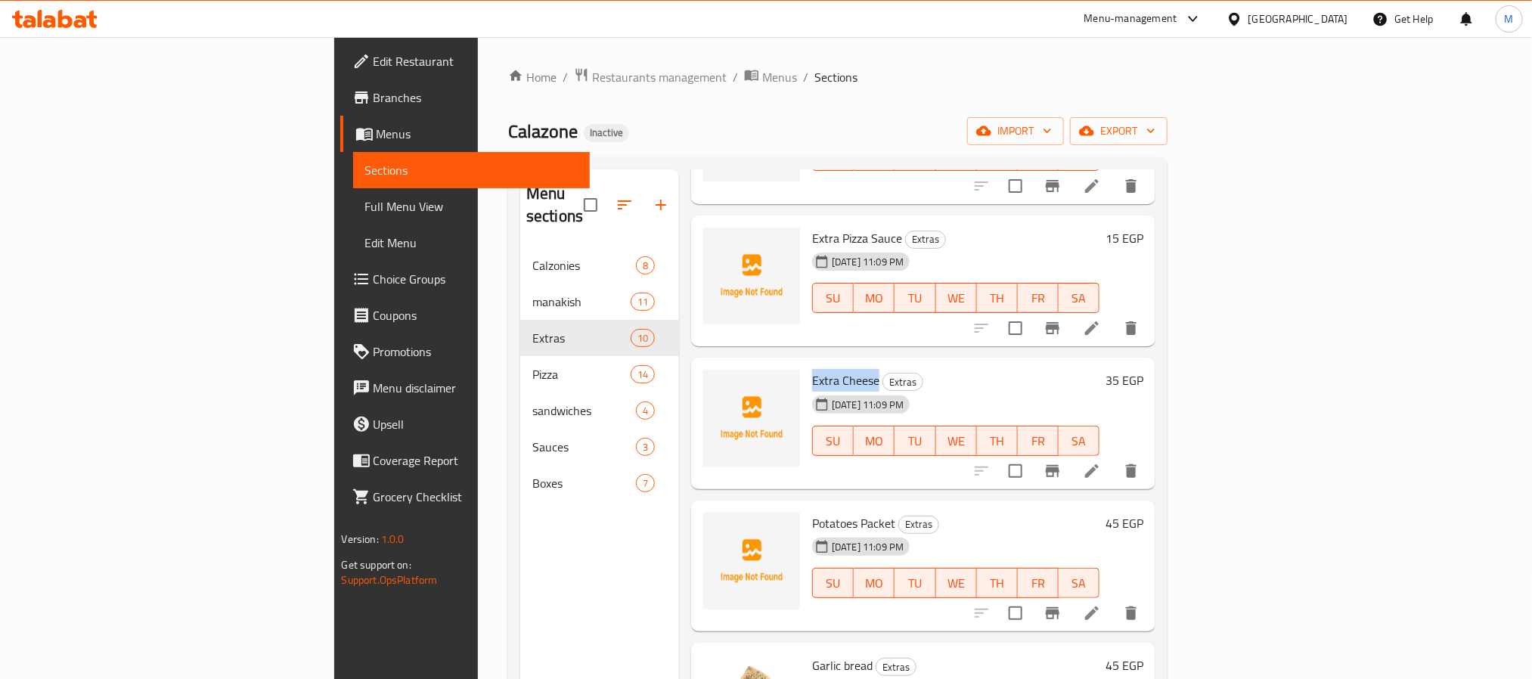
drag, startPoint x: 724, startPoint y: 355, endPoint x: 795, endPoint y: 352, distance: 70.4
click at [806, 364] on div "Extra Cheese Extras 17-09-2025 11:09 PM SU MO TU WE TH FR SA" at bounding box center [955, 423] width 299 height 119
copy span "Extra Cheese"
click at [812, 369] on span "Extra Cheese" at bounding box center [845, 380] width 67 height 23
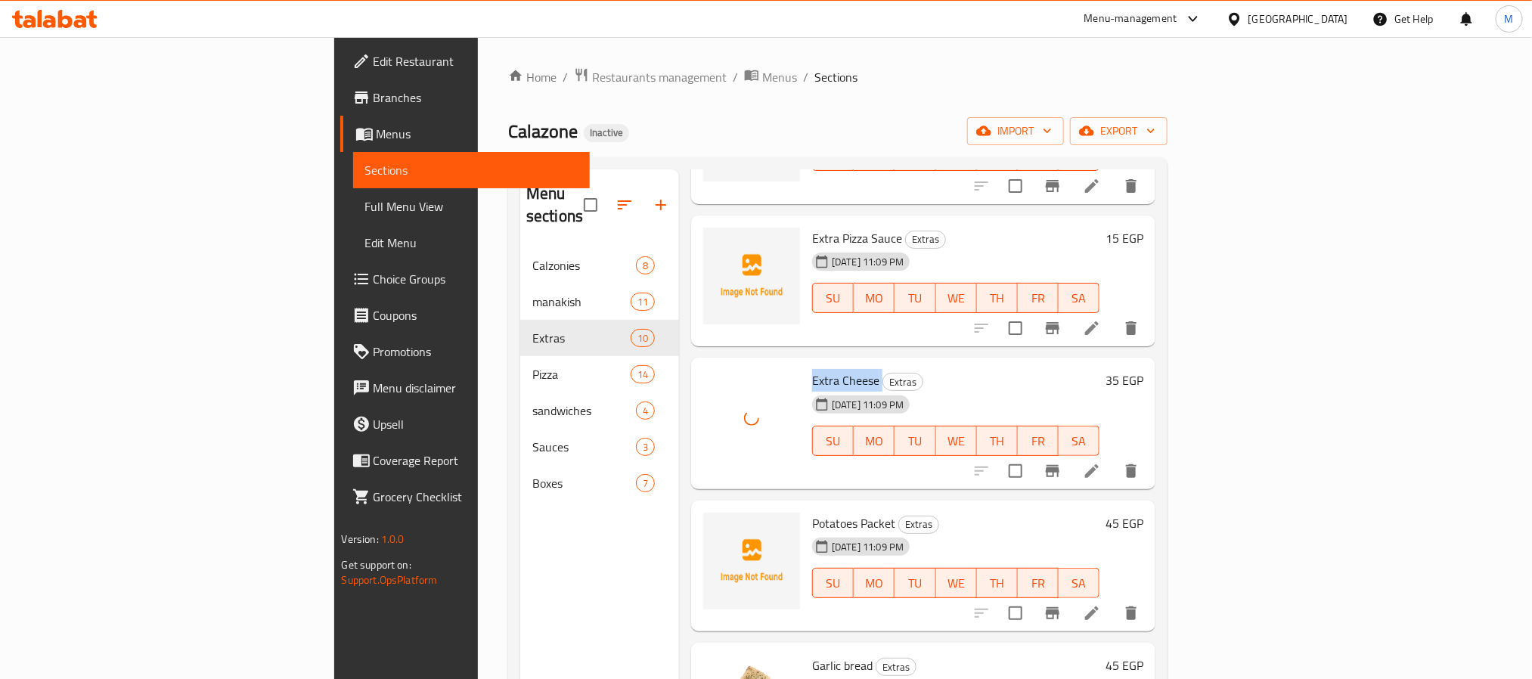
click at [812, 369] on span "Extra Cheese" at bounding box center [845, 380] width 67 height 23
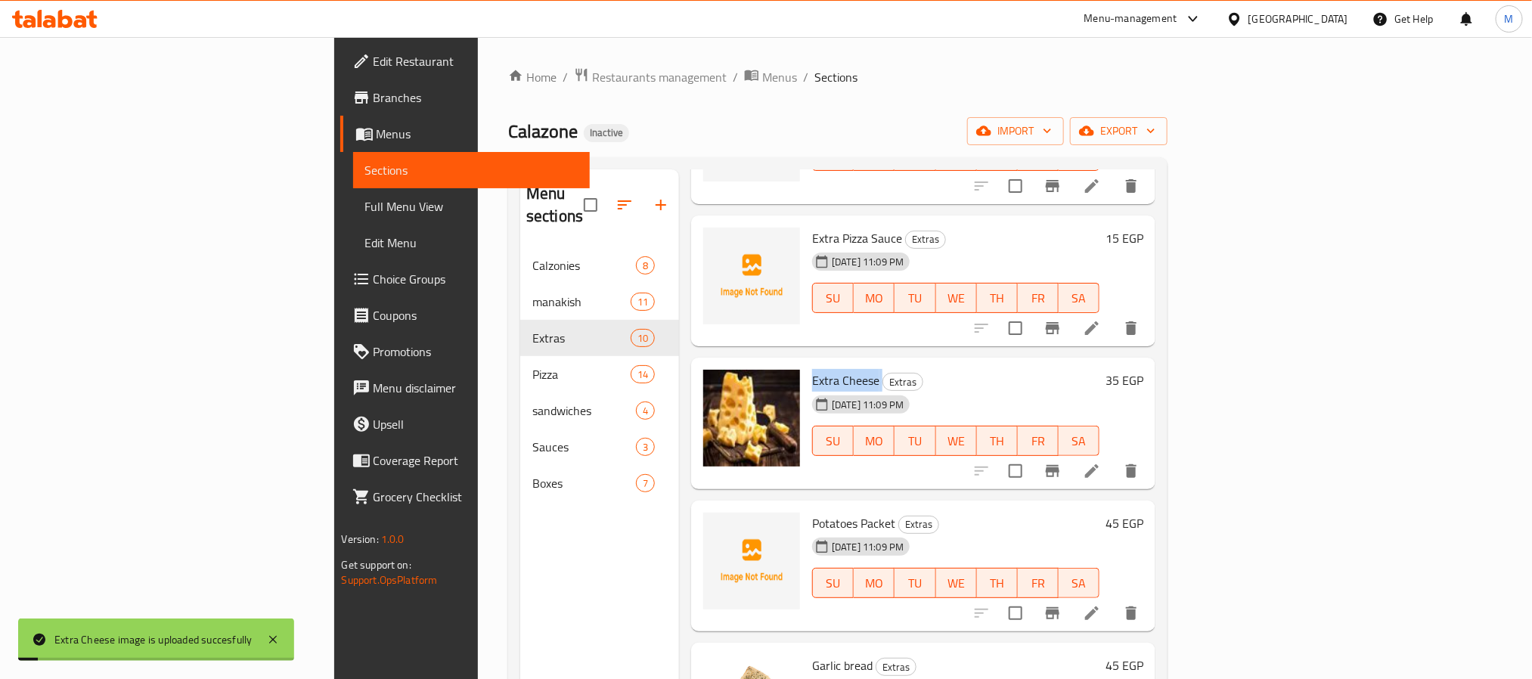
click at [812, 512] on span "Potatoes Packet" at bounding box center [853, 523] width 83 height 23
copy span "Potatoes"
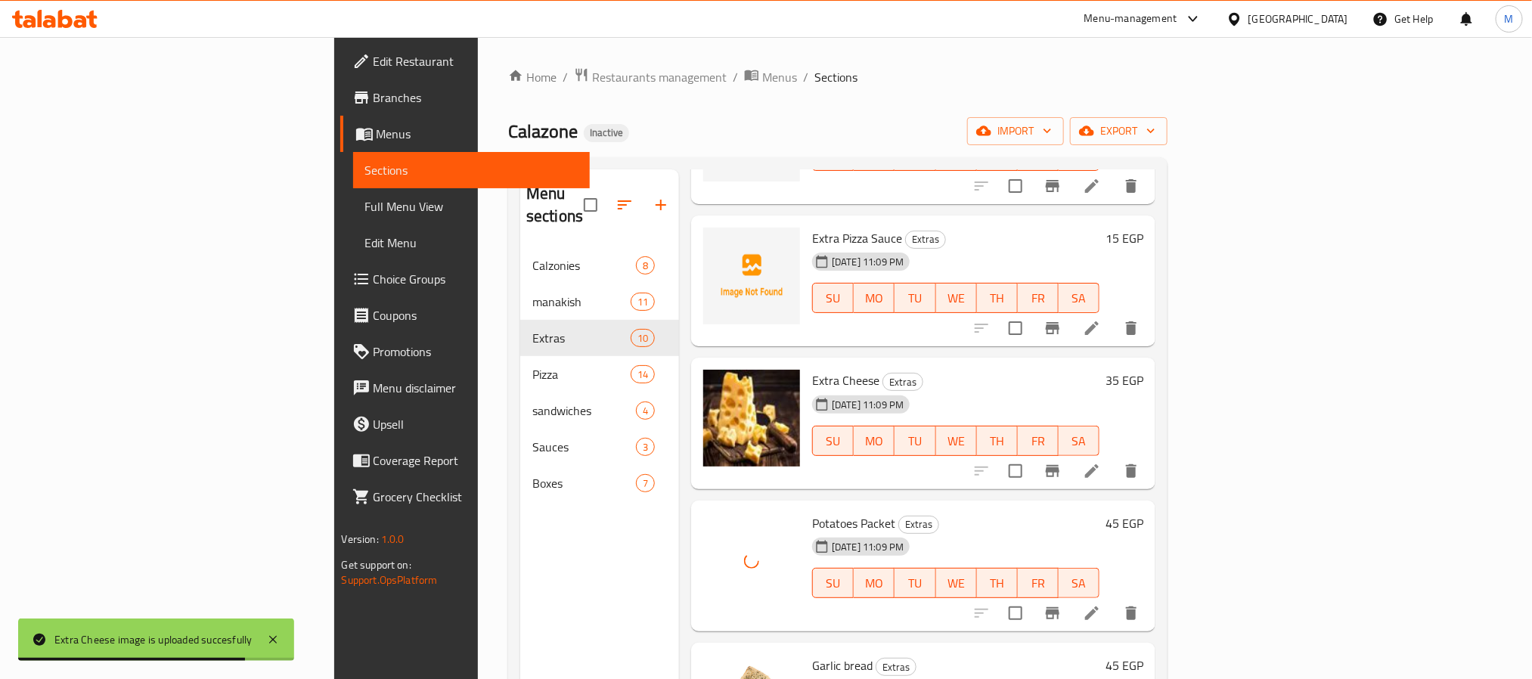
click at [812, 512] on span "Potatoes Packet" at bounding box center [853, 523] width 83 height 23
copy h6 "Potatoes Packet"
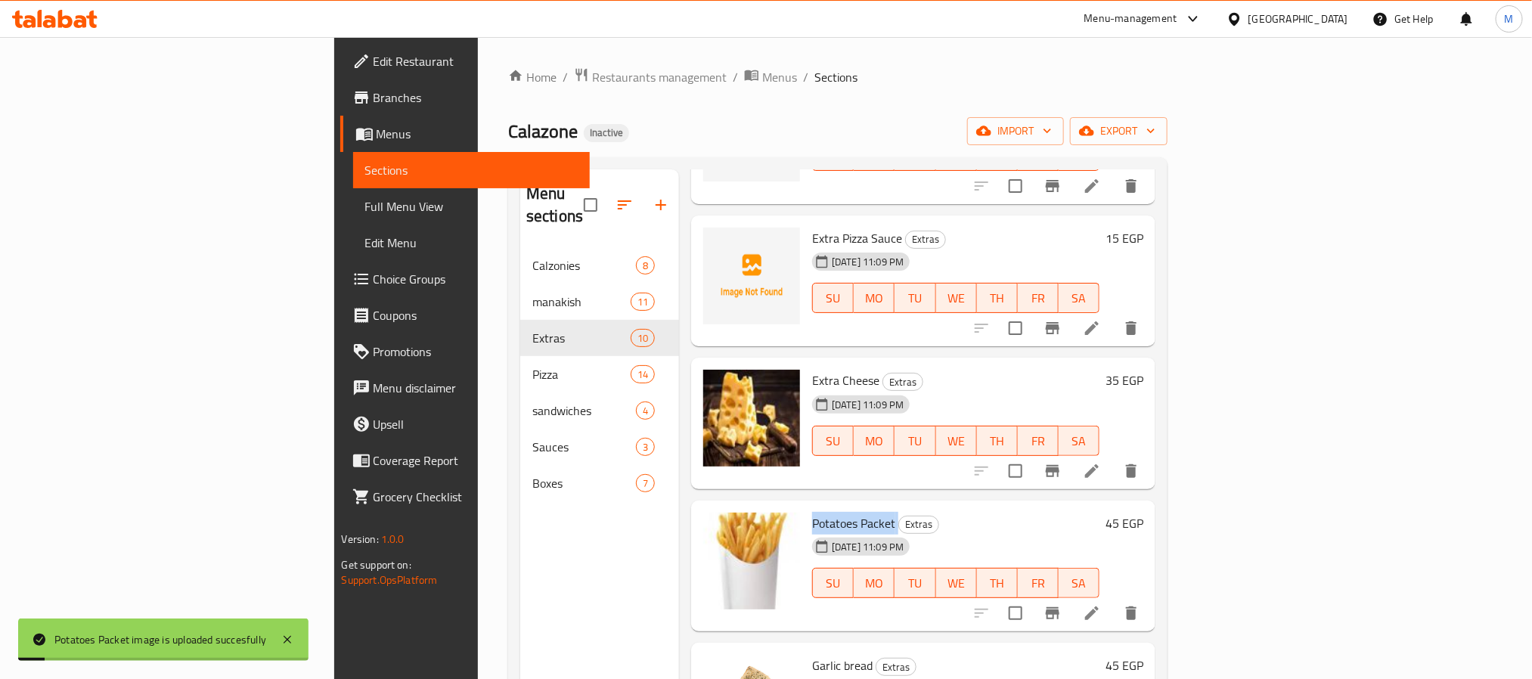
click at [1198, 386] on div "Home / Restaurants management / Menus / Sections Calazone Inactive import expor…" at bounding box center [838, 464] width 720 height 854
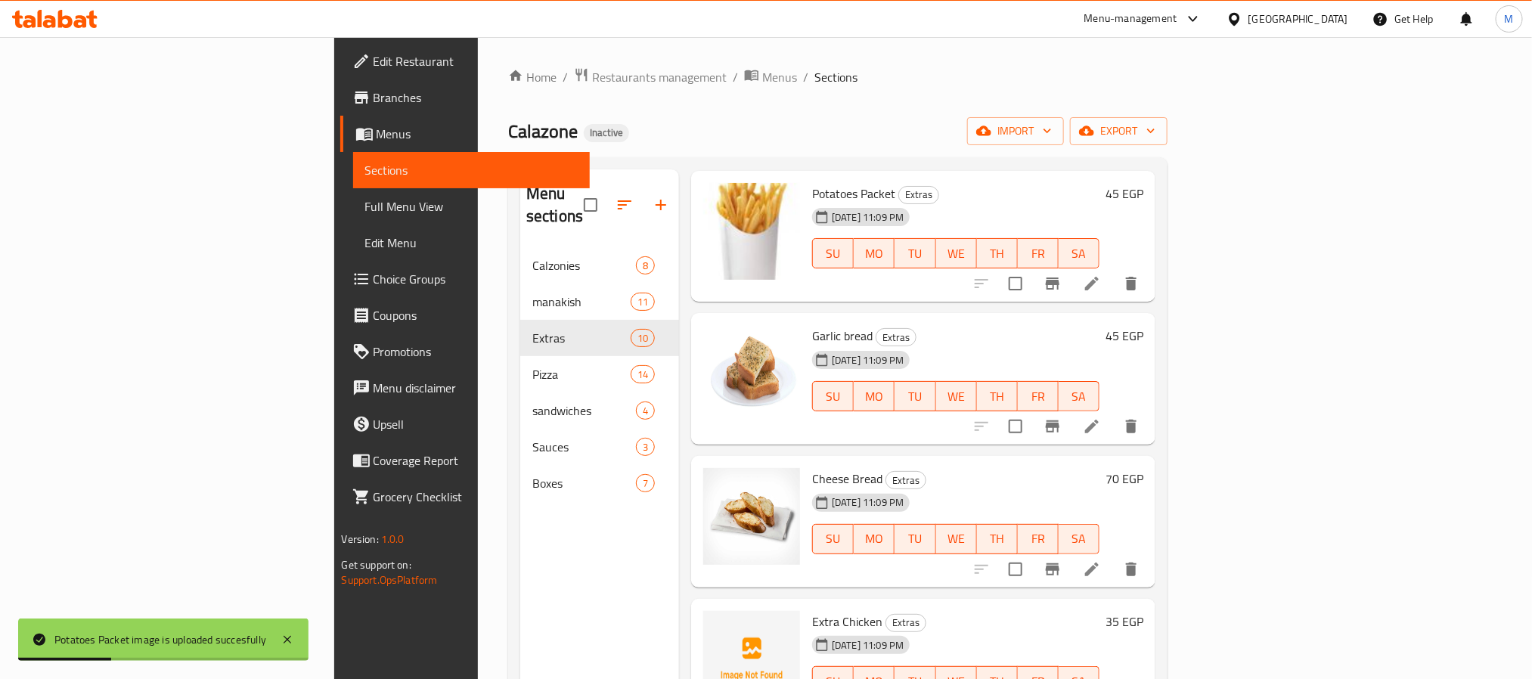
scroll to position [212, 0]
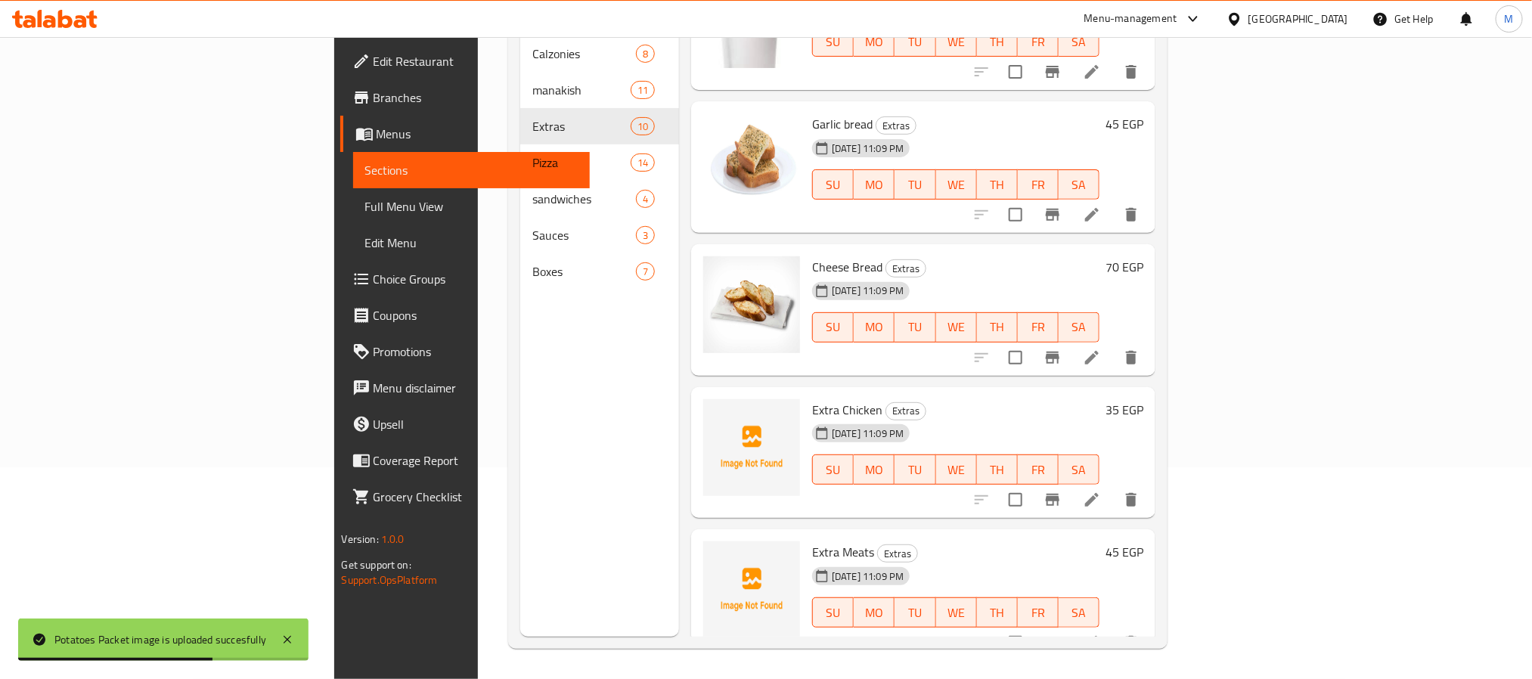
click at [812, 399] on span "Extra Chicken" at bounding box center [847, 410] width 70 height 23
copy h6 "Extra Chicken"
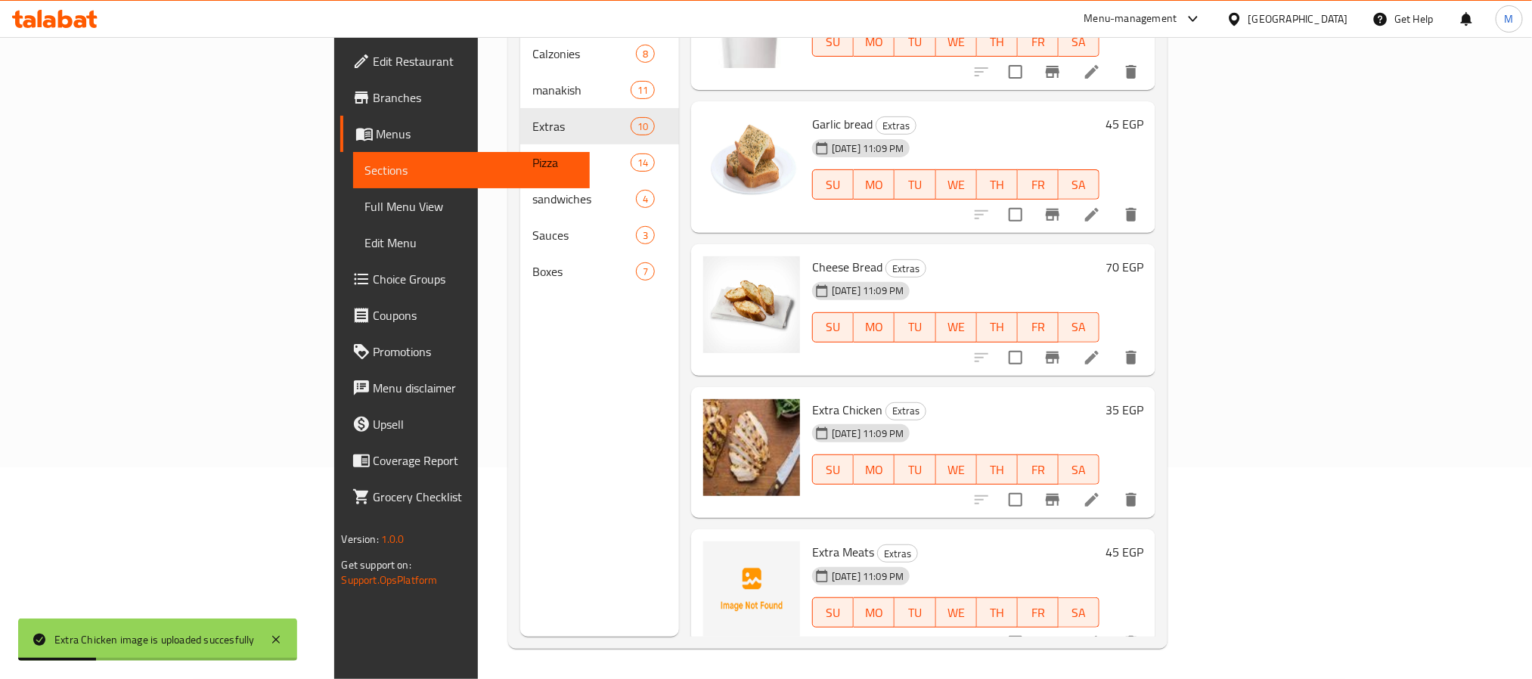
click at [520, 481] on div "Menu sections Calzonies 8 manakish 11 Extras 10 Pizza 14 sandwiches 4 Sauces 3 …" at bounding box center [599, 297] width 159 height 679
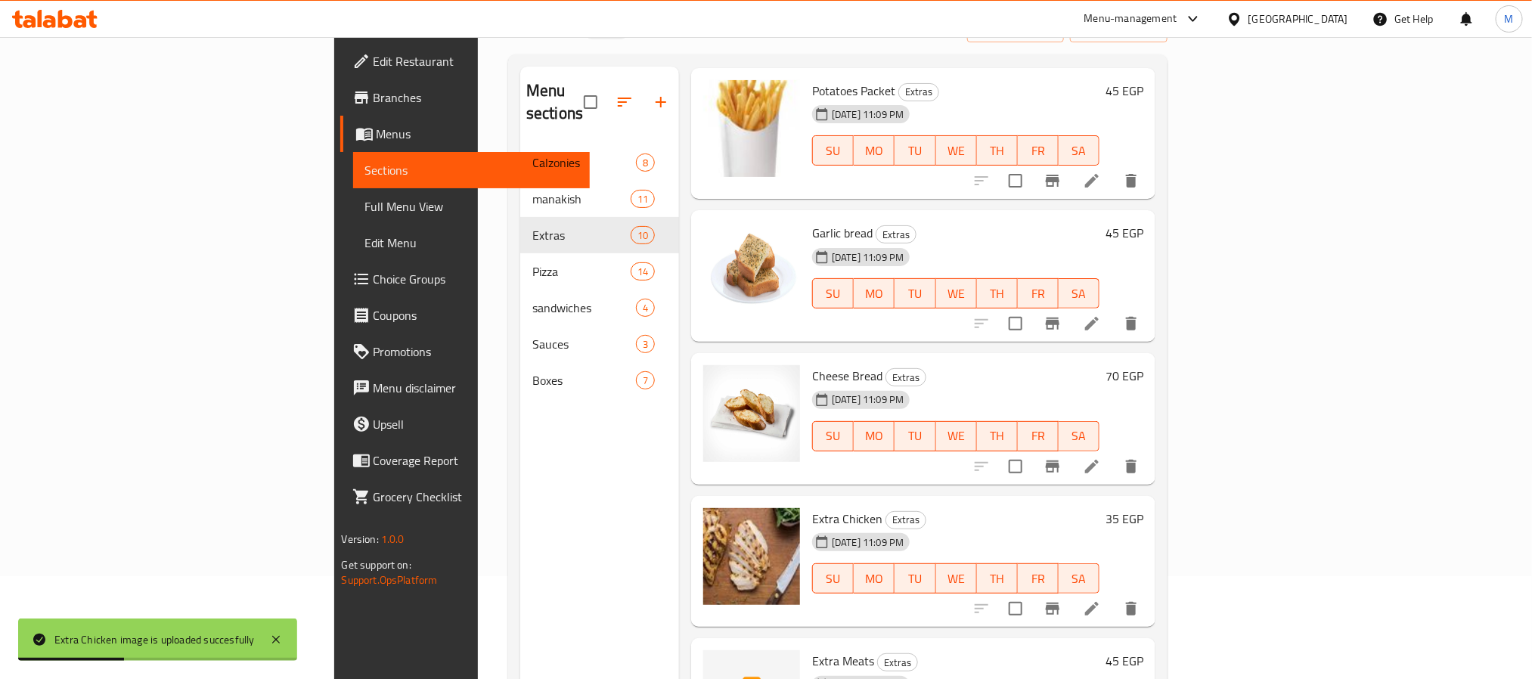
scroll to position [0, 0]
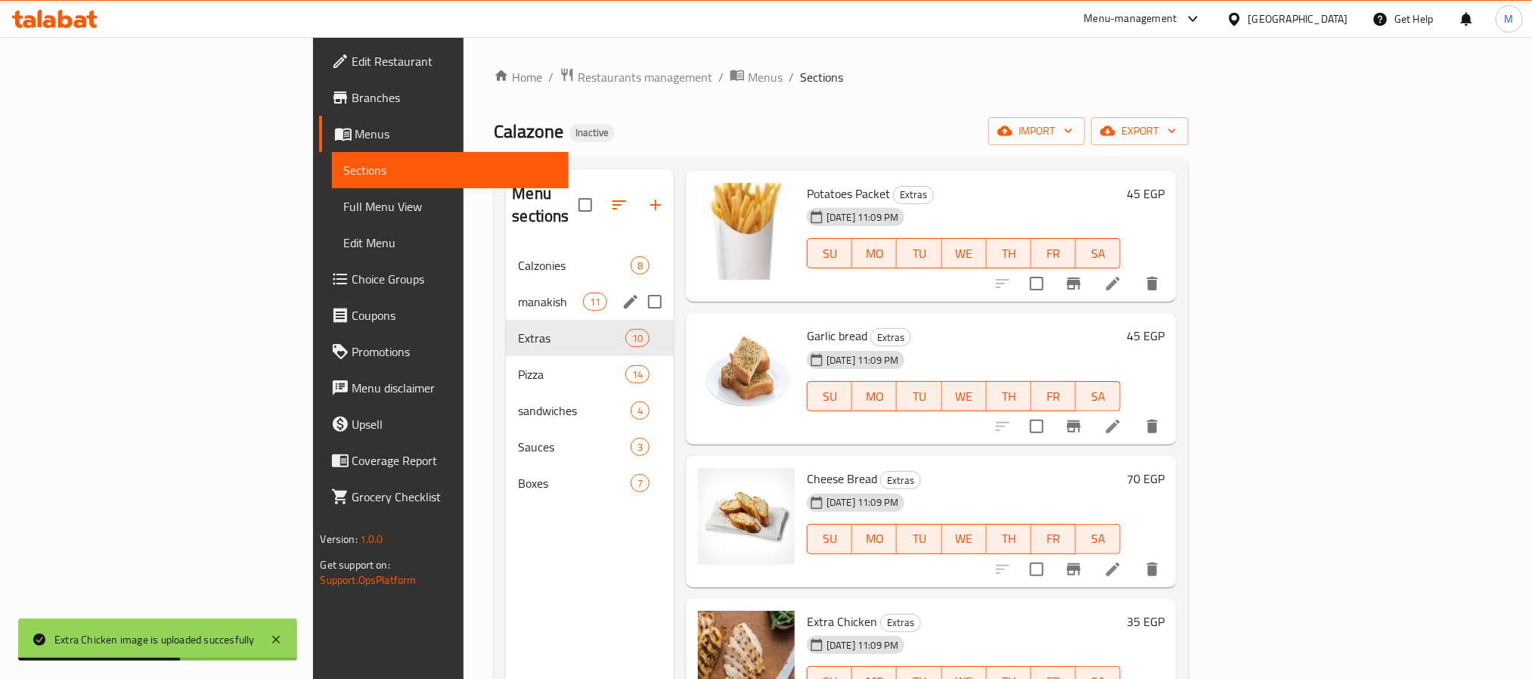
click at [506, 284] on div "manakish 11" at bounding box center [590, 302] width 168 height 36
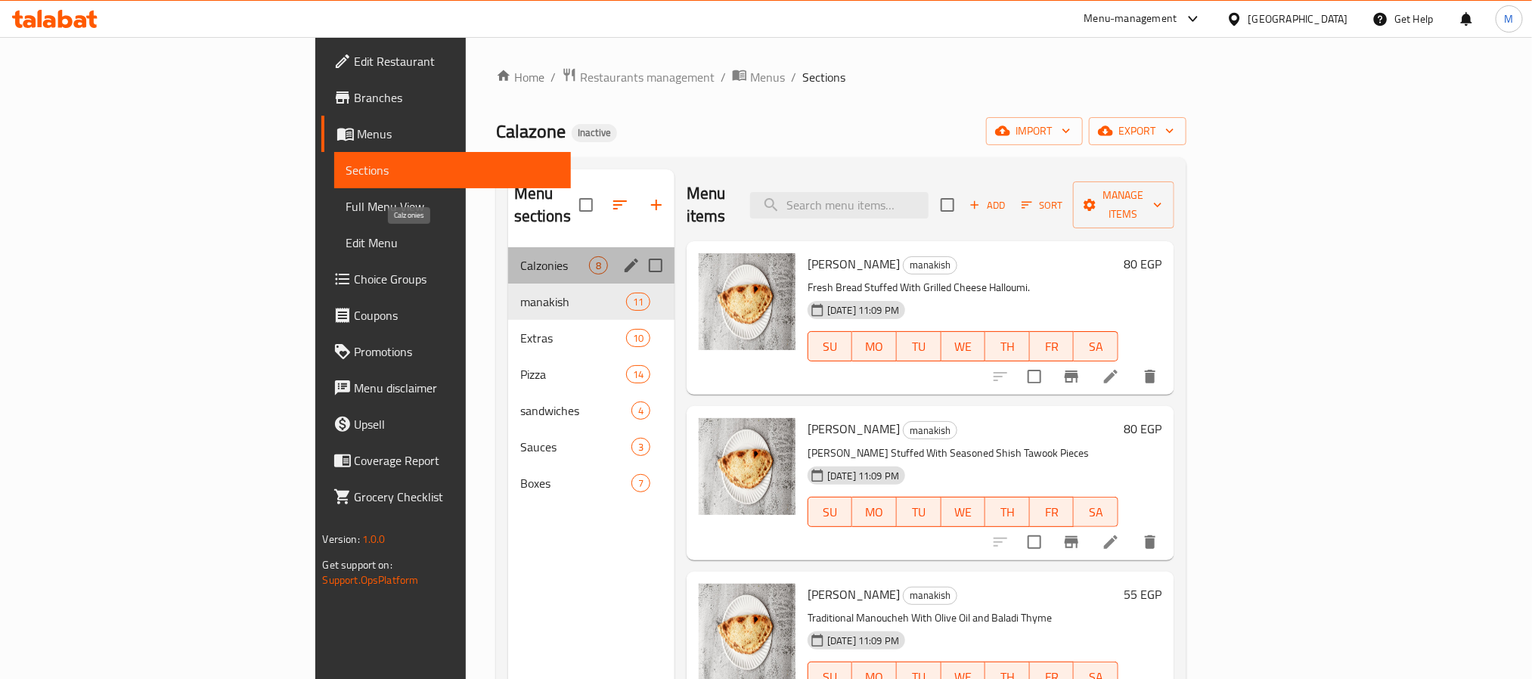
click at [520, 256] on span "Calzonies" at bounding box center [554, 265] width 69 height 18
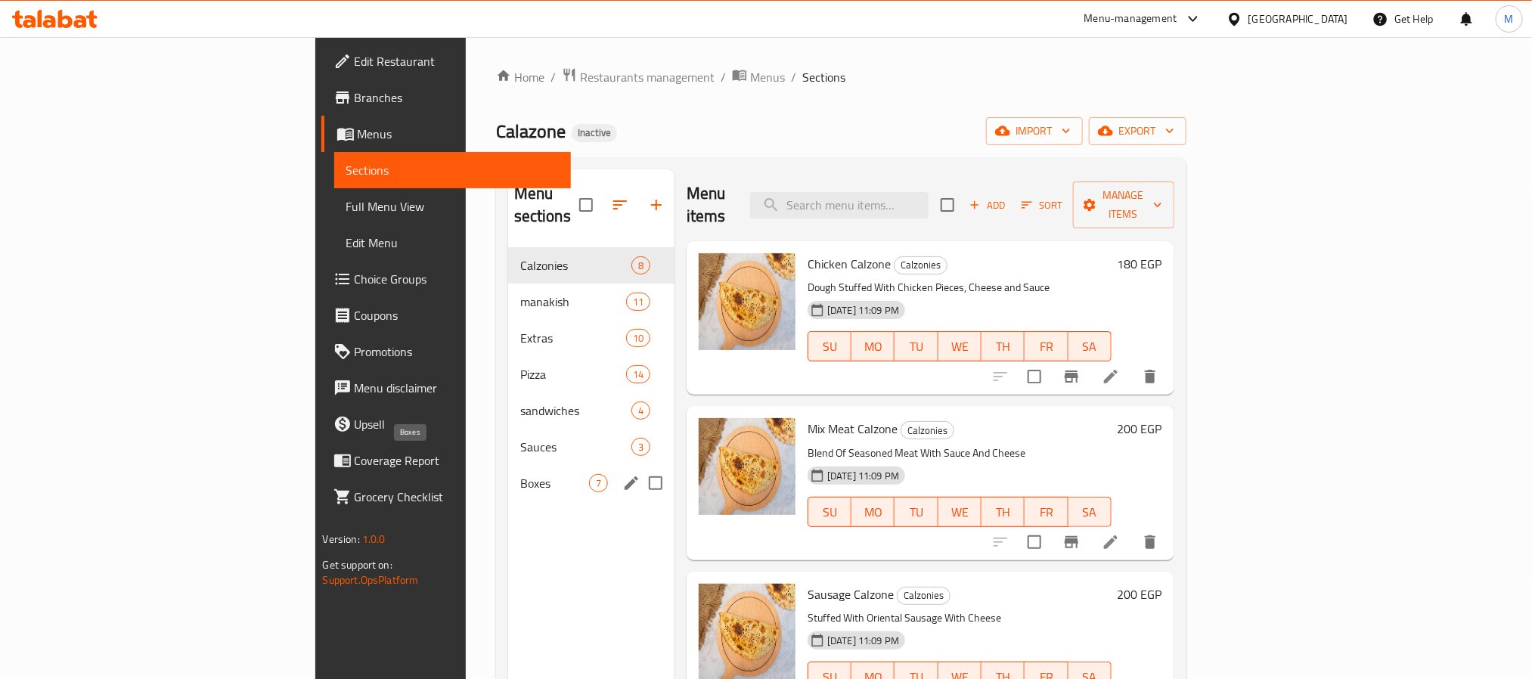
drag, startPoint x: 461, startPoint y: 459, endPoint x: 479, endPoint y: 459, distance: 18.1
click at [520, 474] on span "Boxes" at bounding box center [554, 483] width 69 height 18
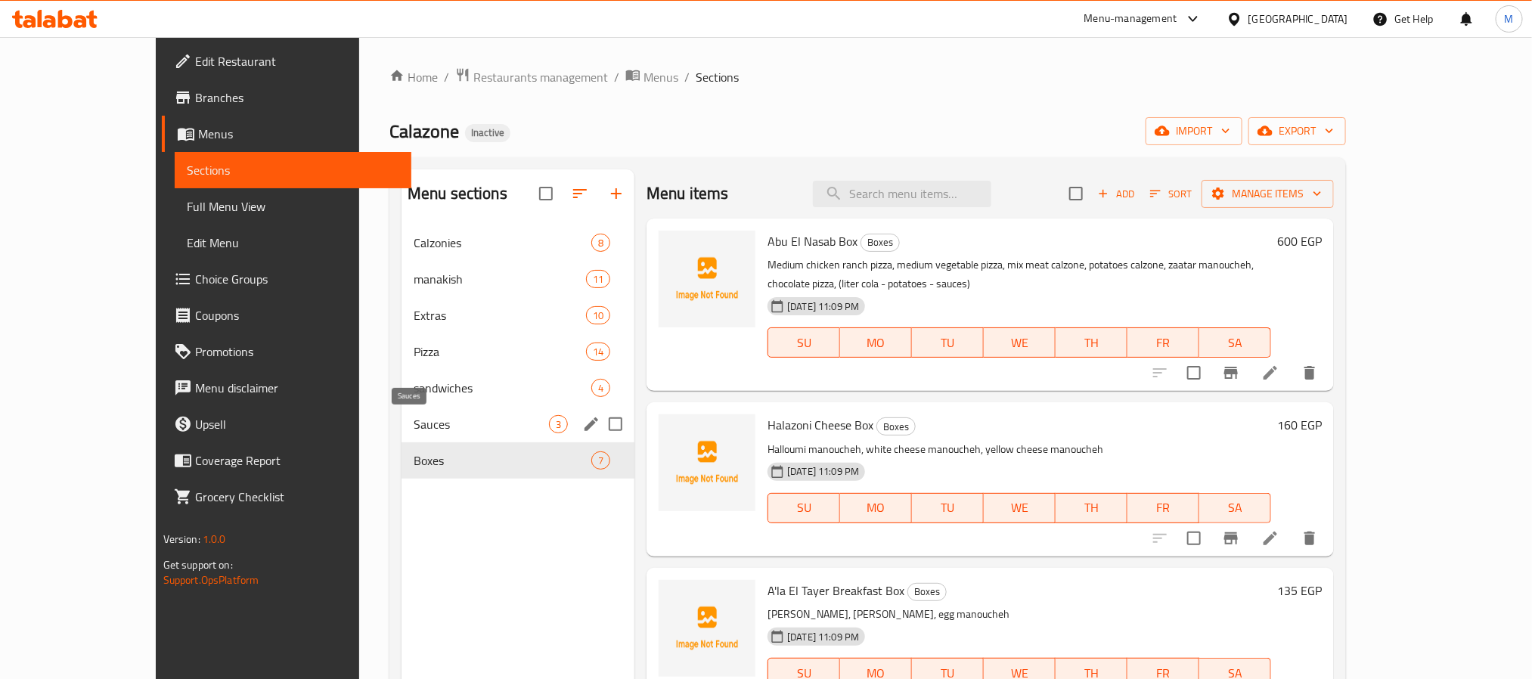
click at [464, 431] on span "Sauces" at bounding box center [481, 424] width 135 height 18
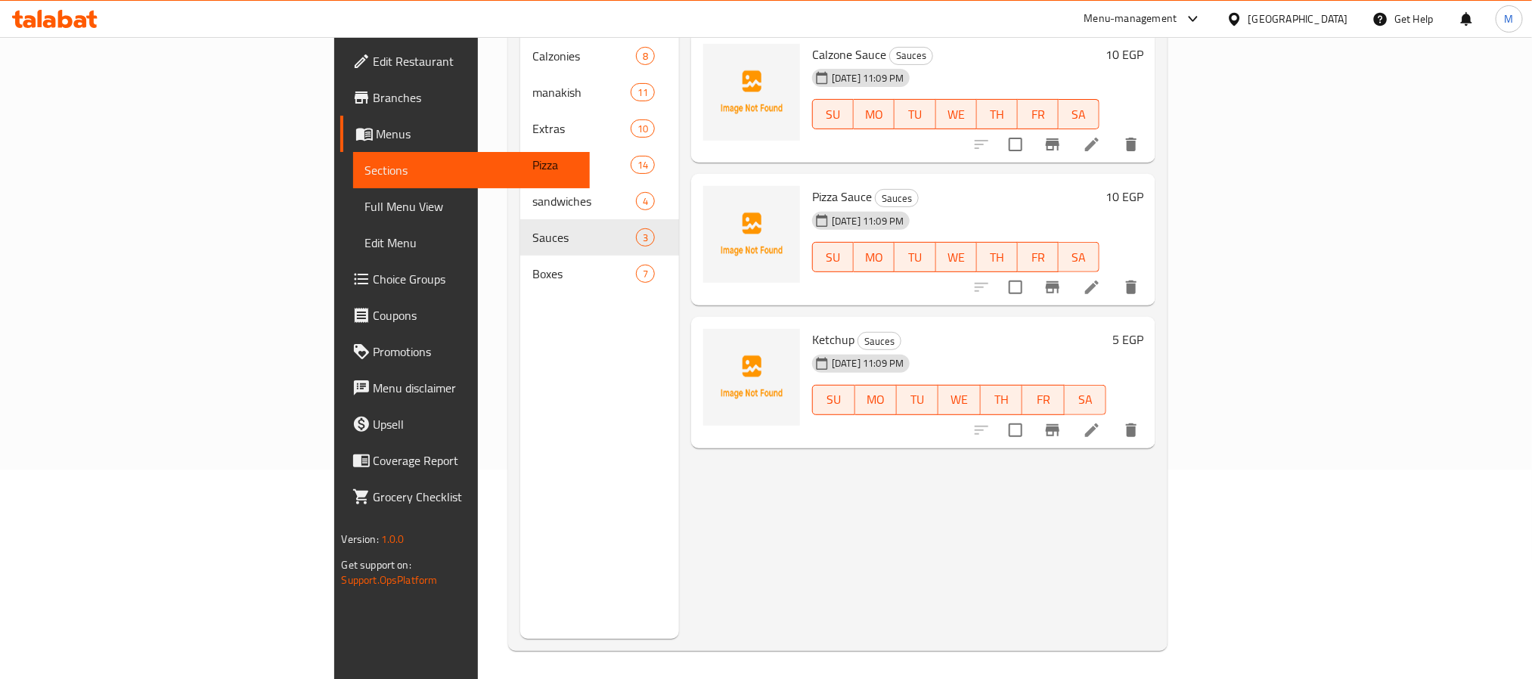
scroll to position [212, 0]
click at [812, 326] on span "Ketchup" at bounding box center [833, 337] width 42 height 23
copy h6 "Ketchup"
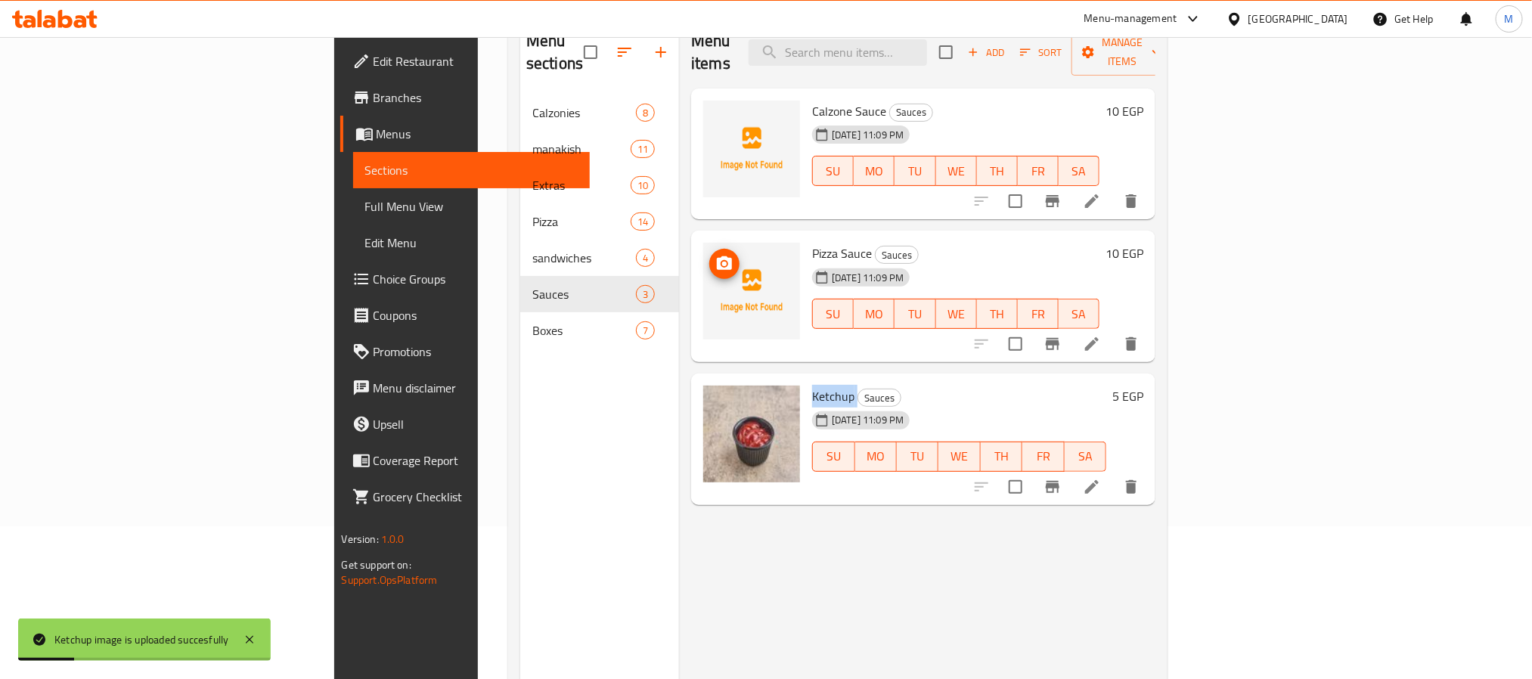
scroll to position [98, 0]
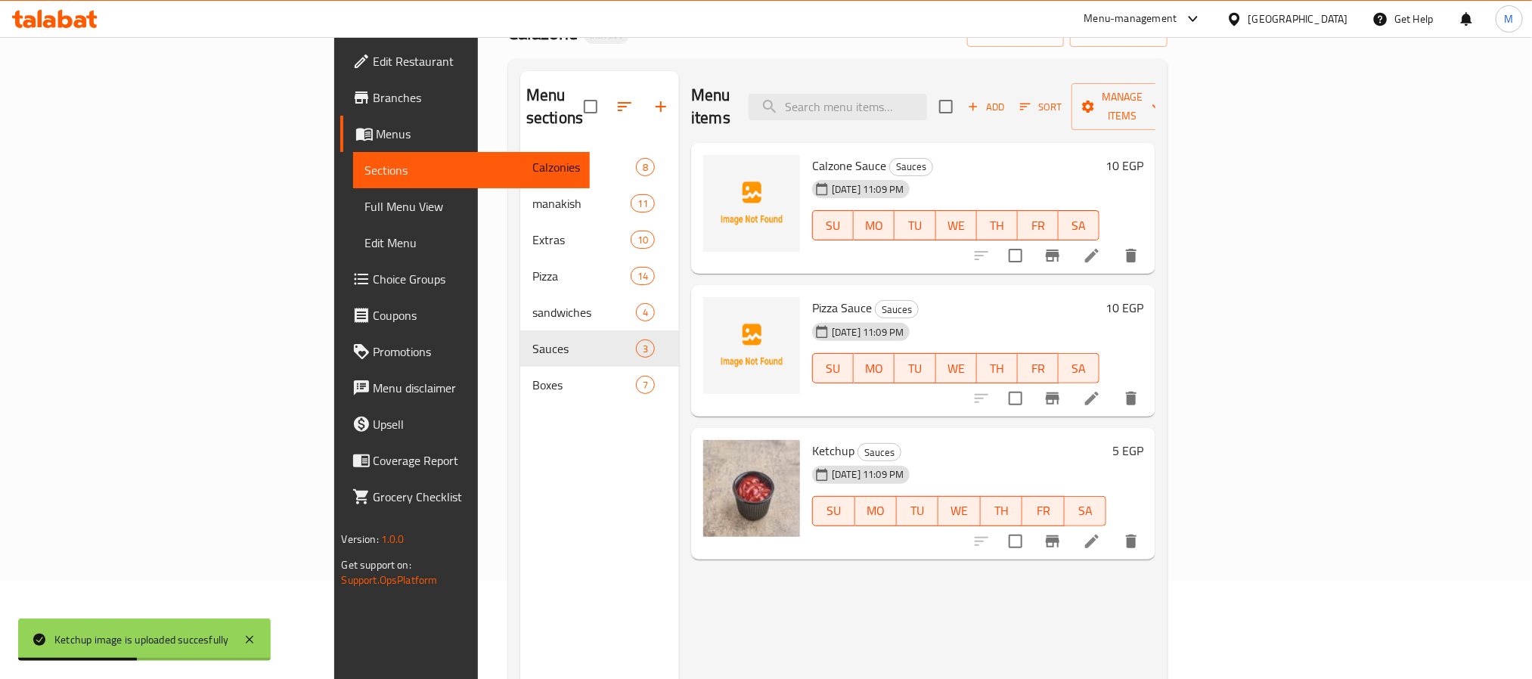
click at [812, 296] on span "Pizza Sauce" at bounding box center [842, 307] width 60 height 23
copy h6 "Sauce"
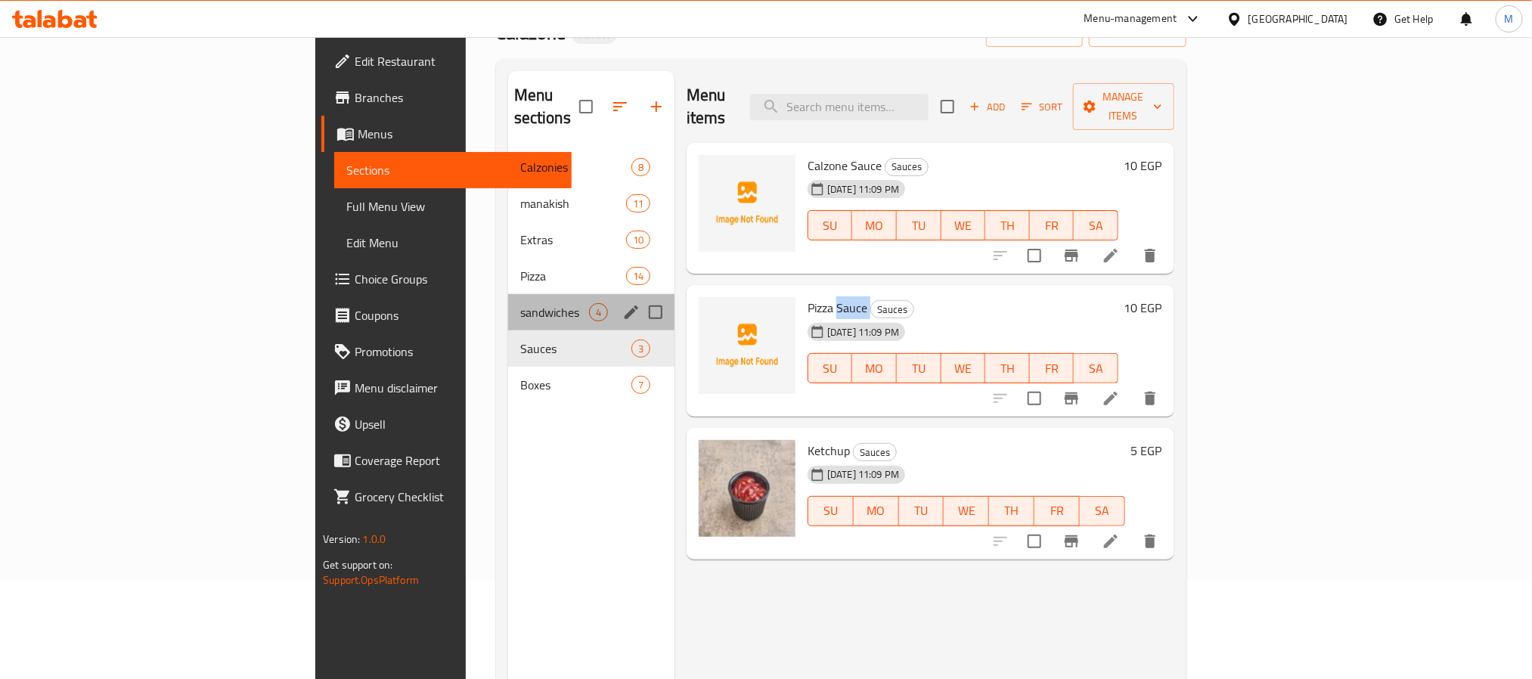
click at [508, 305] on div "sandwiches 4" at bounding box center [591, 312] width 166 height 36
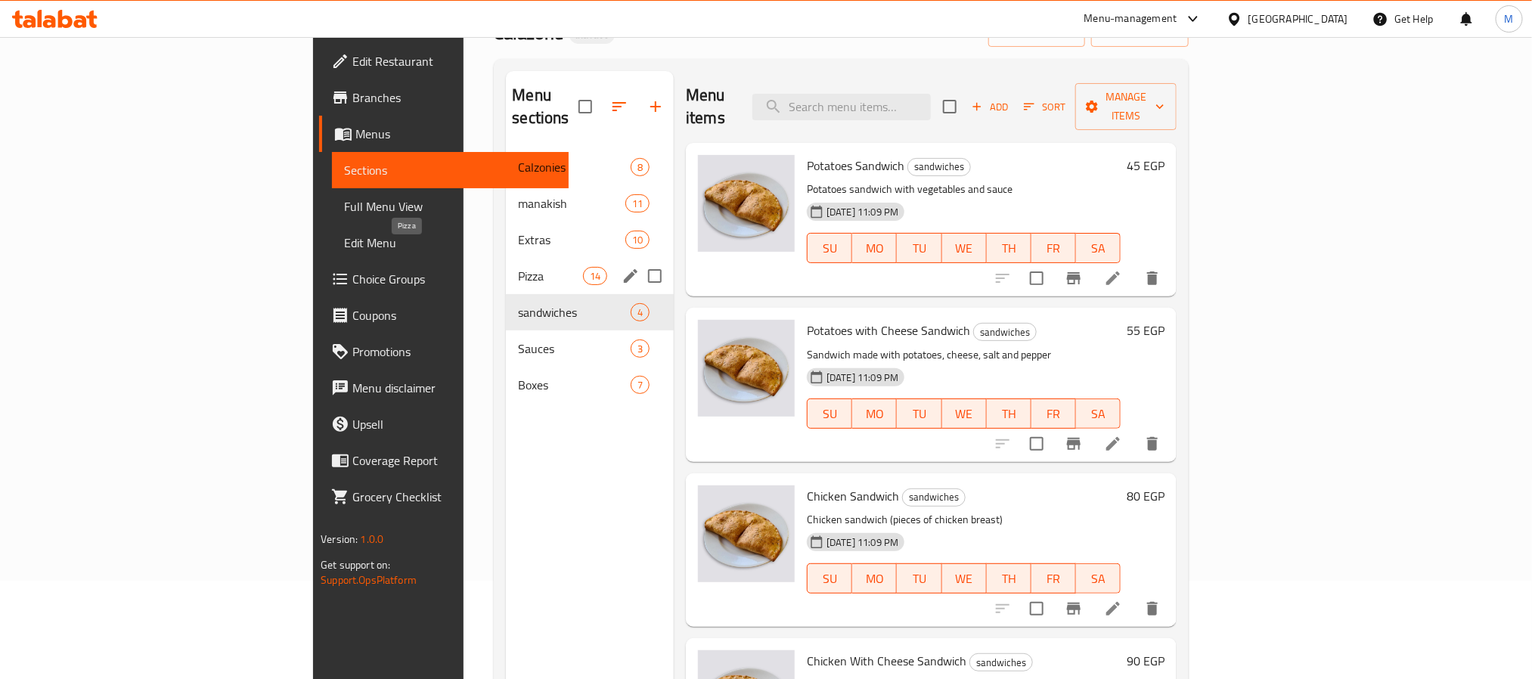
click at [518, 267] on span "Pizza" at bounding box center [550, 276] width 64 height 18
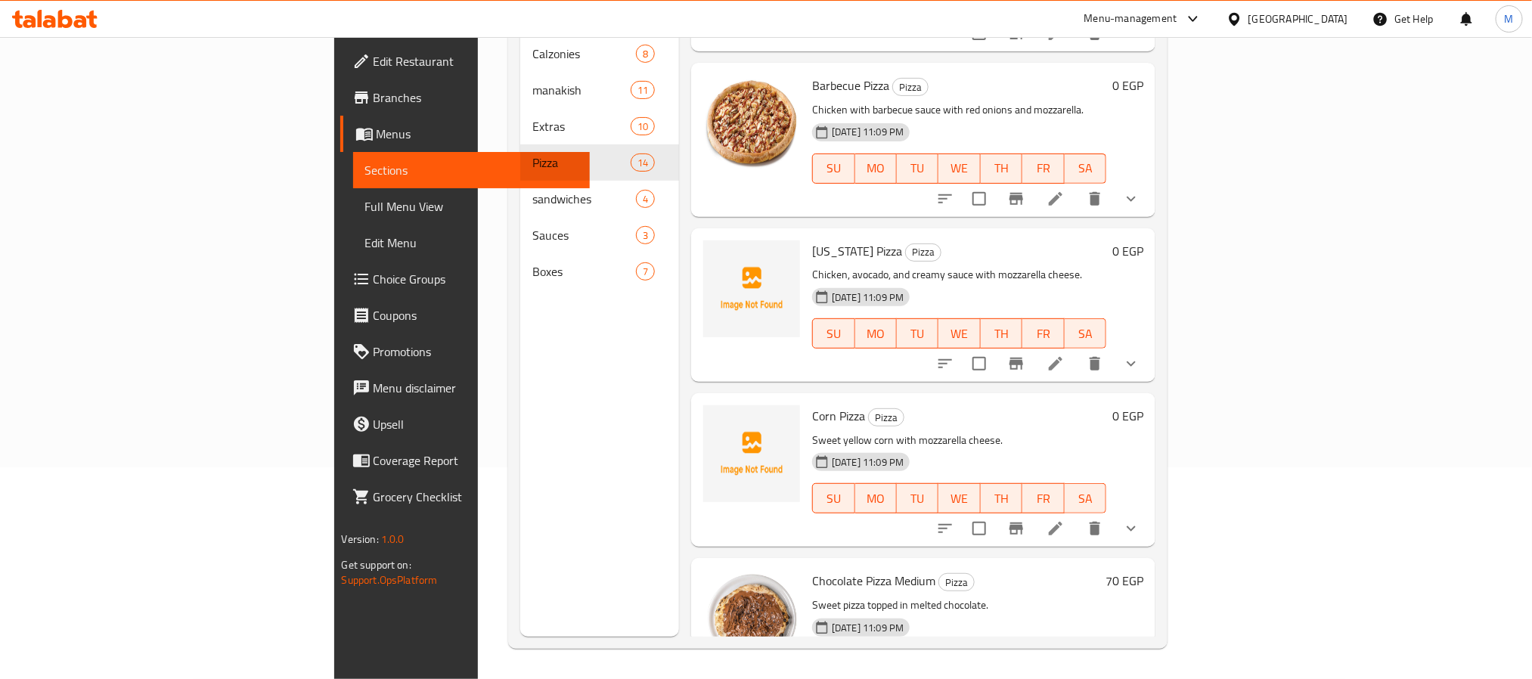
scroll to position [1443, 0]
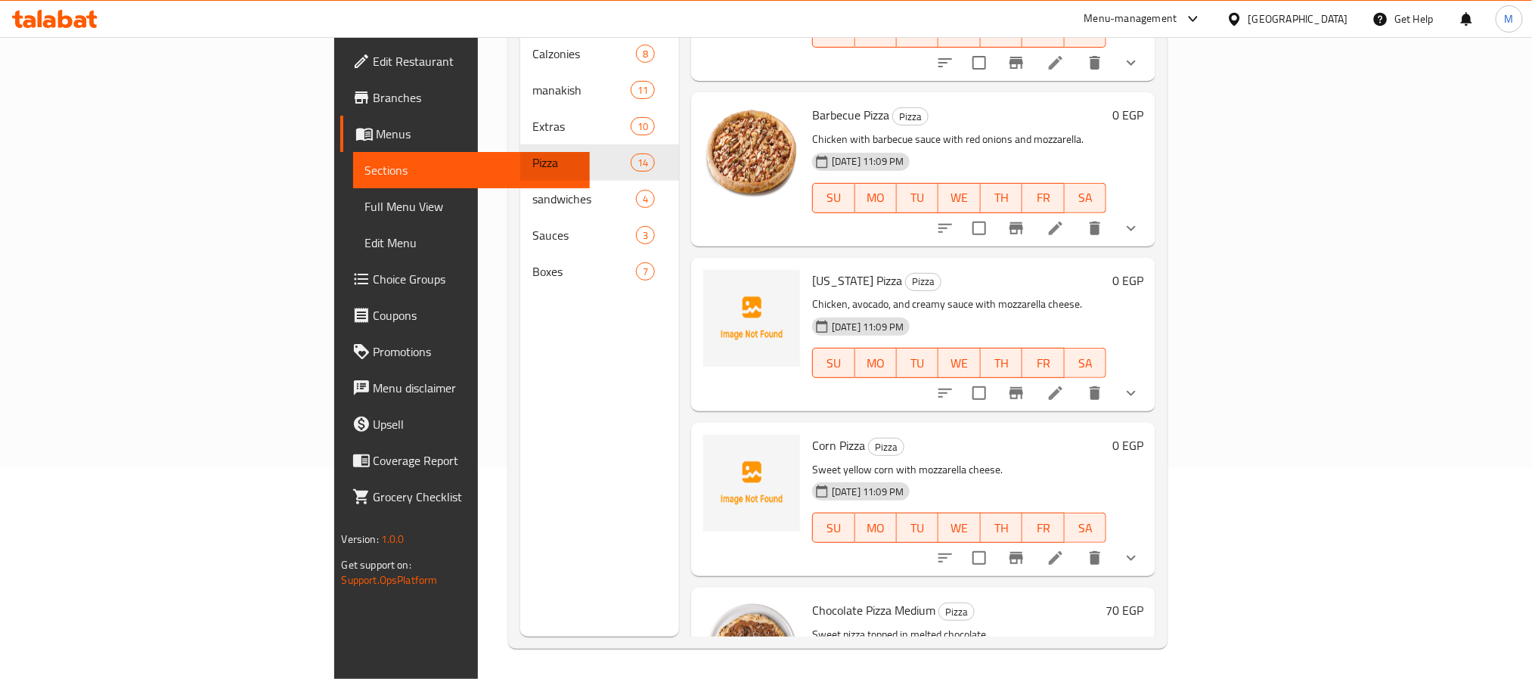
click at [812, 269] on span "California Pizza" at bounding box center [857, 280] width 90 height 23
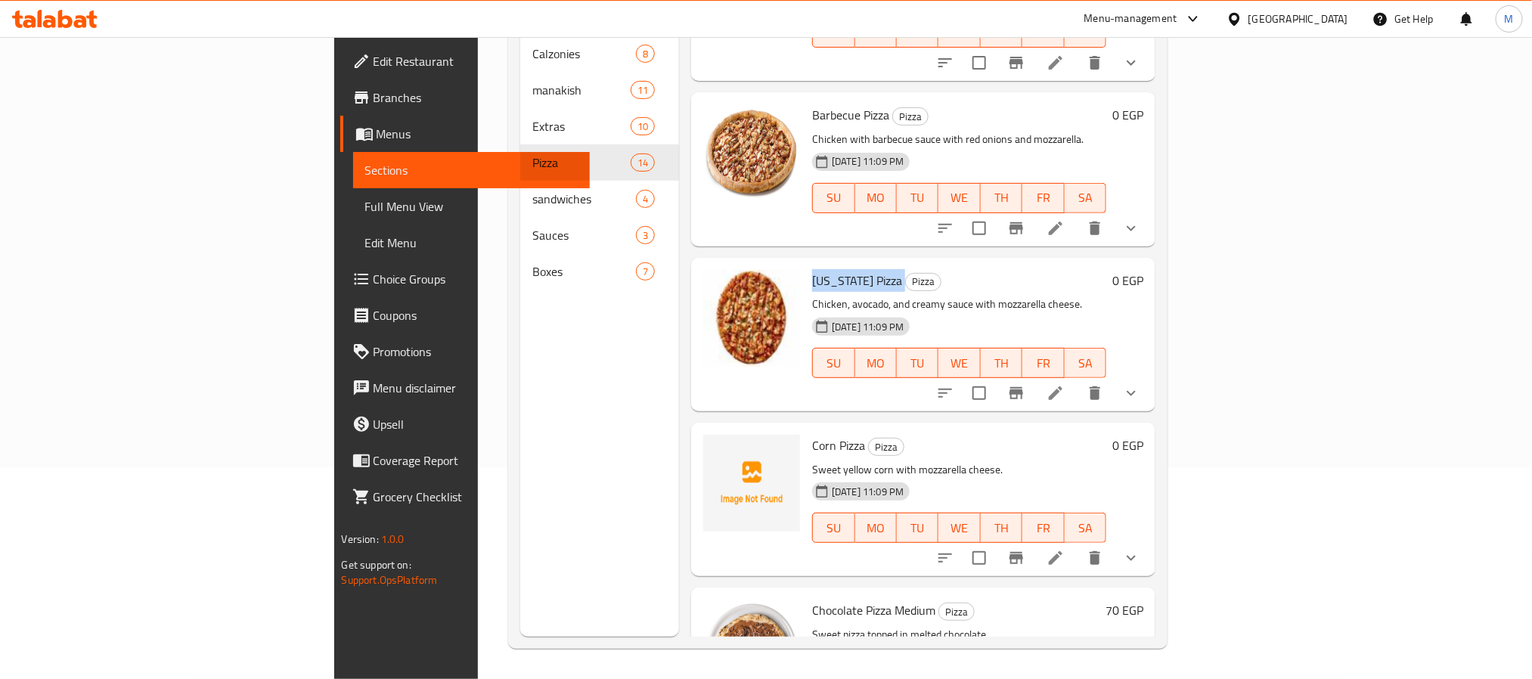
click at [869, 439] on span "Pizza" at bounding box center [886, 447] width 35 height 17
click at [812, 434] on span "Corn Pizza" at bounding box center [838, 445] width 53 height 23
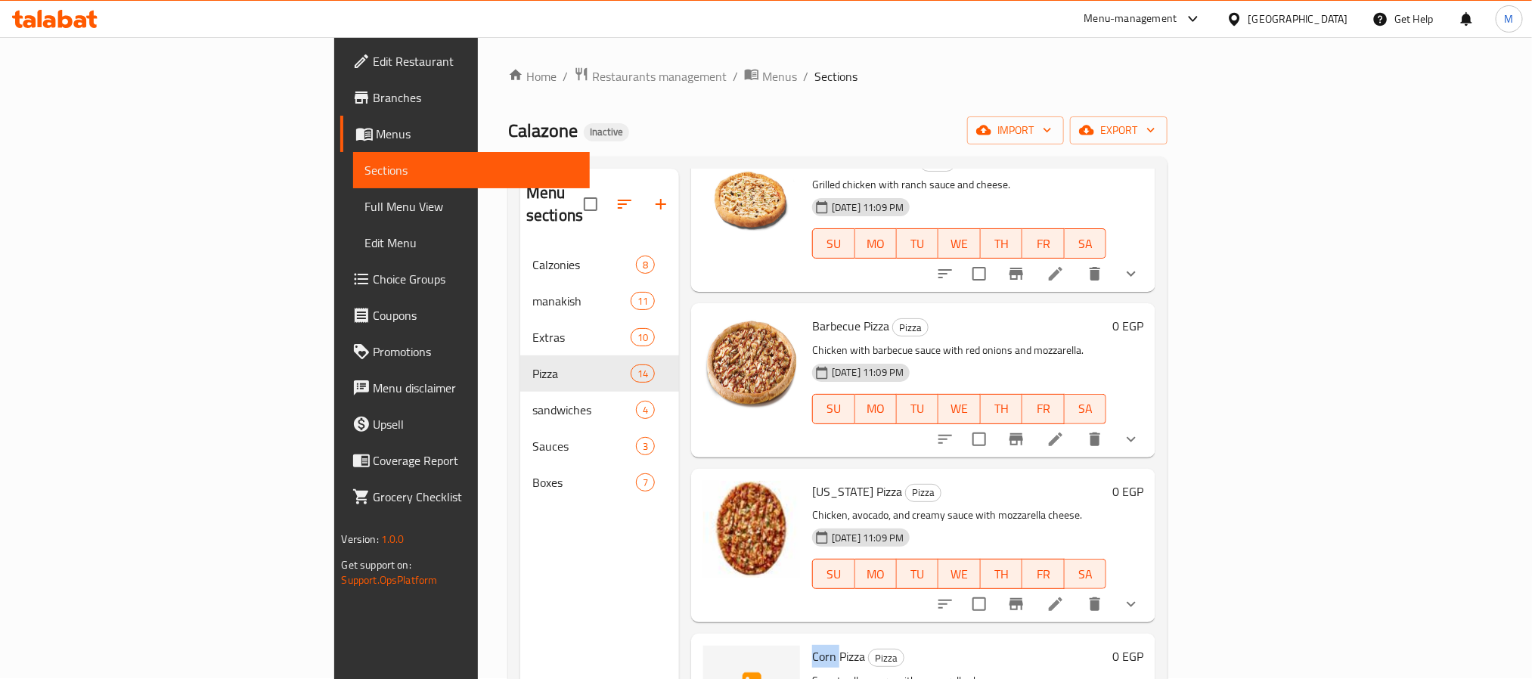
scroll to position [0, 0]
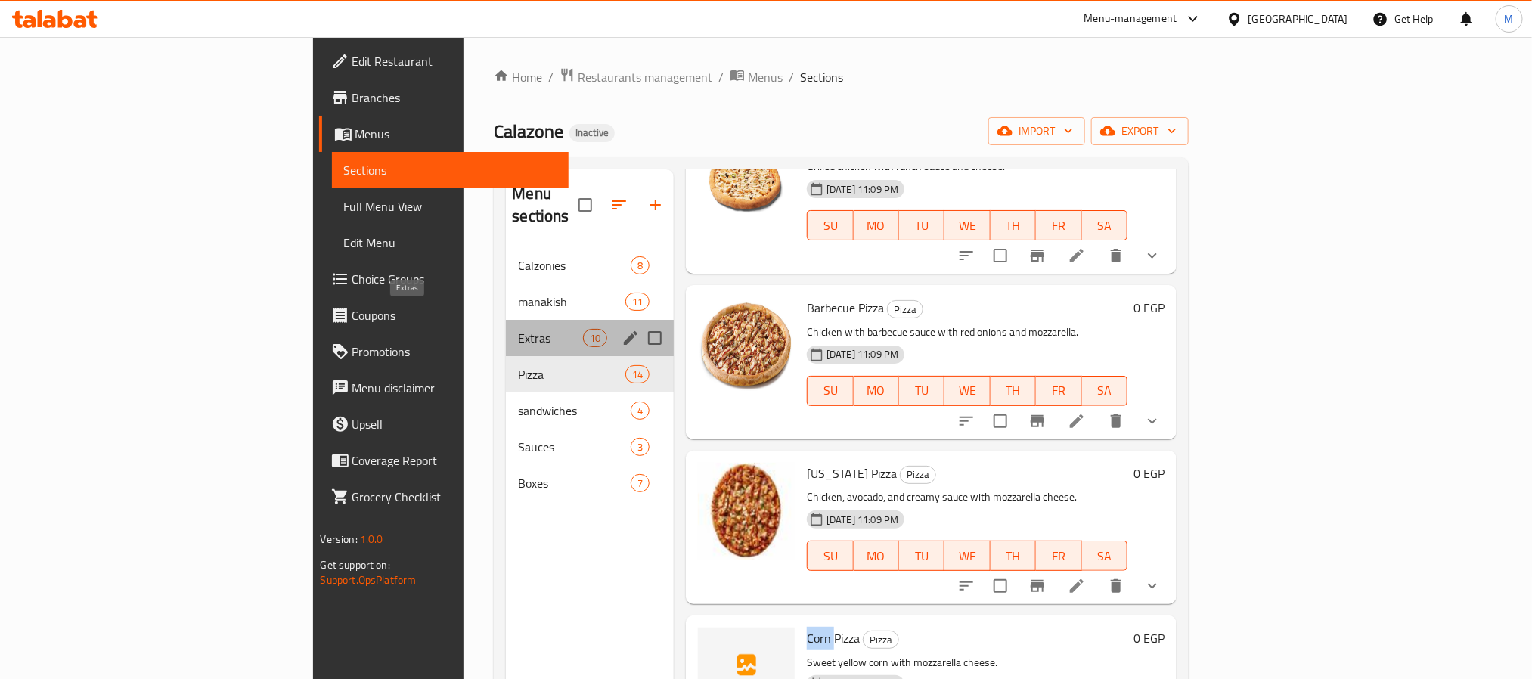
click at [518, 329] on span "Extras" at bounding box center [550, 338] width 64 height 18
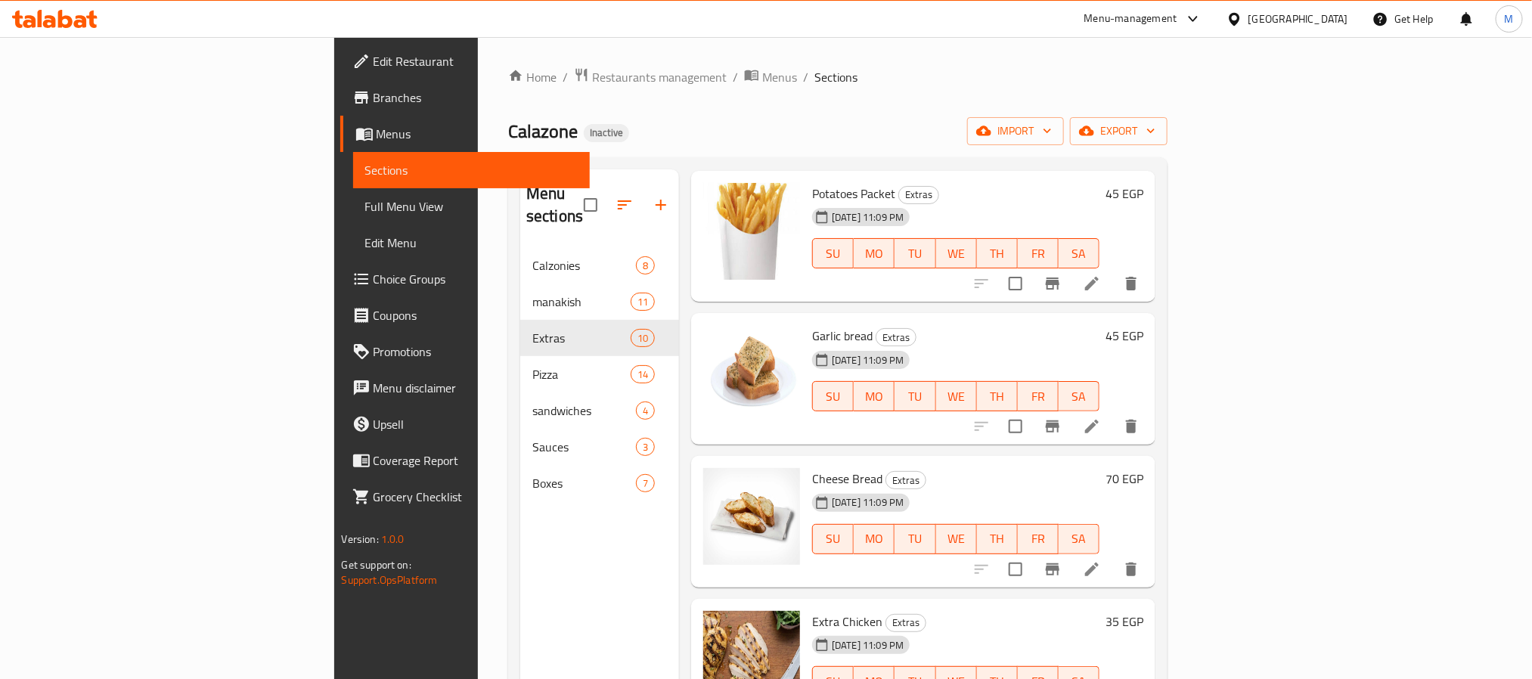
scroll to position [212, 0]
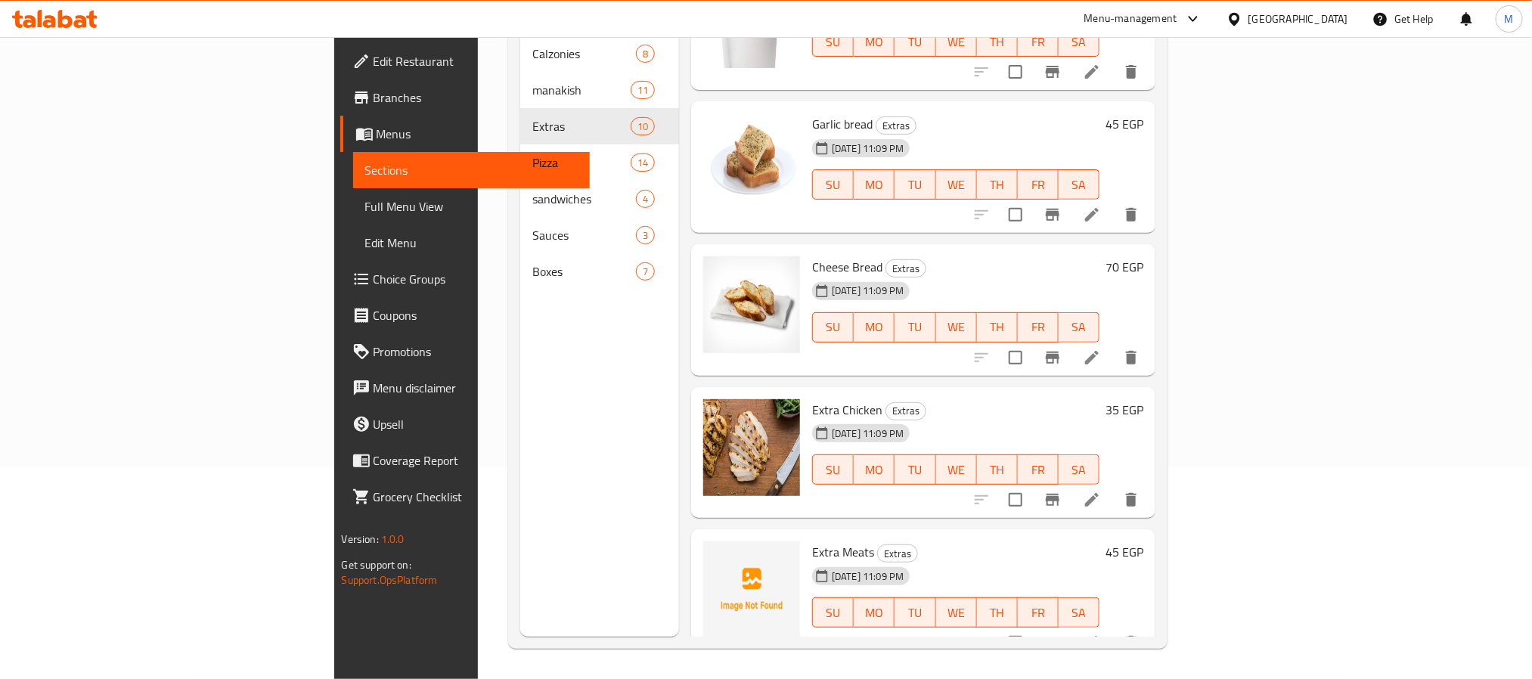
click at [812, 541] on span "Extra Meats" at bounding box center [843, 552] width 62 height 23
drag, startPoint x: 789, startPoint y: 529, endPoint x: 706, endPoint y: 538, distance: 84.4
click at [706, 538] on div "Extra Meats Extras 17-09-2025 11:09 PM SU MO TU WE TH FR SA 45 EGP" at bounding box center [923, 594] width 452 height 119
click at [812, 541] on span "Extra Meats" at bounding box center [843, 552] width 62 height 23
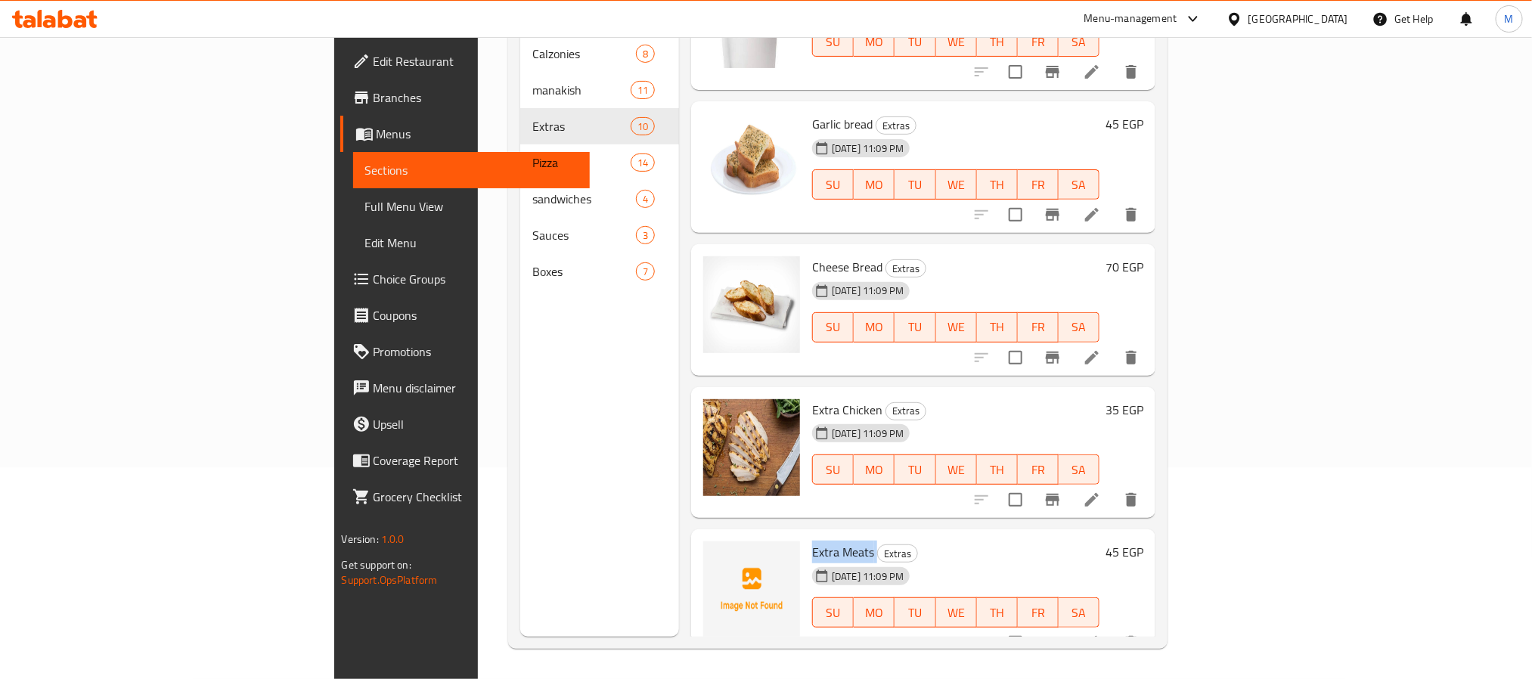
click at [812, 541] on span "Extra Meats" at bounding box center [843, 552] width 62 height 23
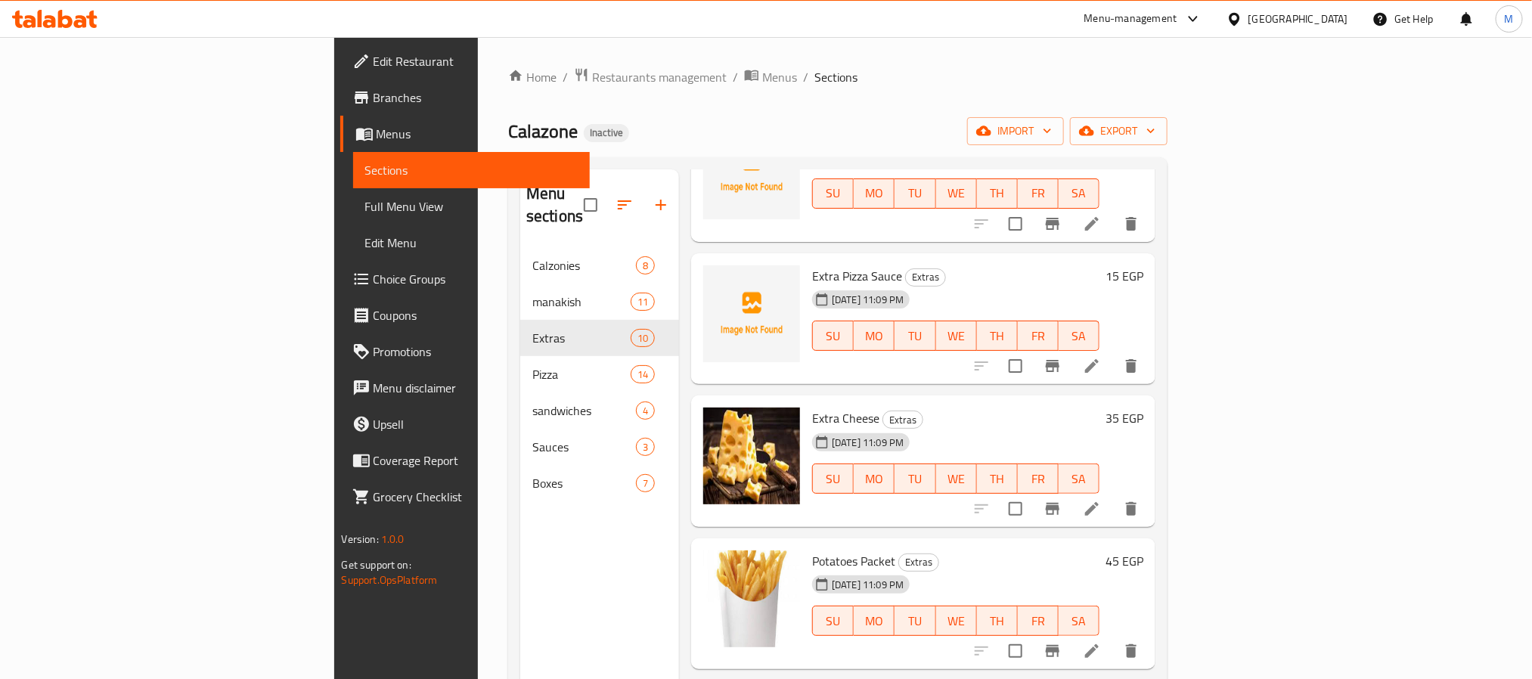
scroll to position [0, 0]
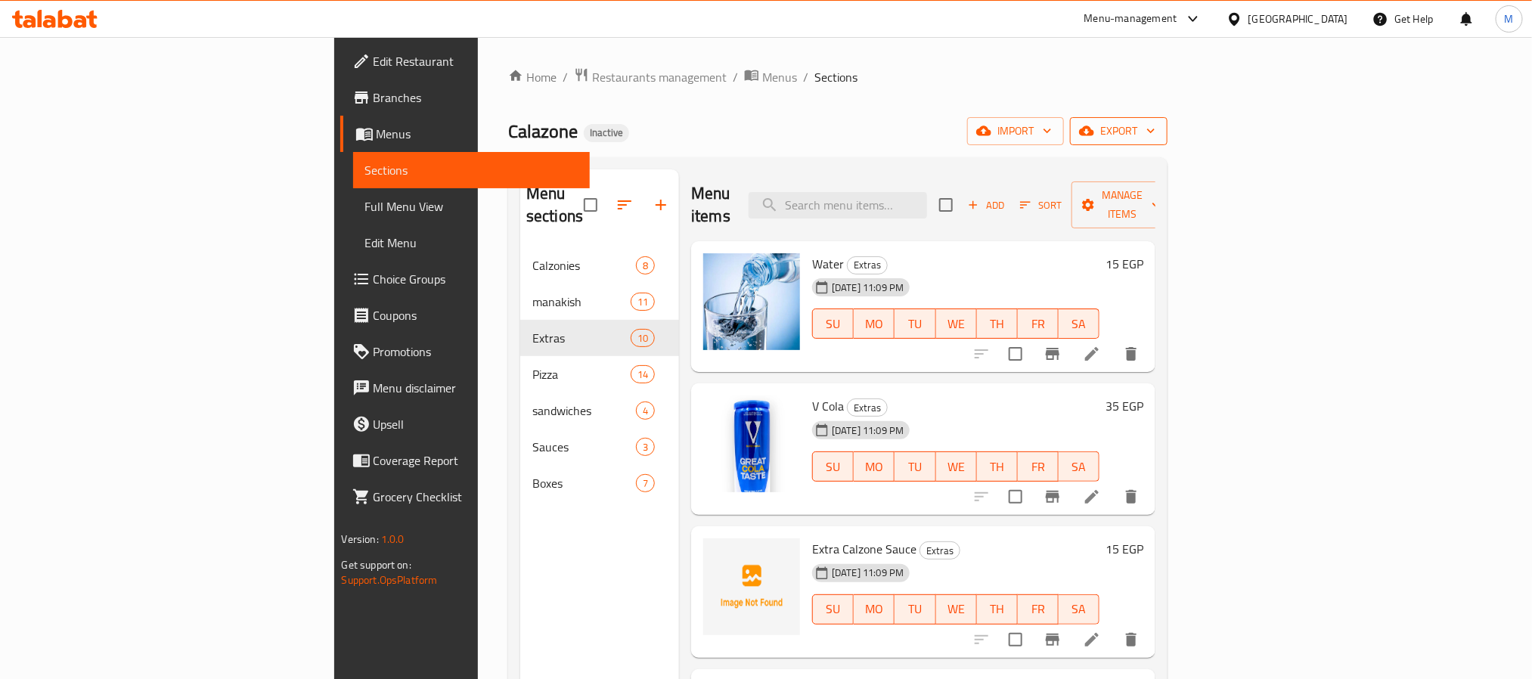
click at [1155, 135] on span "export" at bounding box center [1118, 131] width 73 height 19
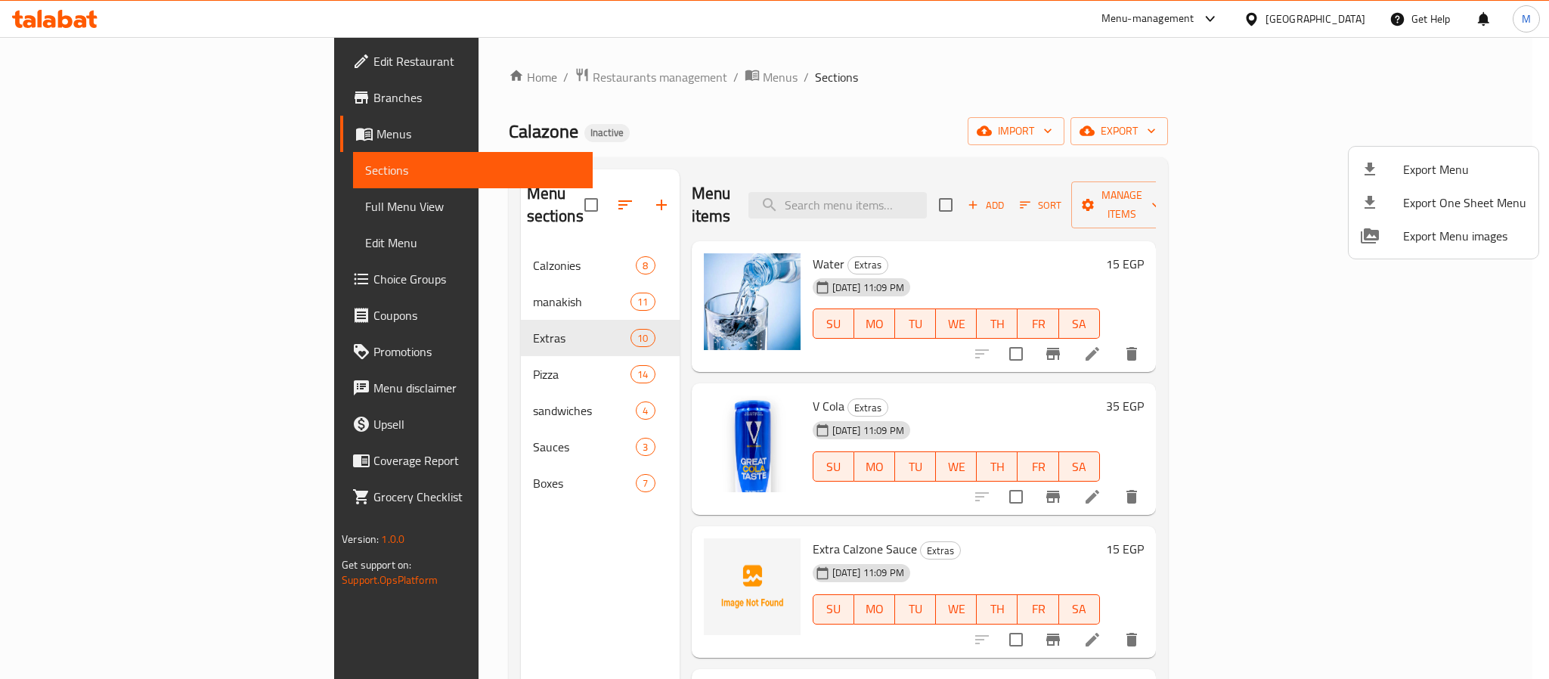
click at [1429, 178] on span "Export Menu" at bounding box center [1465, 169] width 123 height 18
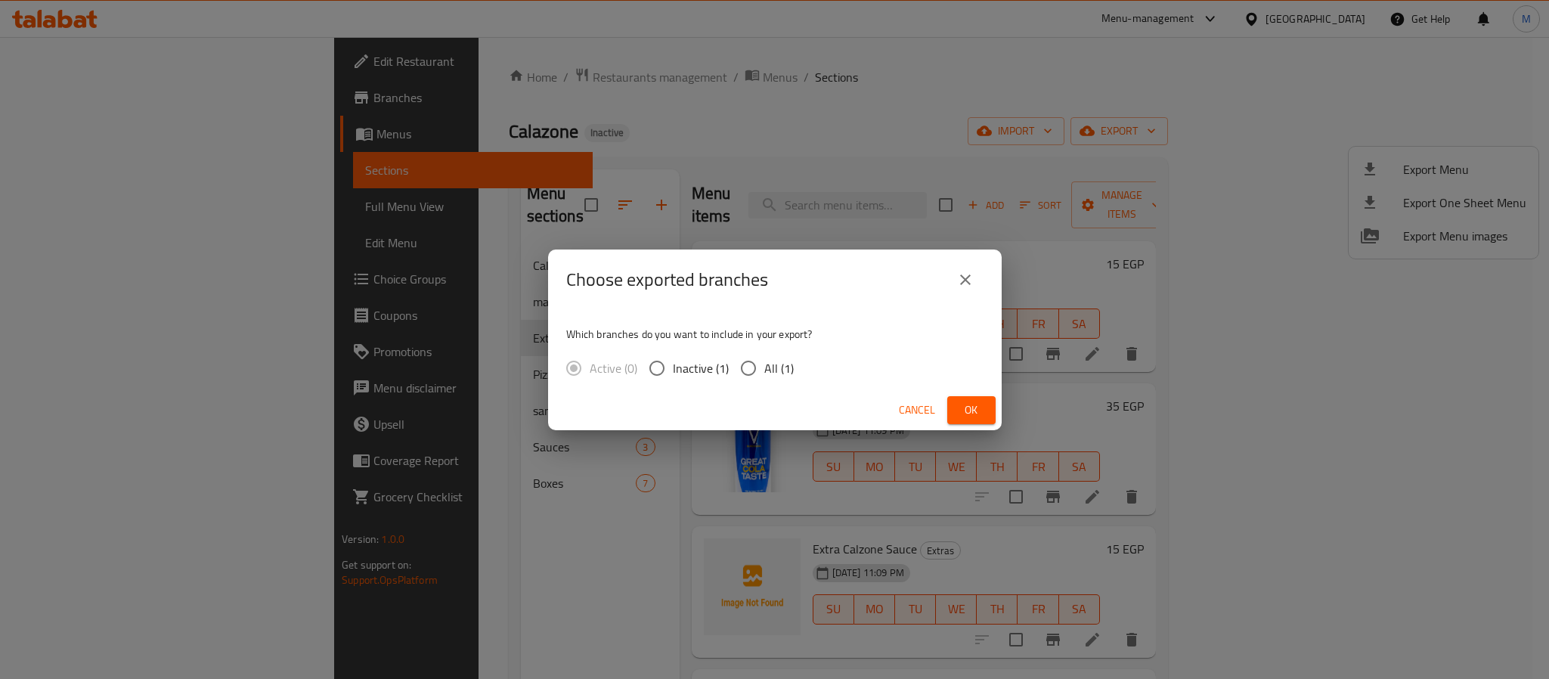
click at [765, 368] on span "All (1)" at bounding box center [779, 368] width 29 height 18
click at [765, 368] on input "All (1)" at bounding box center [749, 368] width 32 height 32
radio input "true"
click at [969, 398] on button "Ok" at bounding box center [972, 410] width 48 height 28
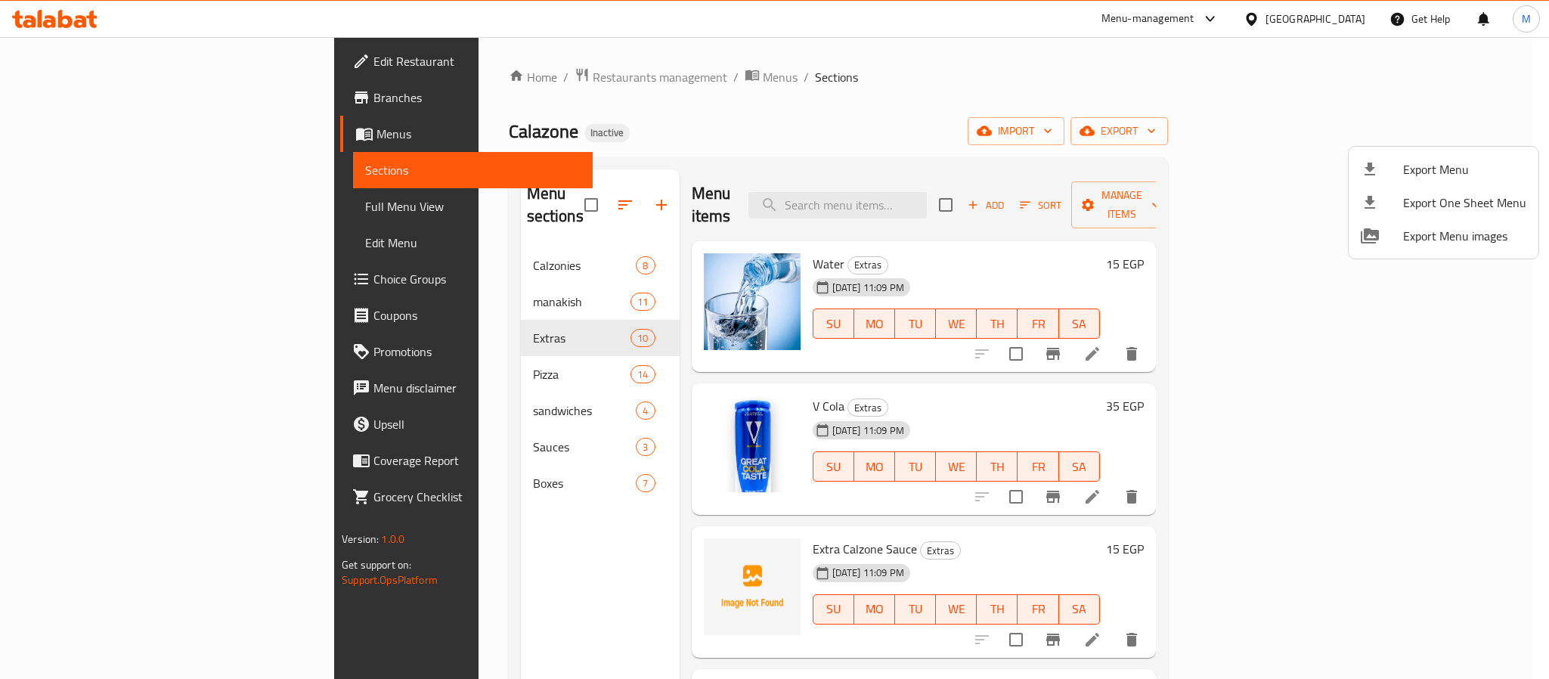
click at [402, 77] on div at bounding box center [774, 339] width 1549 height 679
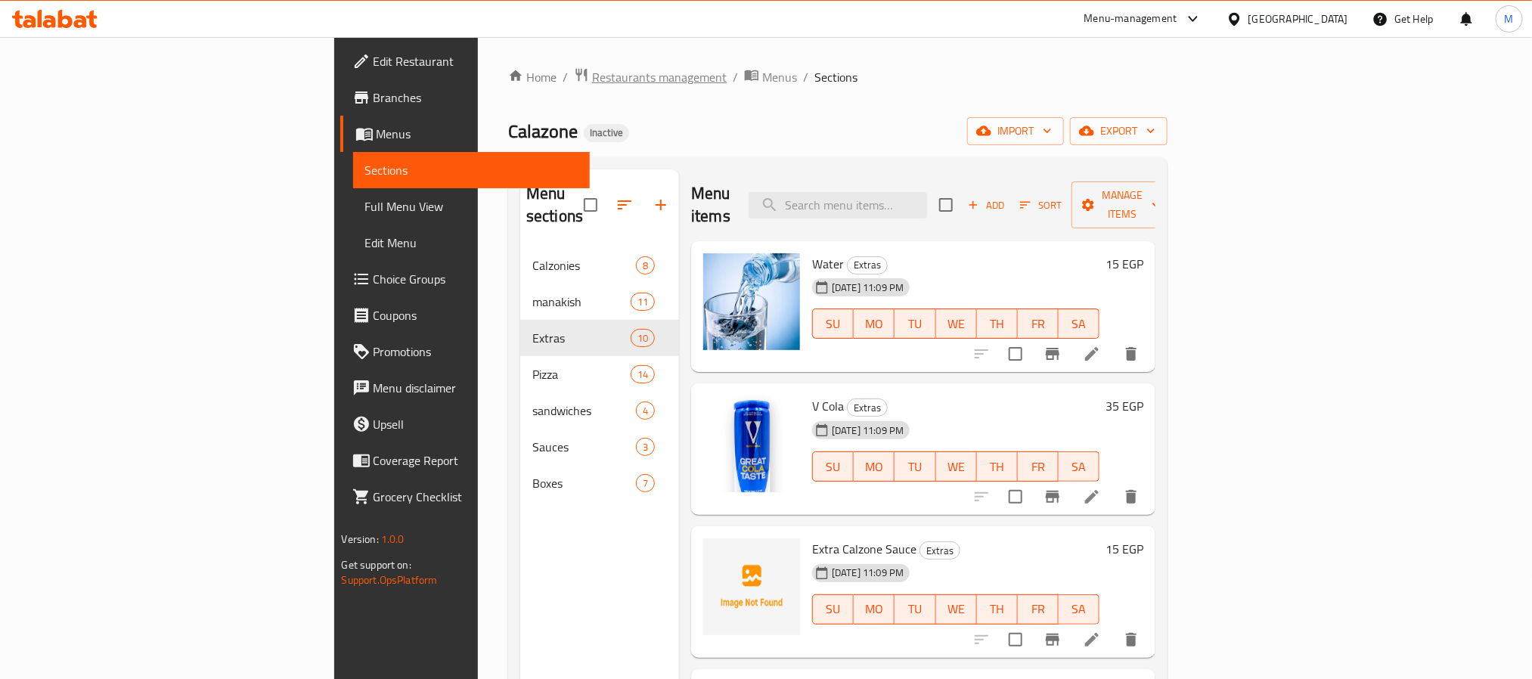
click at [592, 77] on span "Restaurants management" at bounding box center [659, 77] width 135 height 18
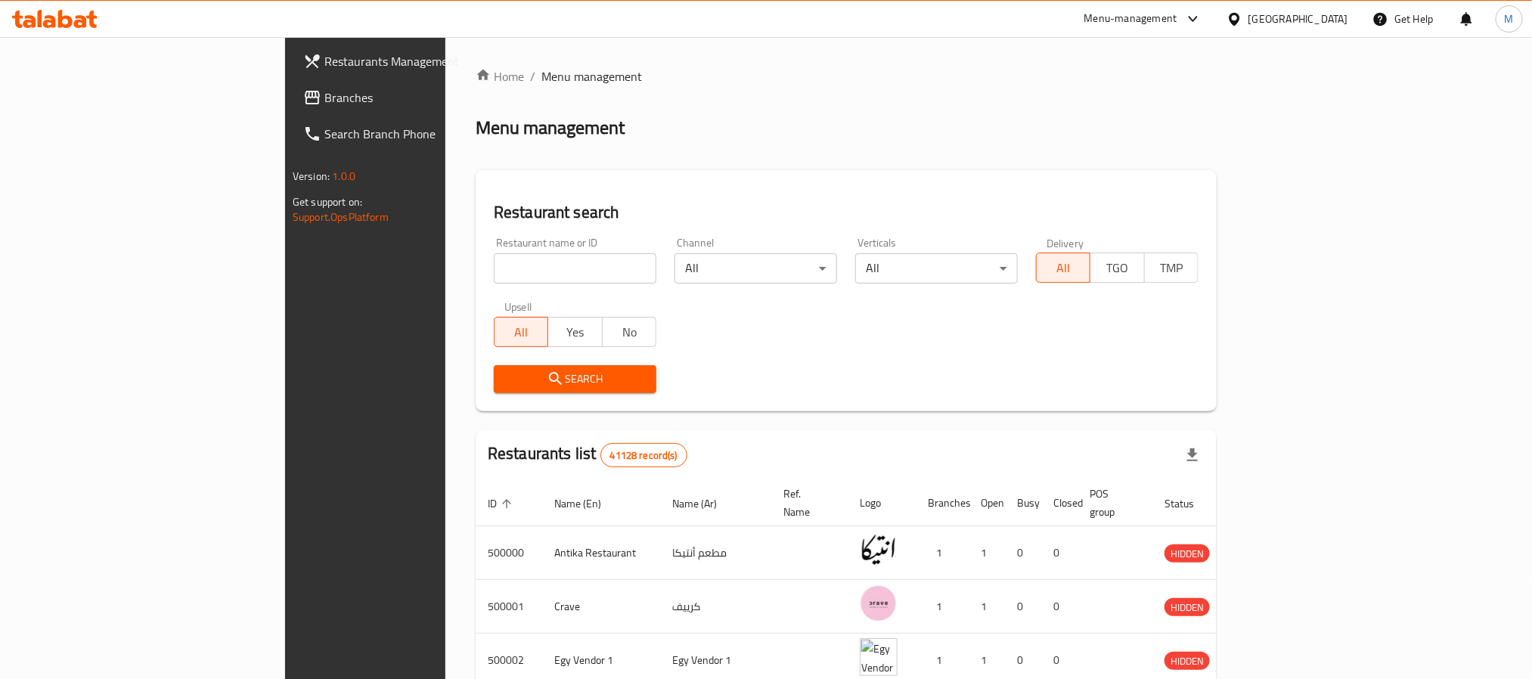
click at [324, 98] on span "Branches" at bounding box center [426, 97] width 204 height 18
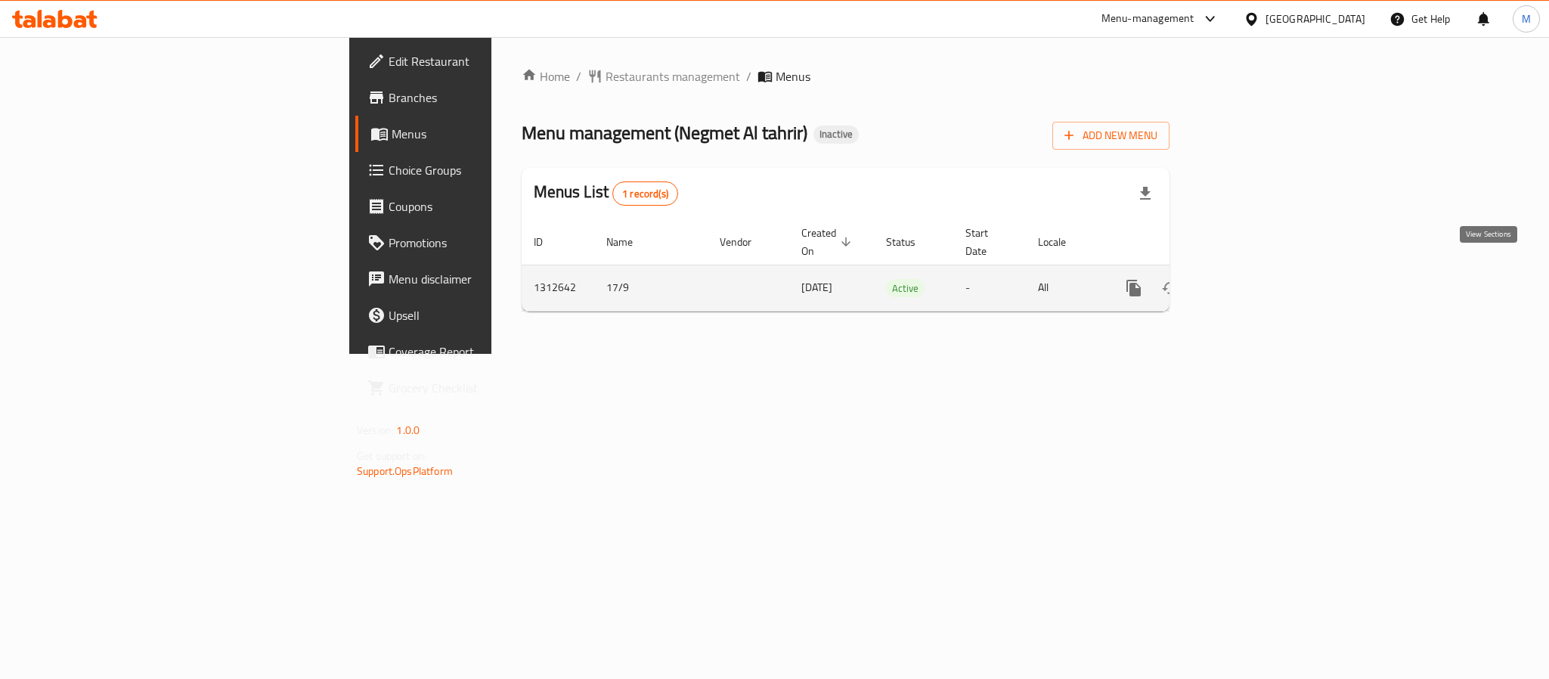
click at [1252, 279] on icon "enhanced table" at bounding box center [1243, 288] width 18 height 18
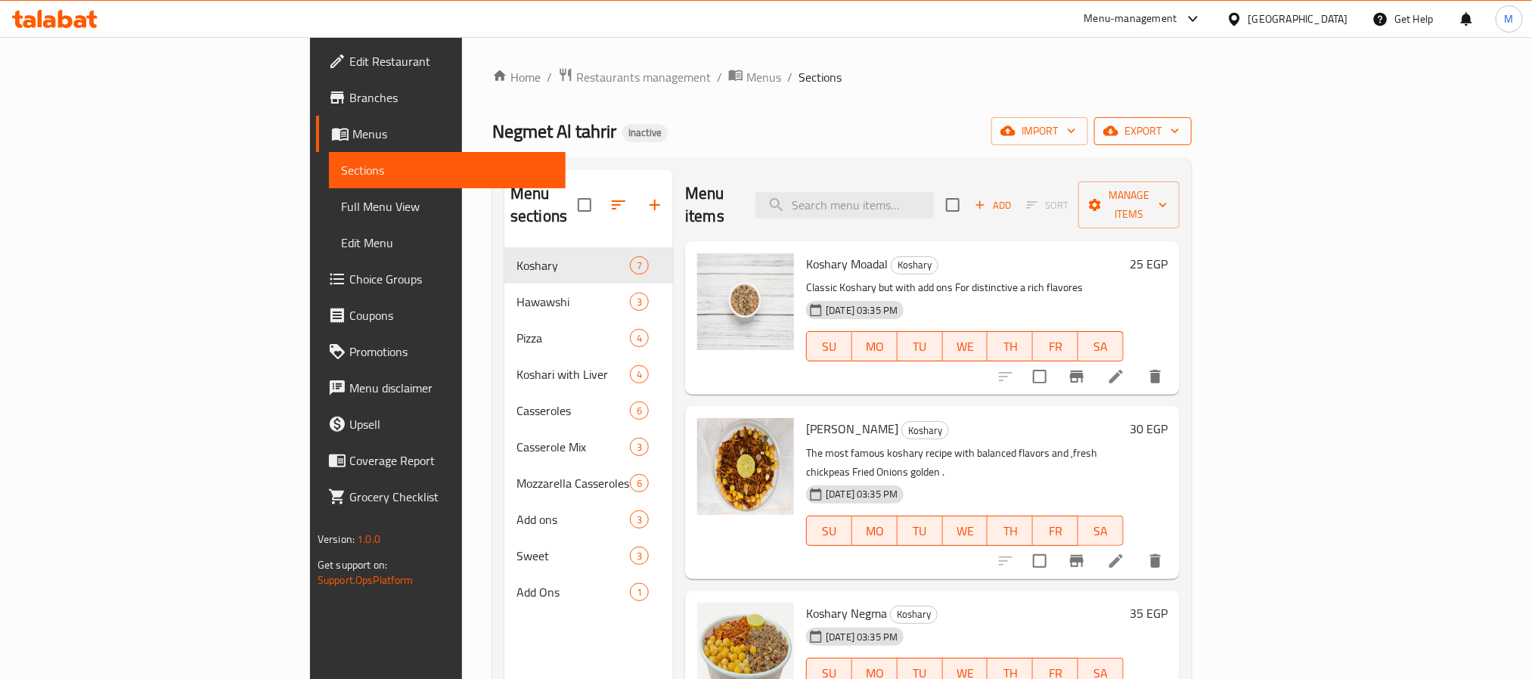
click at [1180, 138] on span "export" at bounding box center [1142, 131] width 73 height 19
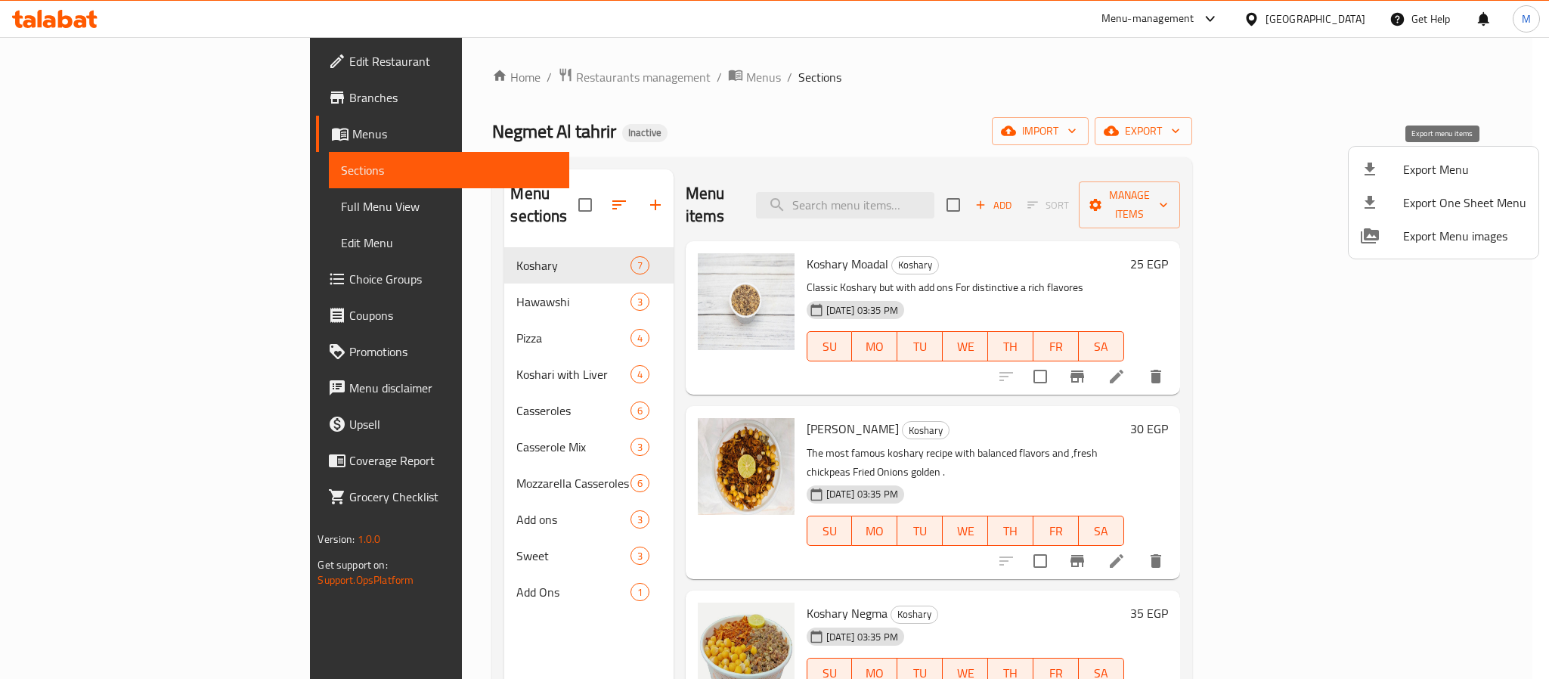
click at [1428, 160] on span "Export Menu" at bounding box center [1465, 169] width 123 height 18
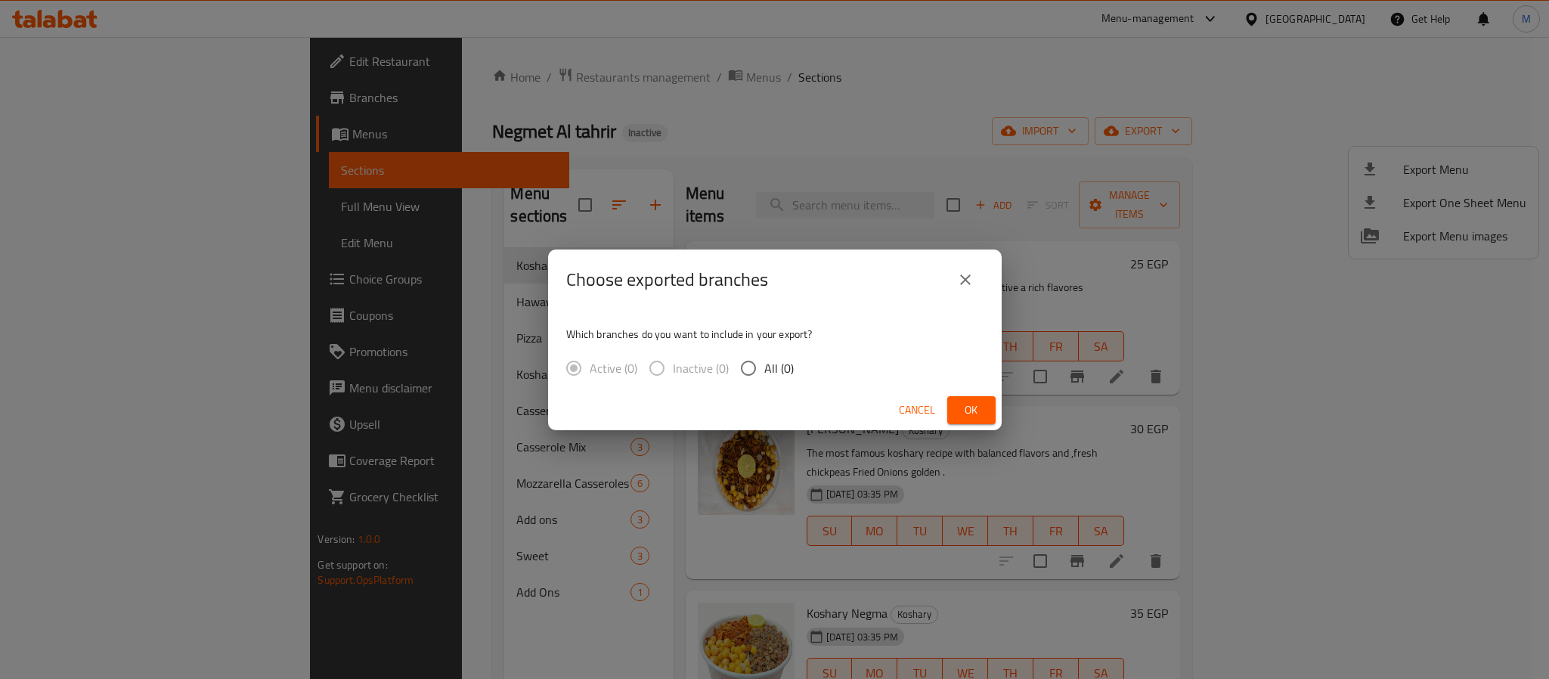
click at [778, 373] on span "All (0)" at bounding box center [779, 368] width 29 height 18
click at [765, 373] on input "All (0)" at bounding box center [749, 368] width 32 height 32
radio input "true"
click at [976, 406] on span "Ok" at bounding box center [972, 410] width 24 height 19
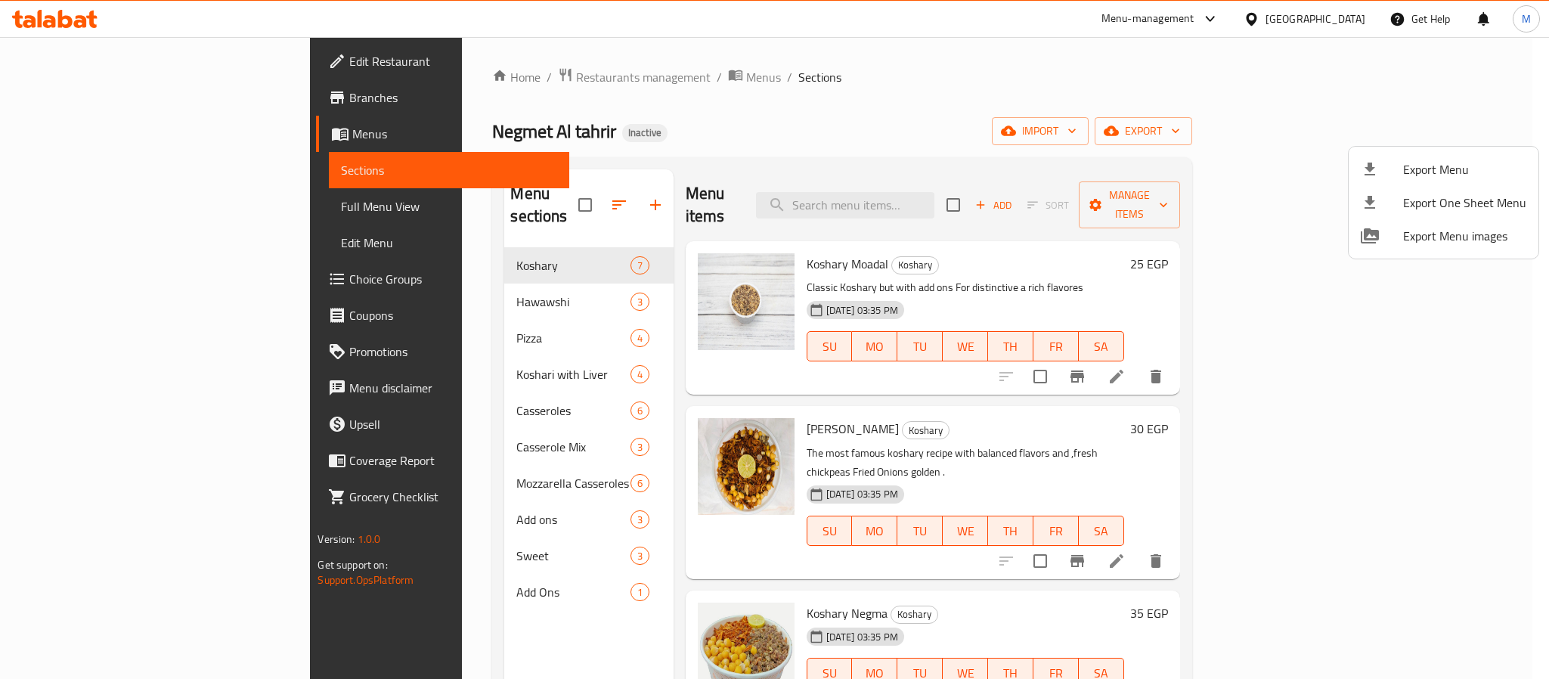
click at [144, 44] on div at bounding box center [774, 339] width 1549 height 679
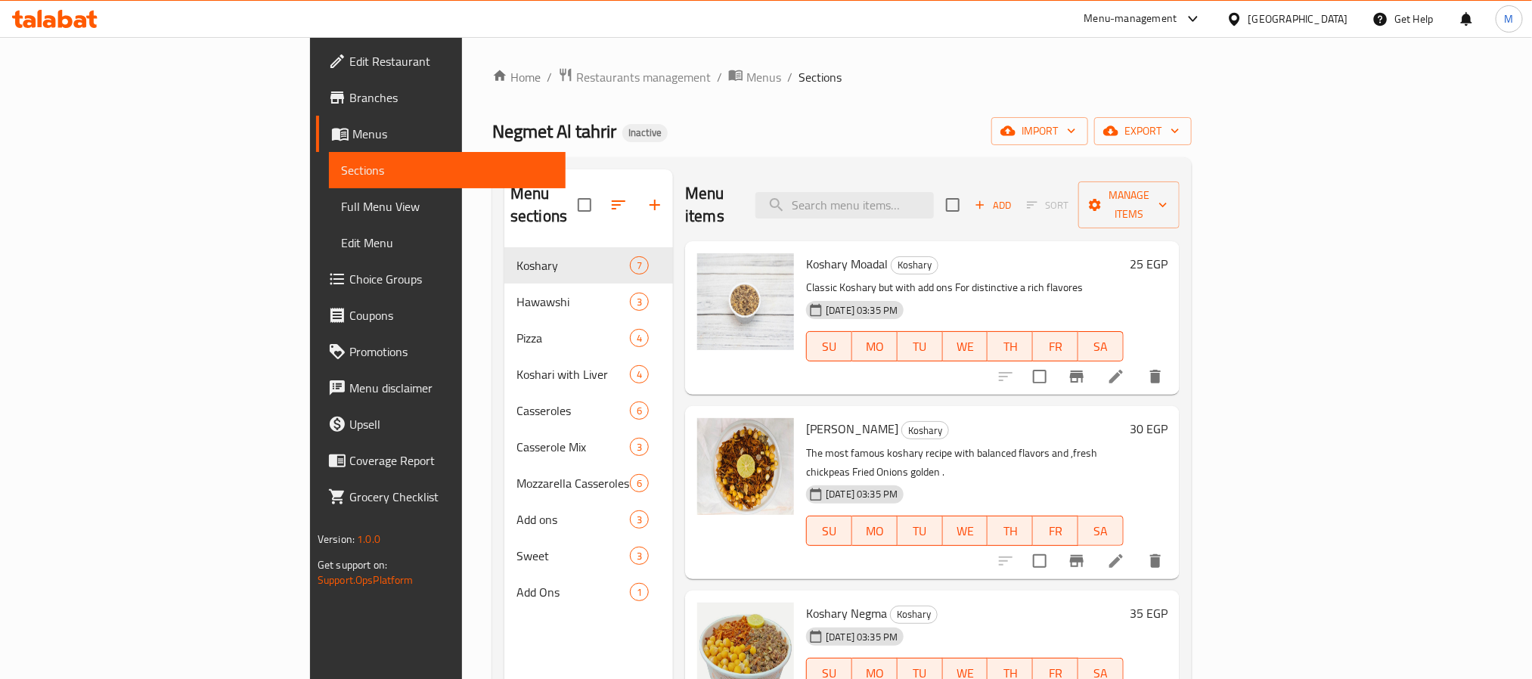
click at [349, 59] on span "Edit Restaurant" at bounding box center [451, 61] width 204 height 18
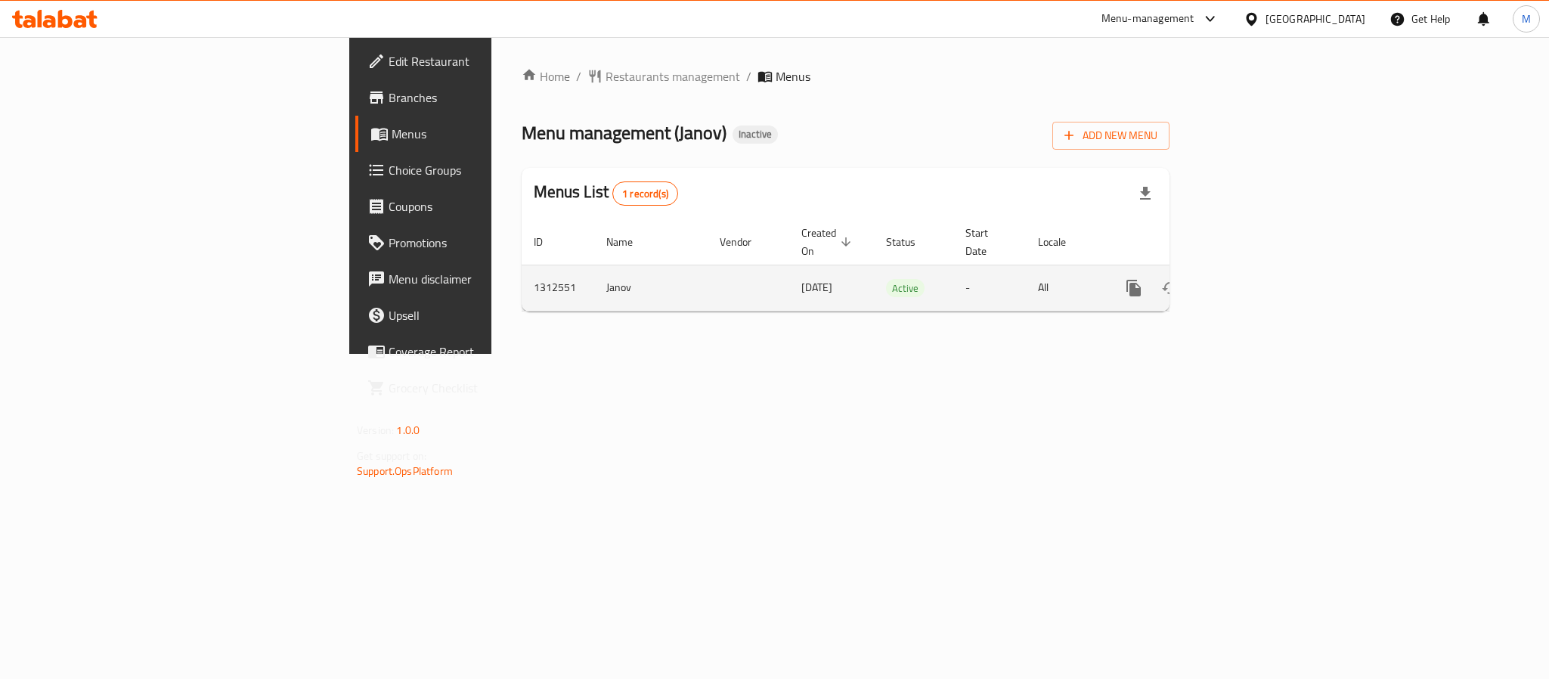
click at [1252, 279] on icon "enhanced table" at bounding box center [1243, 288] width 18 height 18
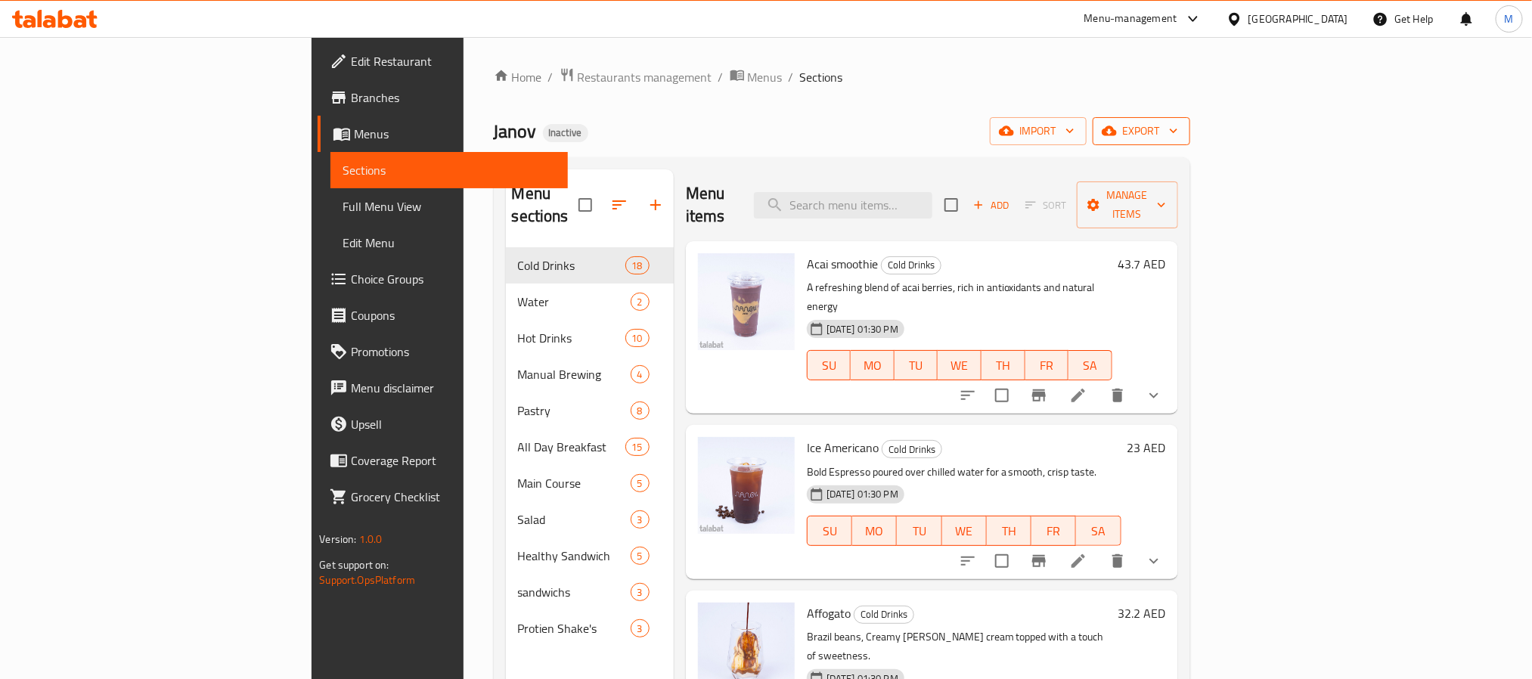
click at [1178, 137] on span "export" at bounding box center [1141, 131] width 73 height 19
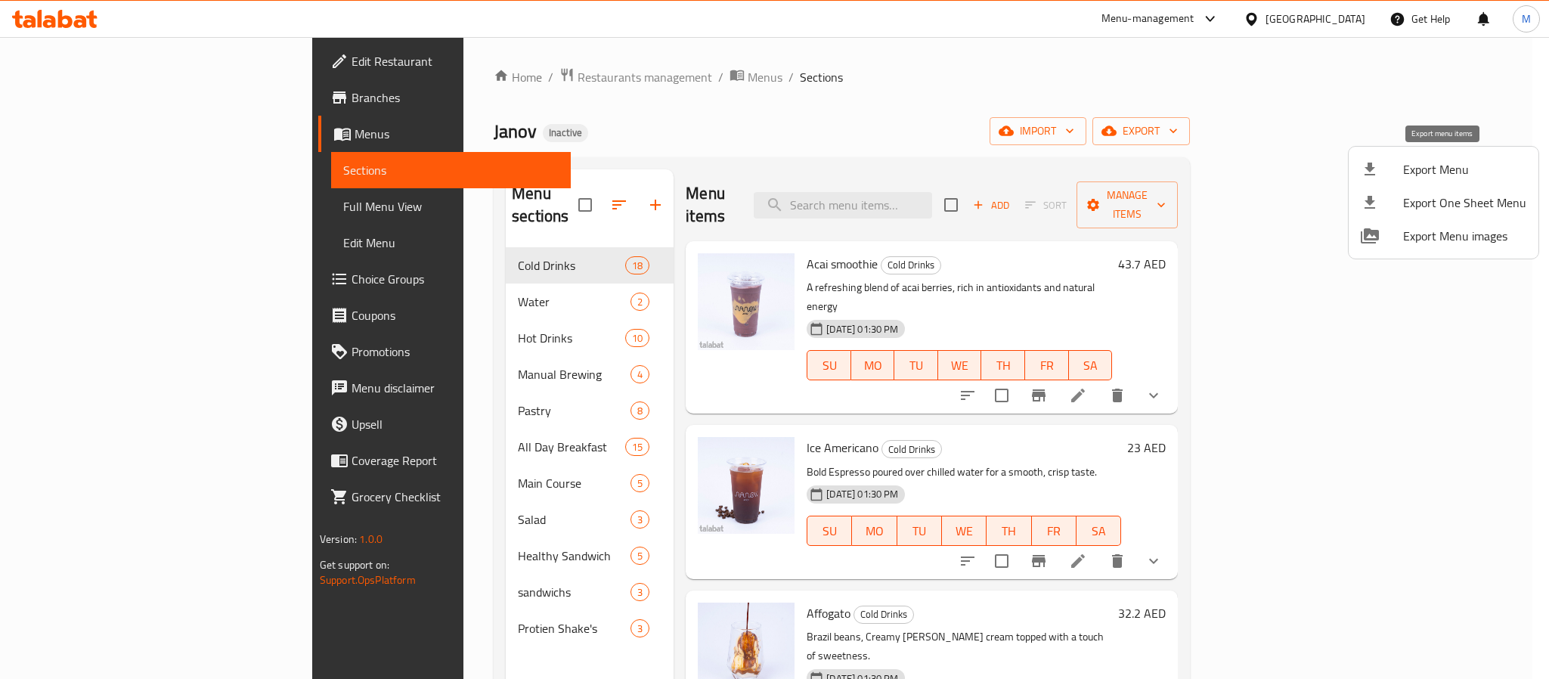
click at [1425, 164] on span "Export Menu" at bounding box center [1465, 169] width 123 height 18
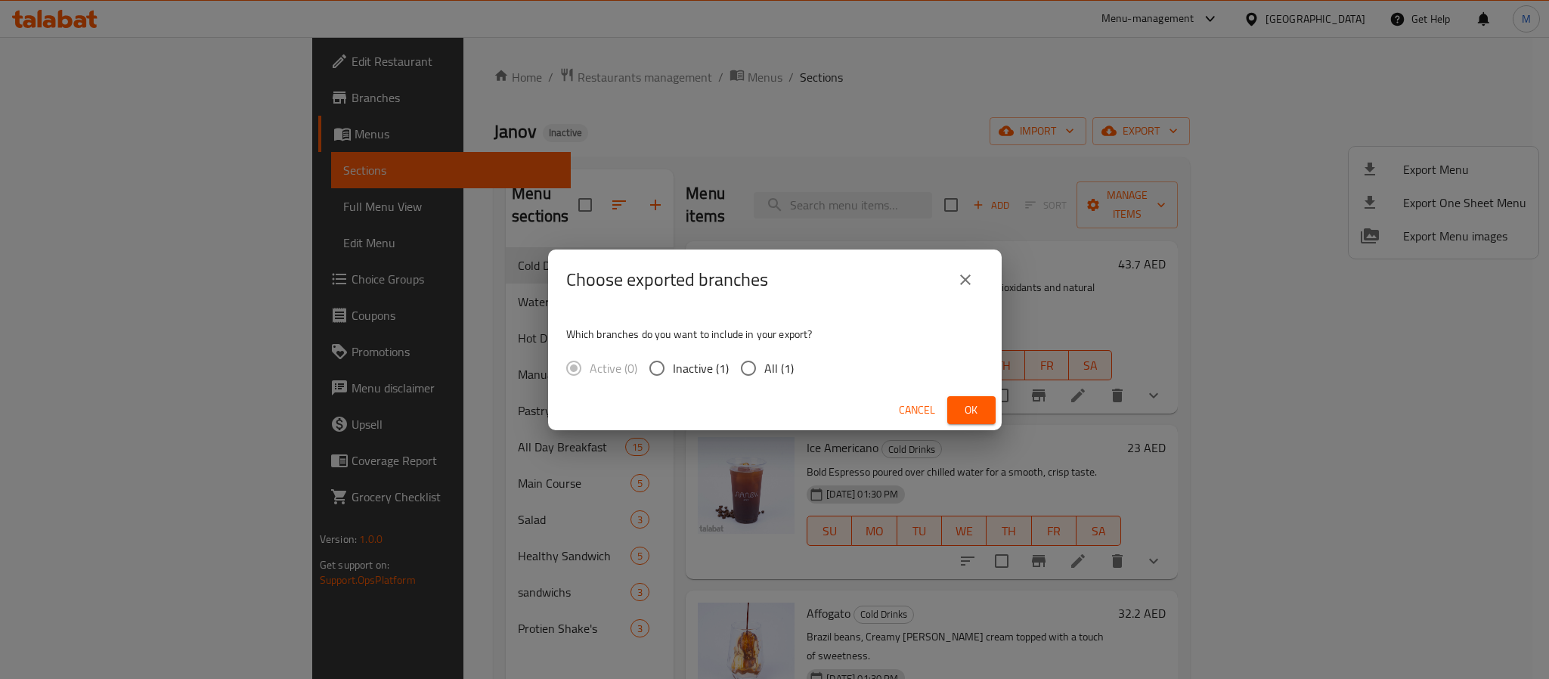
click at [778, 374] on span "All (1)" at bounding box center [779, 368] width 29 height 18
click at [765, 374] on input "All (1)" at bounding box center [749, 368] width 32 height 32
radio input "true"
click at [973, 417] on span "Ok" at bounding box center [972, 410] width 24 height 19
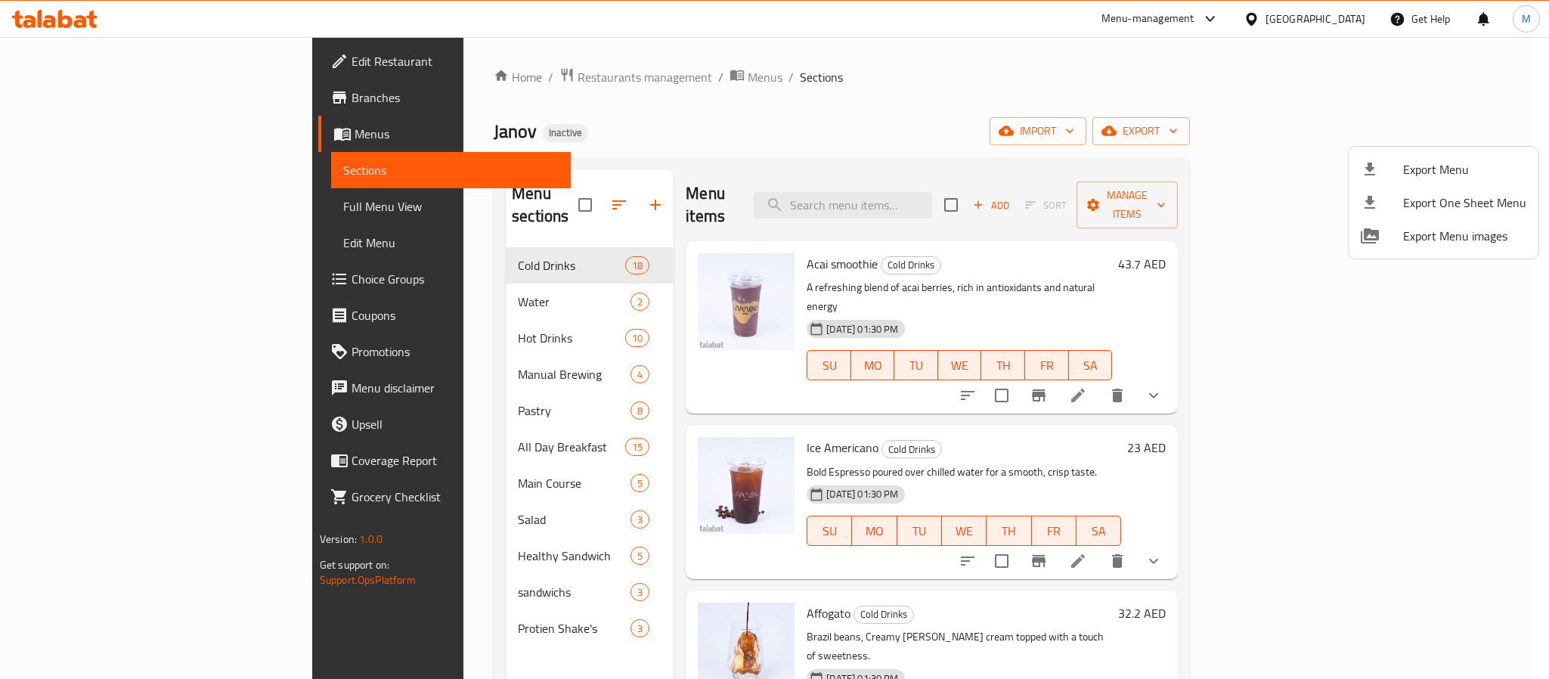
click at [123, 57] on div at bounding box center [774, 339] width 1549 height 679
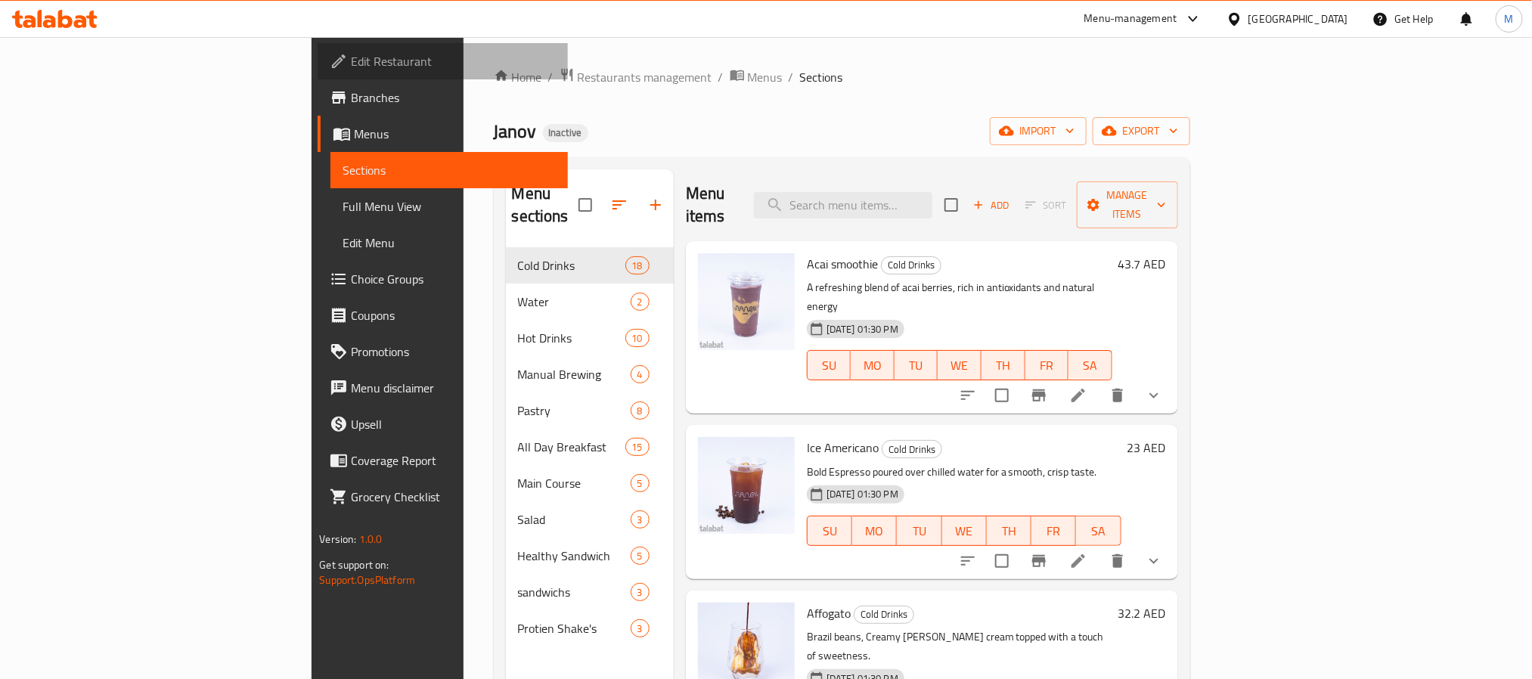
click at [351, 57] on span "Edit Restaurant" at bounding box center [453, 61] width 204 height 18
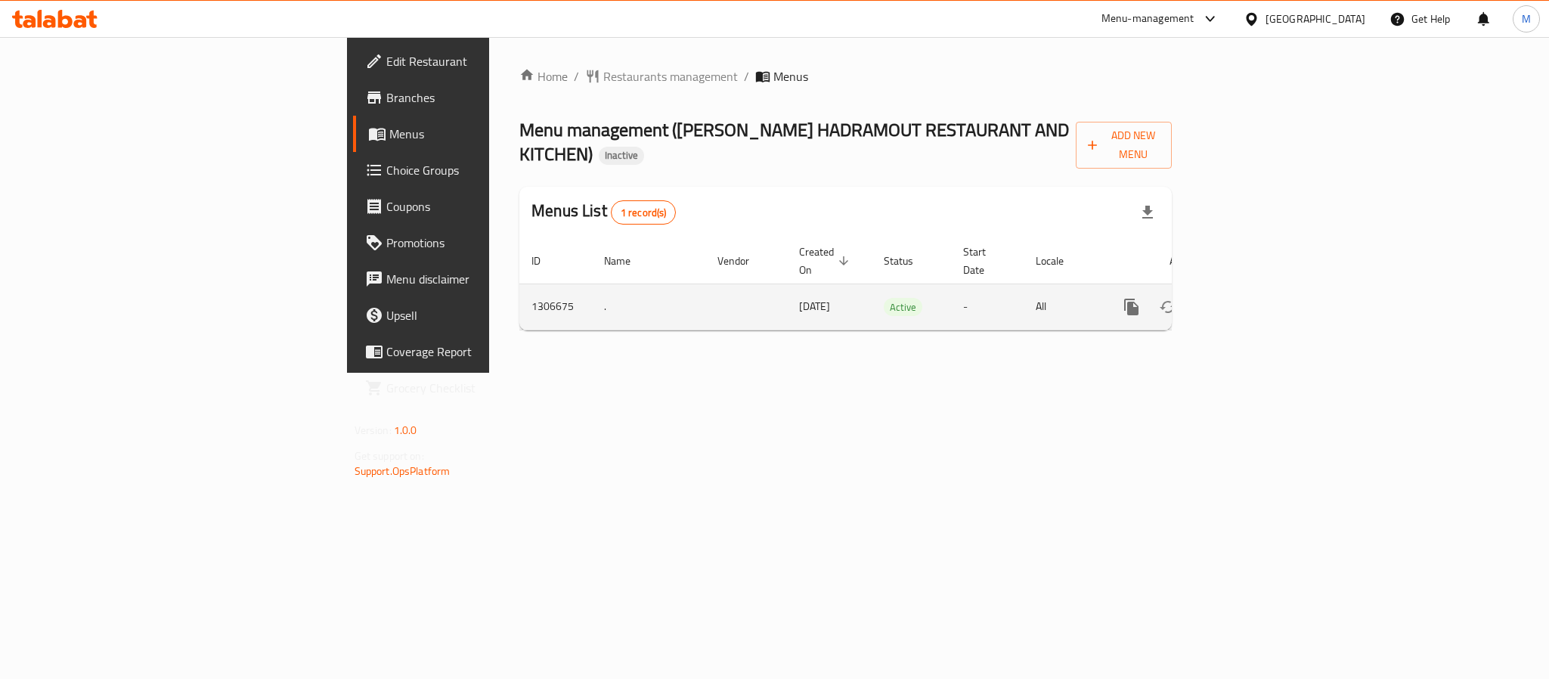
click at [1248, 300] on icon "enhanced table" at bounding box center [1241, 307] width 14 height 14
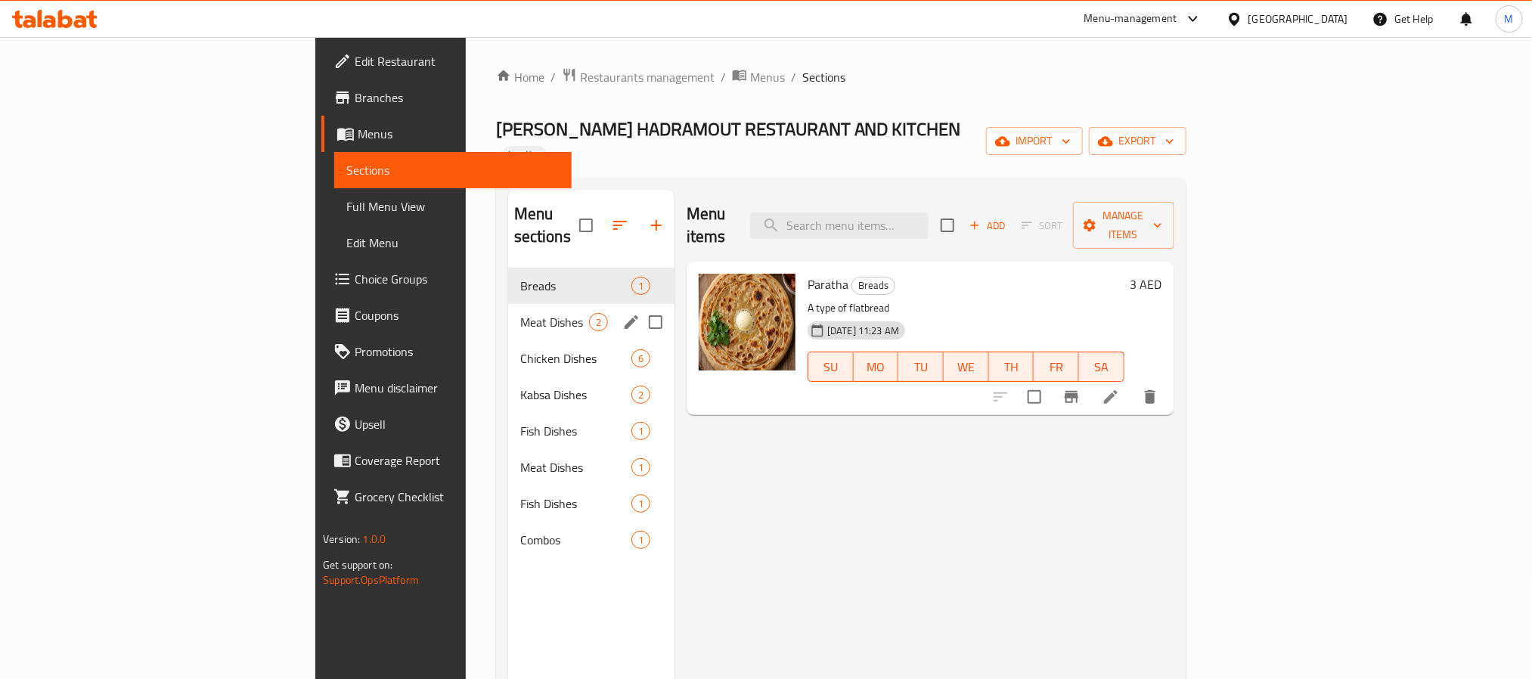
click at [508, 304] on div "Meat Dishes 2" at bounding box center [591, 322] width 166 height 36
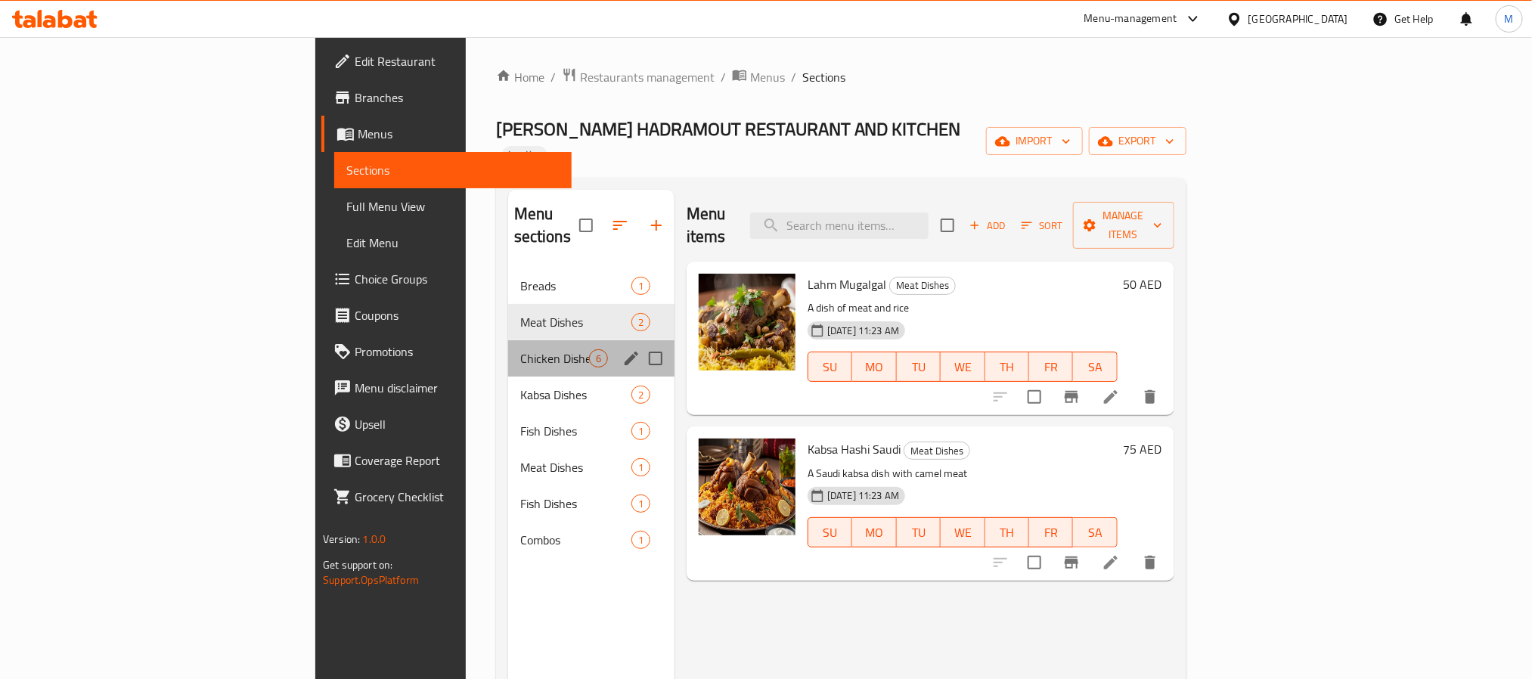
click at [508, 340] on div "Chicken Dishes 6" at bounding box center [591, 358] width 166 height 36
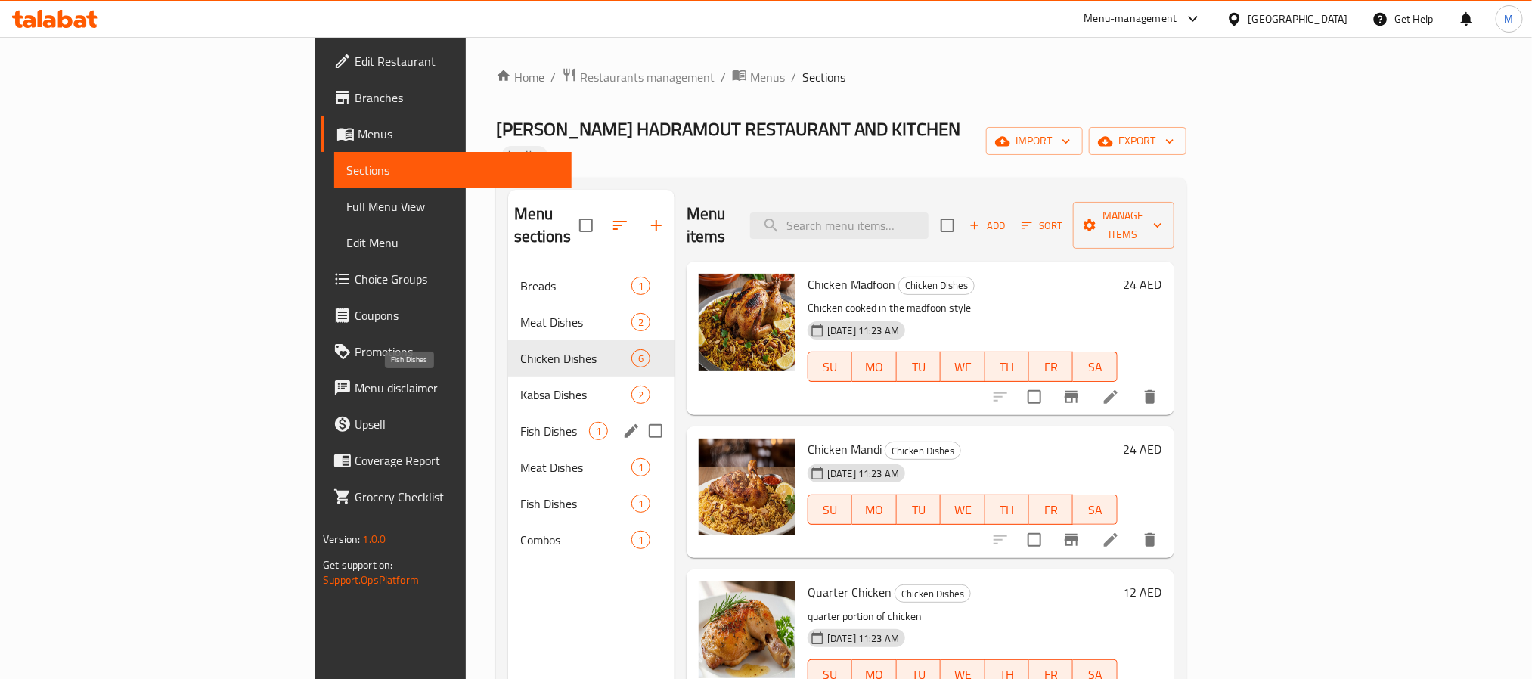
click at [520, 422] on span "Fish Dishes" at bounding box center [554, 431] width 69 height 18
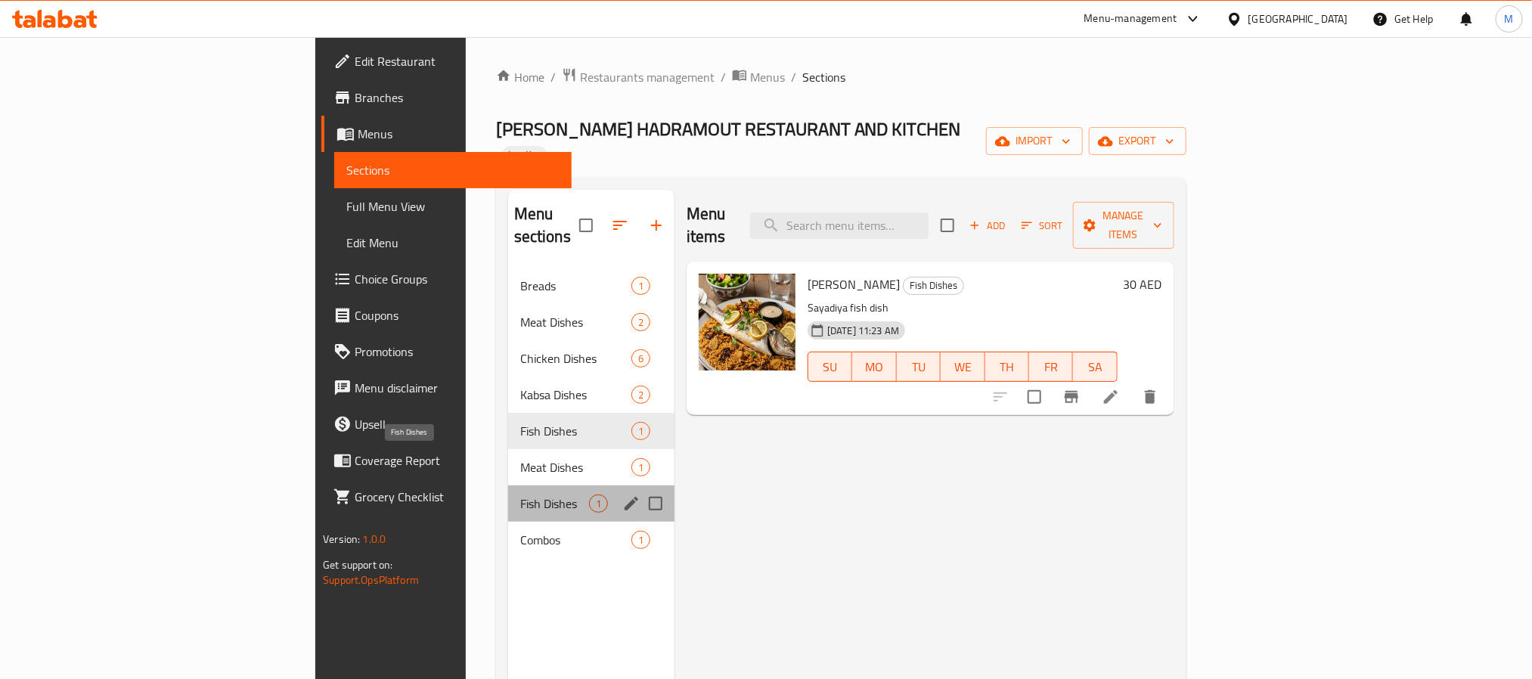
click at [520, 495] on span "Fish Dishes" at bounding box center [554, 504] width 69 height 18
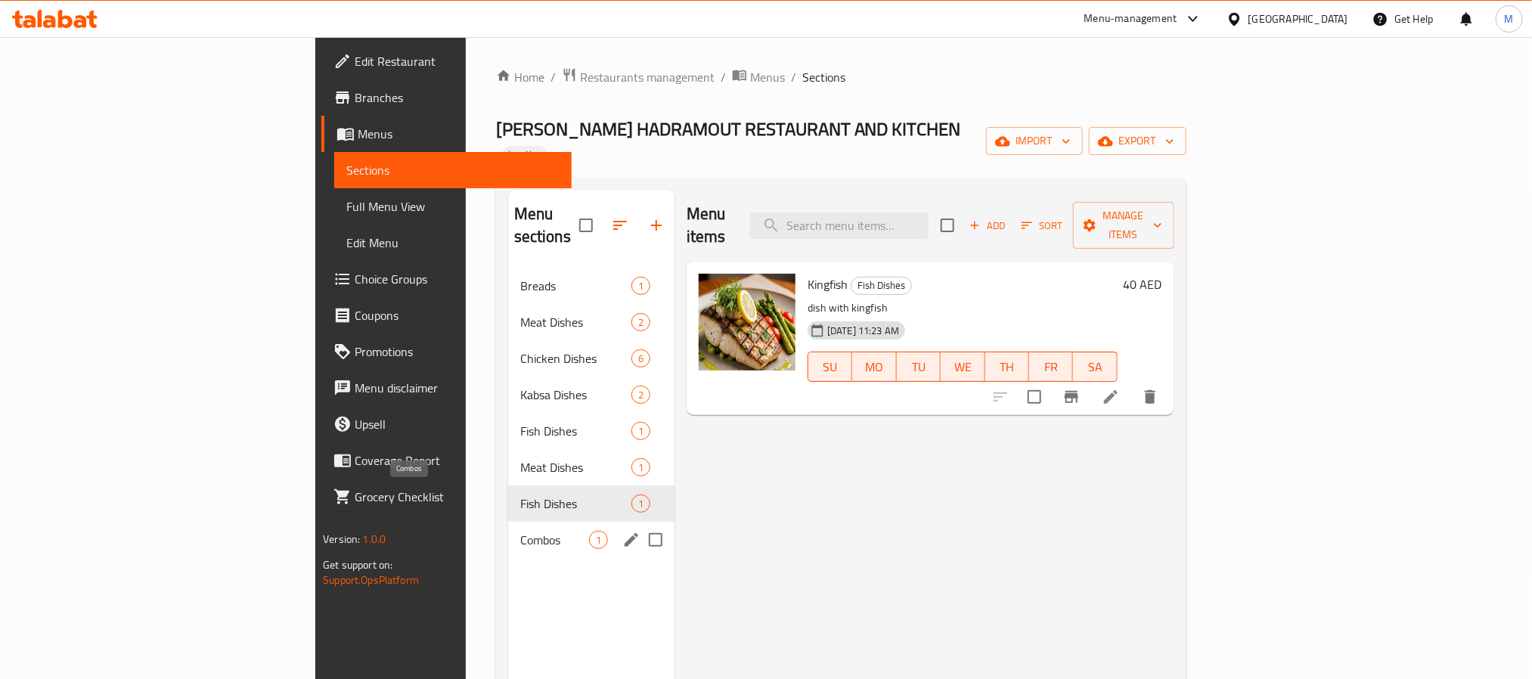
click at [520, 531] on span "Combos" at bounding box center [554, 540] width 69 height 18
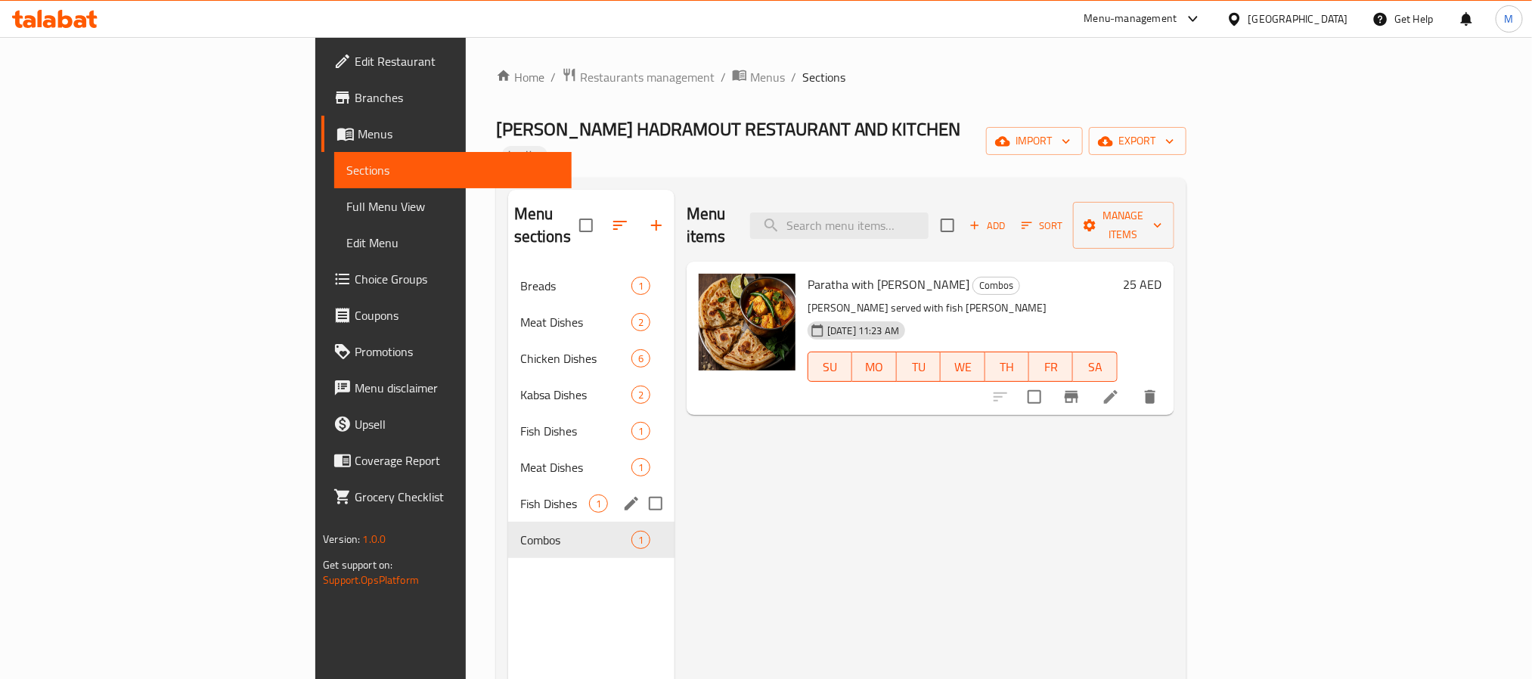
click at [508, 485] on div "Fish Dishes 1" at bounding box center [591, 503] width 166 height 36
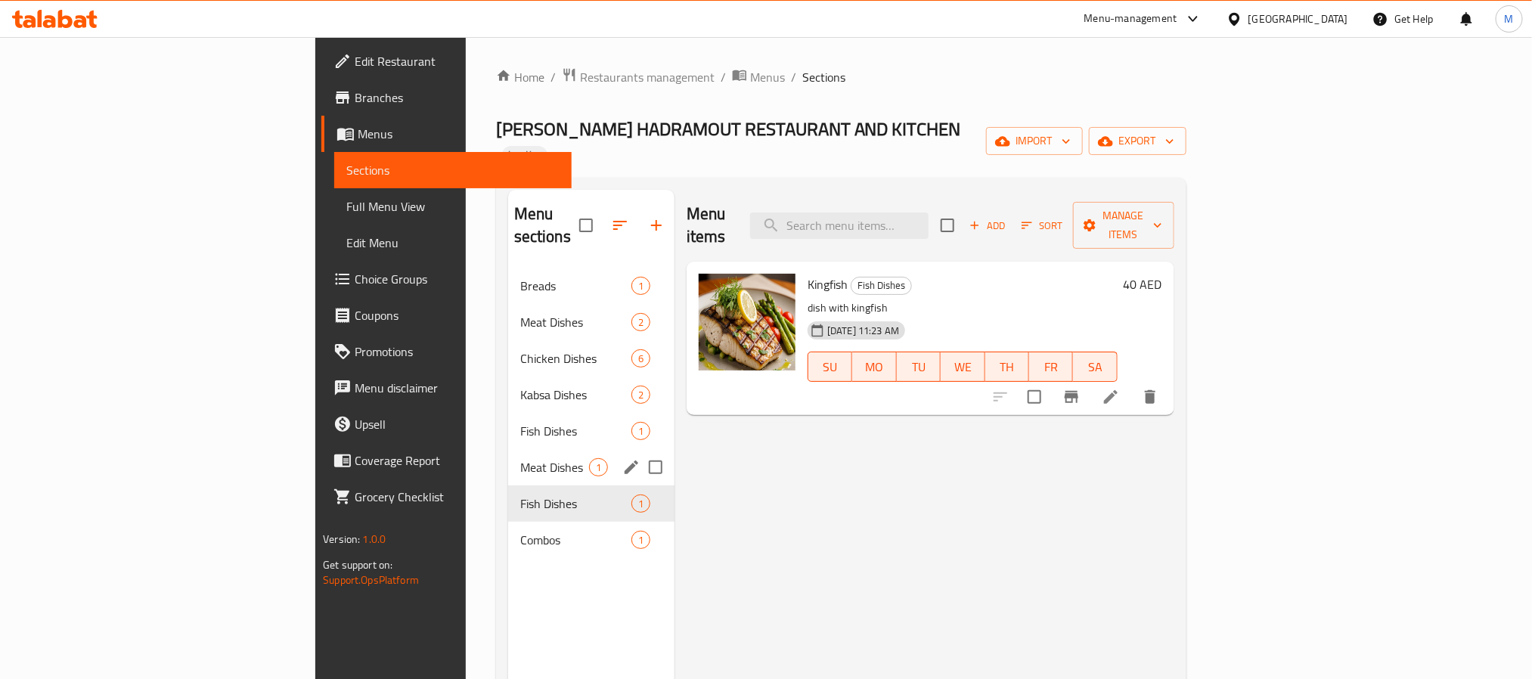
click at [508, 449] on div "Meat Dishes 1" at bounding box center [591, 467] width 166 height 36
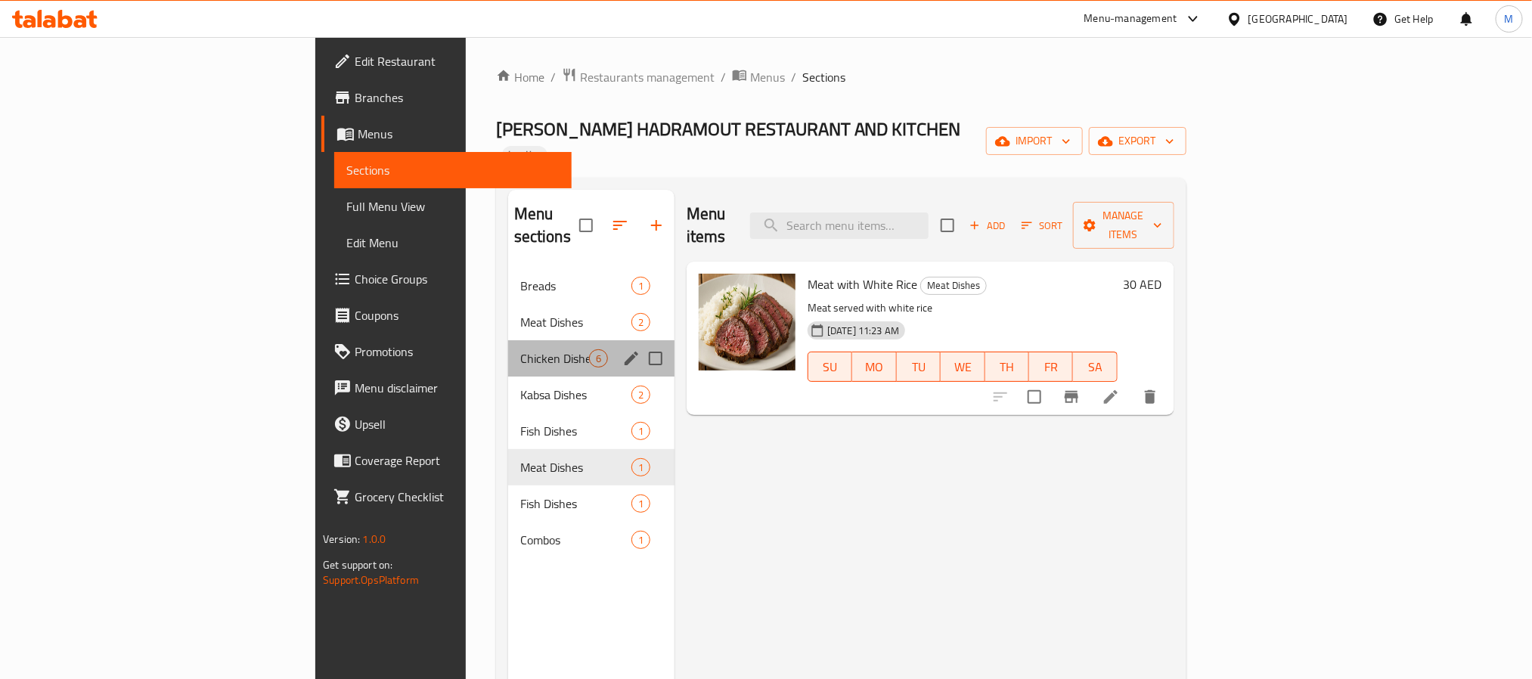
click at [508, 340] on div "Chicken Dishes 6" at bounding box center [591, 358] width 166 height 36
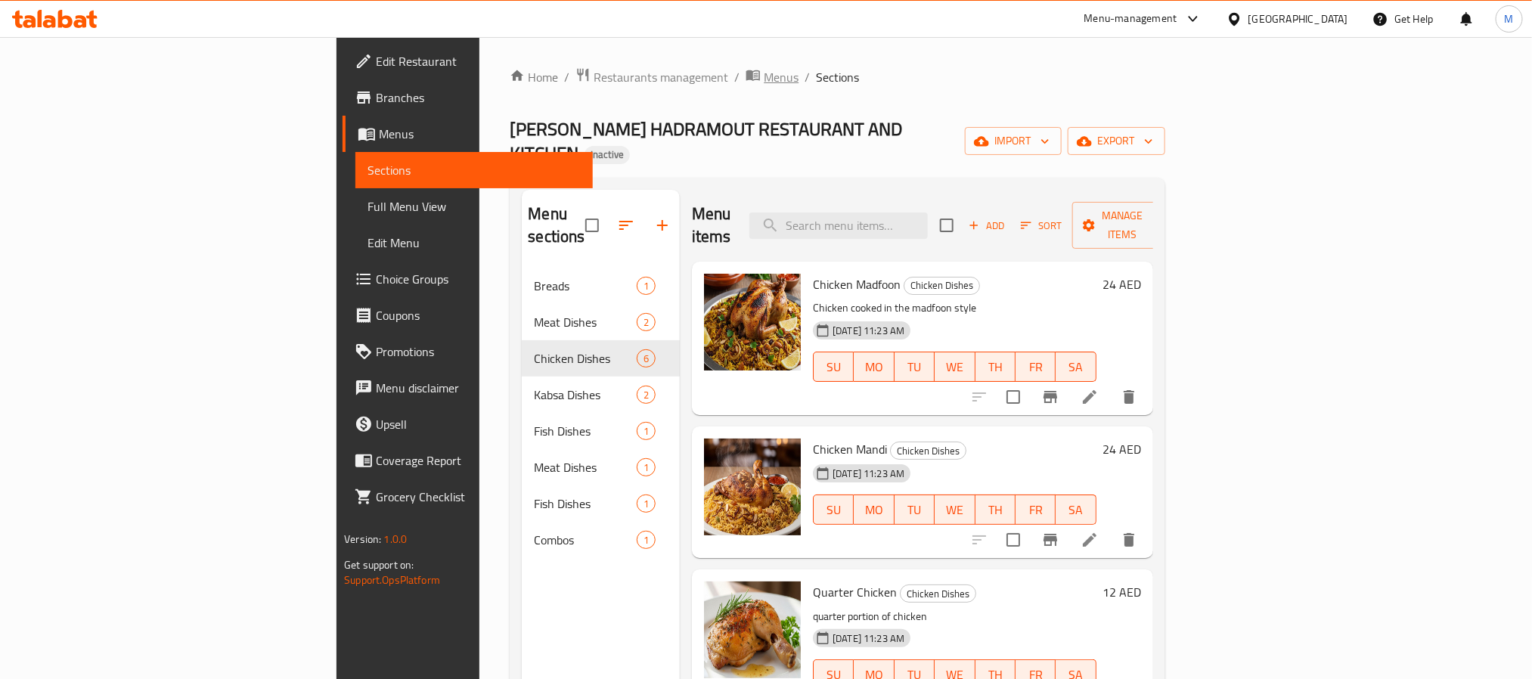
click at [764, 84] on span "Menus" at bounding box center [781, 77] width 35 height 18
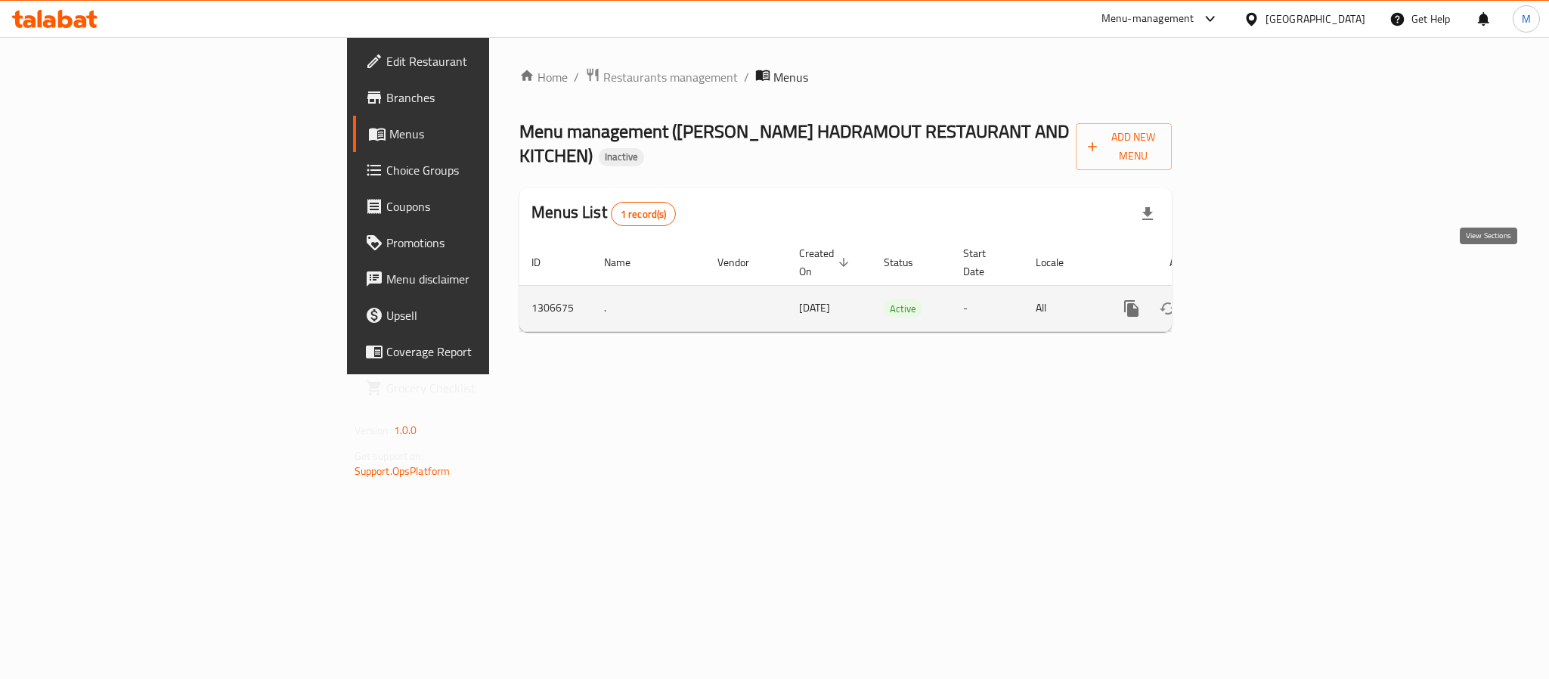
click at [1259, 290] on link "enhanced table" at bounding box center [1241, 308] width 36 height 36
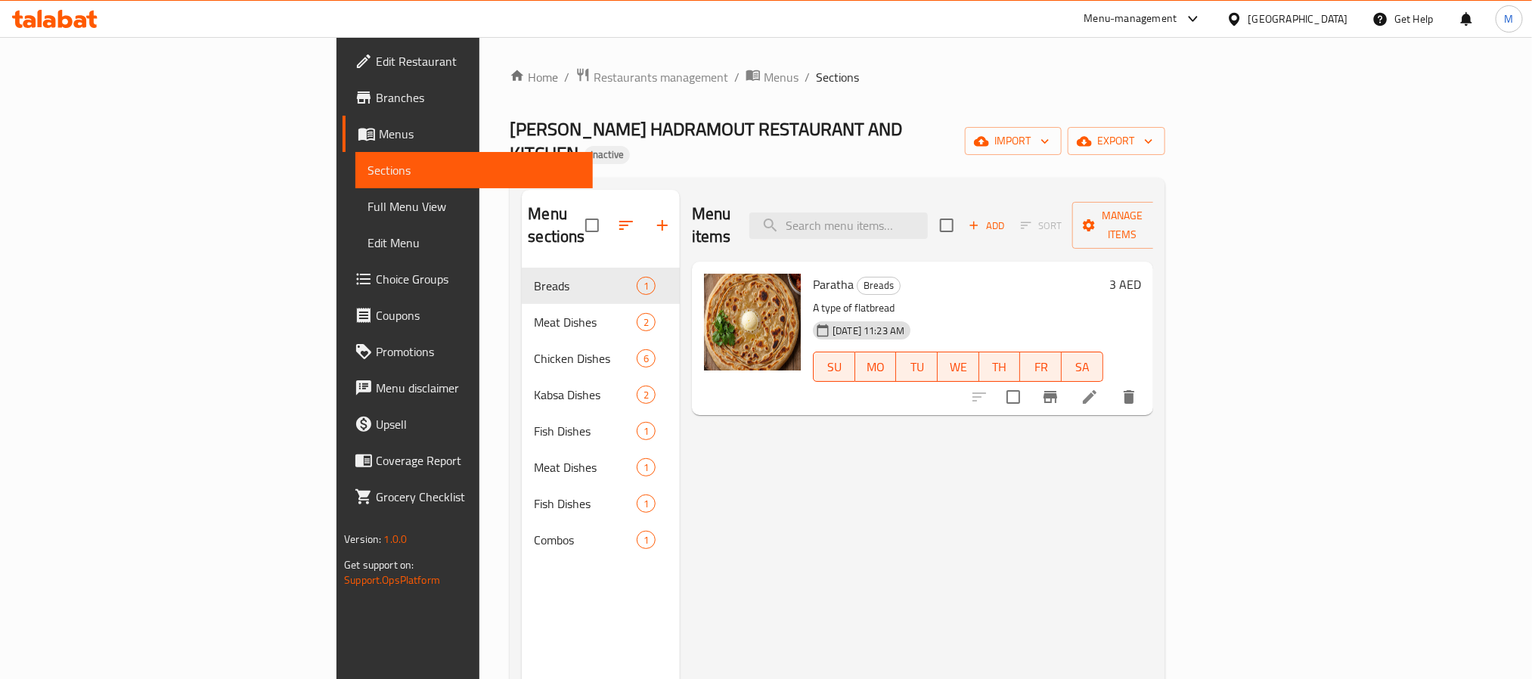
click at [1301, 17] on div "[GEOGRAPHIC_DATA]" at bounding box center [1299, 19] width 100 height 17
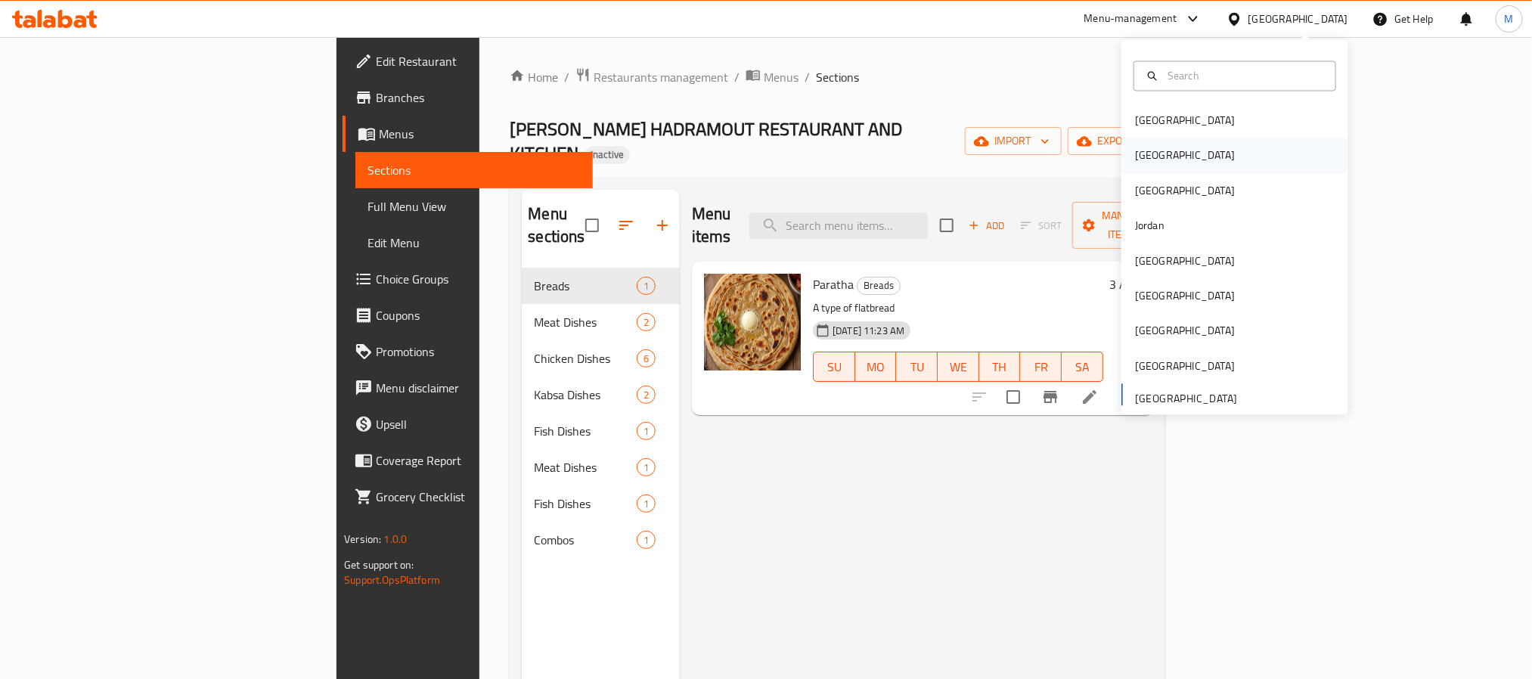
click at [1151, 163] on div "[GEOGRAPHIC_DATA]" at bounding box center [1185, 155] width 124 height 35
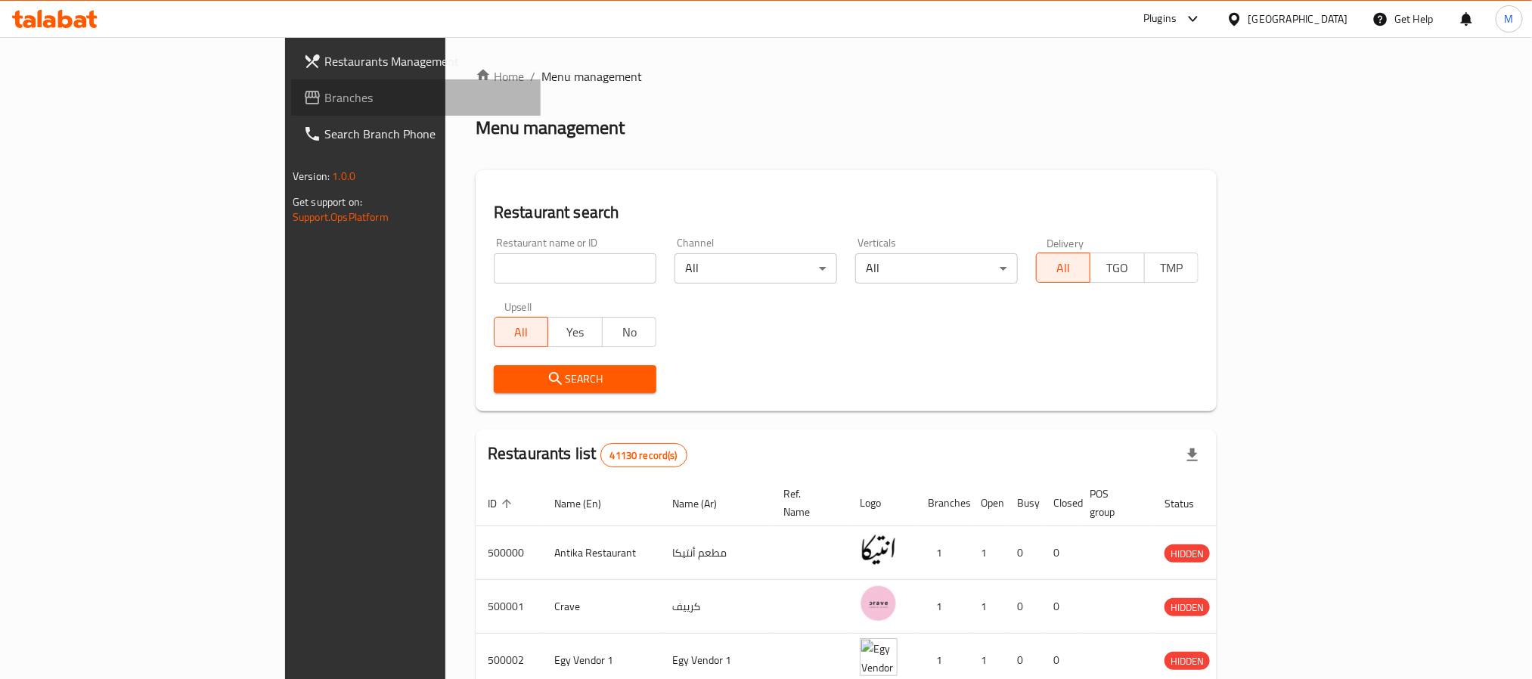
click at [291, 109] on link "Branches" at bounding box center [416, 97] width 250 height 36
